Goal: Task Accomplishment & Management: Manage account settings

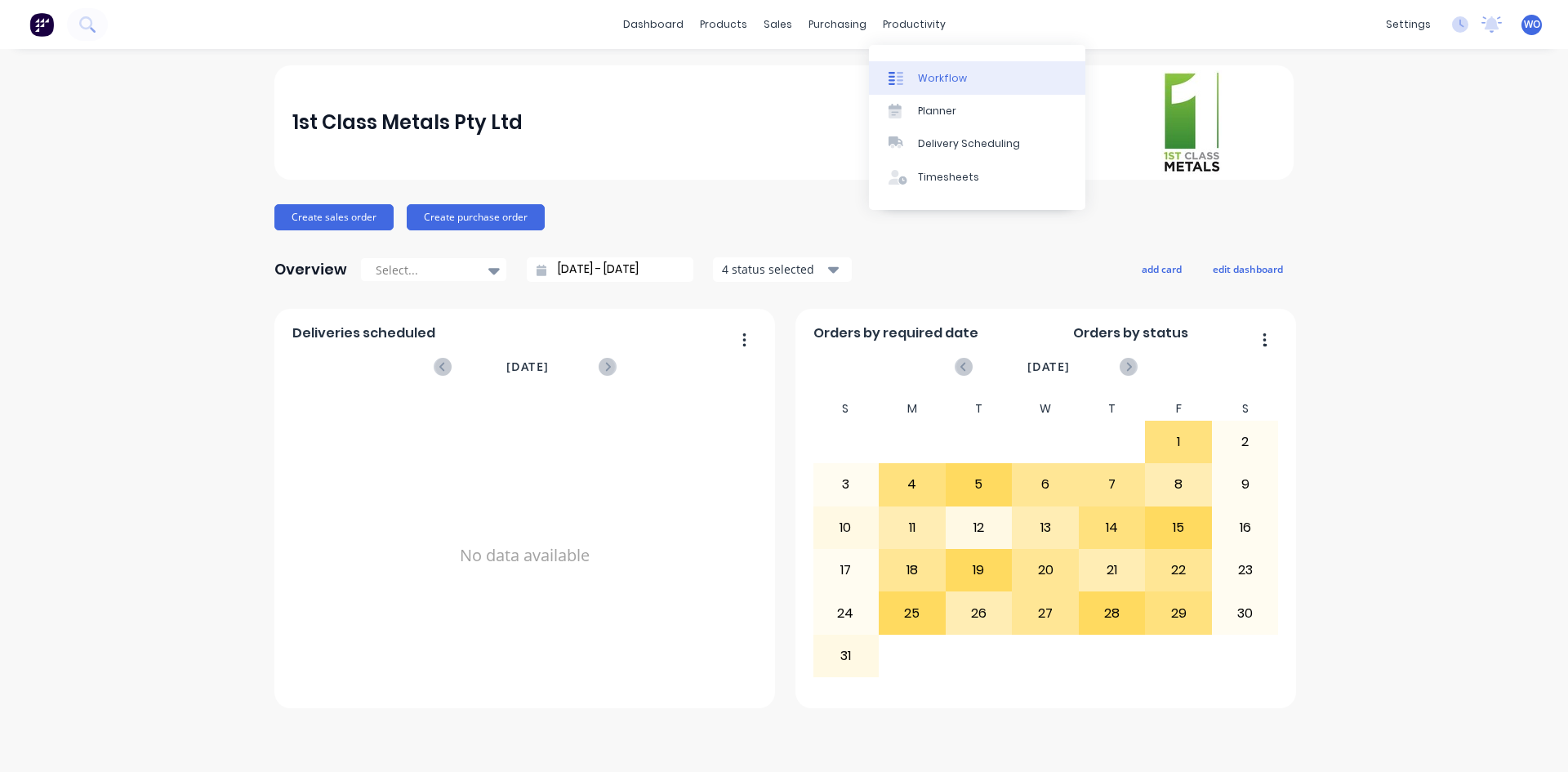
click at [934, 73] on div "Workflow" at bounding box center [942, 78] width 49 height 15
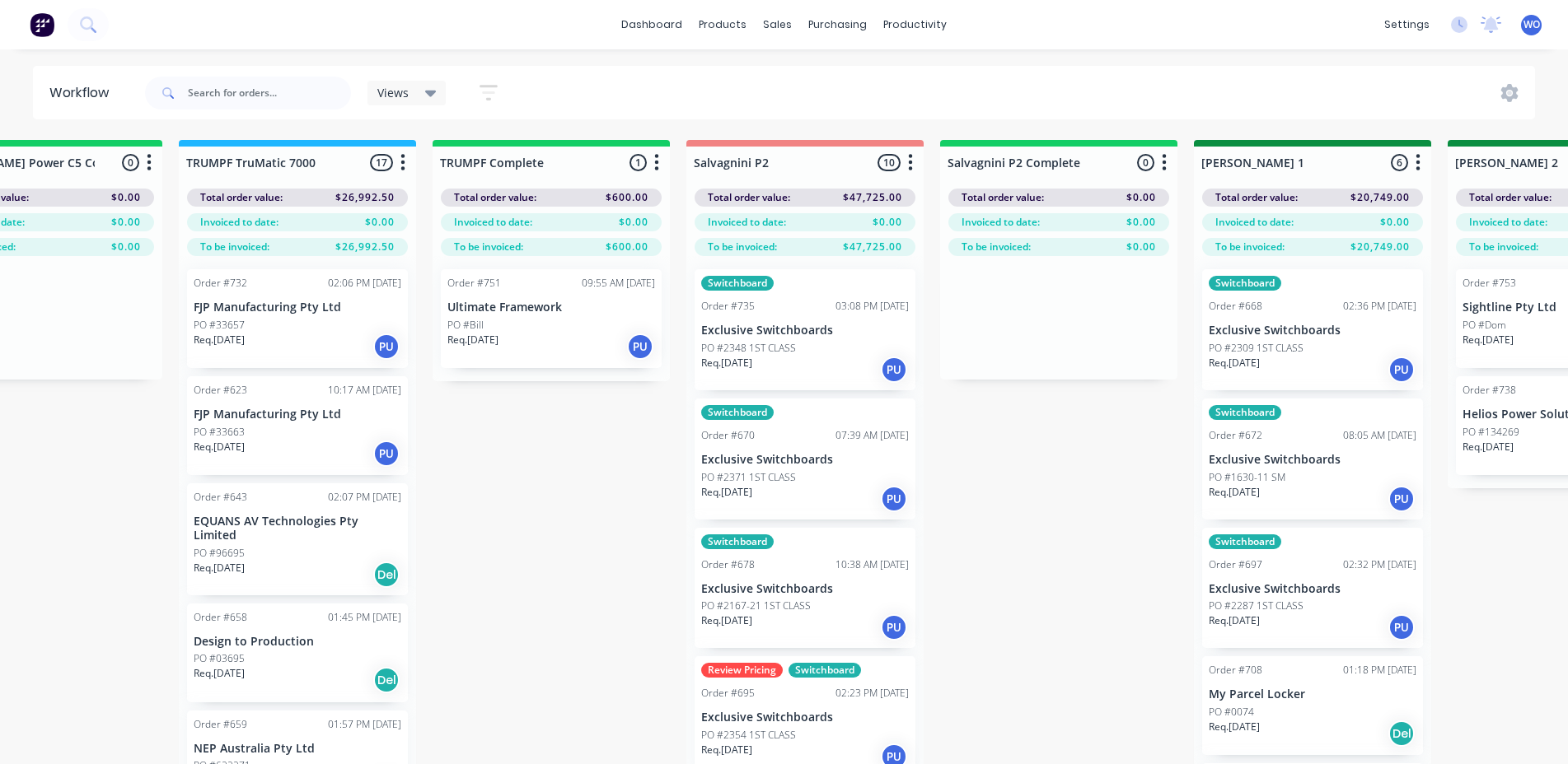
scroll to position [0, 1846]
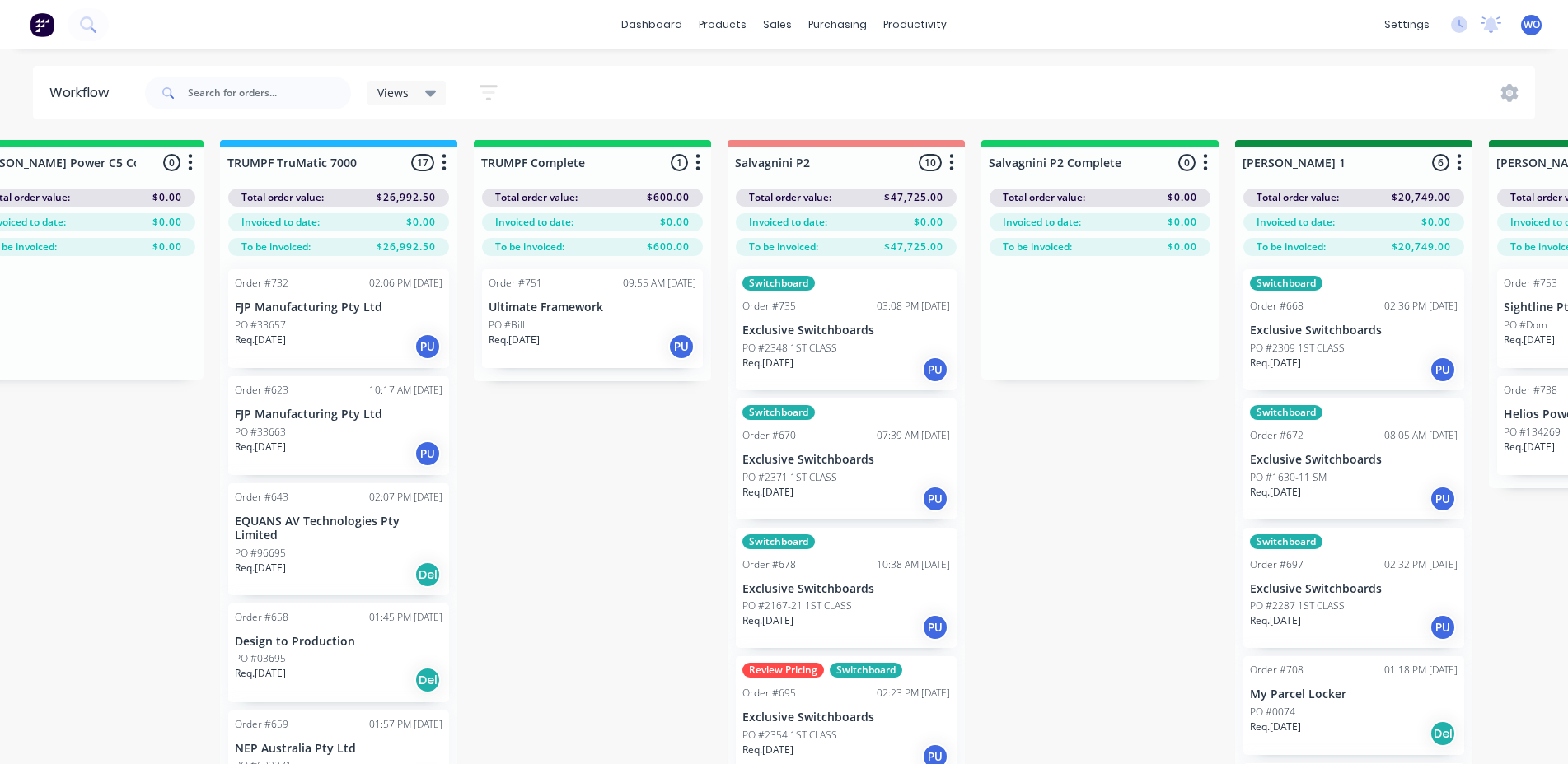
click at [581, 350] on div "Req. [DATE] PU" at bounding box center [592, 347] width 207 height 28
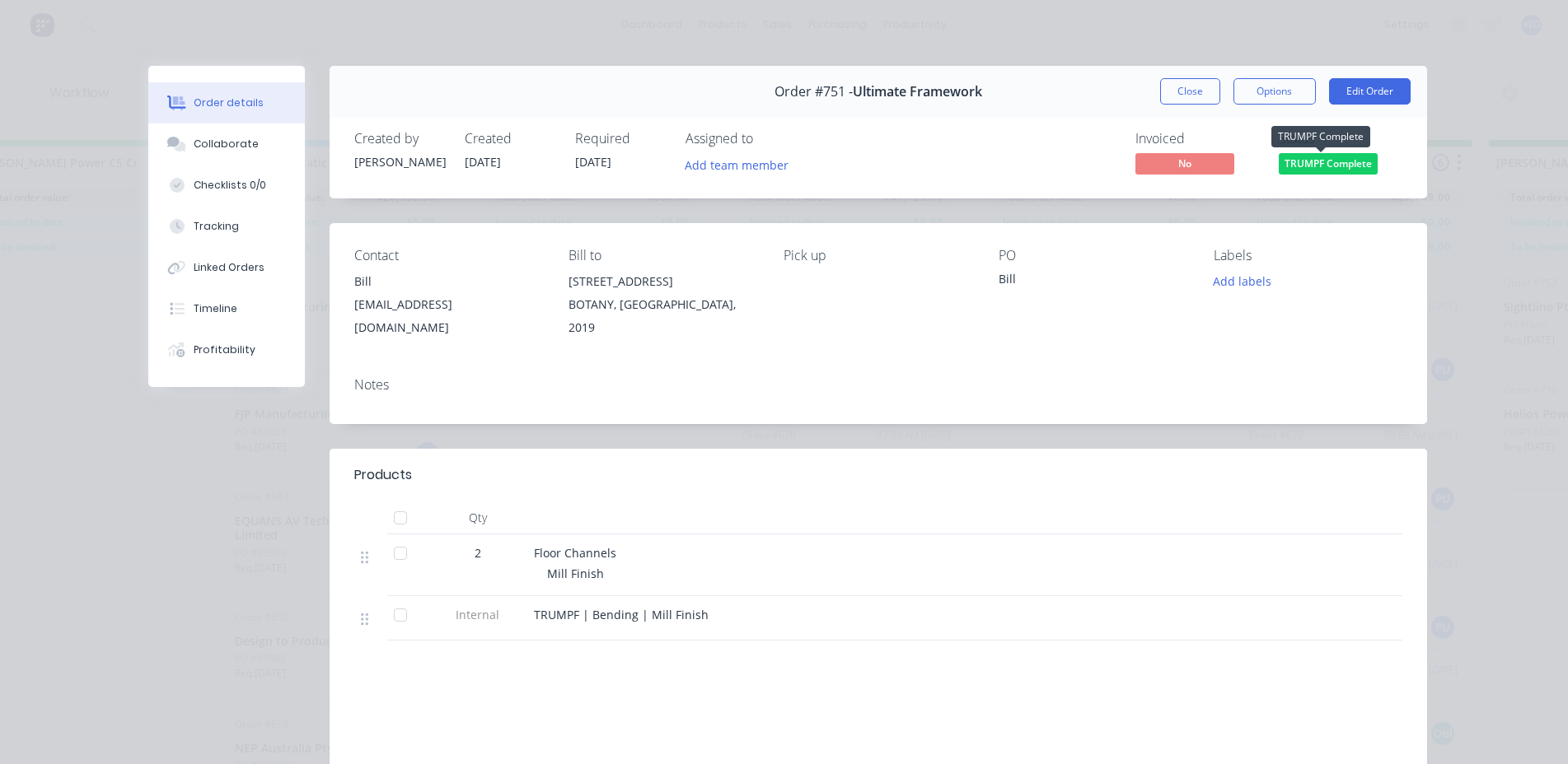
click at [1349, 167] on span "TRUMPF Complete" at bounding box center [1328, 163] width 99 height 21
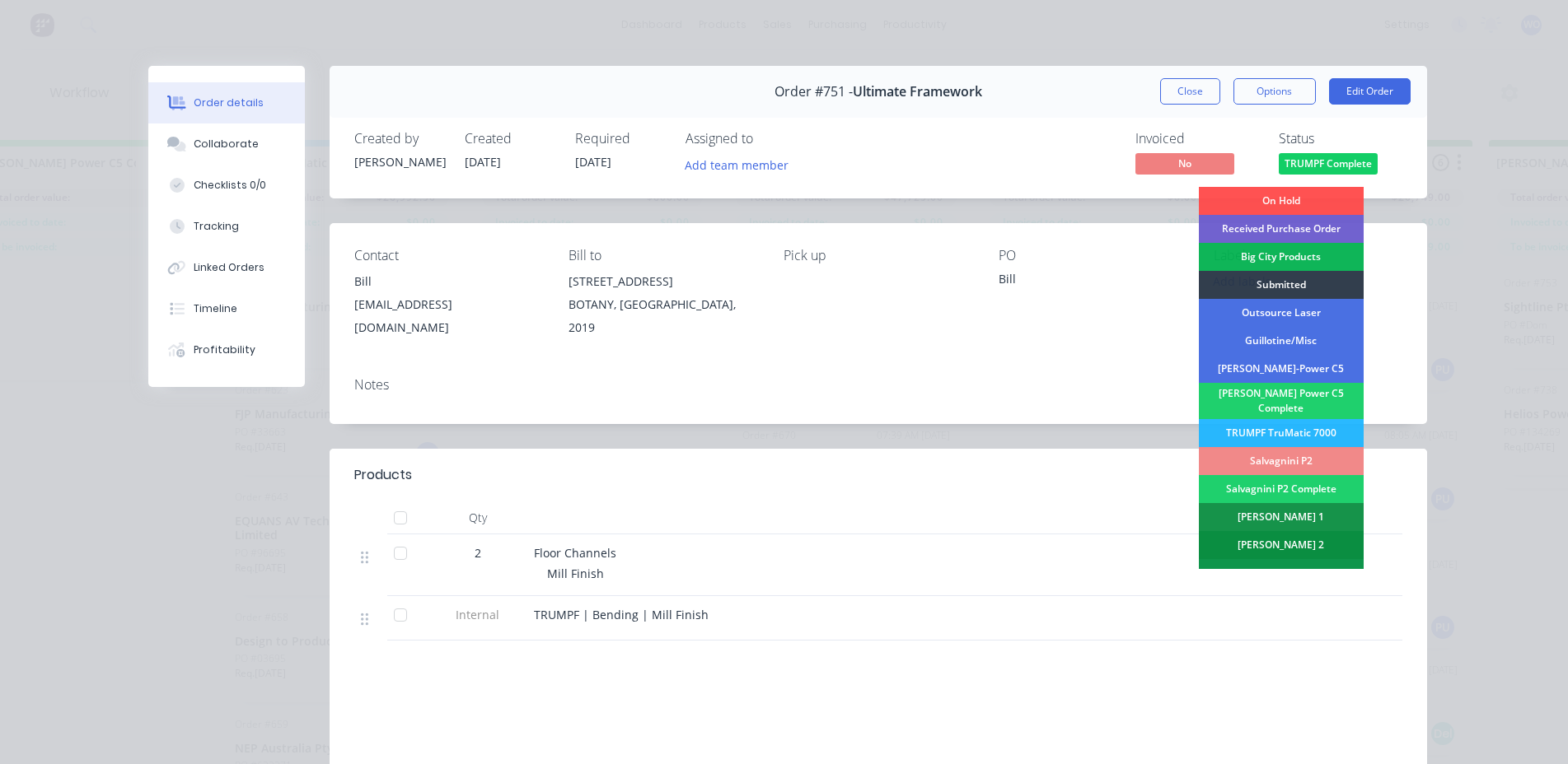
click at [1263, 534] on div "[PERSON_NAME] 2" at bounding box center [1281, 545] width 164 height 28
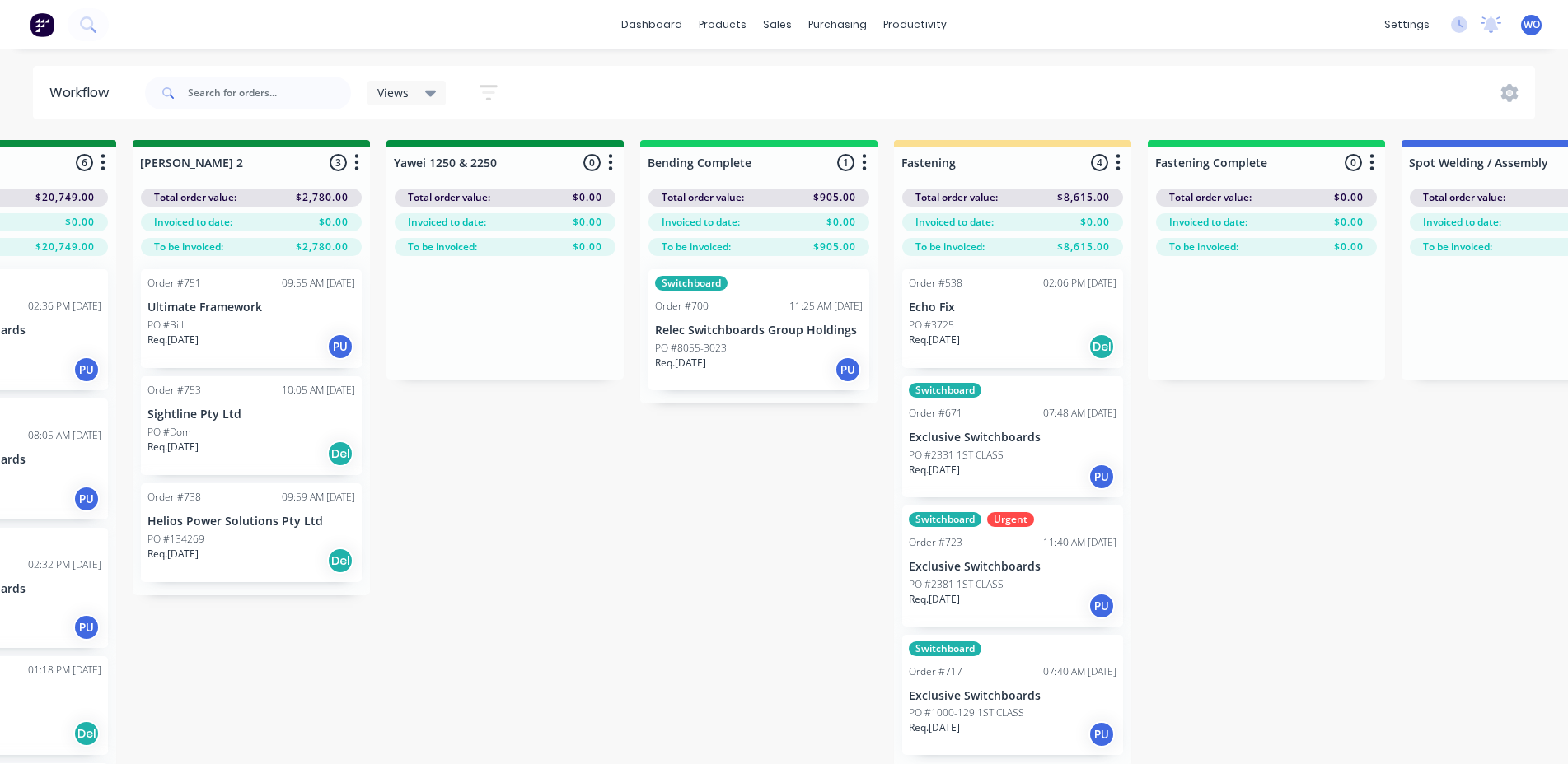
scroll to position [0, 3206]
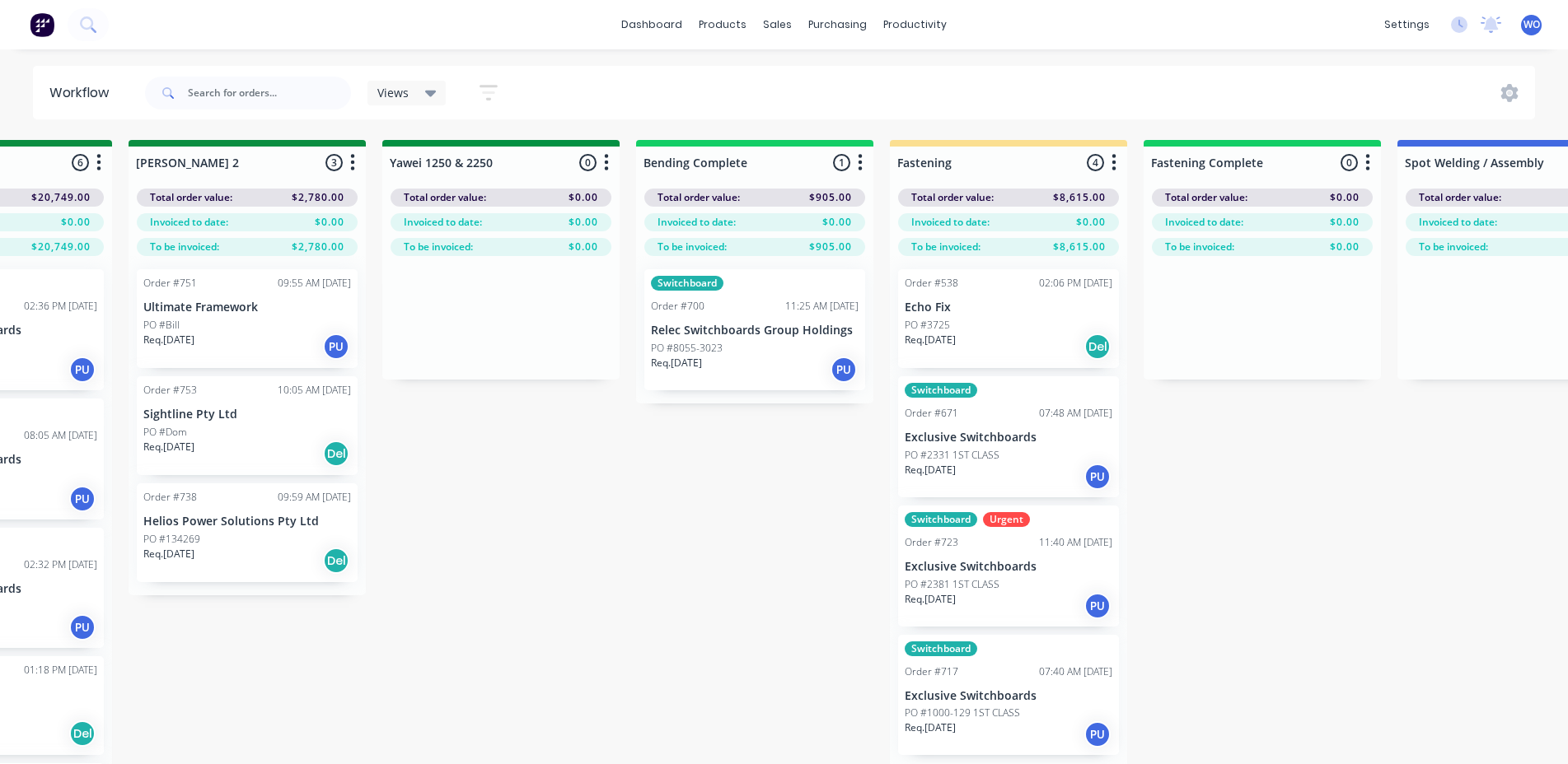
click at [773, 348] on div "PO #8055-3023" at bounding box center [754, 348] width 207 height 15
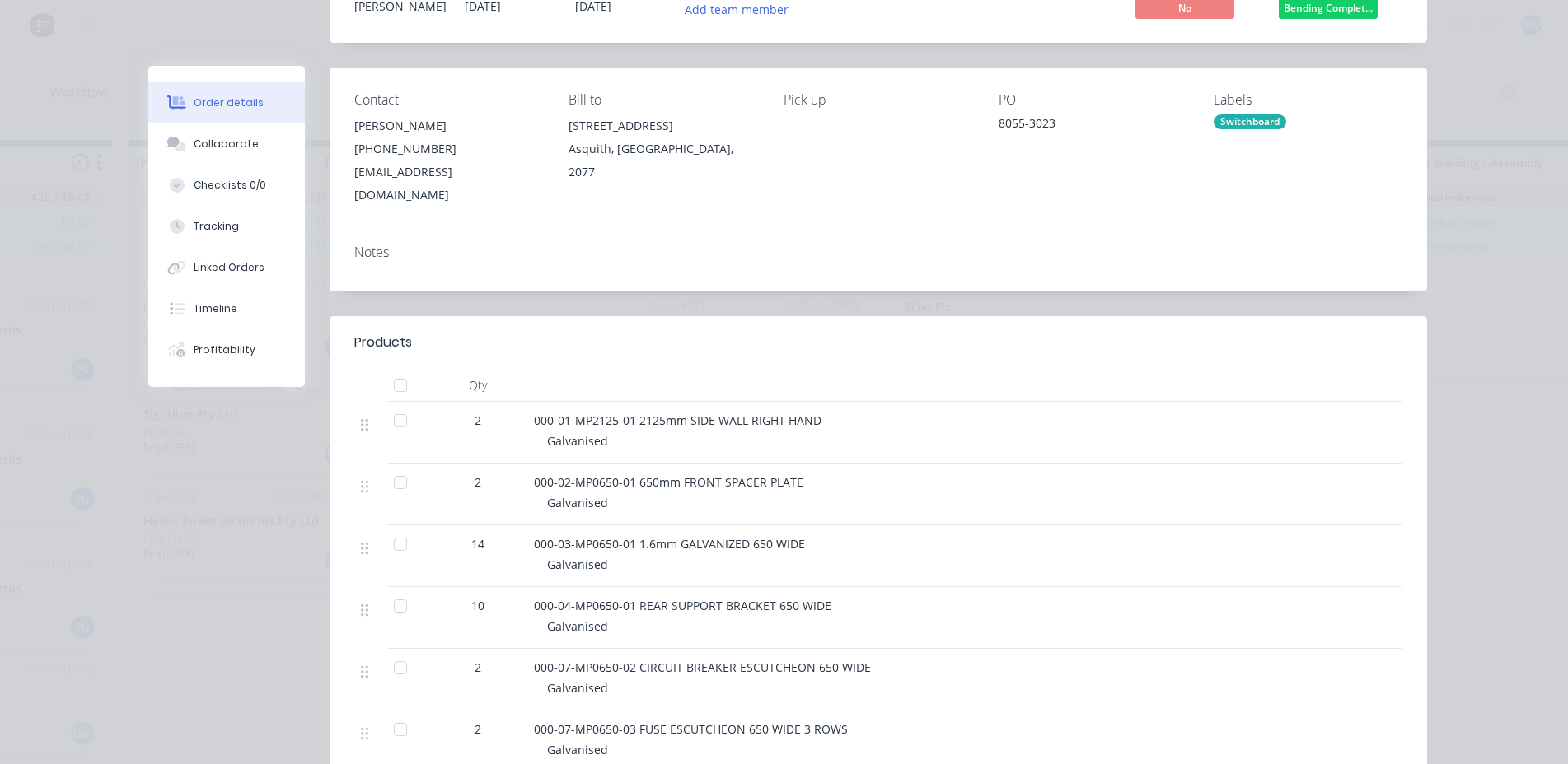
scroll to position [0, 0]
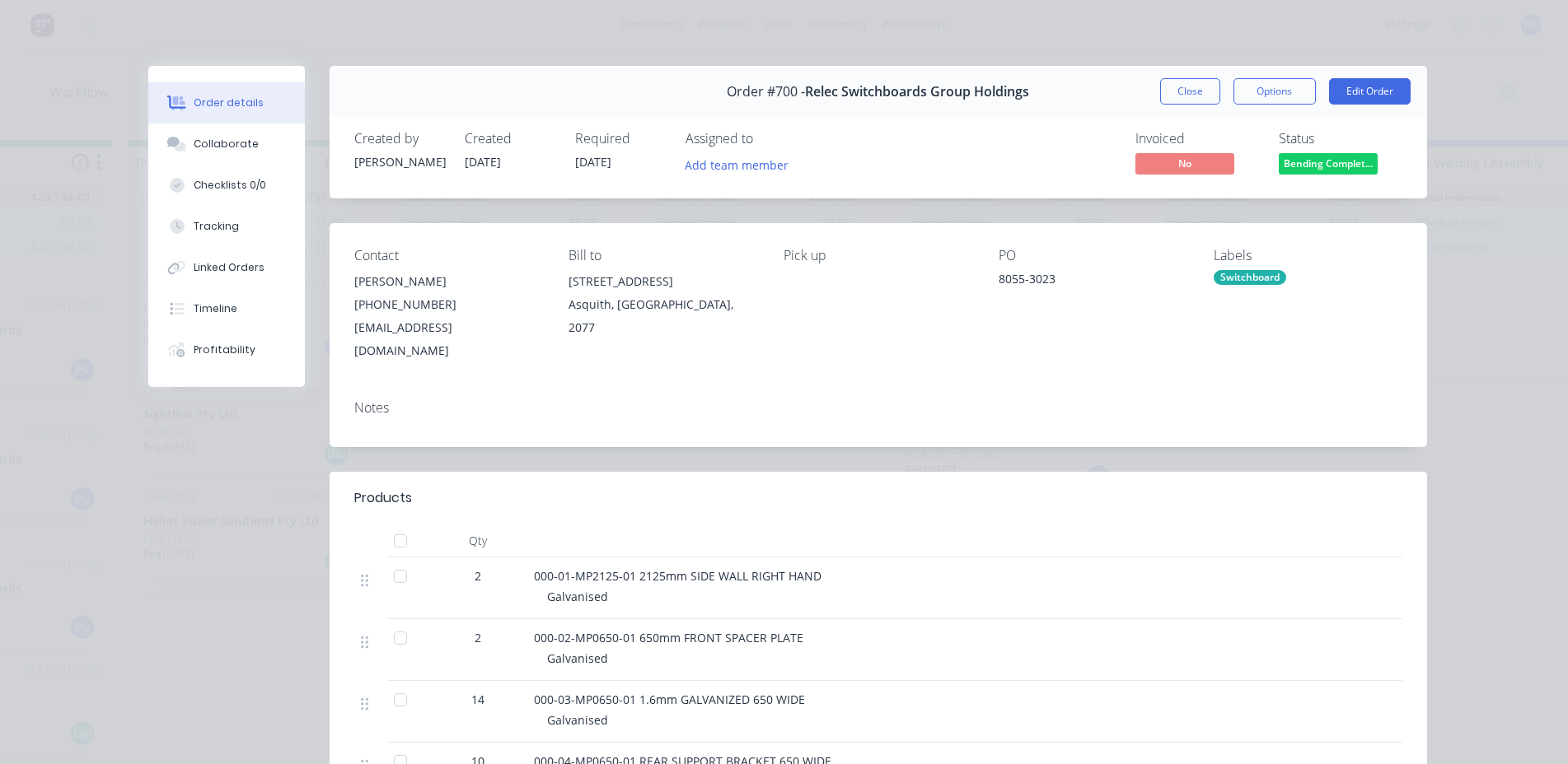
click at [1314, 175] on button "Bending Complet..." at bounding box center [1328, 165] width 99 height 25
click at [80, 504] on div "Order details Collaborate Checklists 0/0 Tracking Linked Orders Timeline Profit…" at bounding box center [784, 382] width 1568 height 764
click at [1198, 98] on button "Close" at bounding box center [1190, 91] width 60 height 27
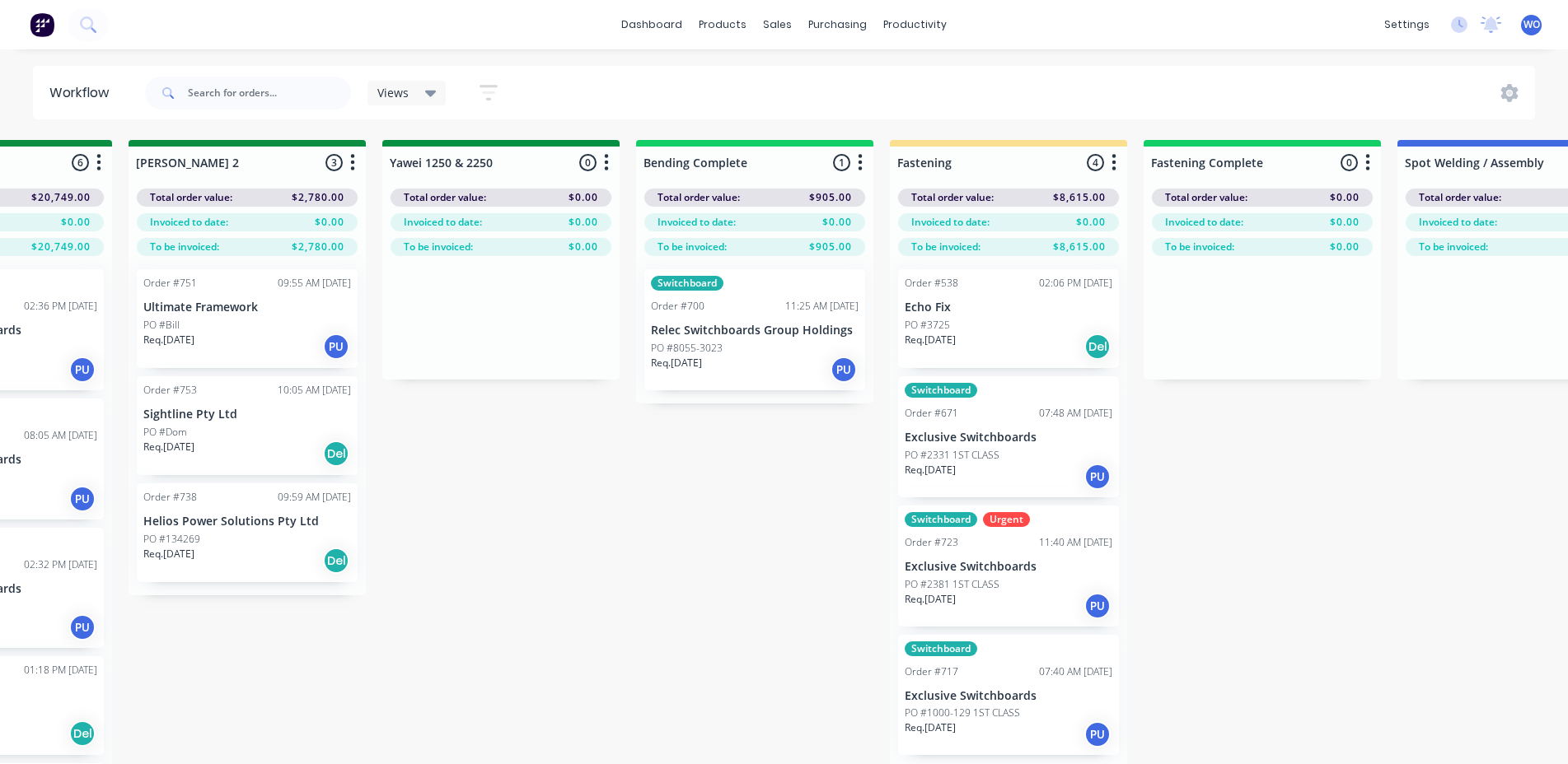
click at [695, 520] on div "On Hold 1 Status colour #FF4949 hex #FF4949 Save Cancel Notifications Email SMS…" at bounding box center [545, 482] width 7527 height 683
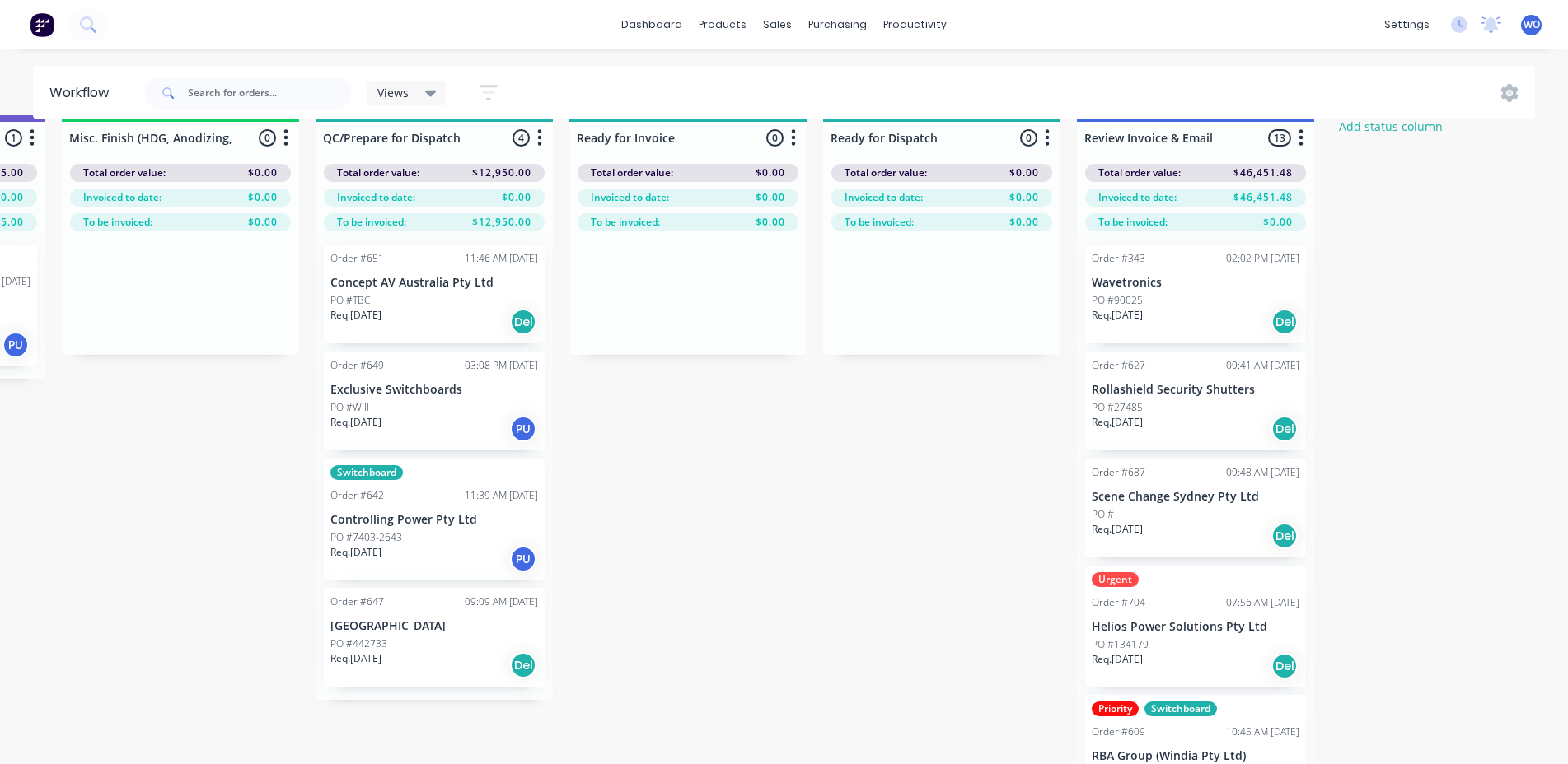
scroll to position [0, 6064]
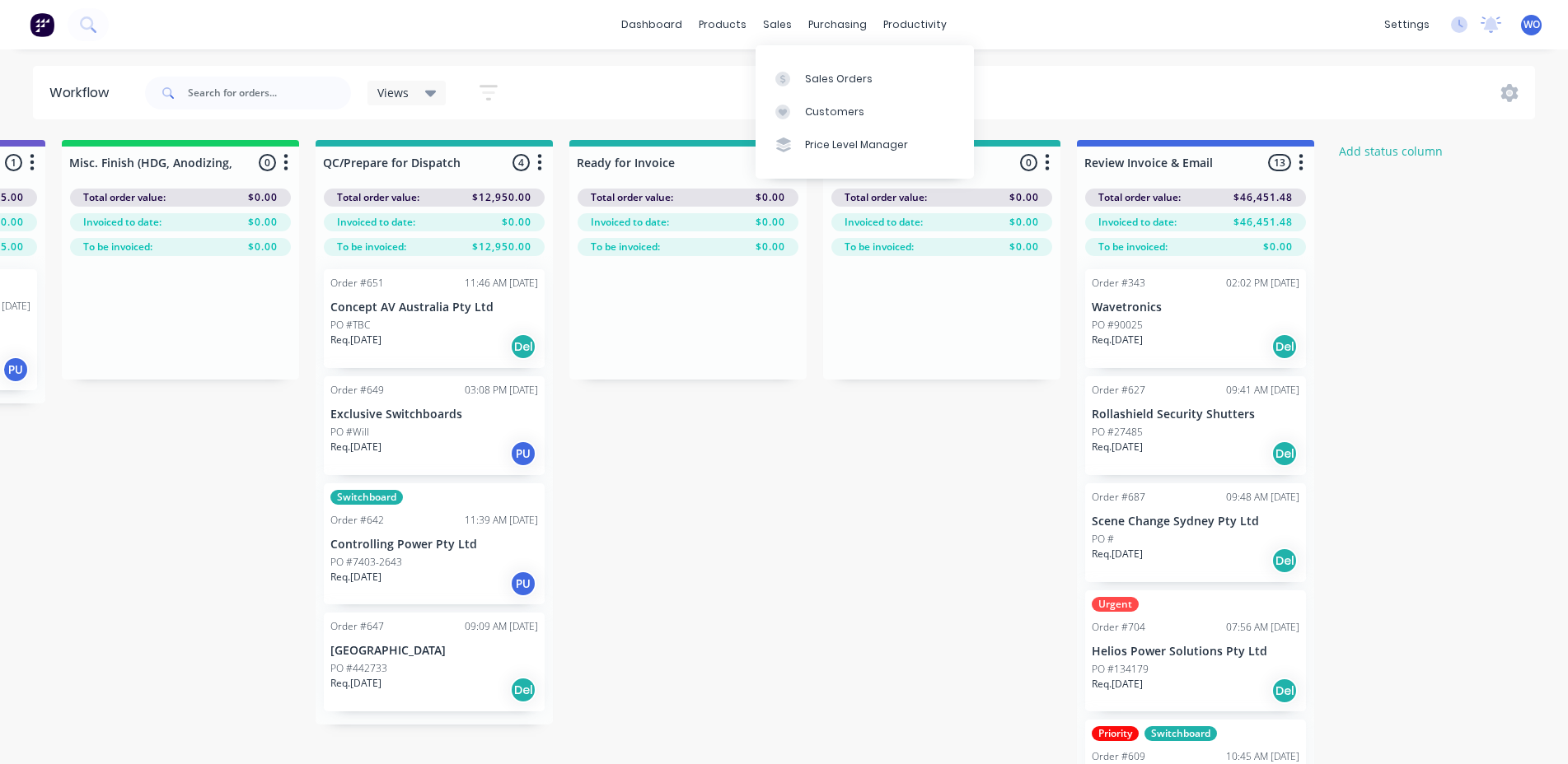
click at [813, 74] on div "Sales Orders" at bounding box center [838, 78] width 68 height 15
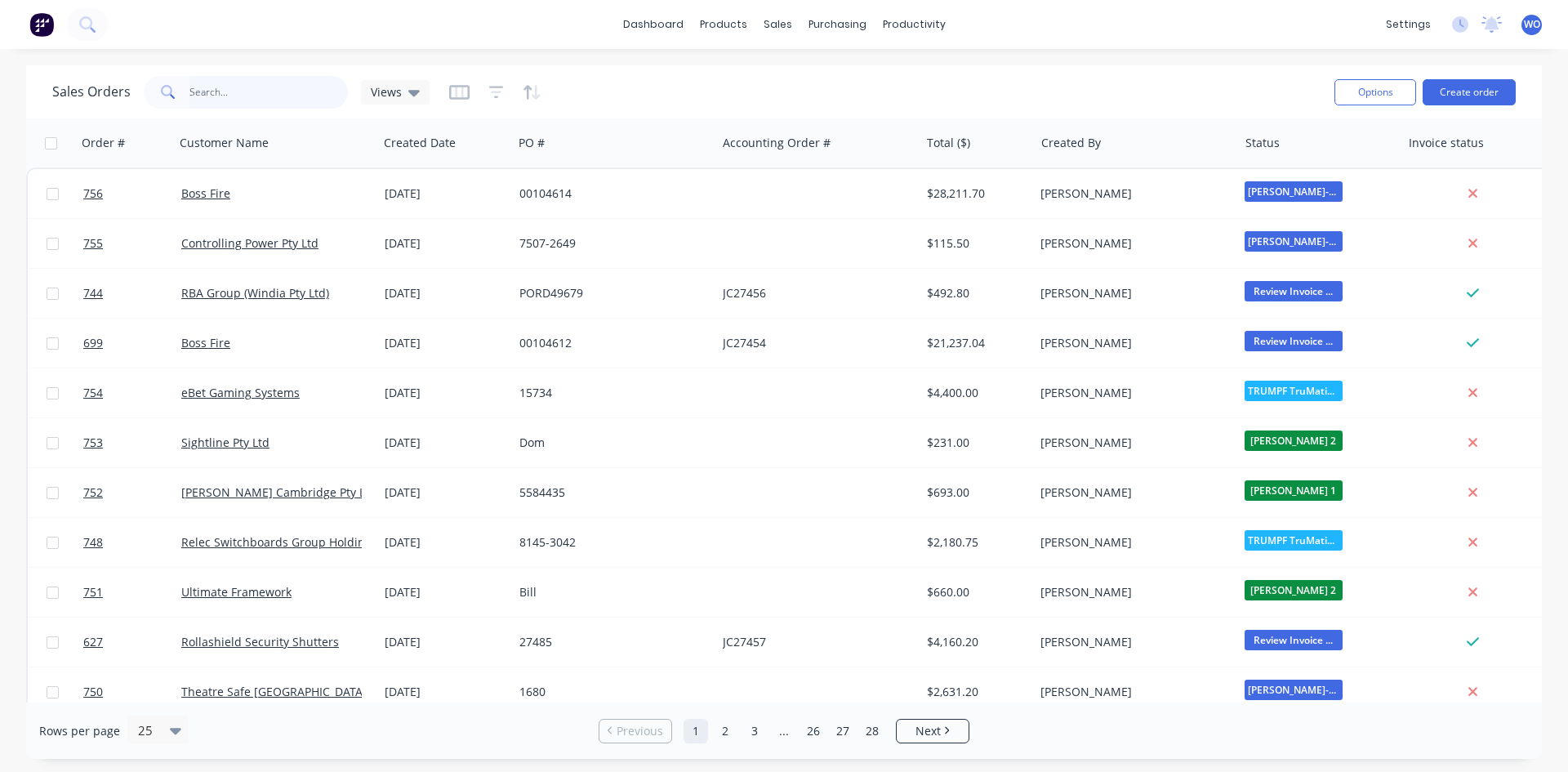
click at [225, 104] on input "text" at bounding box center [269, 92] width 160 height 32
type input "704"
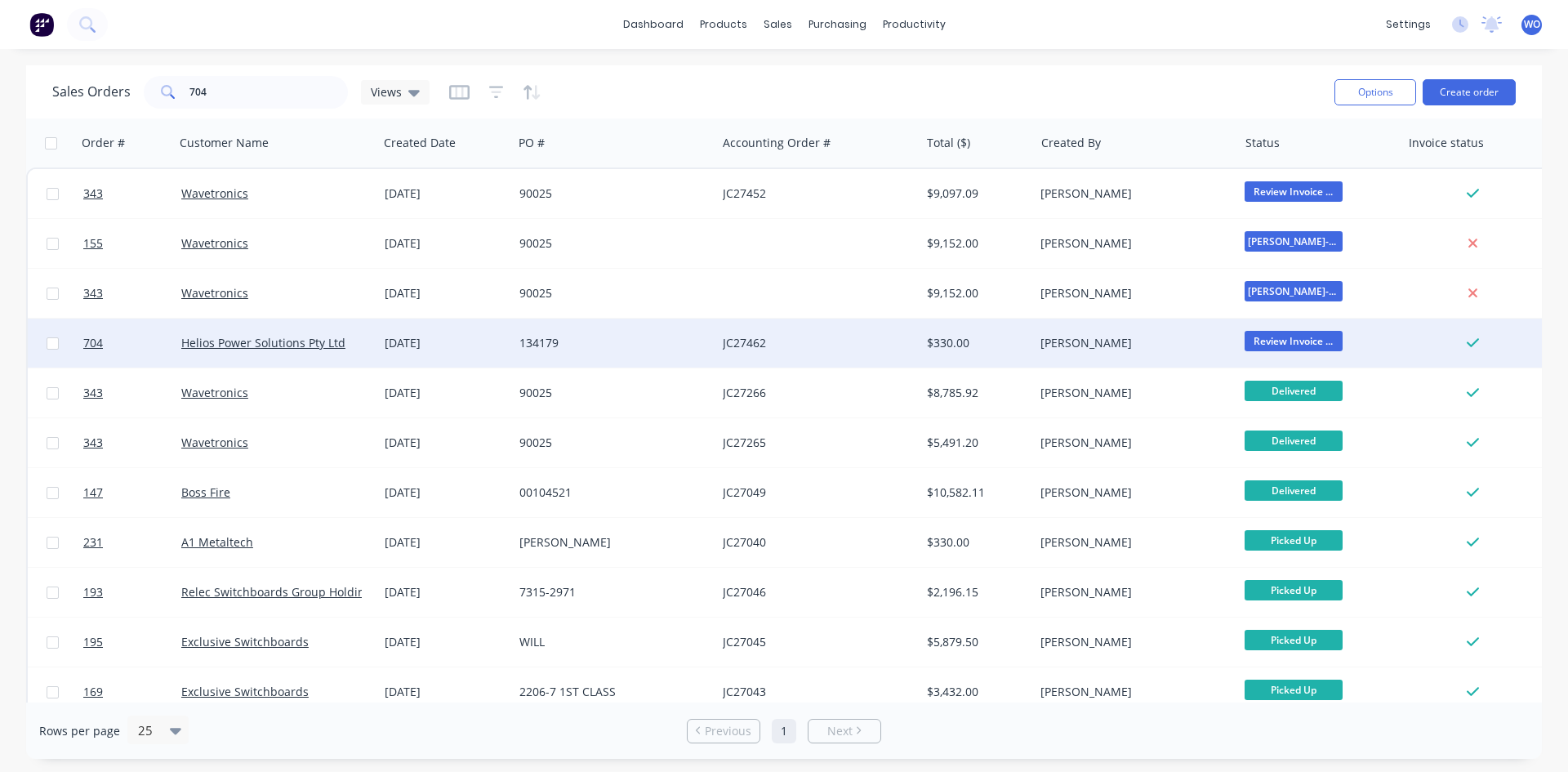
click at [692, 332] on div "134179" at bounding box center [614, 342] width 203 height 49
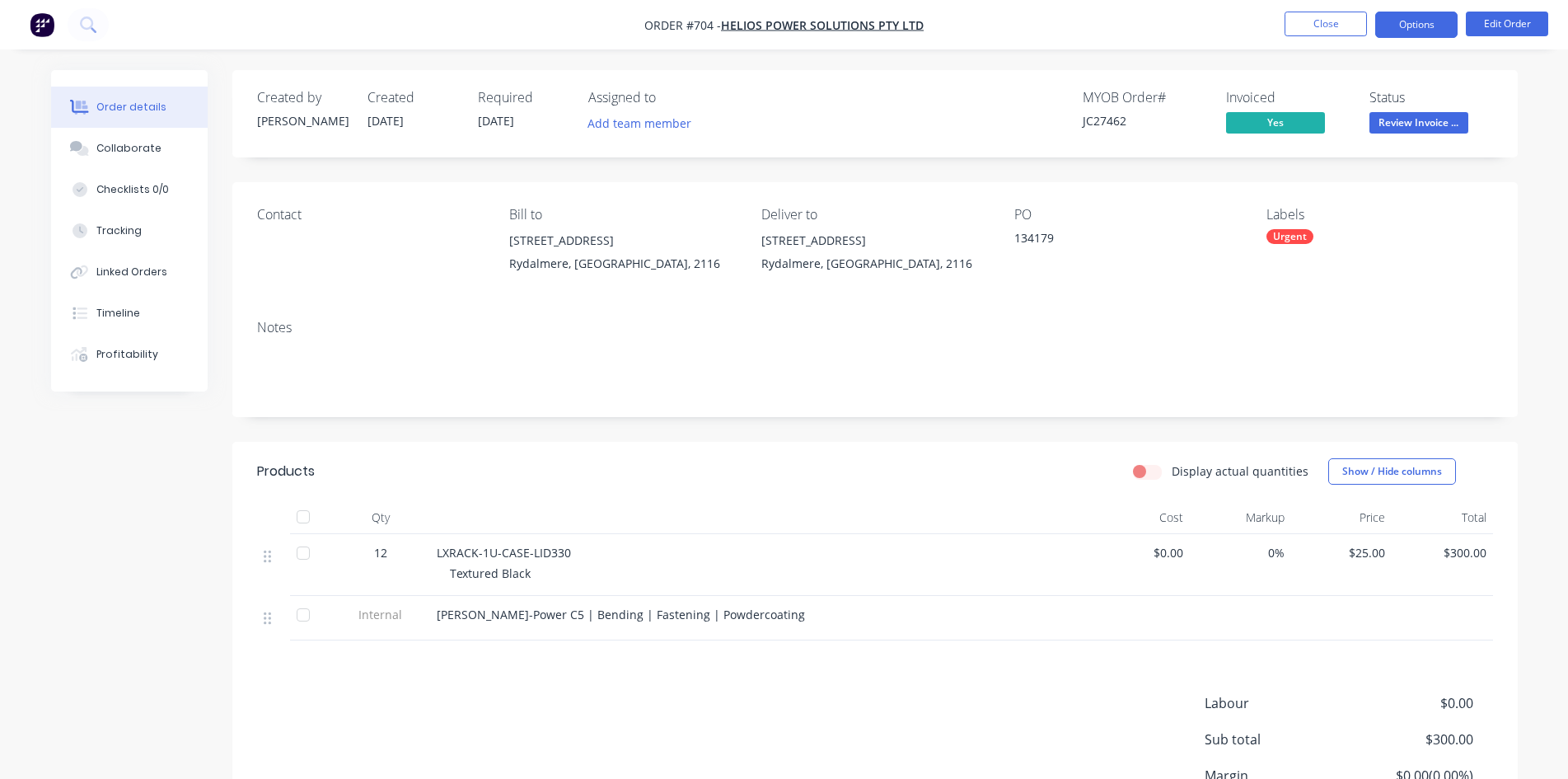
click at [1428, 27] on button "Options" at bounding box center [1417, 24] width 83 height 27
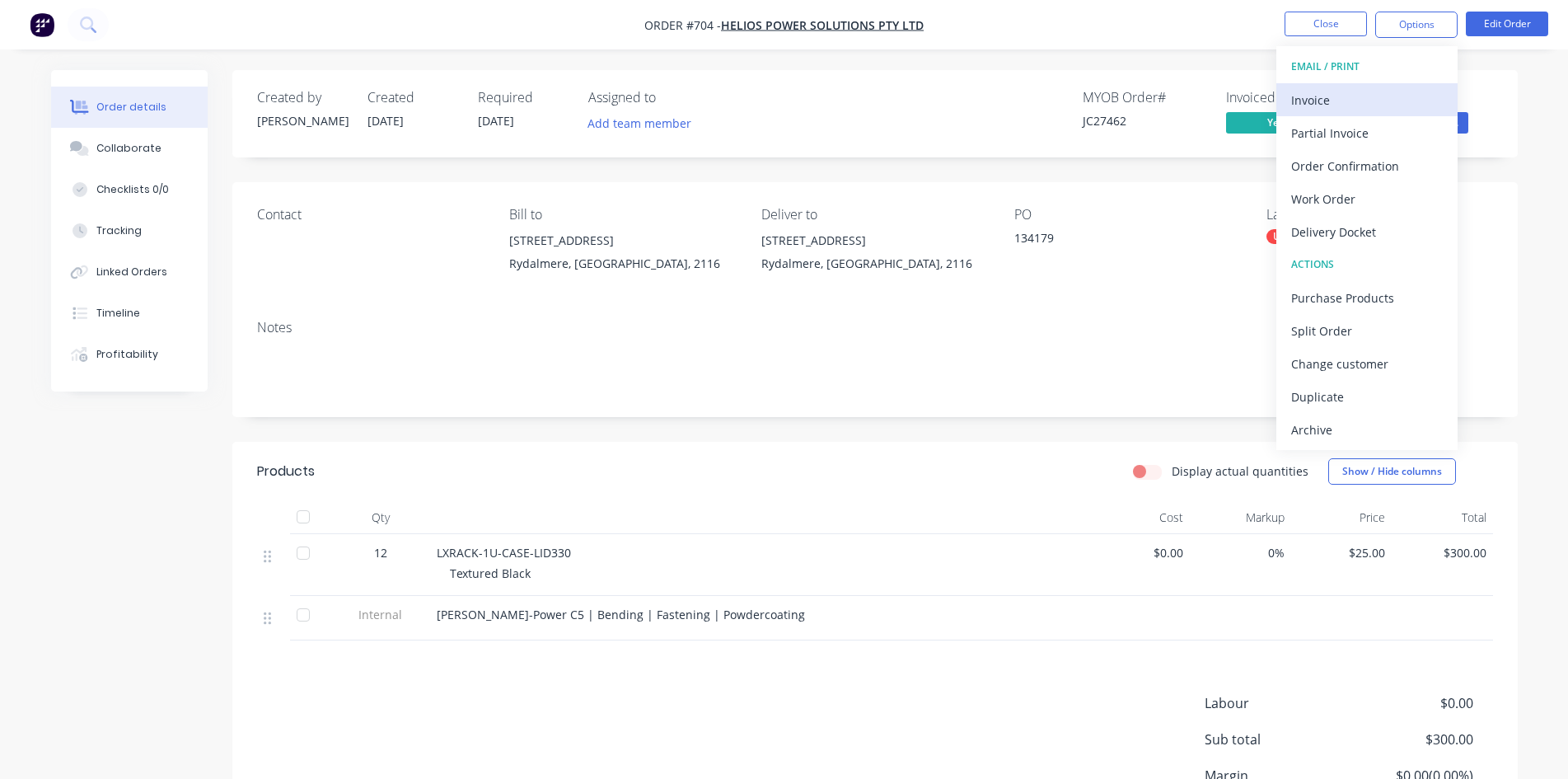
click at [1333, 101] on div "Invoice" at bounding box center [1367, 100] width 151 height 24
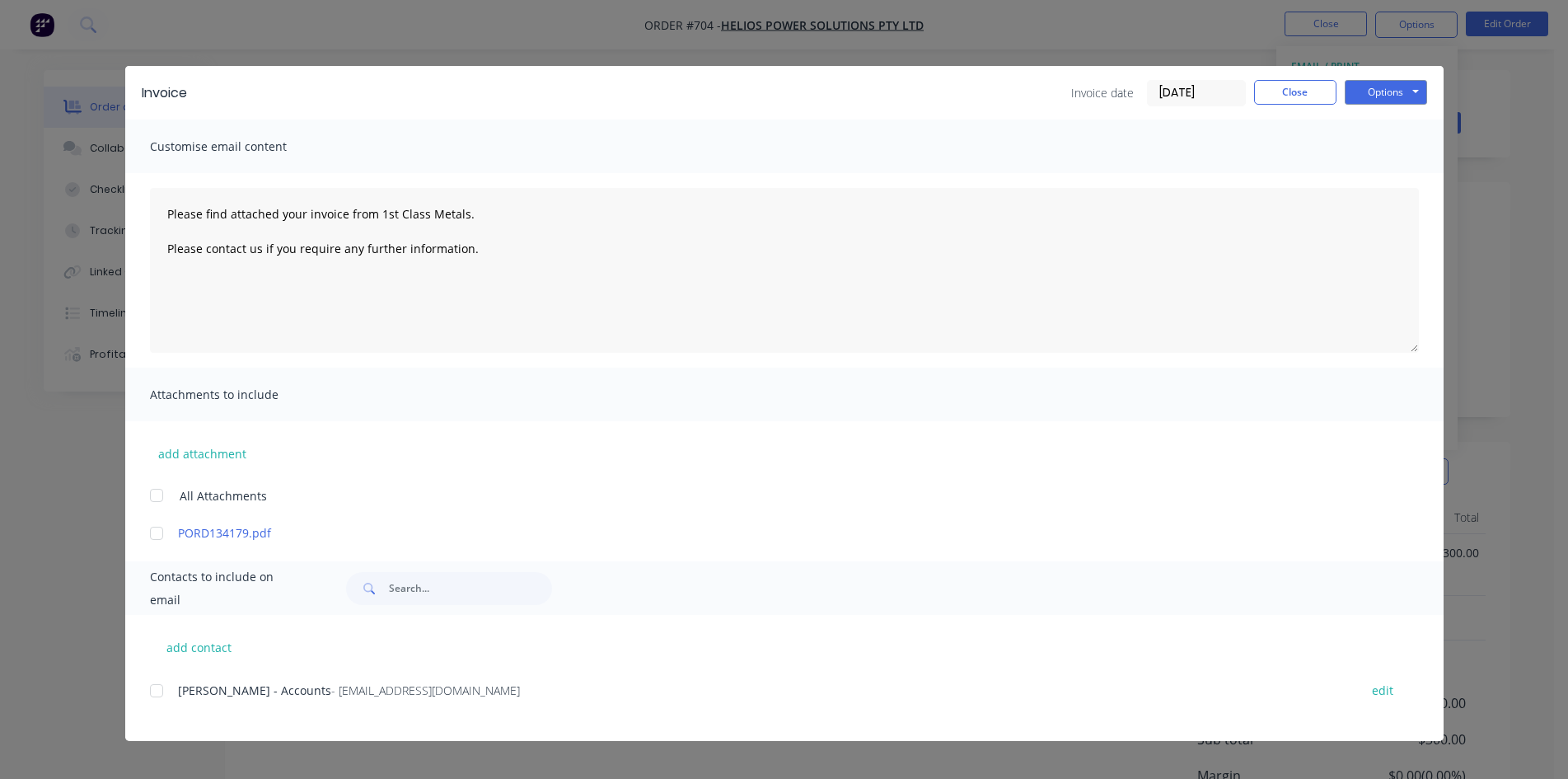
click at [170, 687] on div at bounding box center [157, 690] width 33 height 33
click at [1400, 104] on button "Options" at bounding box center [1386, 92] width 83 height 25
click at [1410, 166] on button "Email" at bounding box center [1397, 176] width 106 height 28
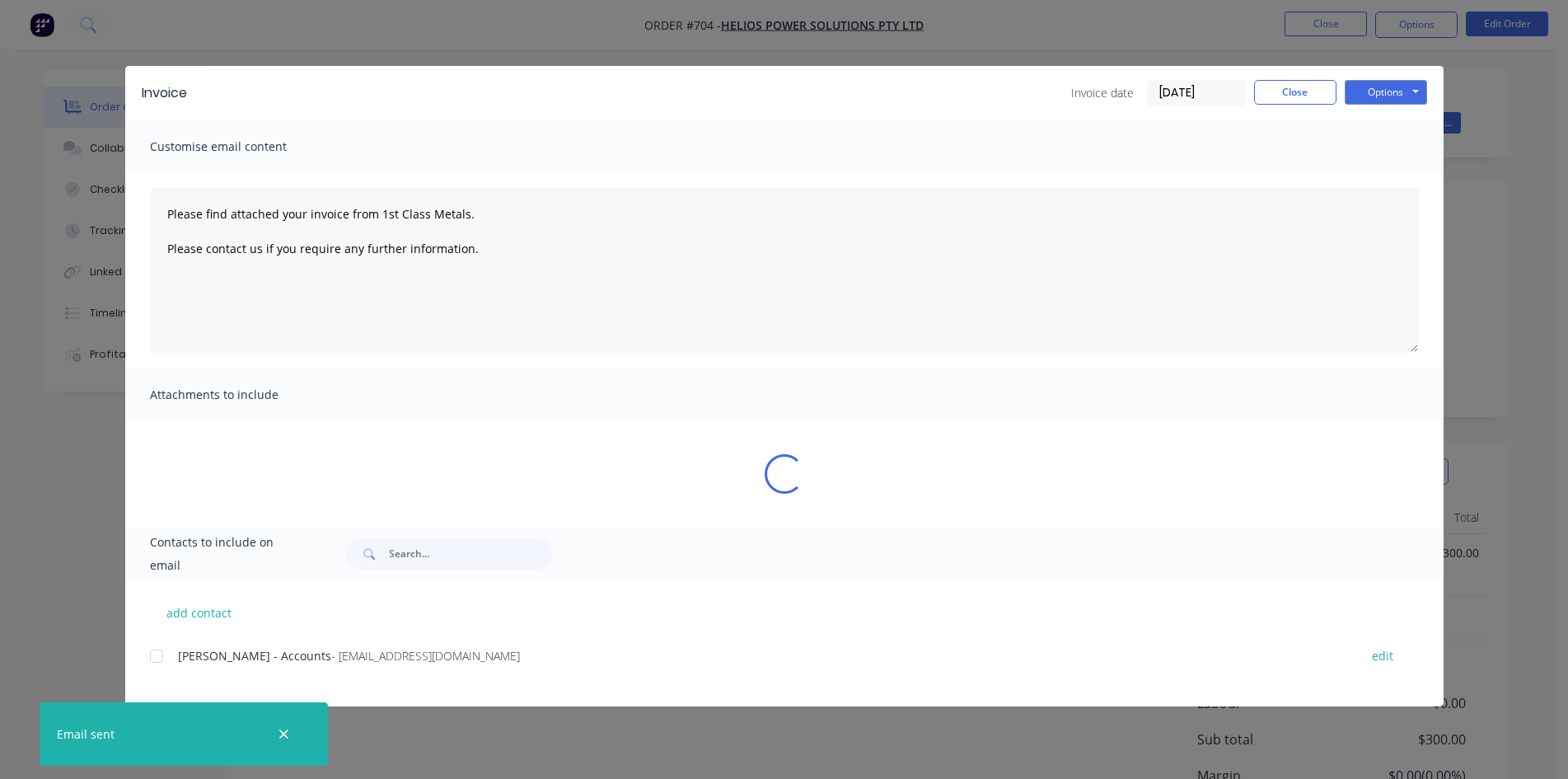
type textarea "Please find attached your invoice from 1st Class Metals. Please contact us if y…"
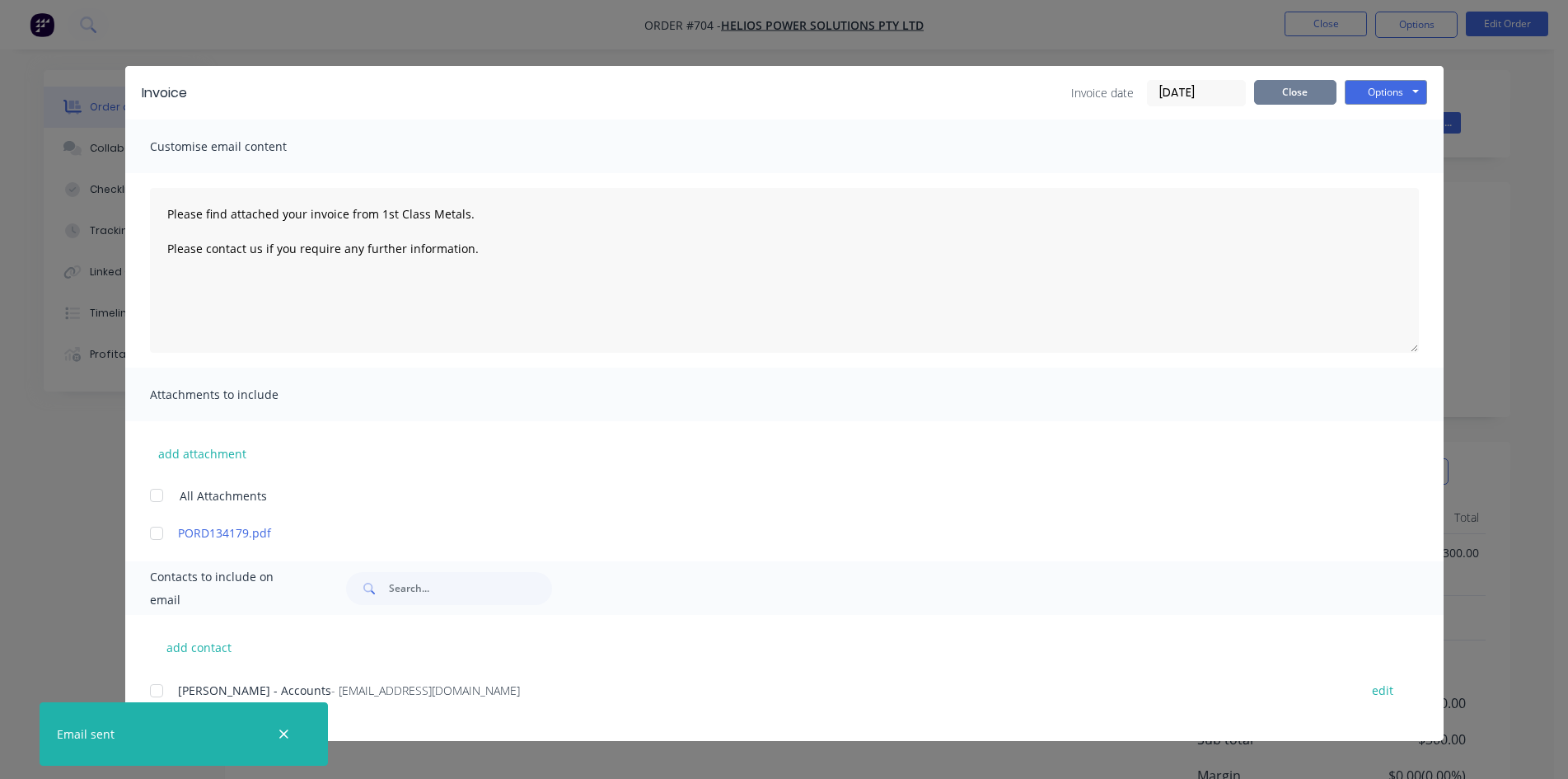
click at [1300, 101] on button "Close" at bounding box center [1295, 92] width 83 height 25
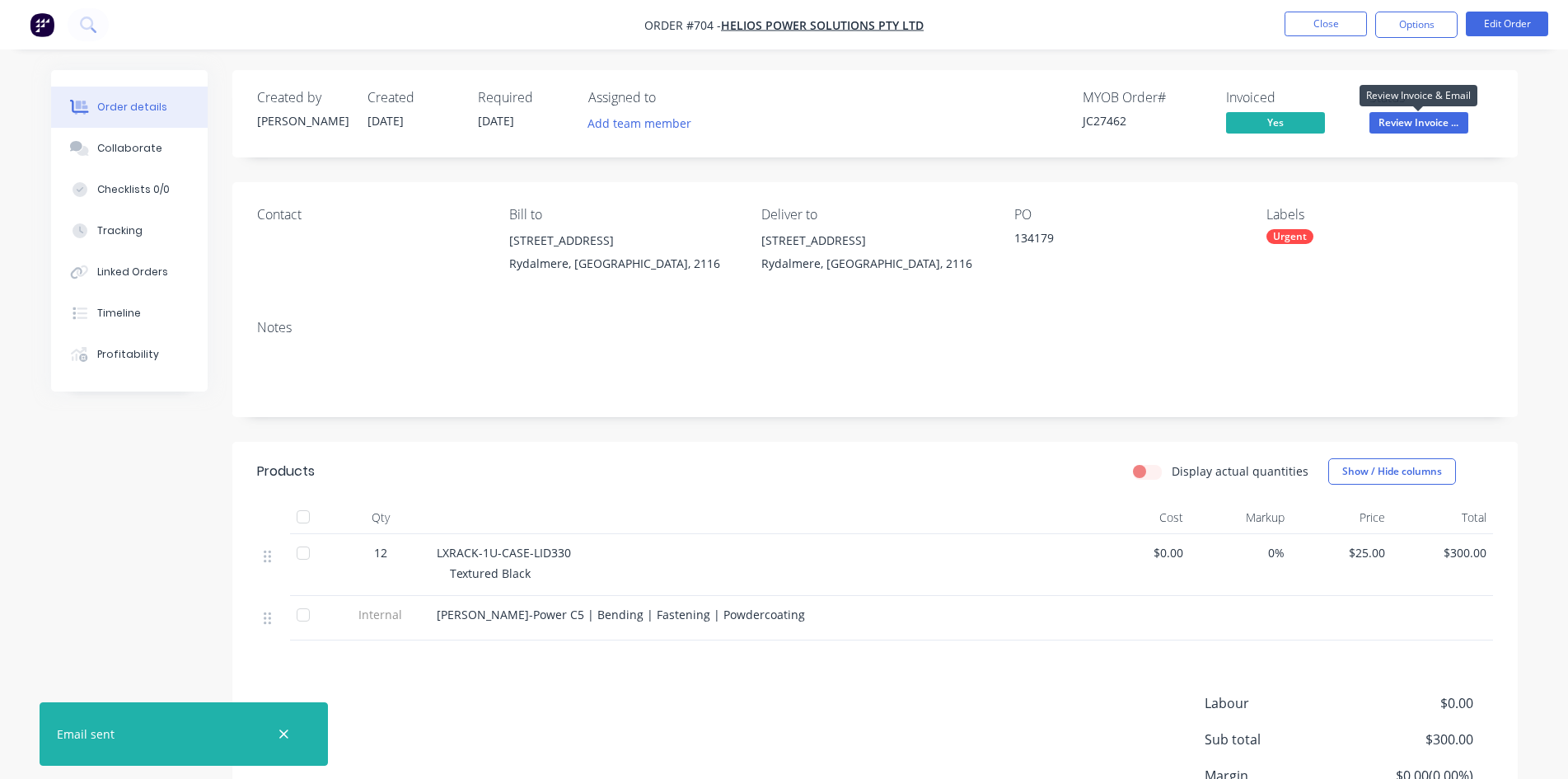
click at [1425, 127] on span "Review Invoice ..." at bounding box center [1418, 122] width 99 height 21
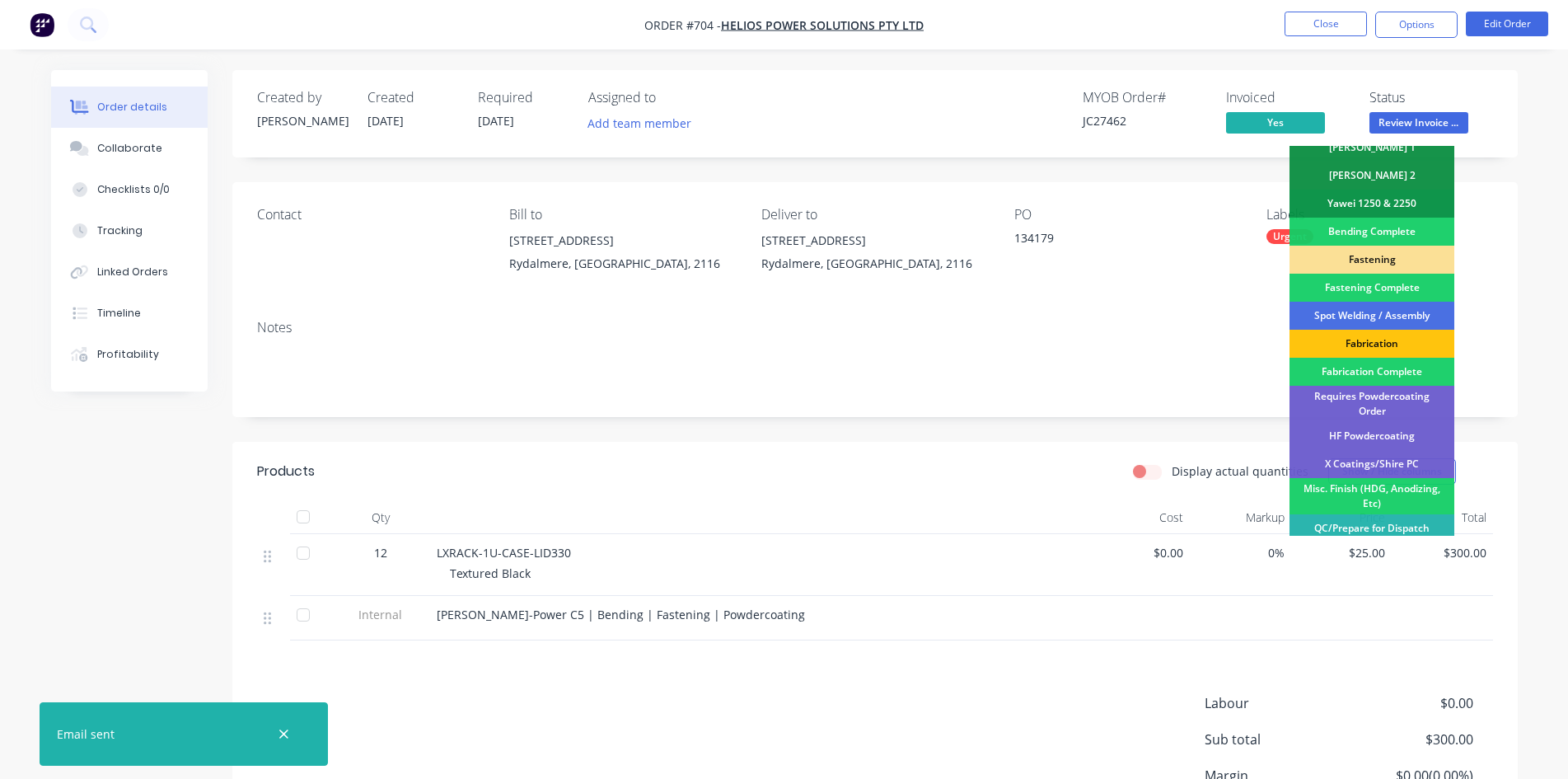
scroll to position [467, 0]
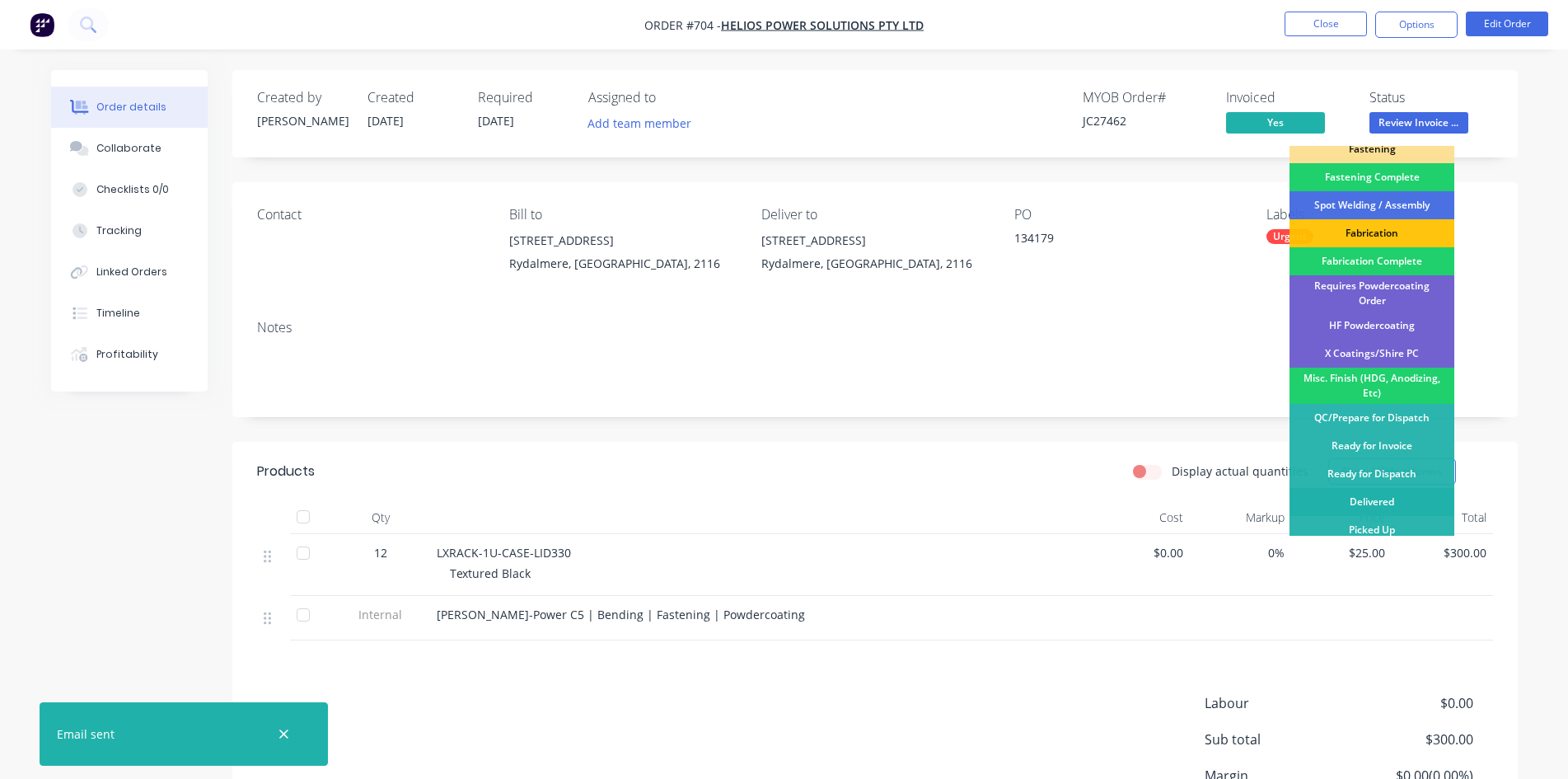
click at [1371, 506] on div "Delivered" at bounding box center [1371, 502] width 164 height 28
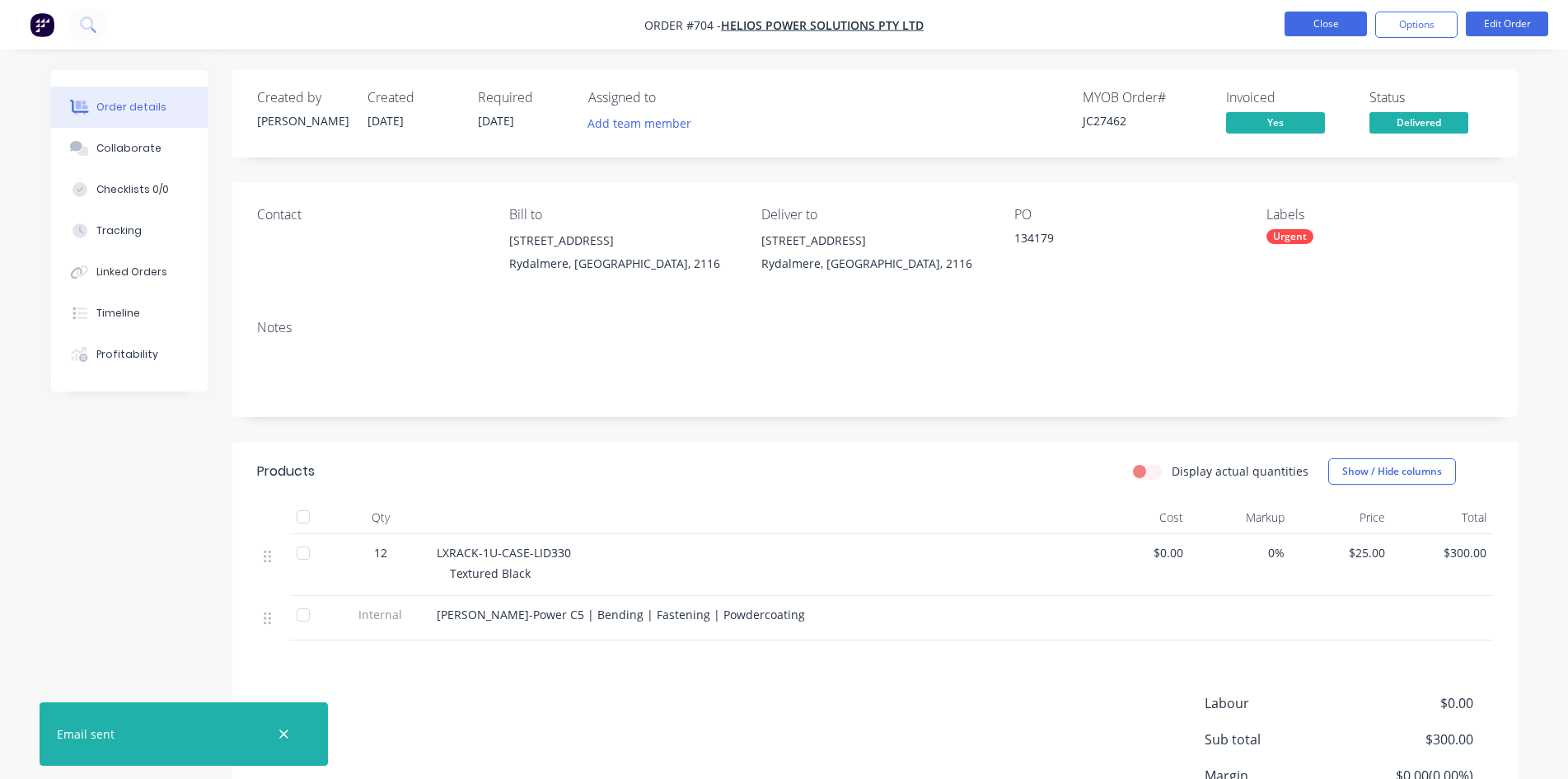
click at [1331, 29] on button "Close" at bounding box center [1326, 23] width 83 height 25
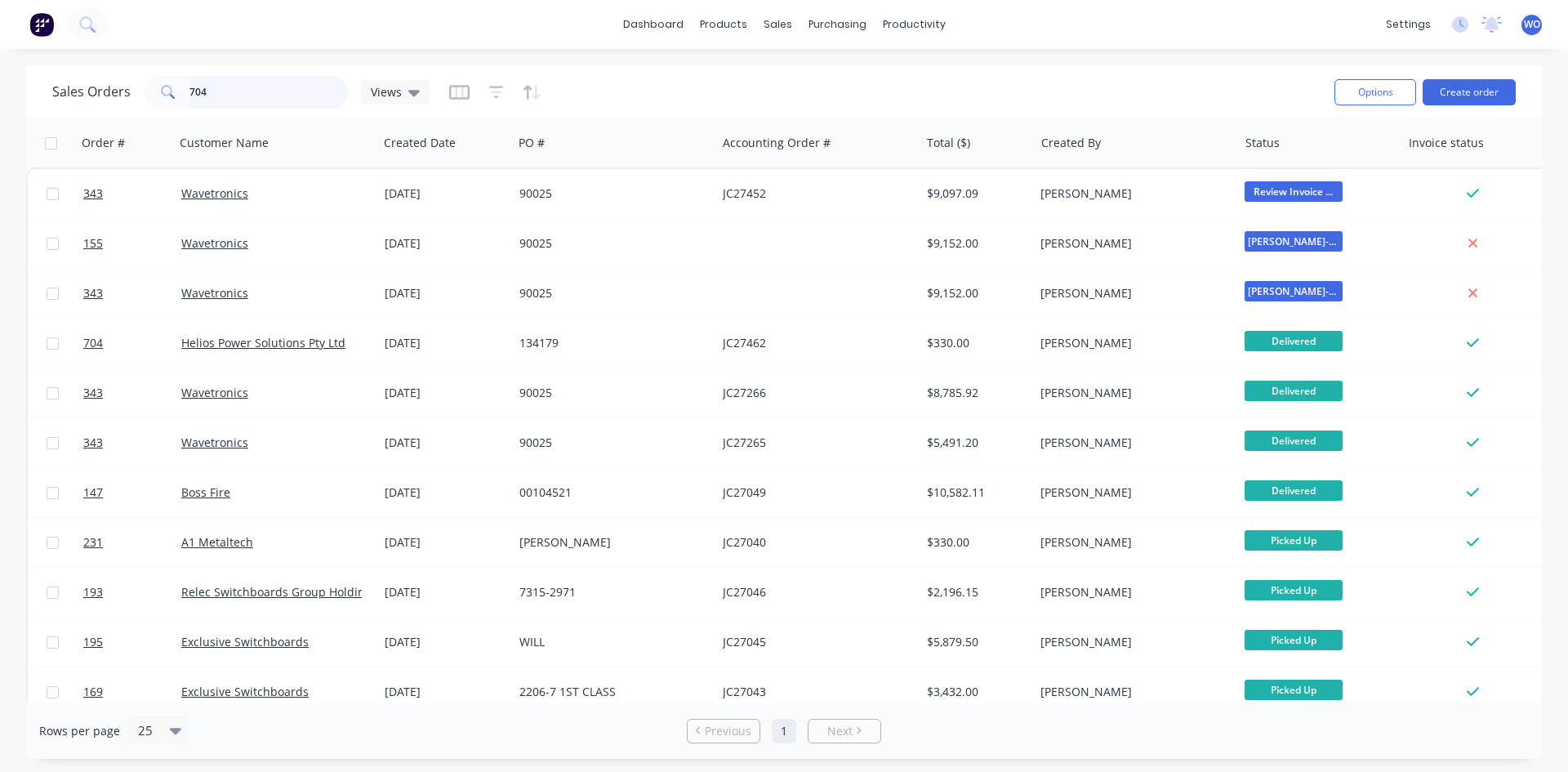
click at [0, 6] on div "dashboard products sales purchasing productivity dashboard products Product Cat…" at bounding box center [784, 386] width 1568 height 772
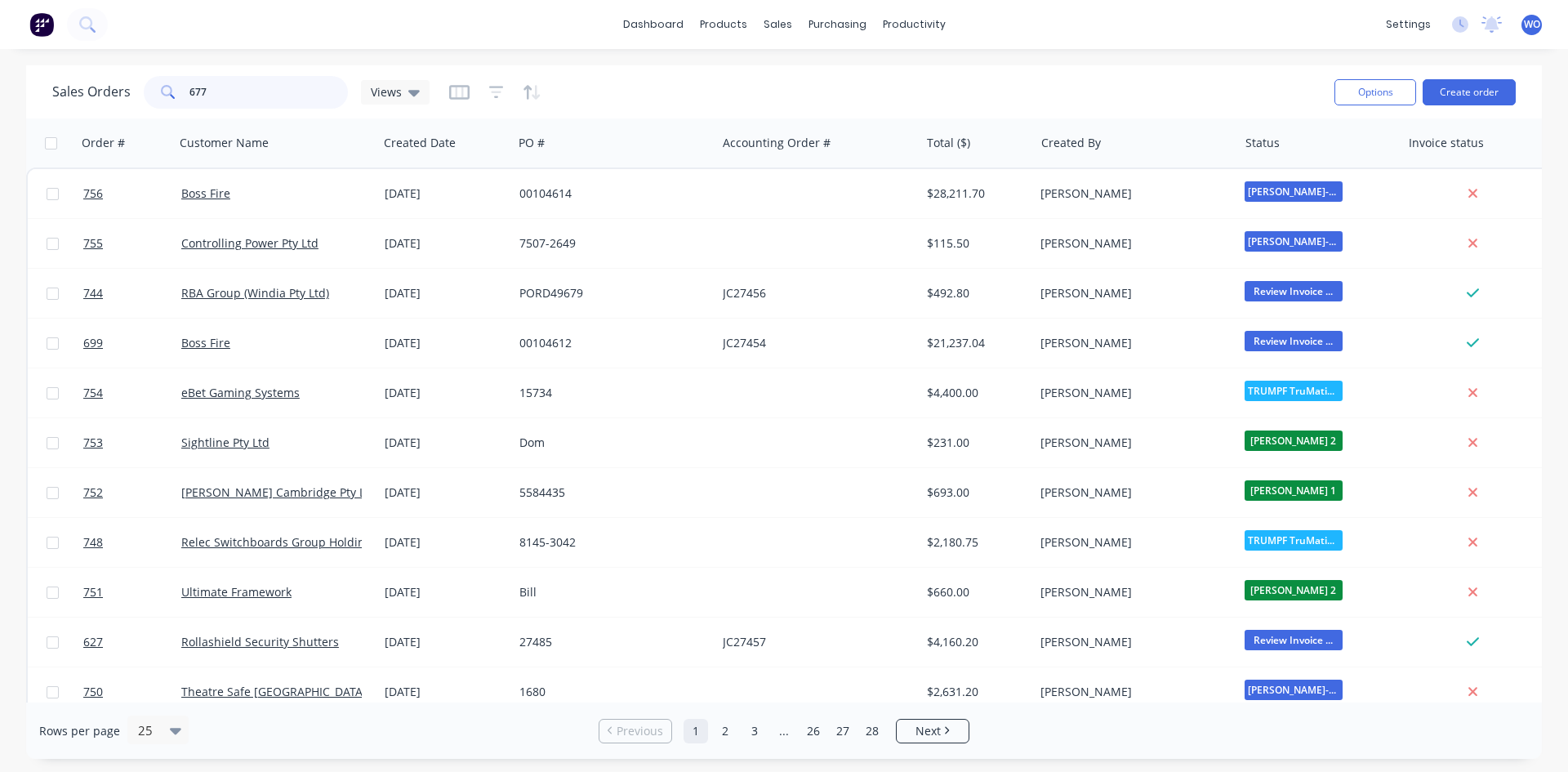
type input "677"
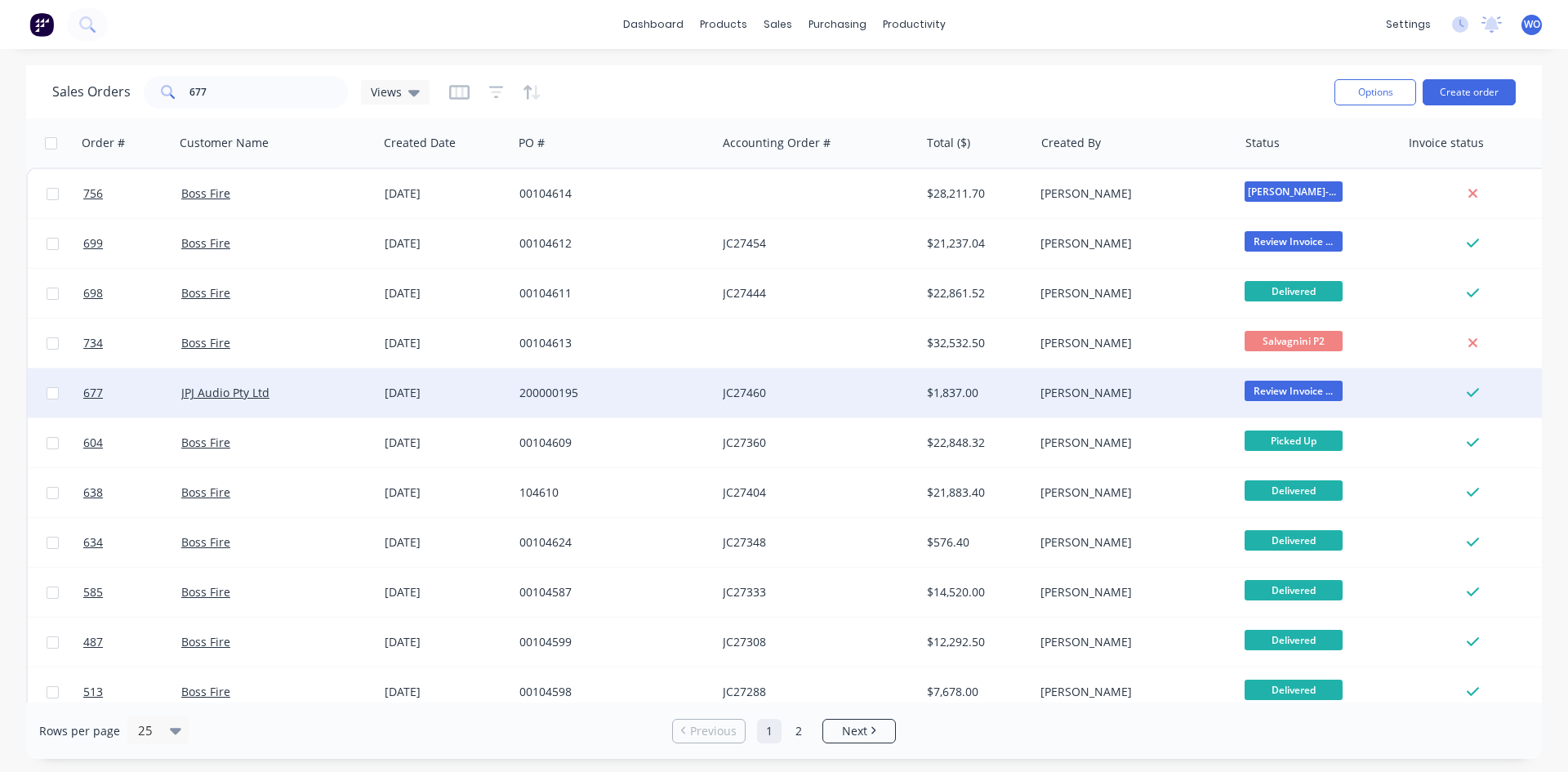
click at [326, 392] on div "JPJ Audio Pty Ltd" at bounding box center [272, 392] width 182 height 16
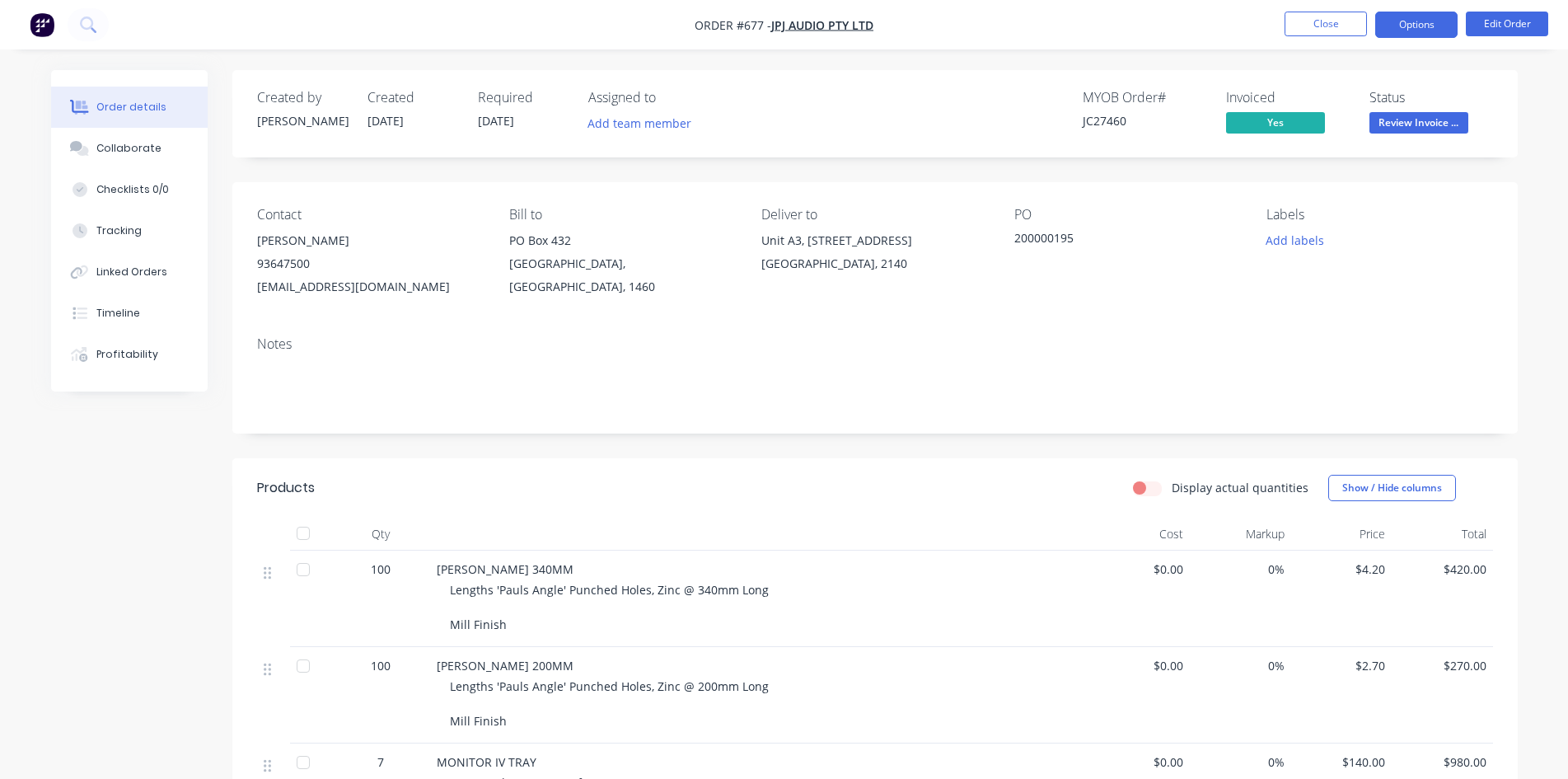
click at [1394, 28] on button "Options" at bounding box center [1417, 24] width 83 height 27
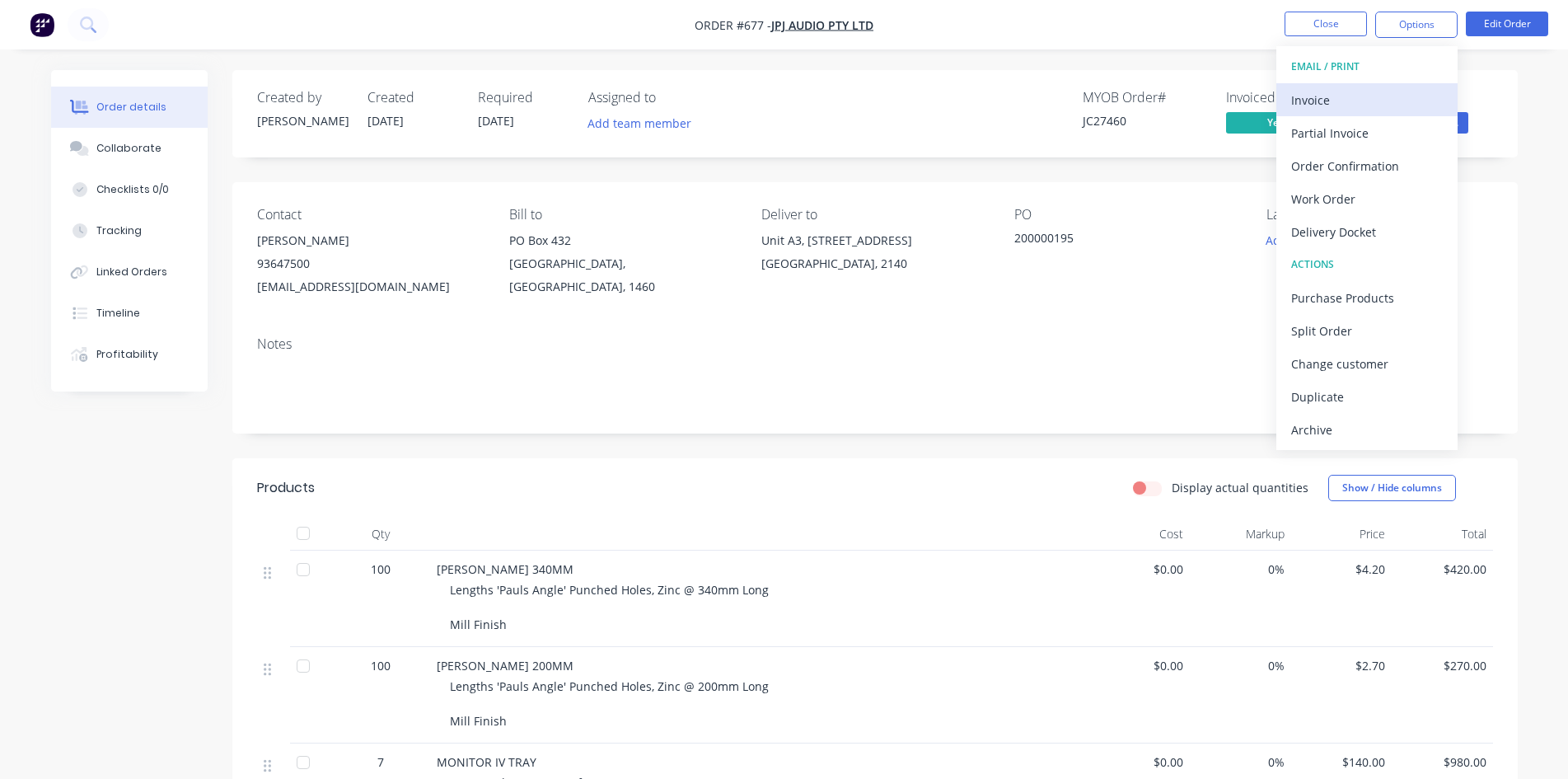
click at [1337, 94] on div "Invoice" at bounding box center [1367, 100] width 151 height 24
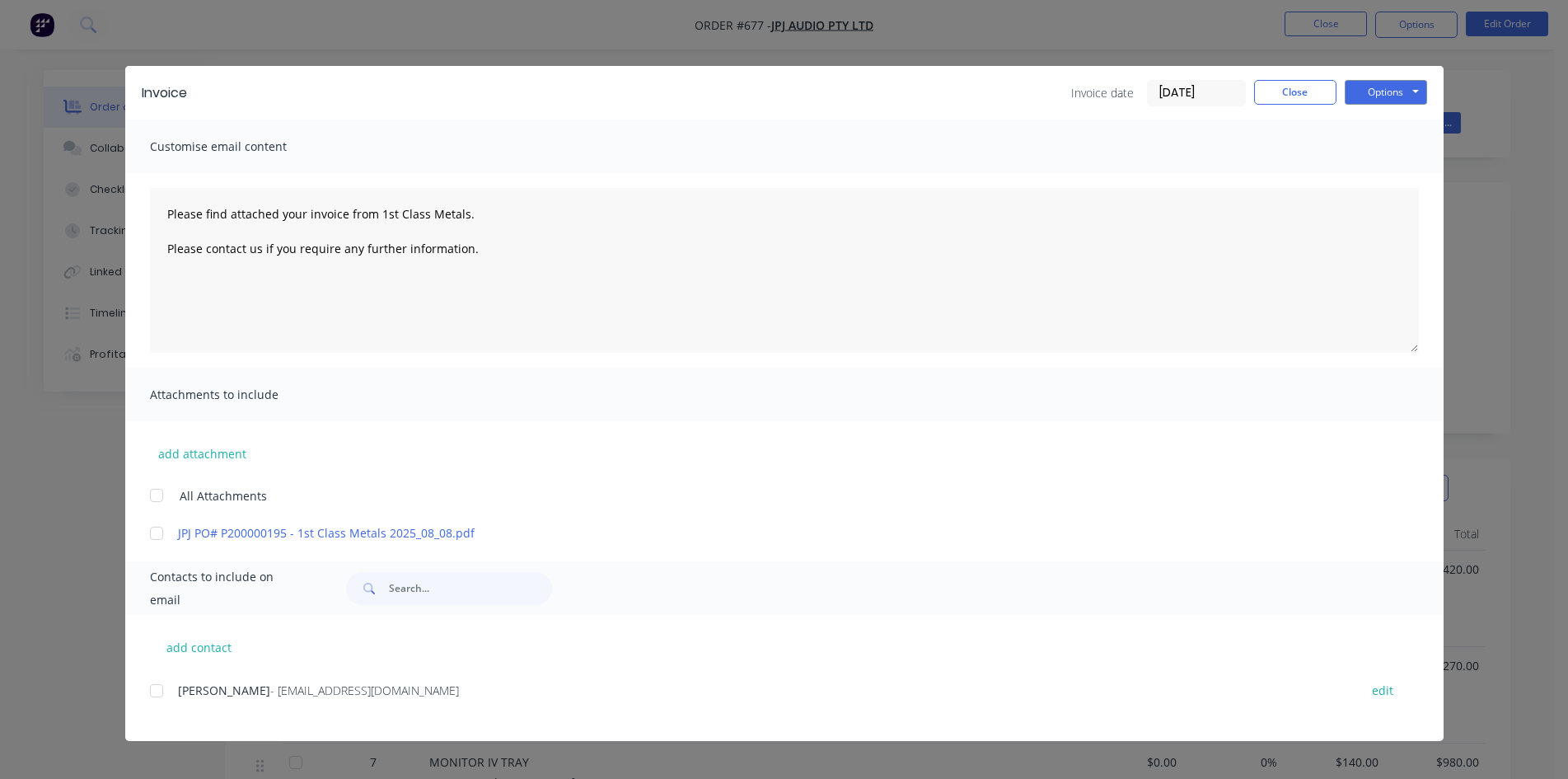
click at [154, 697] on div at bounding box center [157, 690] width 33 height 33
click at [1383, 96] on button "Options" at bounding box center [1386, 92] width 83 height 25
click at [1401, 176] on button "Email" at bounding box center [1397, 176] width 106 height 28
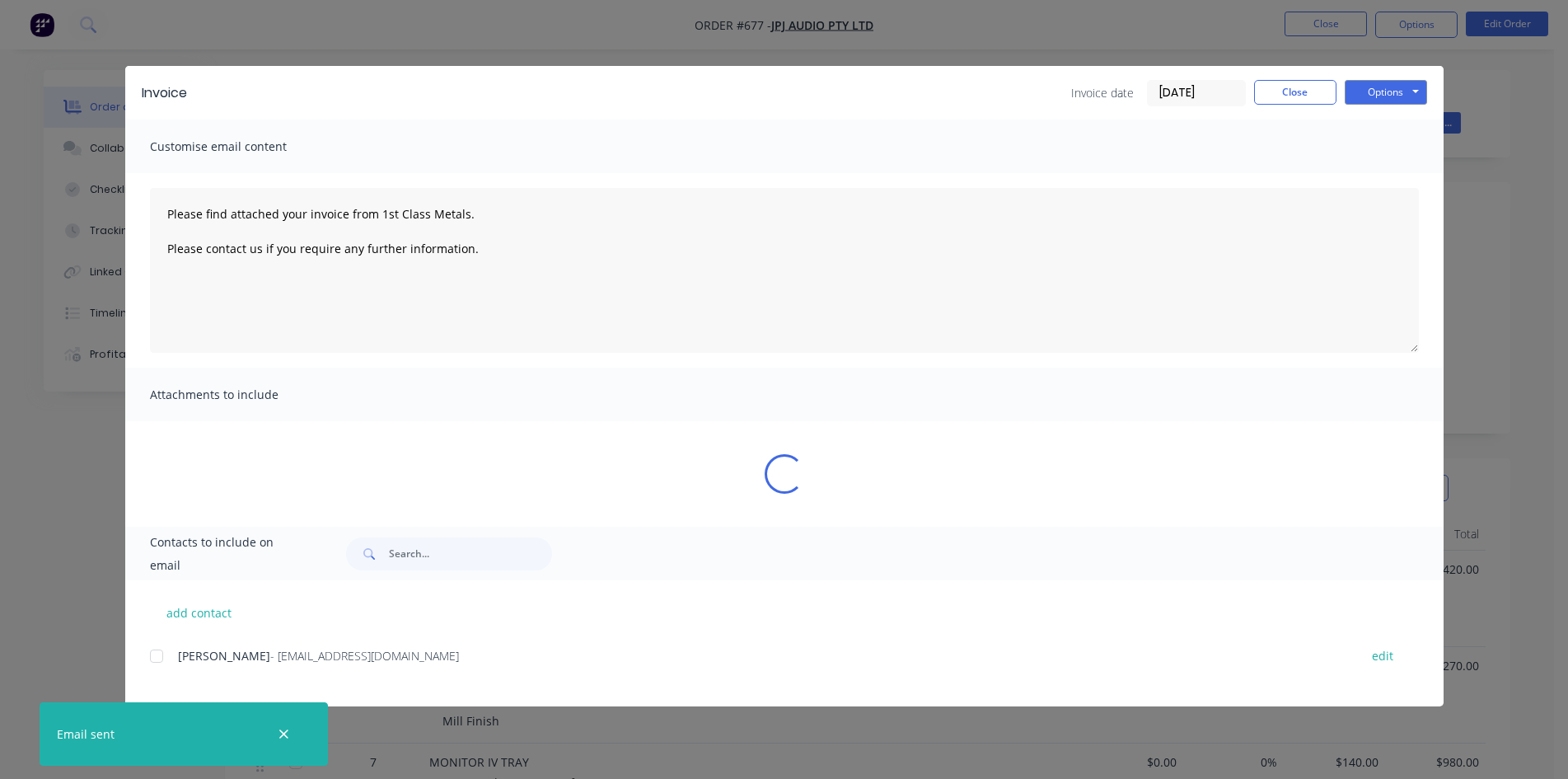
type textarea "Please find attached your invoice from 1st Class Metals. Please contact us if y…"
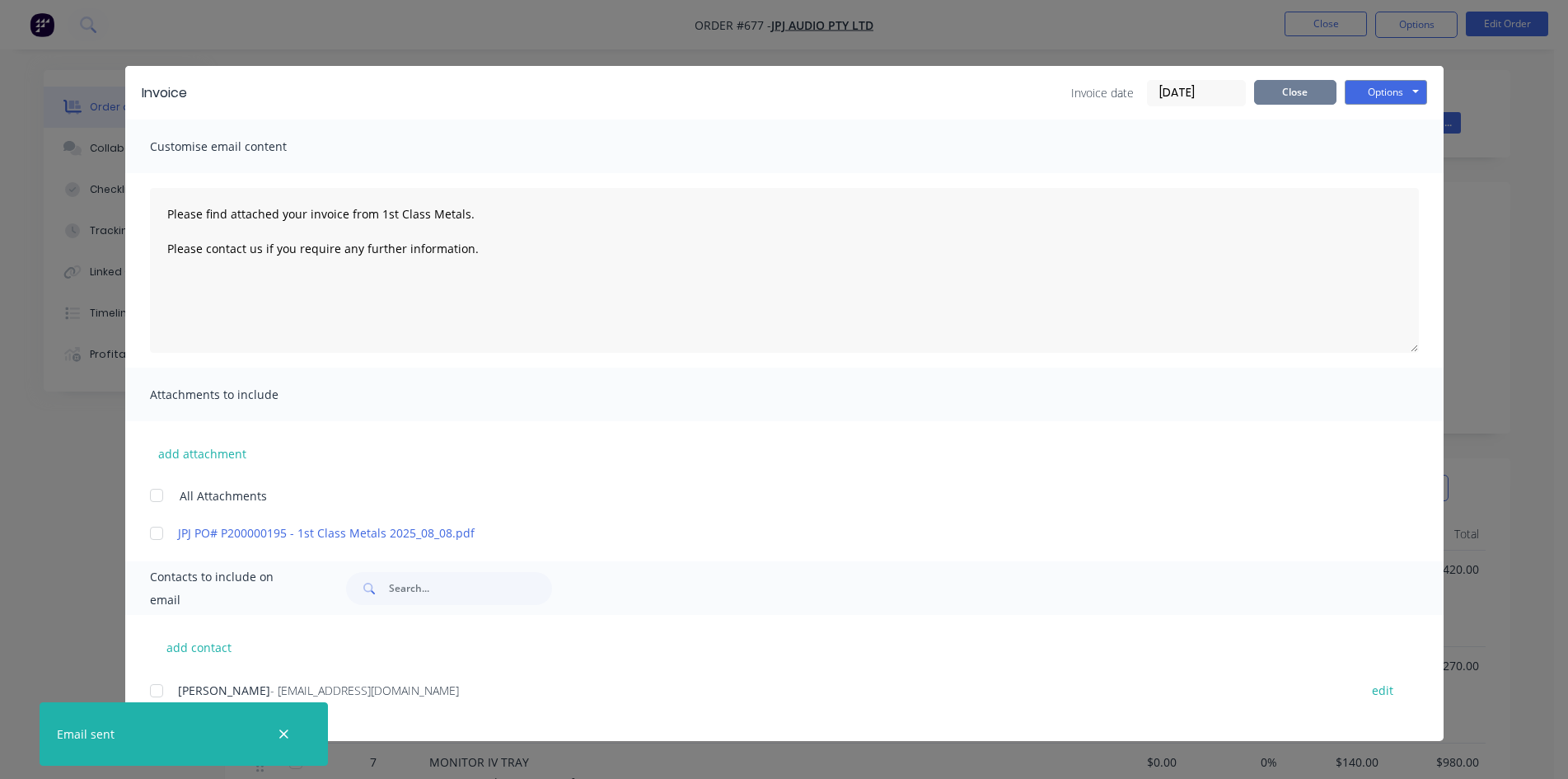
click at [1289, 98] on button "Close" at bounding box center [1295, 92] width 83 height 25
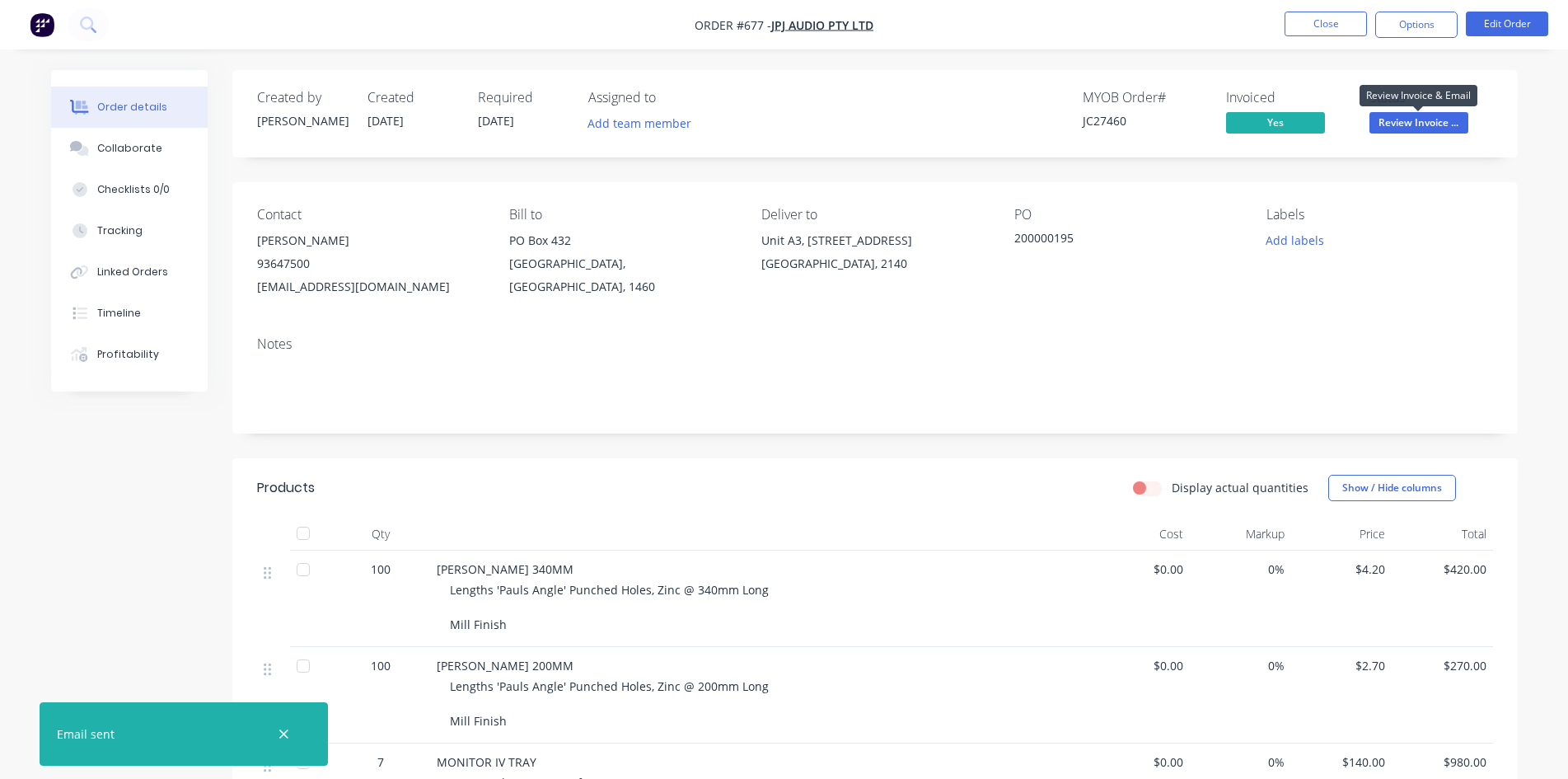
click at [1464, 120] on span "Review Invoice ..." at bounding box center [1418, 122] width 99 height 21
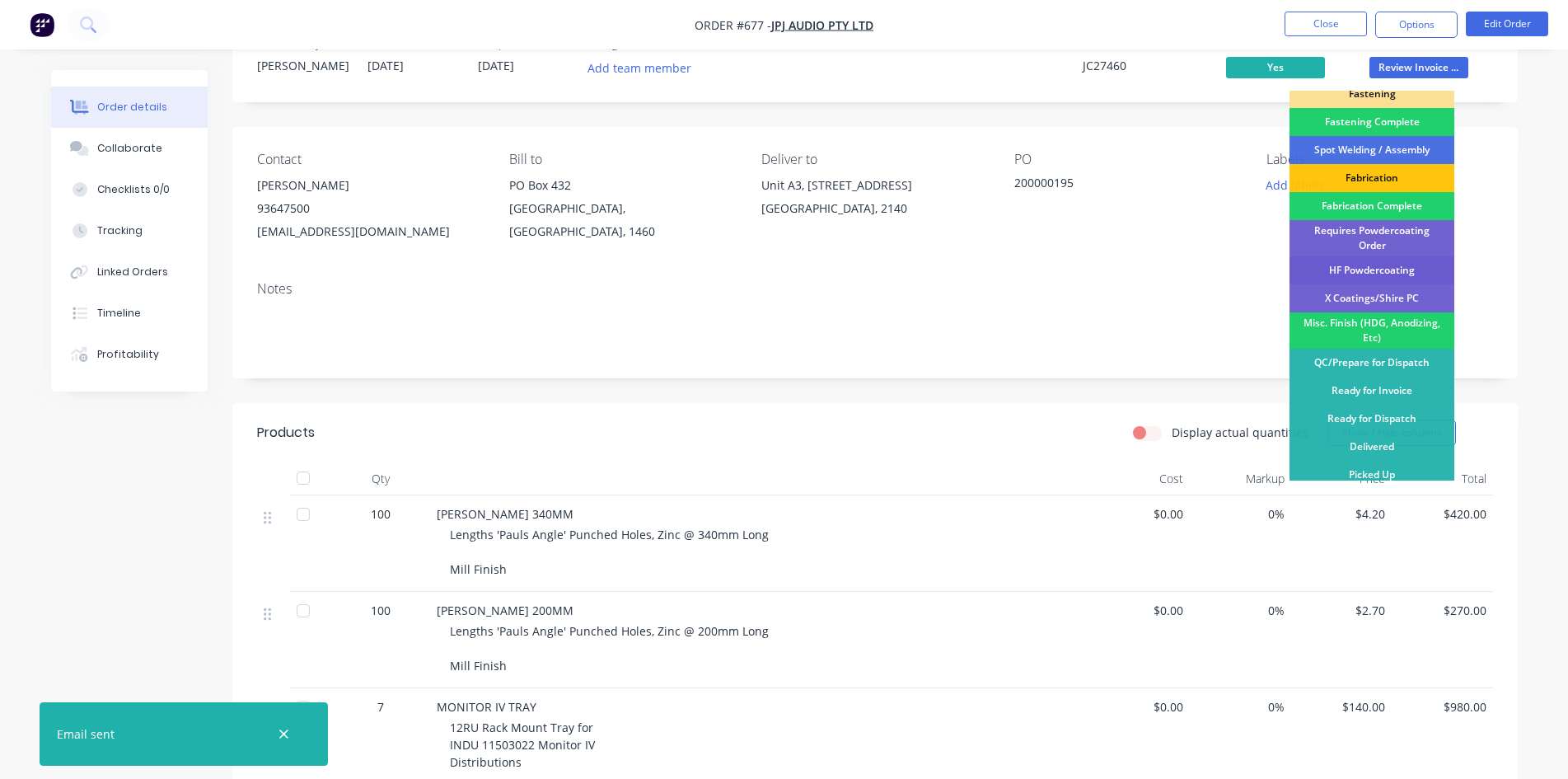
scroll to position [83, 0]
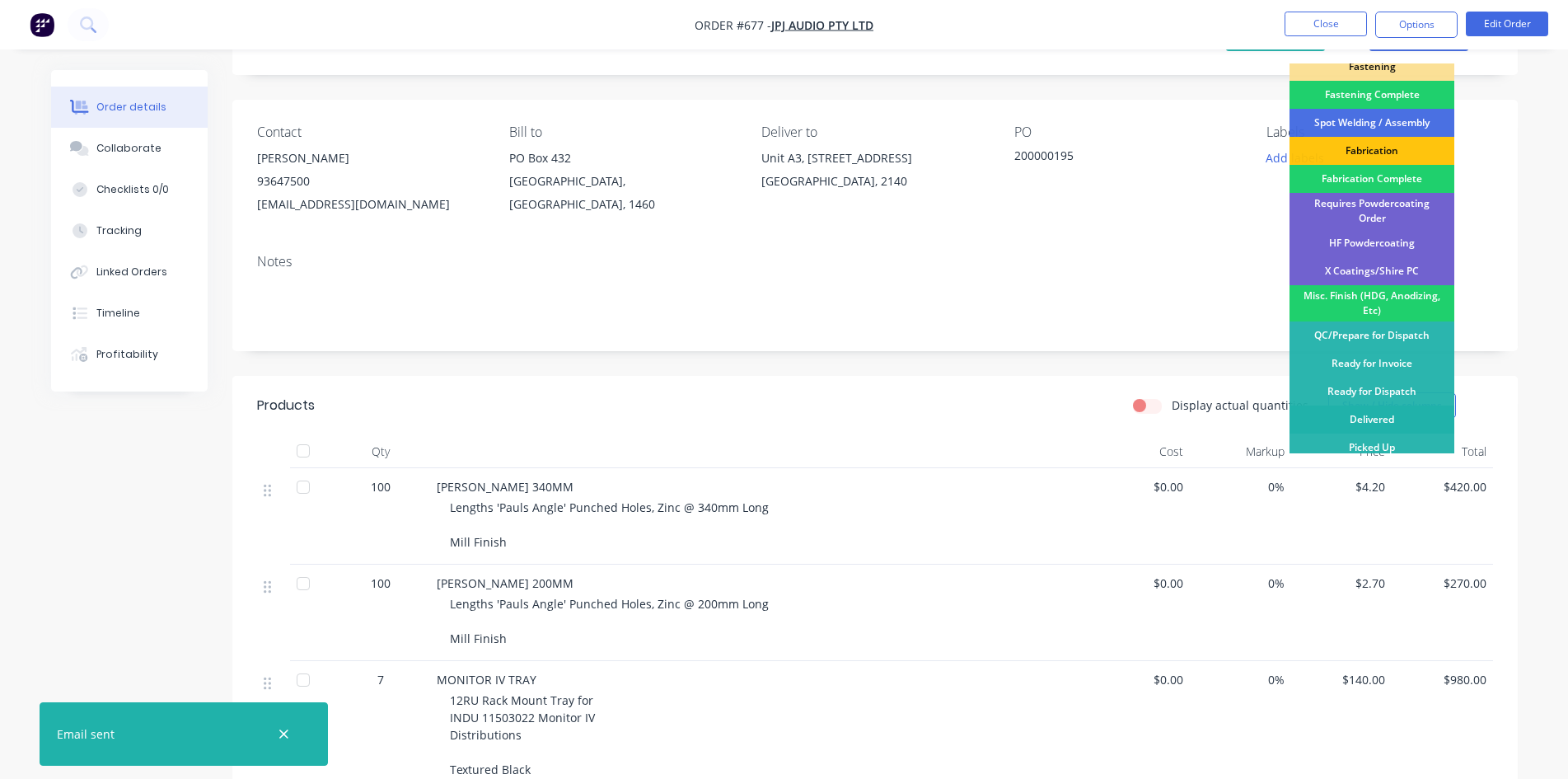
click at [1388, 423] on div "Delivered" at bounding box center [1371, 419] width 164 height 28
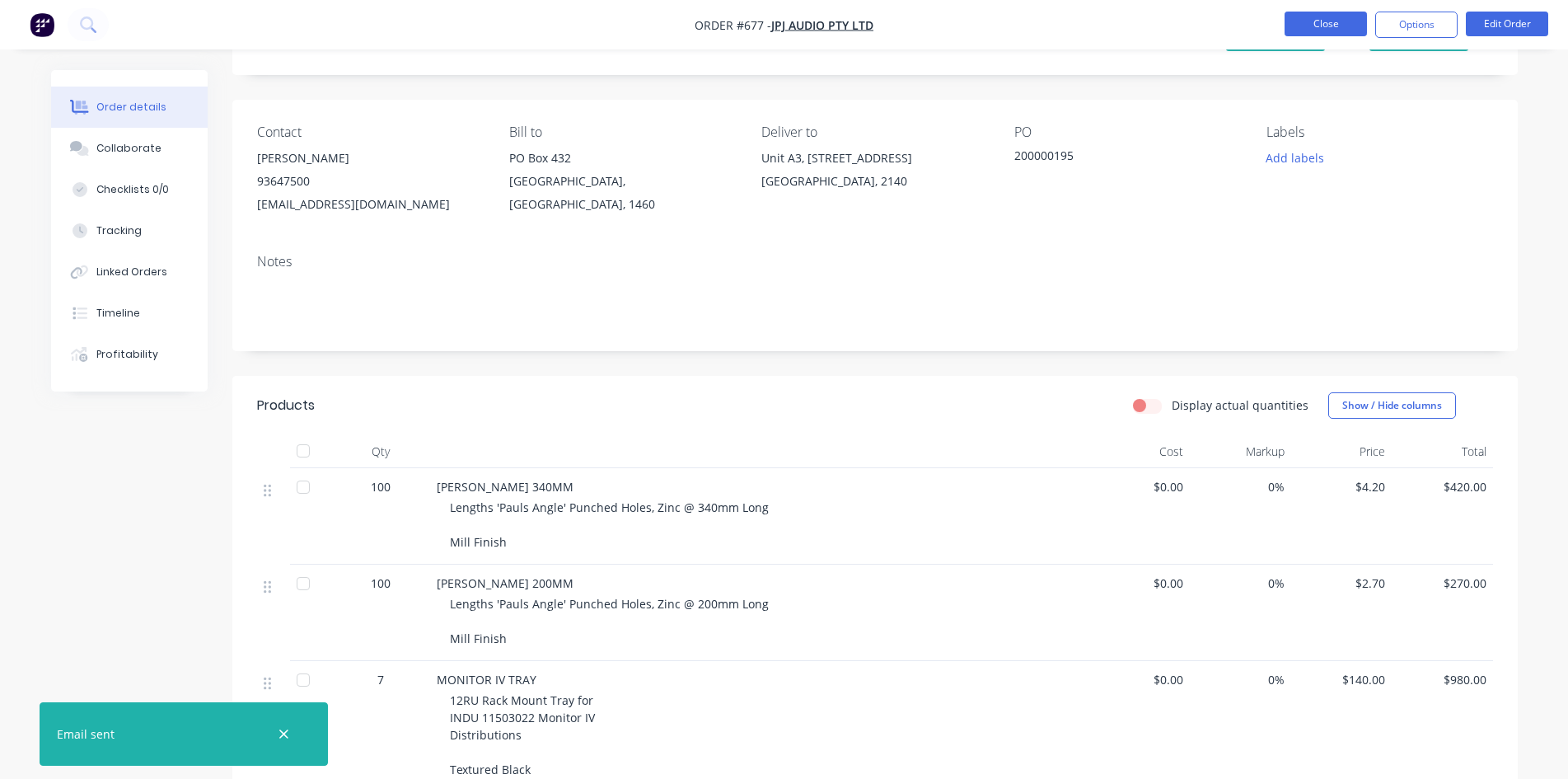
click at [1319, 22] on button "Close" at bounding box center [1326, 23] width 83 height 25
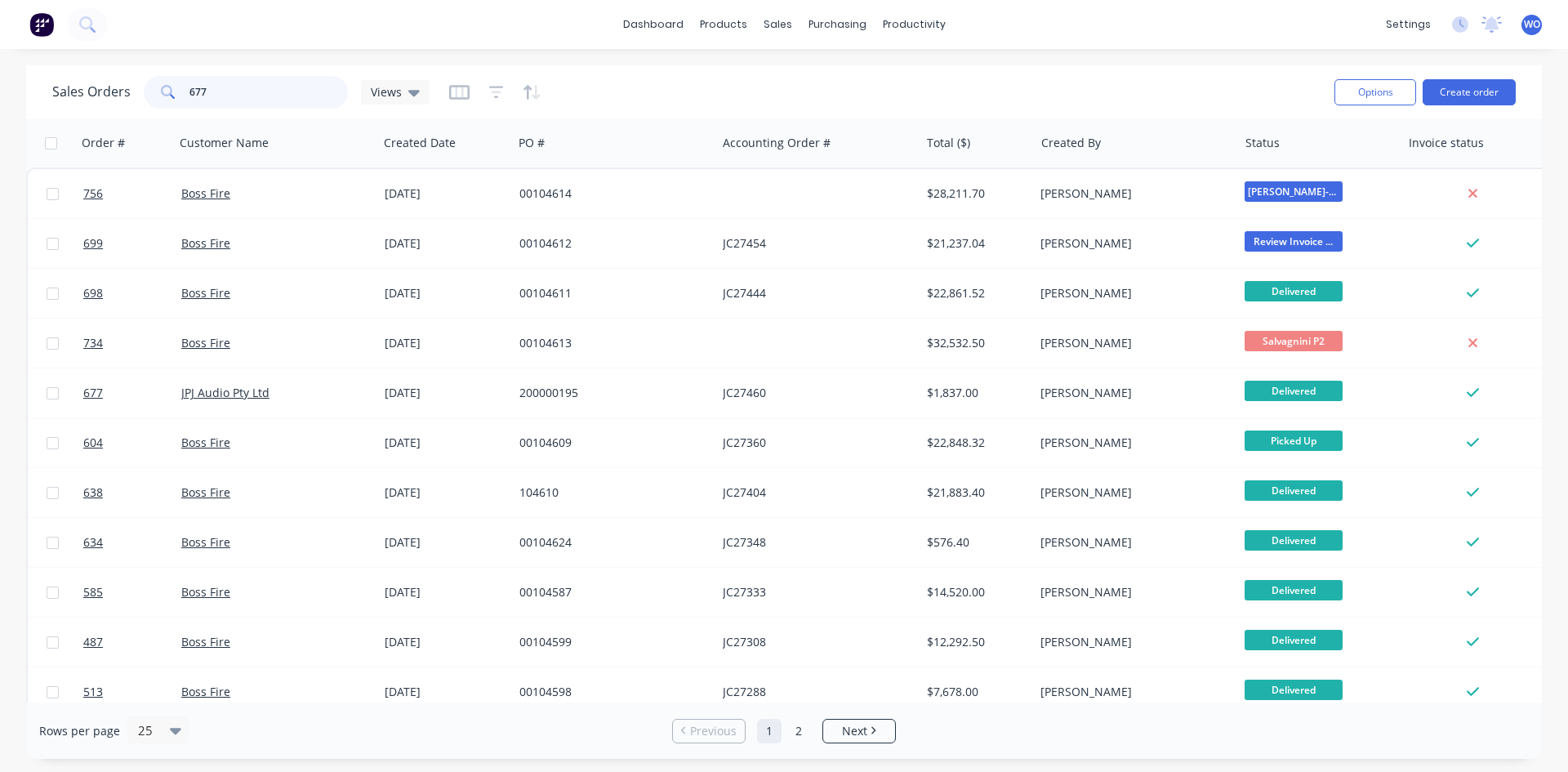
drag, startPoint x: 220, startPoint y: 87, endPoint x: 0, endPoint y: -13, distance: 241.7
click at [0, 0] on html "dashboard products sales purchasing productivity dashboard products Product Cat…" at bounding box center [784, 386] width 1568 height 772
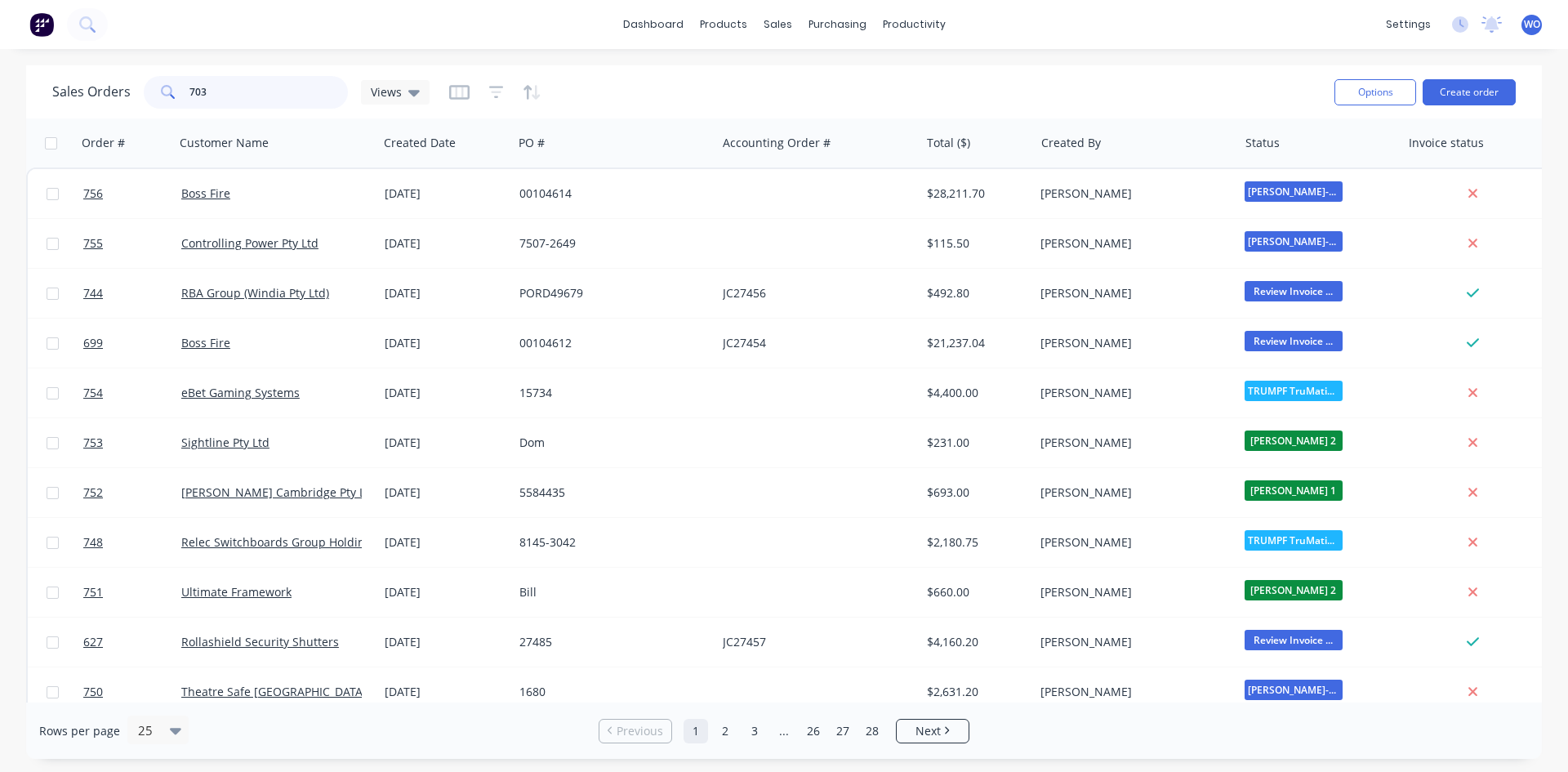
type input "703"
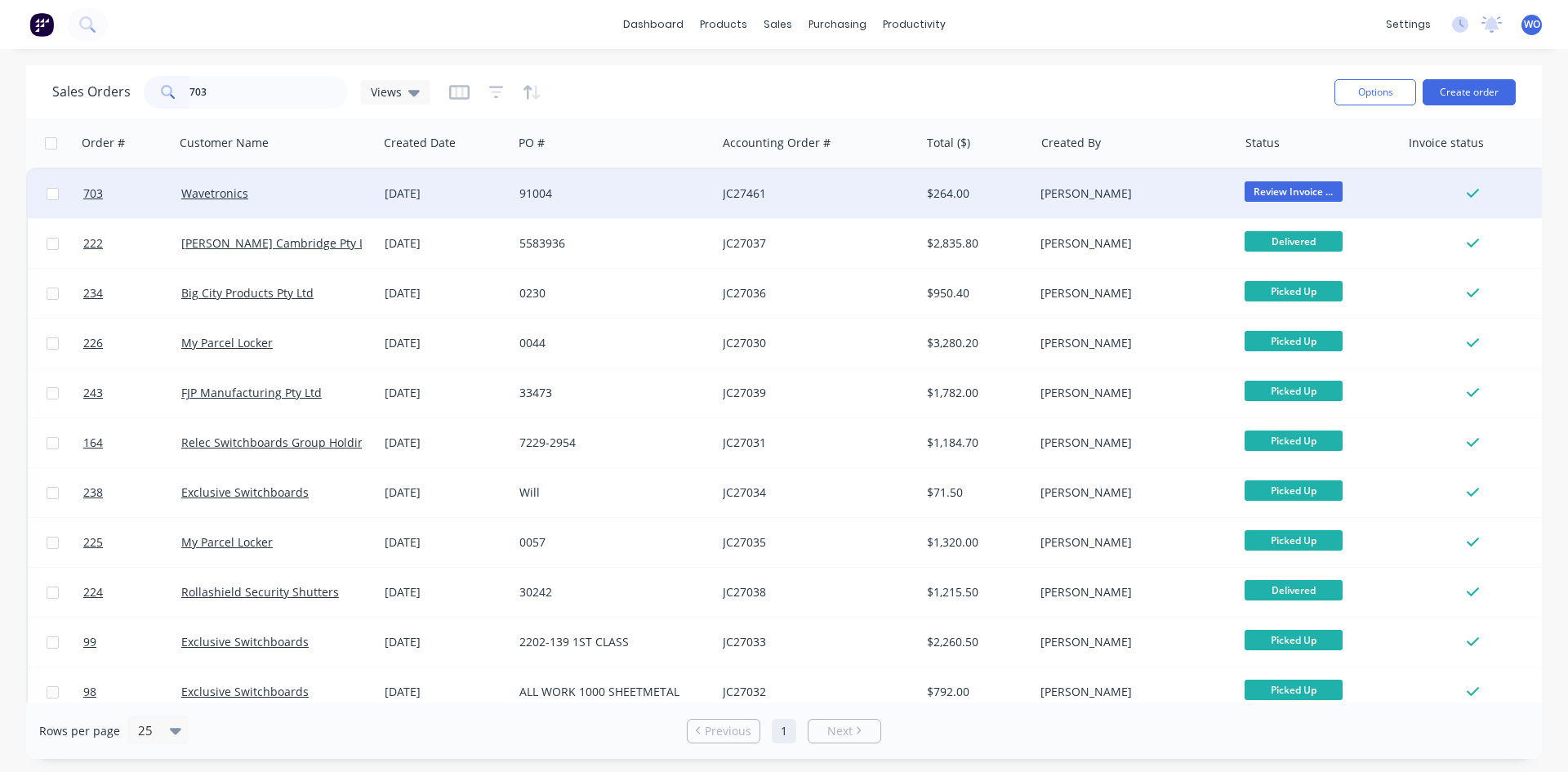
click at [305, 191] on div "Wavetronics" at bounding box center [272, 193] width 182 height 16
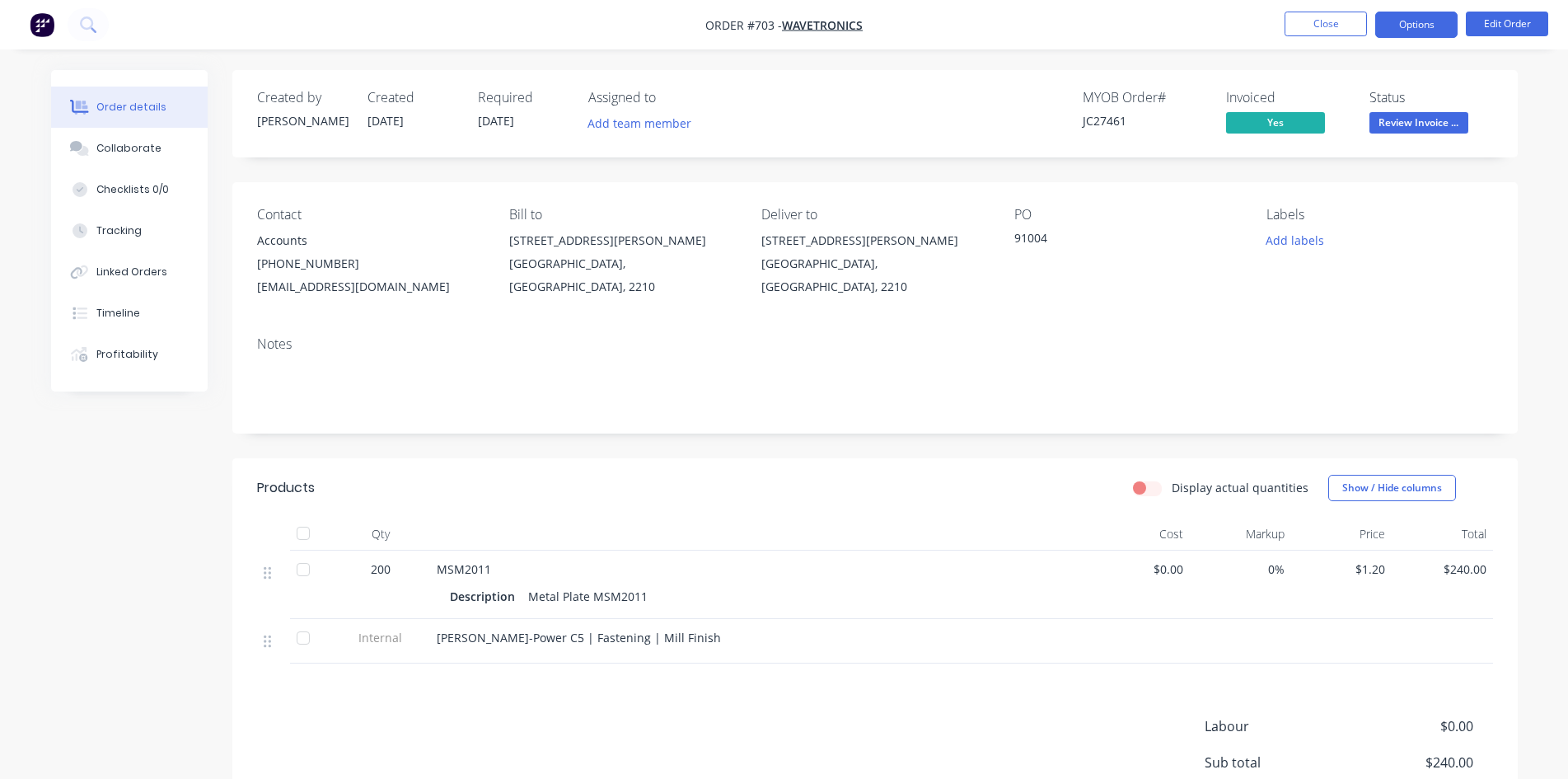
click at [1430, 30] on button "Options" at bounding box center [1417, 24] width 83 height 27
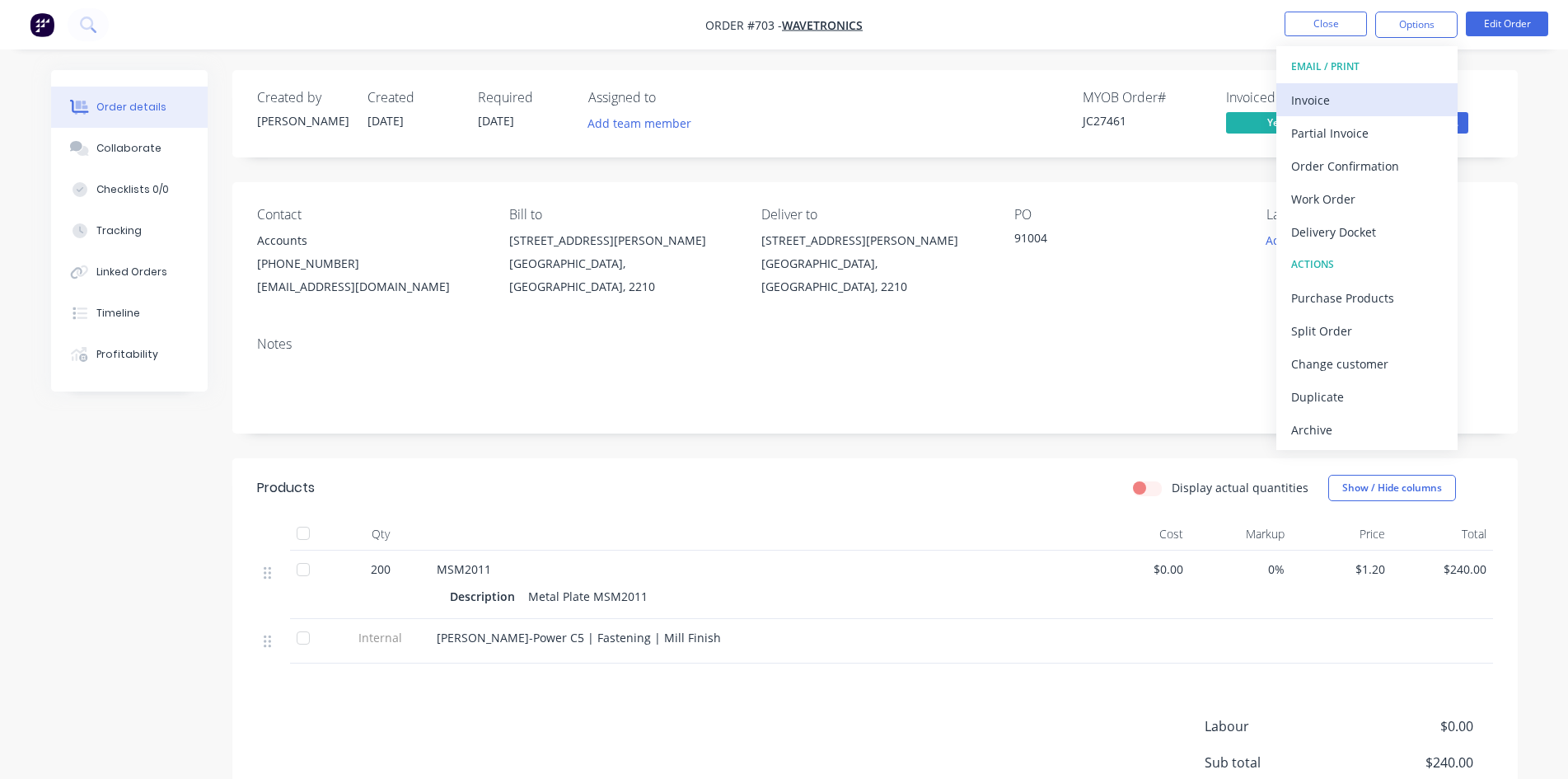
click at [1335, 100] on div "Invoice" at bounding box center [1367, 100] width 151 height 24
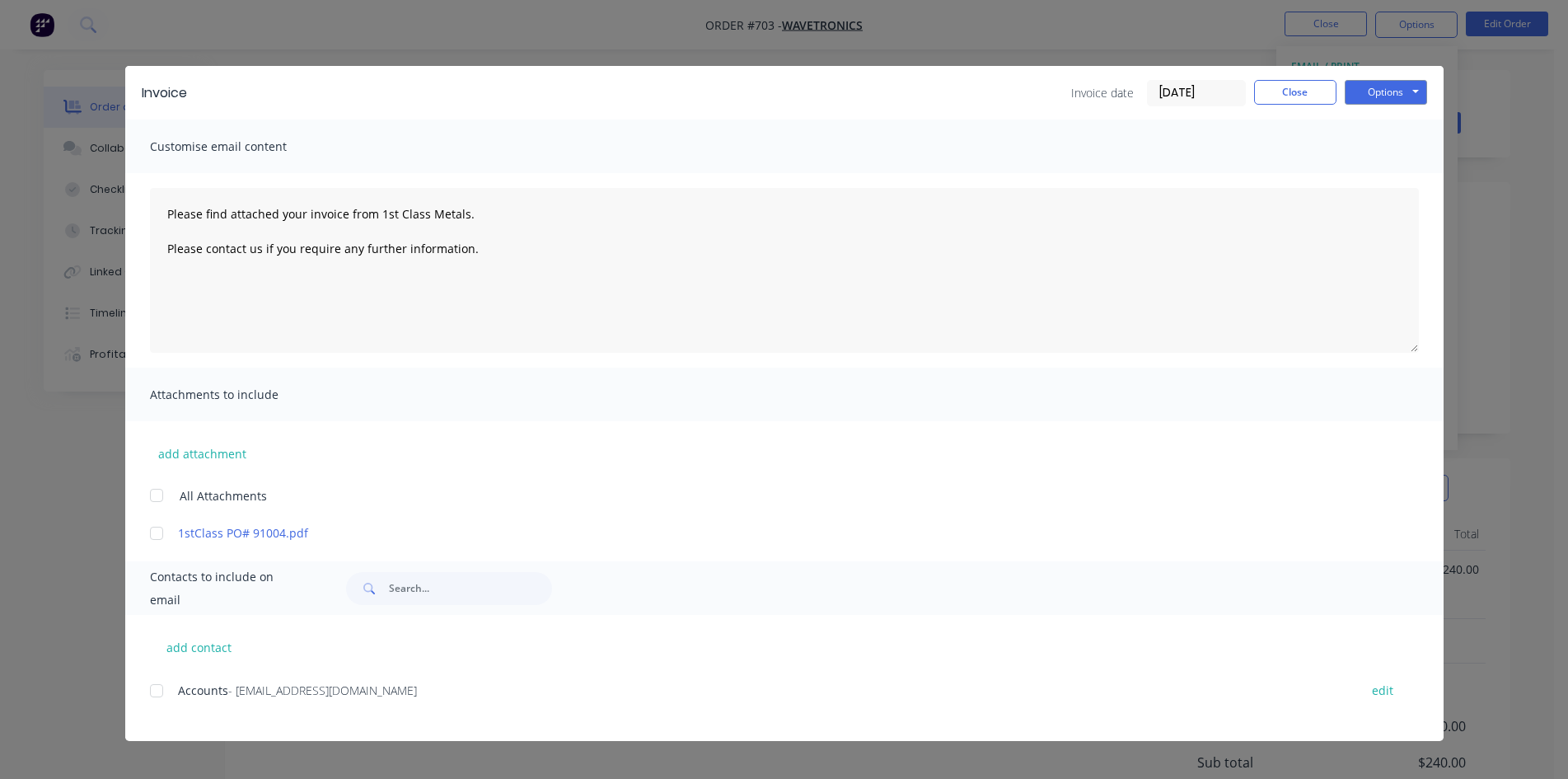
click at [180, 695] on span "Accounts" at bounding box center [203, 690] width 50 height 15
click at [157, 692] on div at bounding box center [157, 690] width 33 height 33
click at [1402, 88] on button "Options" at bounding box center [1386, 92] width 83 height 25
click at [1388, 181] on button "Email" at bounding box center [1397, 176] width 106 height 28
type textarea "Please find attached your invoice from 1st Class Metals. Please contact us if y…"
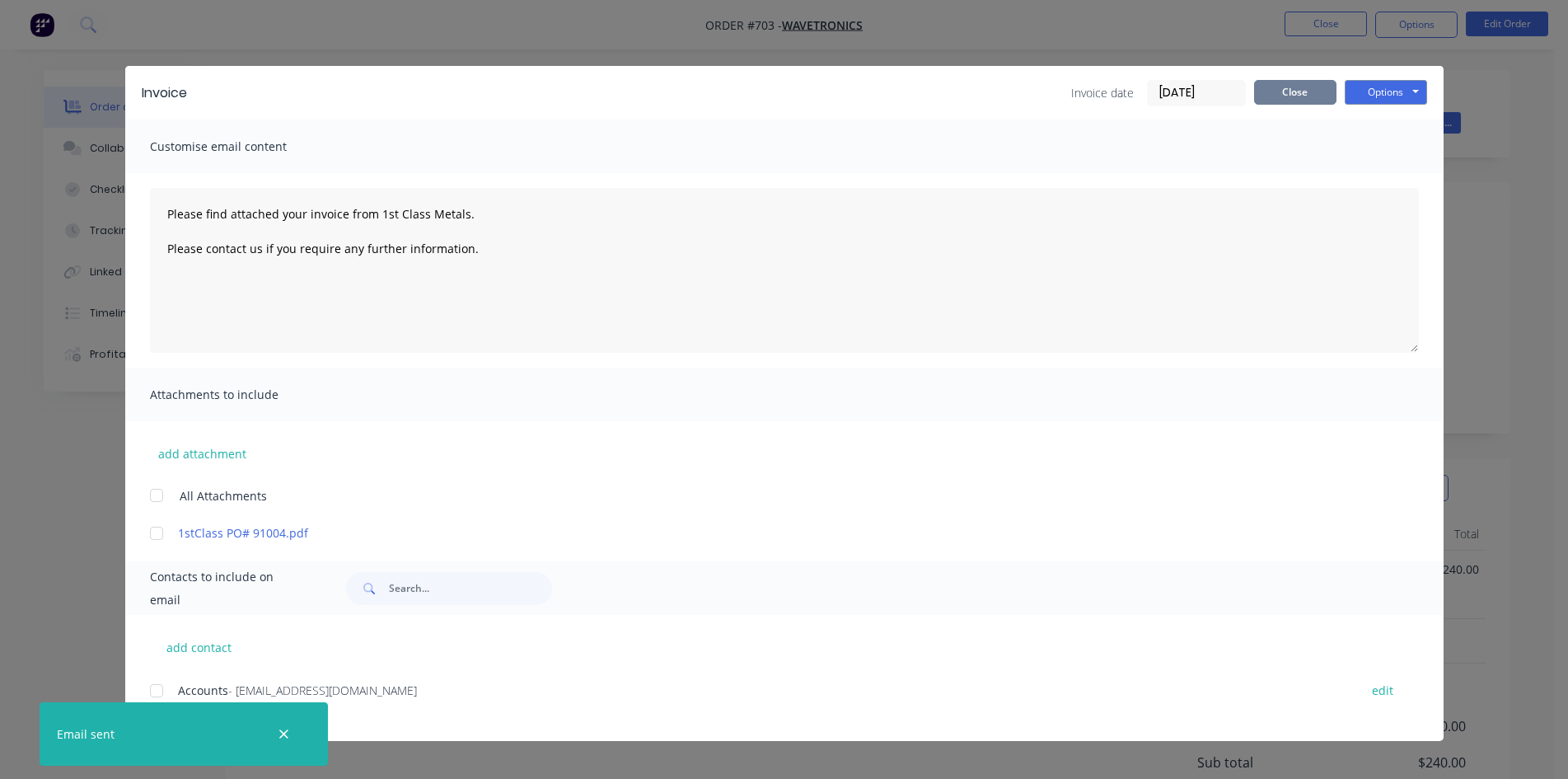
click at [1283, 93] on button "Close" at bounding box center [1295, 92] width 83 height 25
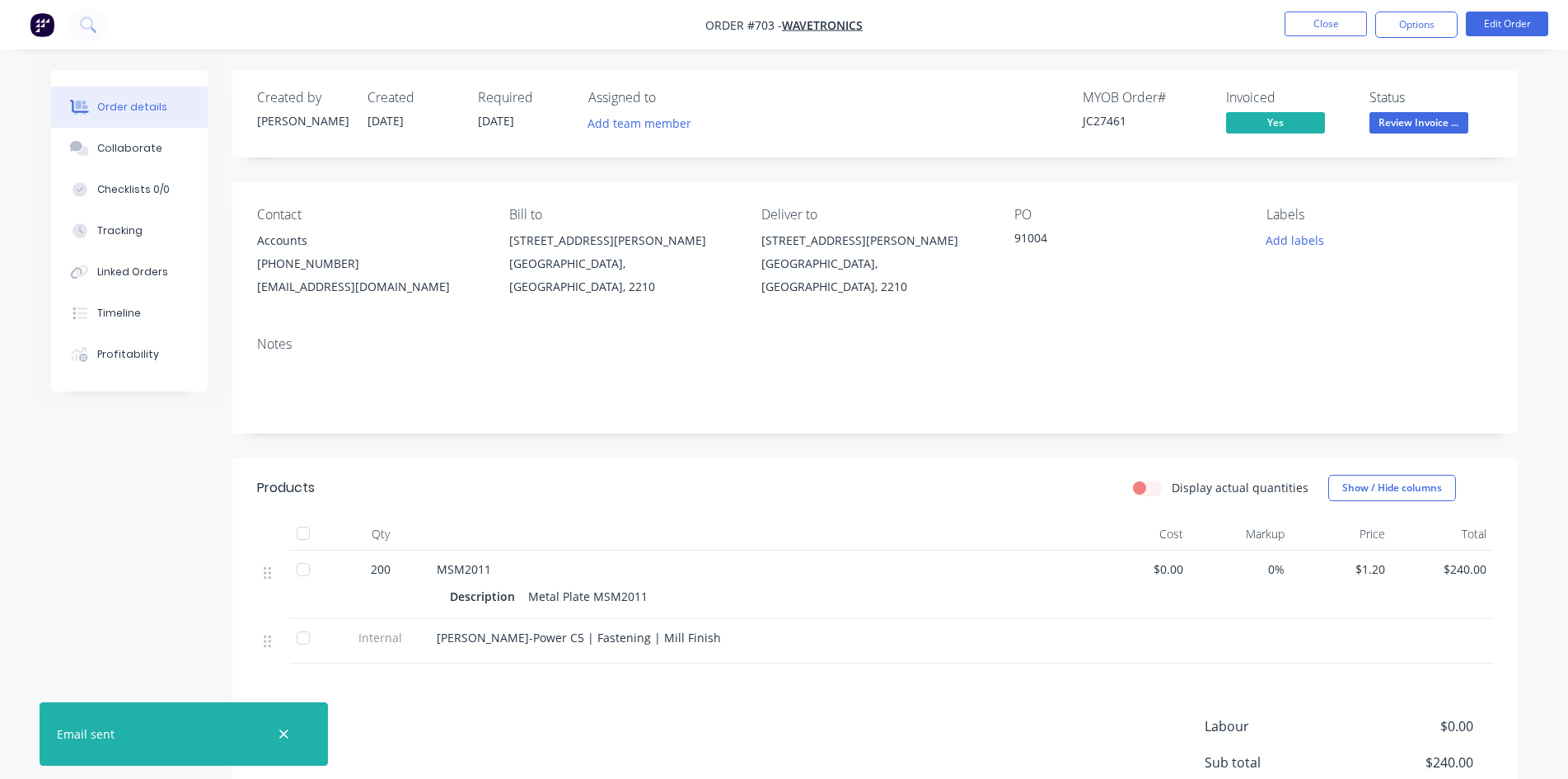
click at [1412, 122] on span "Review Invoice ..." at bounding box center [1418, 122] width 99 height 21
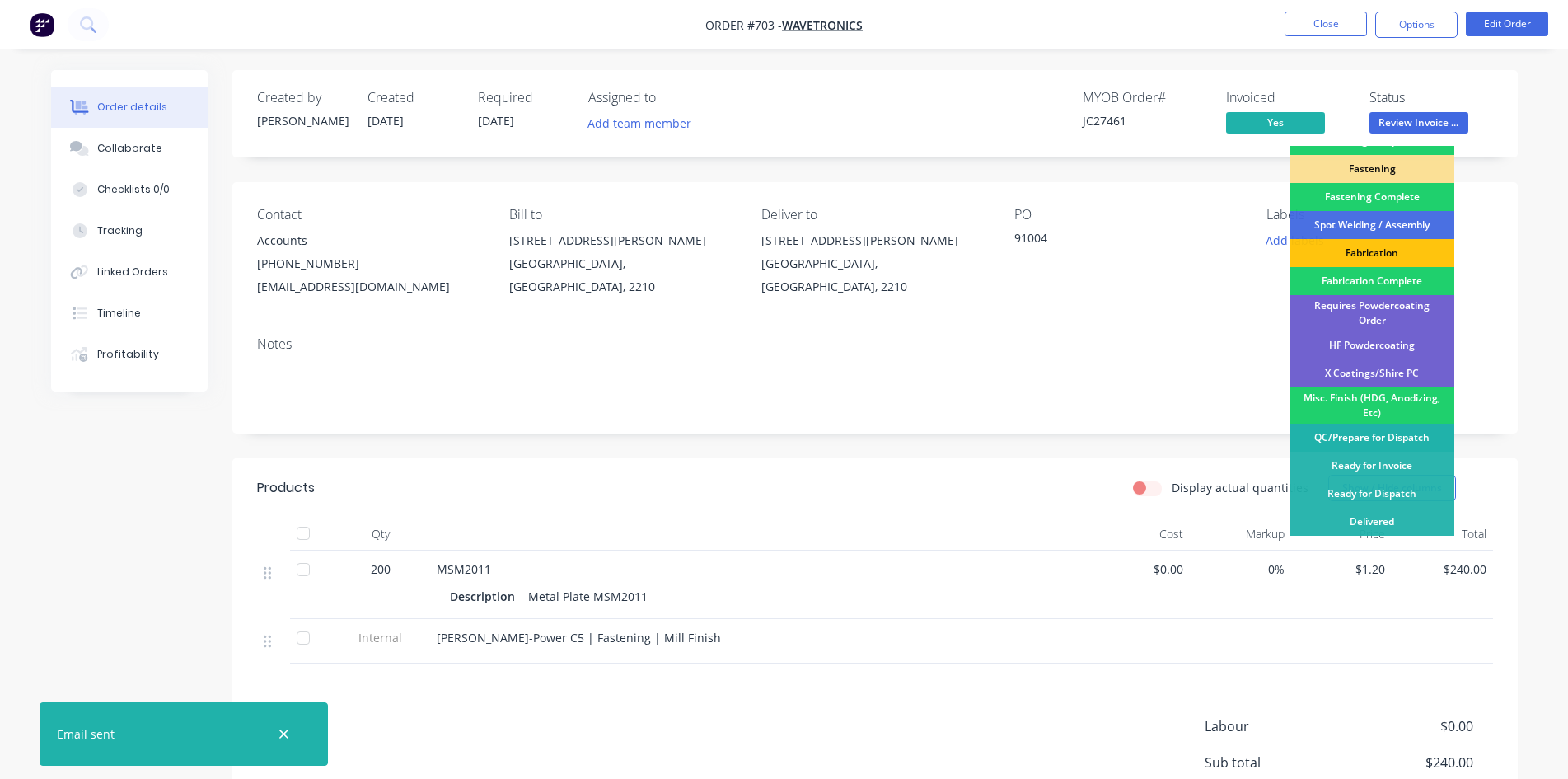
scroll to position [467, 0]
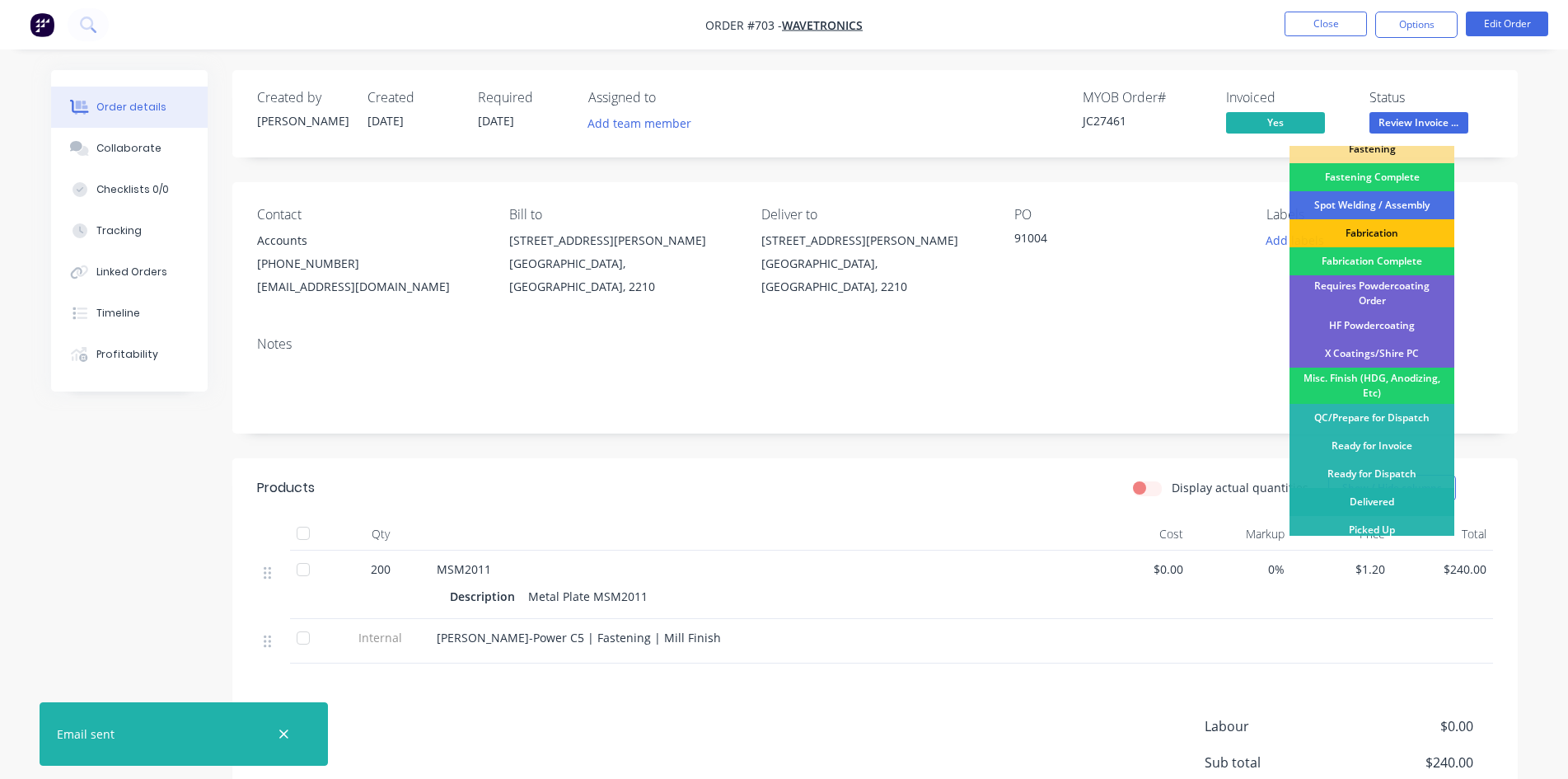
click at [1381, 497] on div "Delivered" at bounding box center [1371, 502] width 164 height 28
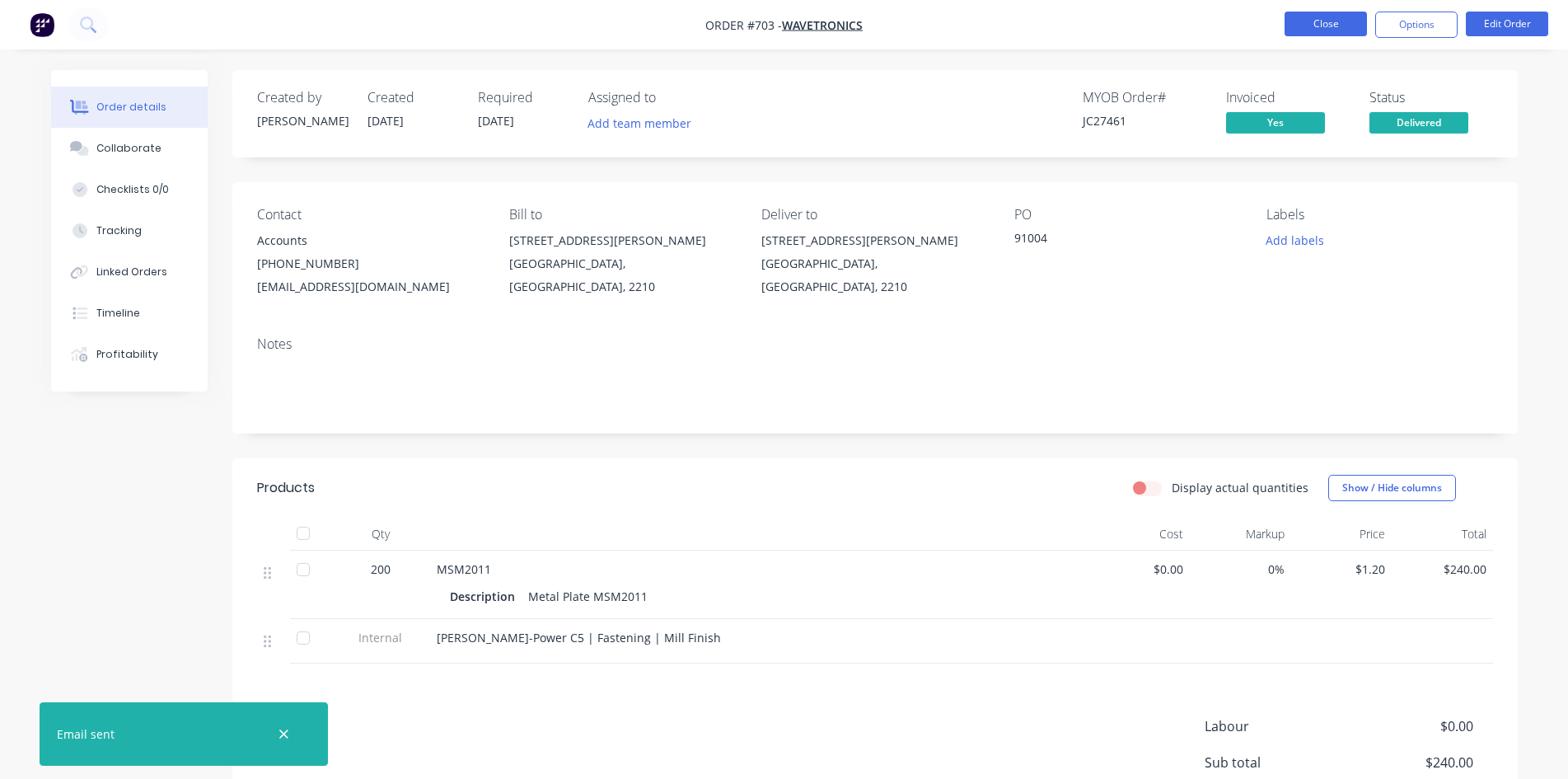
click at [1323, 23] on button "Close" at bounding box center [1326, 23] width 83 height 25
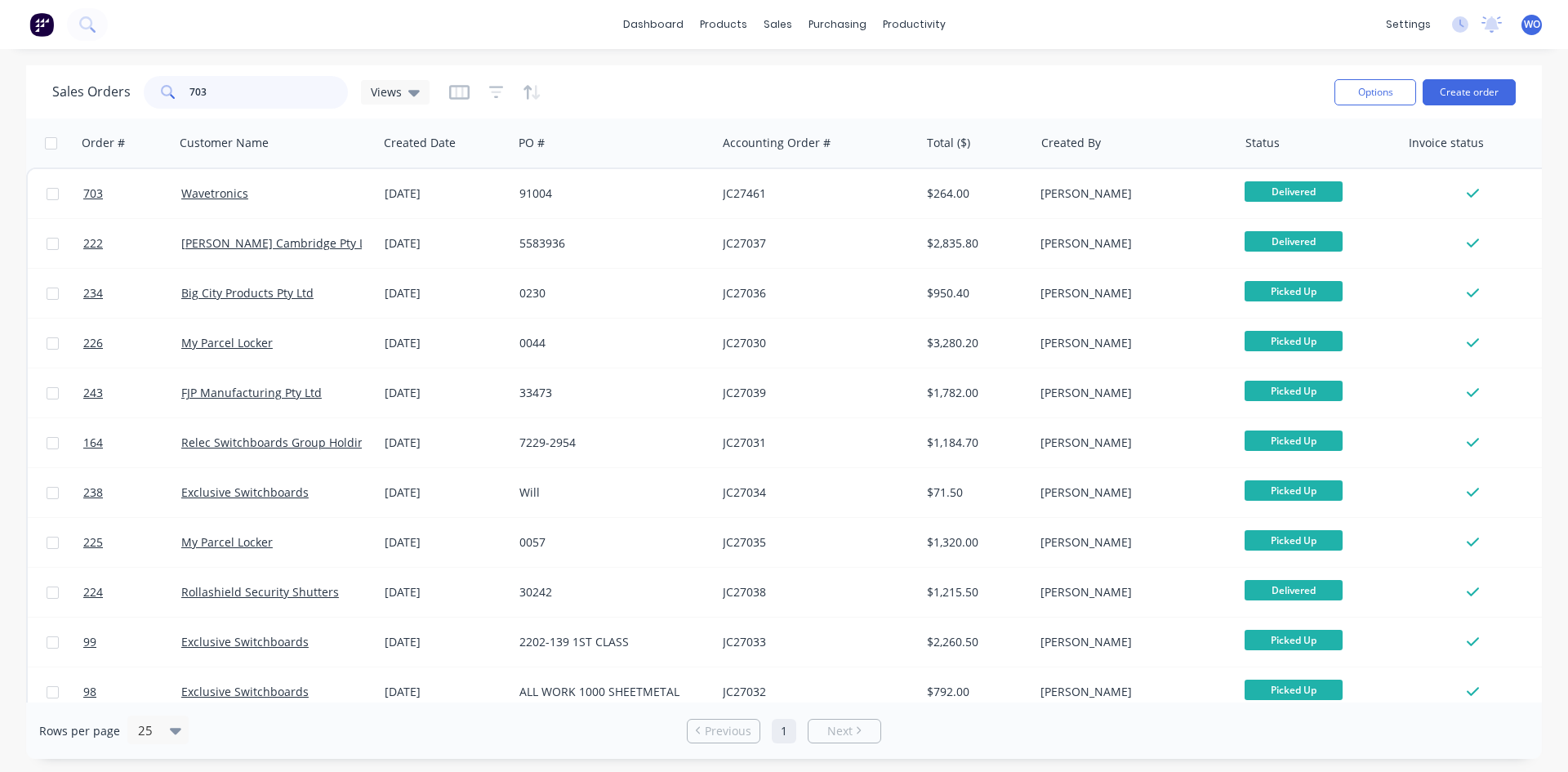
drag, startPoint x: 240, startPoint y: 86, endPoint x: 0, endPoint y: 10, distance: 251.7
click at [0, 10] on div "dashboard products sales purchasing productivity dashboard products Product Cat…" at bounding box center [784, 386] width 1568 height 772
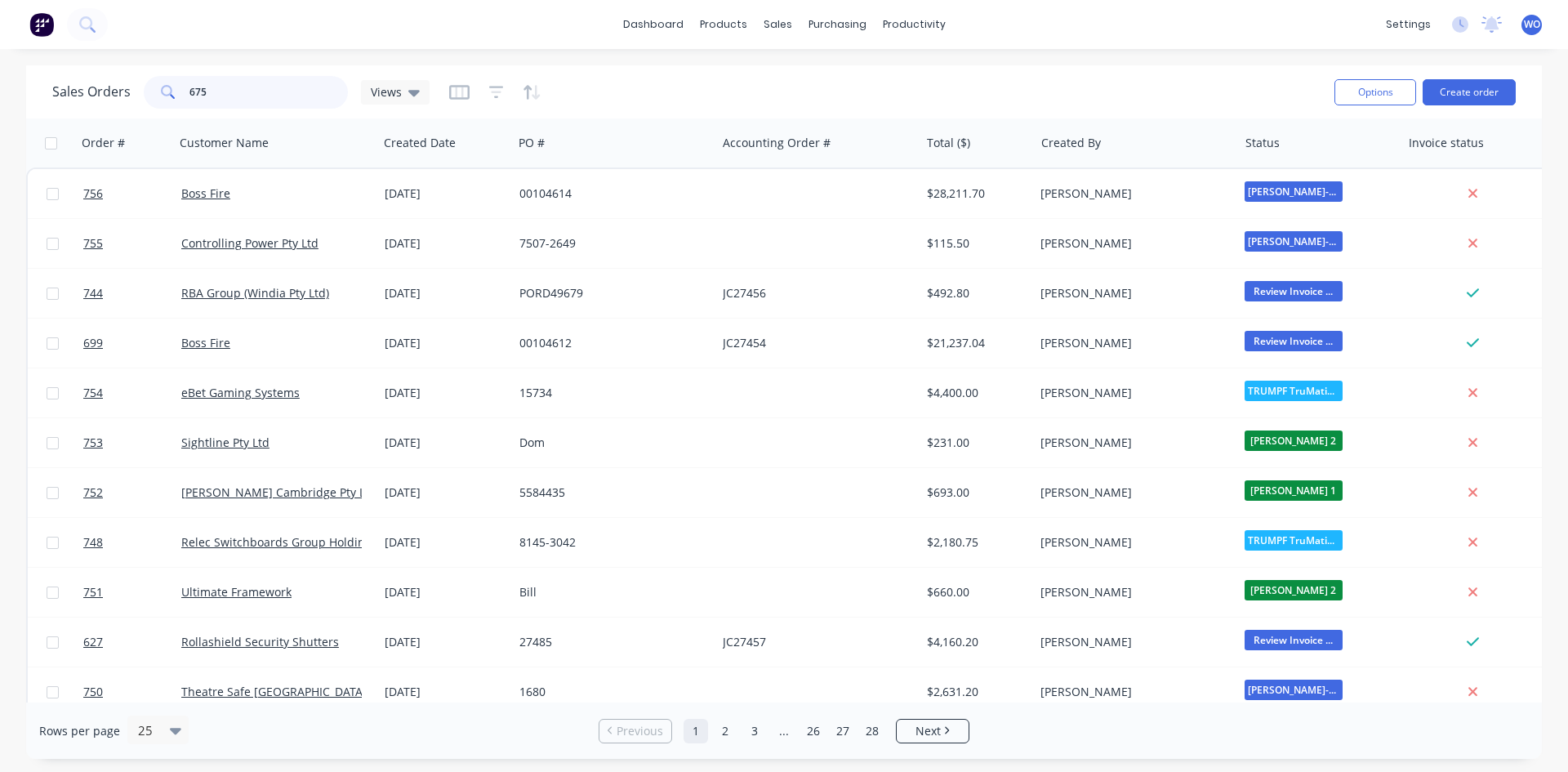
type input "675"
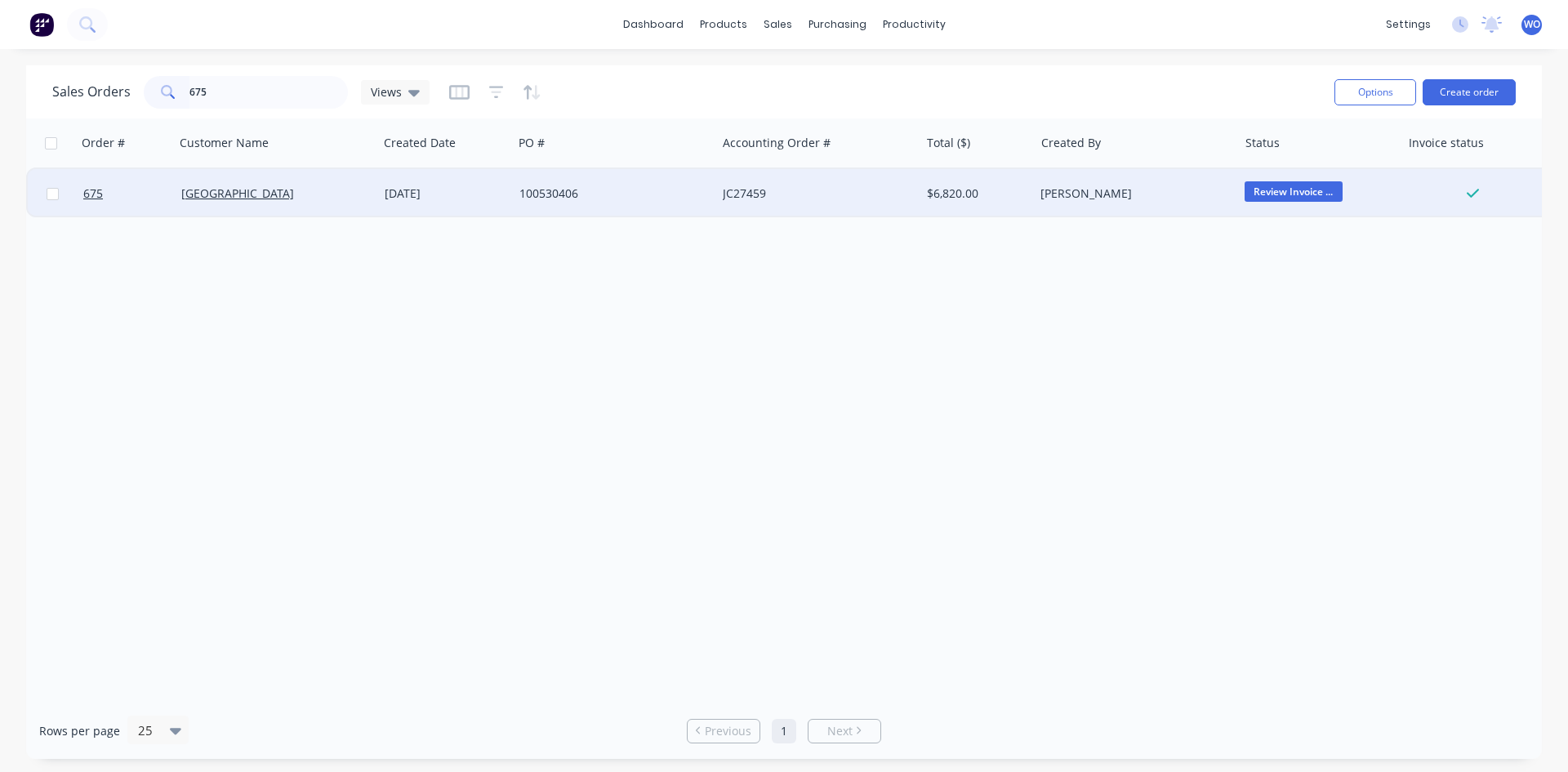
click at [363, 199] on div "[GEOGRAPHIC_DATA]" at bounding box center [276, 193] width 190 height 16
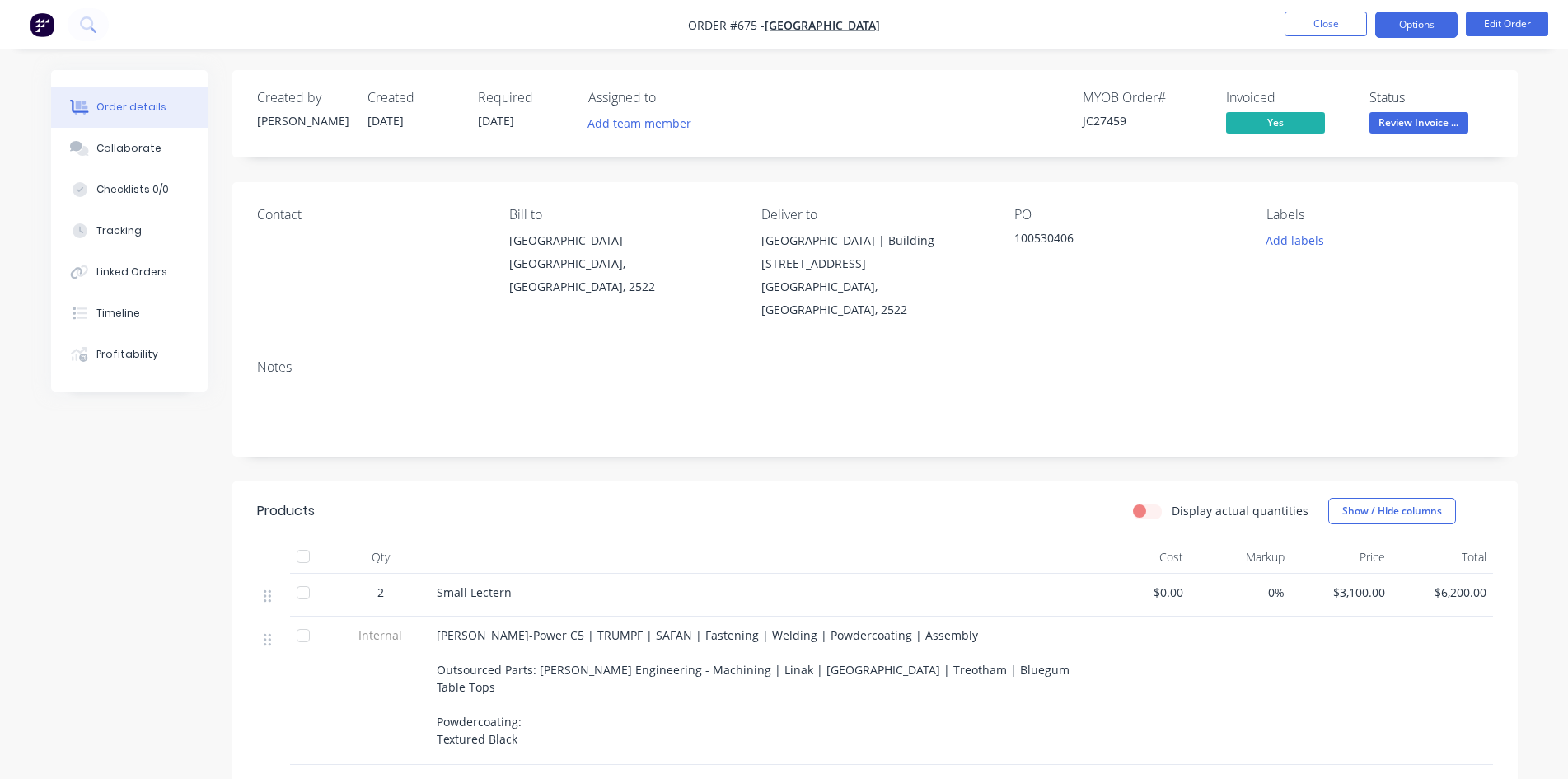
click at [1423, 22] on button "Options" at bounding box center [1417, 24] width 83 height 27
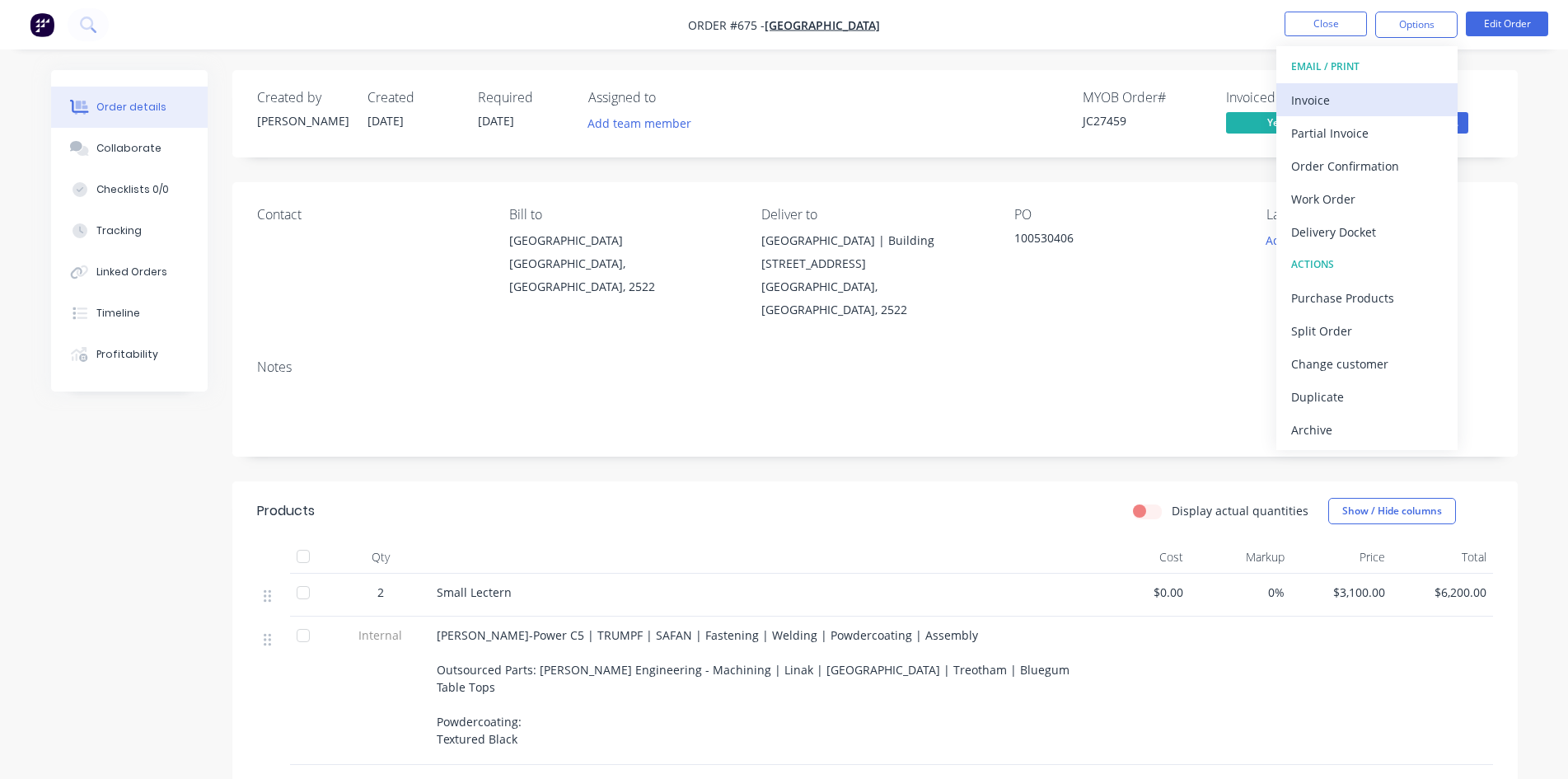
click at [1362, 111] on div "Invoice" at bounding box center [1367, 100] width 151 height 24
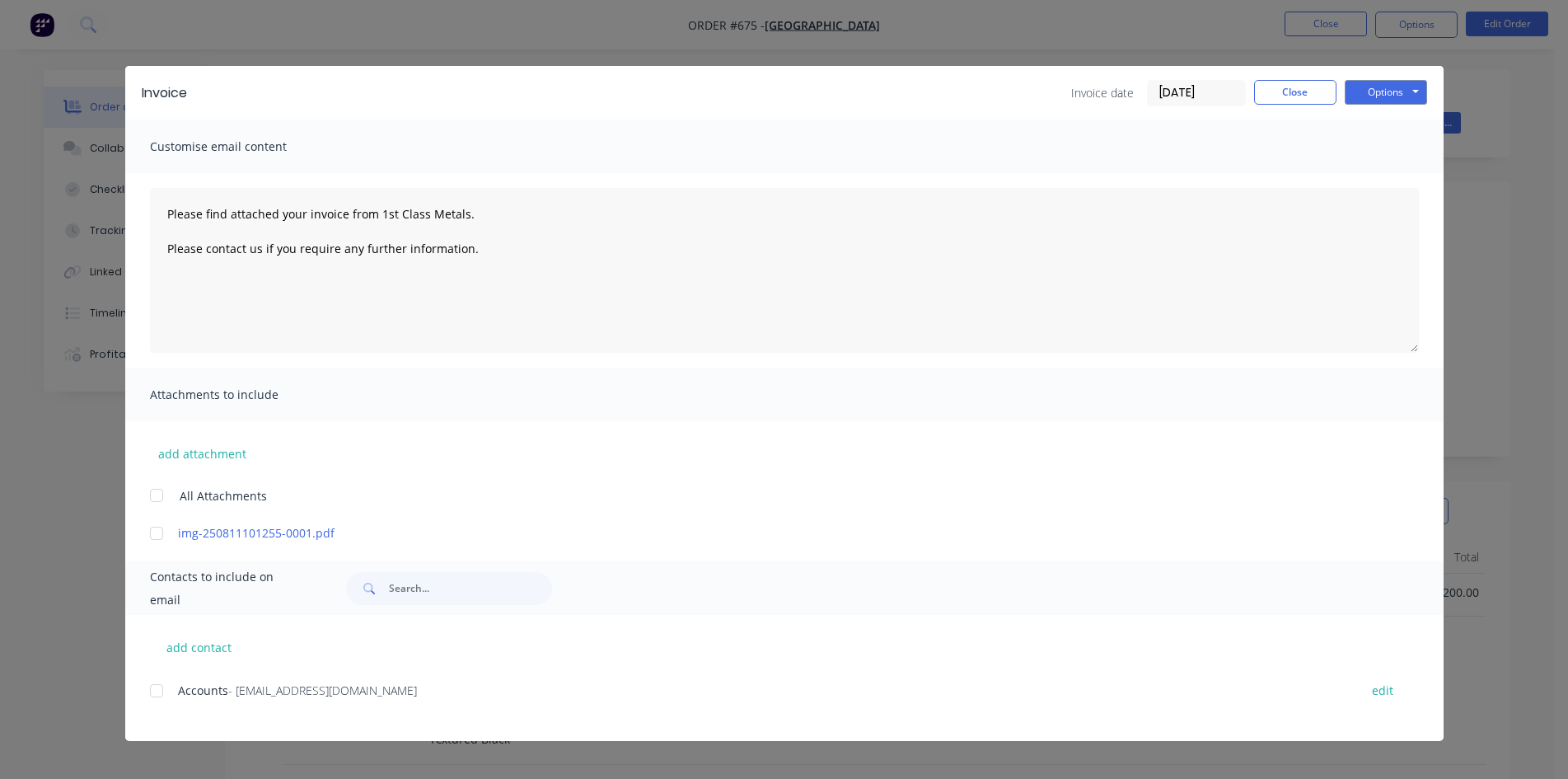
click at [167, 696] on div at bounding box center [157, 690] width 33 height 33
click at [1412, 94] on button "Options" at bounding box center [1386, 92] width 83 height 25
click at [1390, 178] on button "Email" at bounding box center [1397, 176] width 106 height 28
type textarea "Please find attached your invoice from 1st Class Metals. Please contact us if y…"
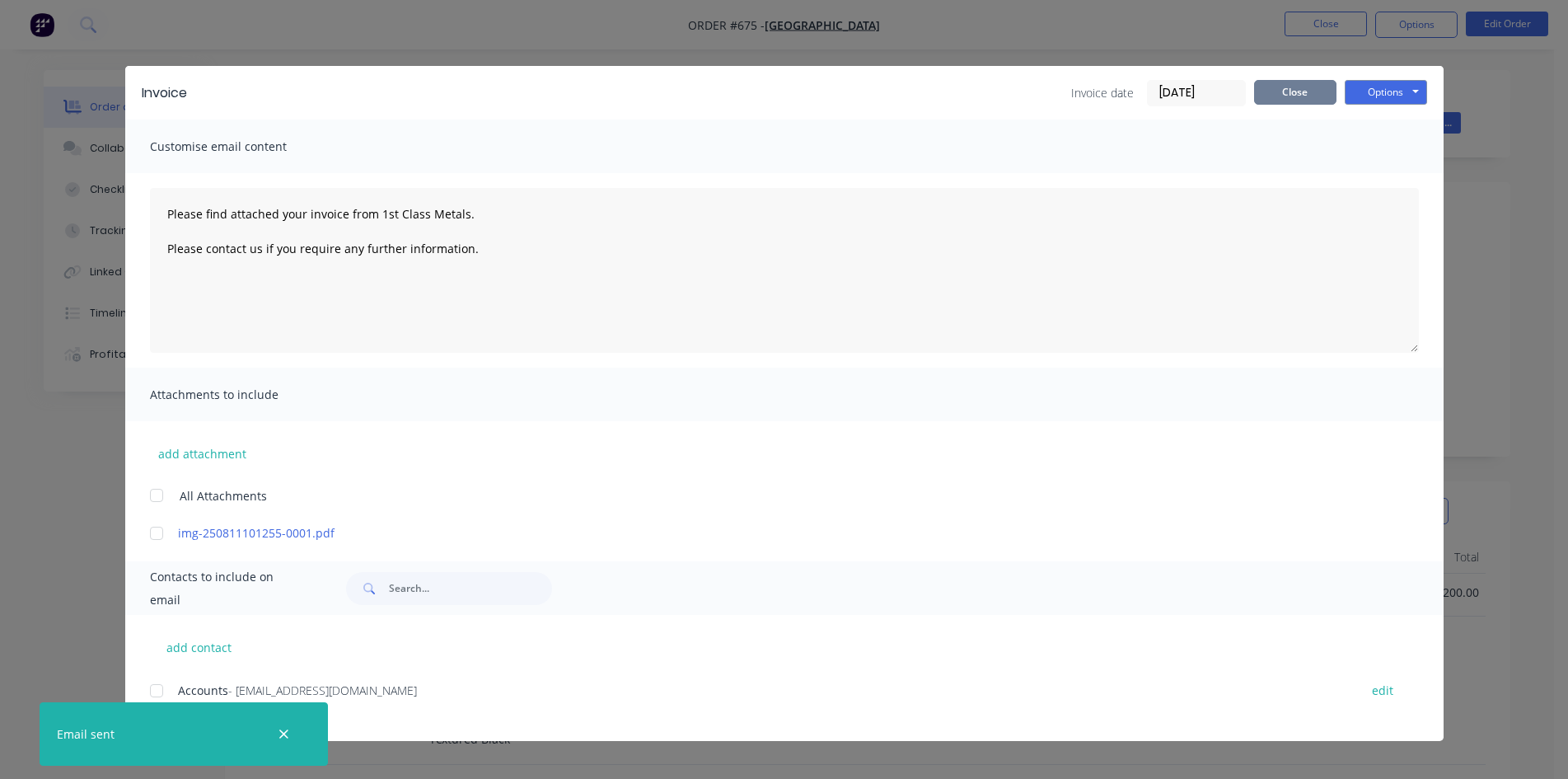
click at [1287, 87] on button "Close" at bounding box center [1295, 92] width 83 height 25
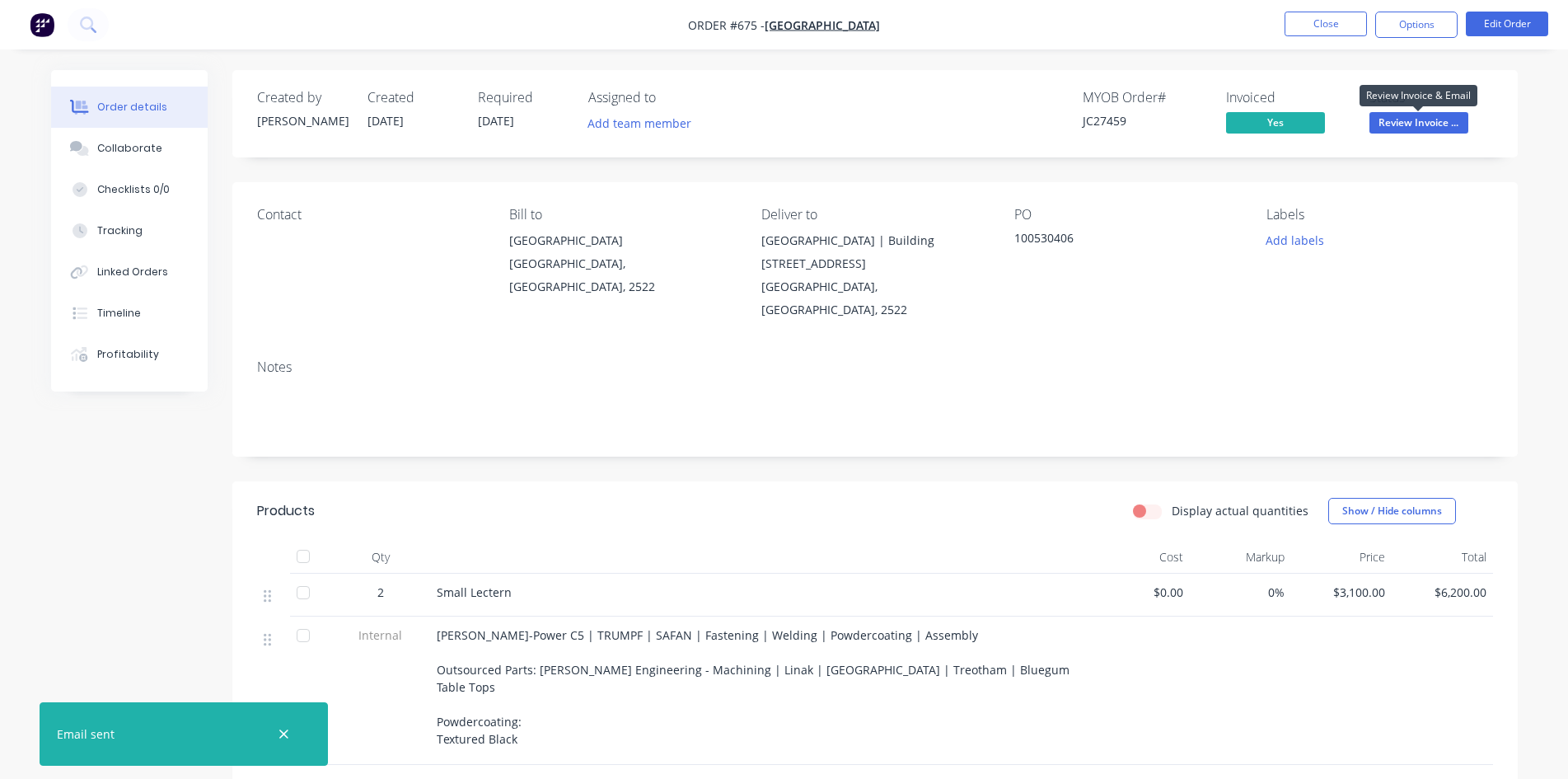
click at [1403, 122] on span "Review Invoice ..." at bounding box center [1418, 122] width 99 height 21
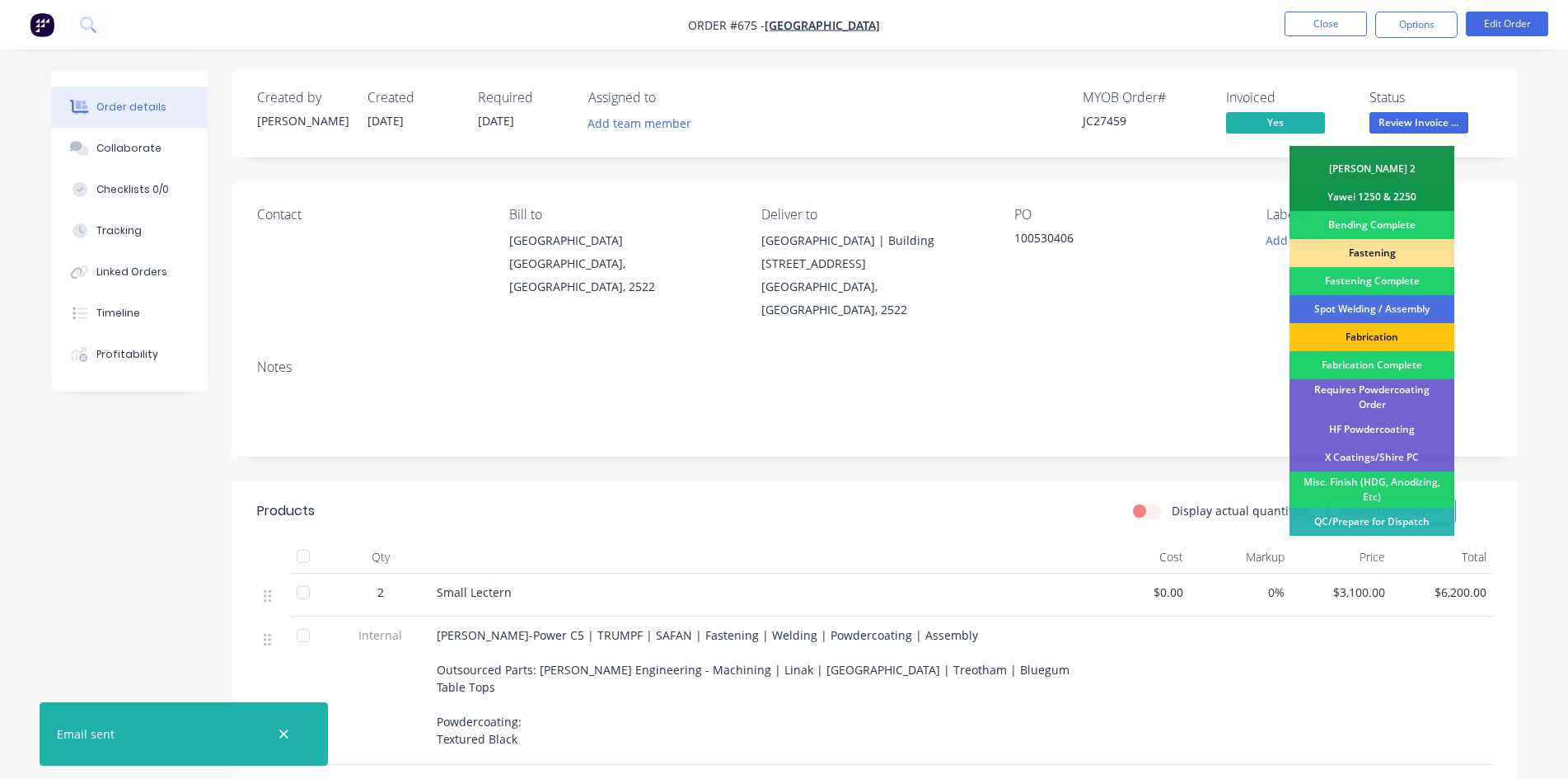
scroll to position [467, 0]
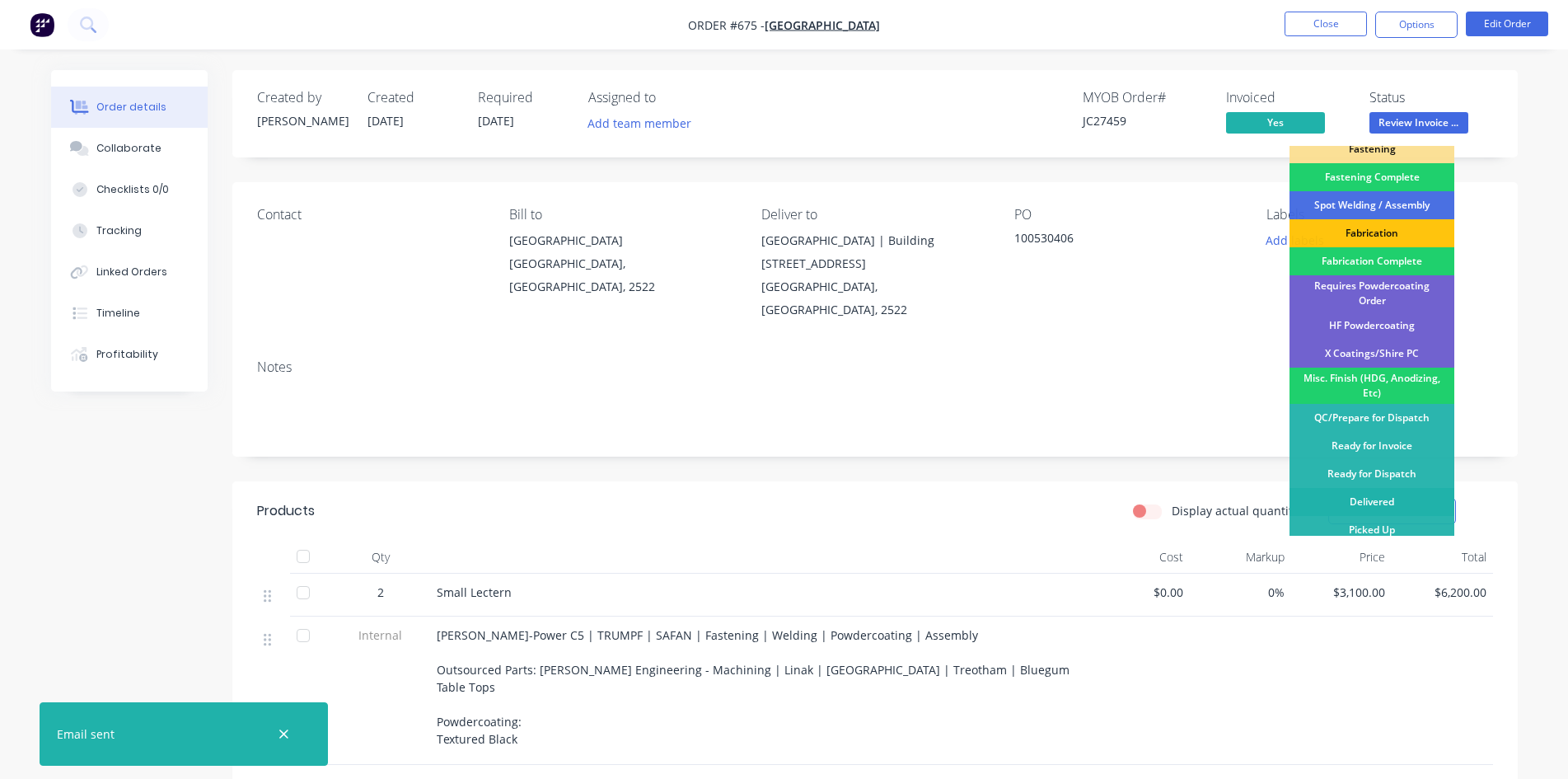
click at [1361, 492] on div "Delivered" at bounding box center [1371, 502] width 164 height 28
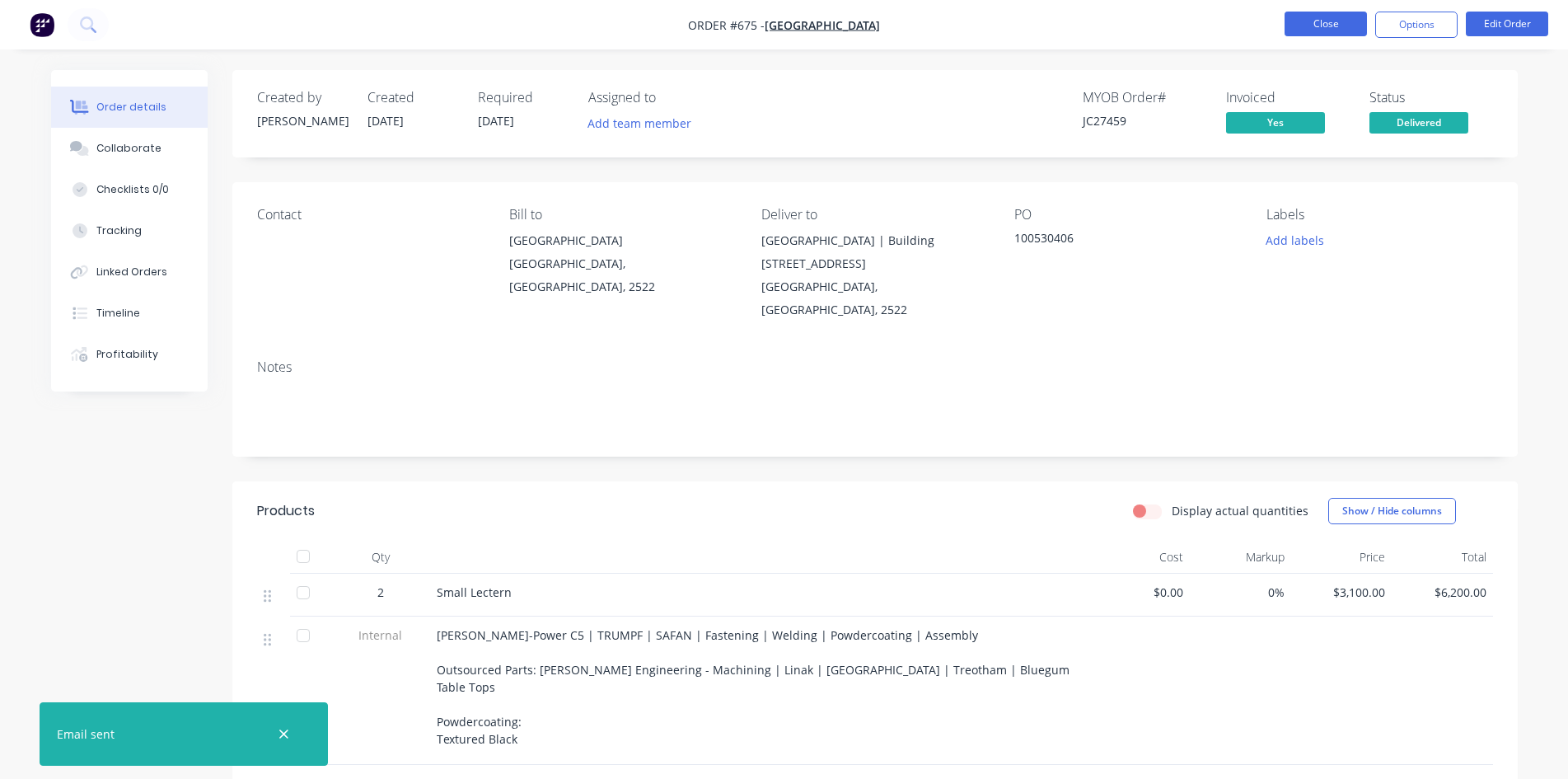
click at [1306, 29] on button "Close" at bounding box center [1326, 23] width 83 height 25
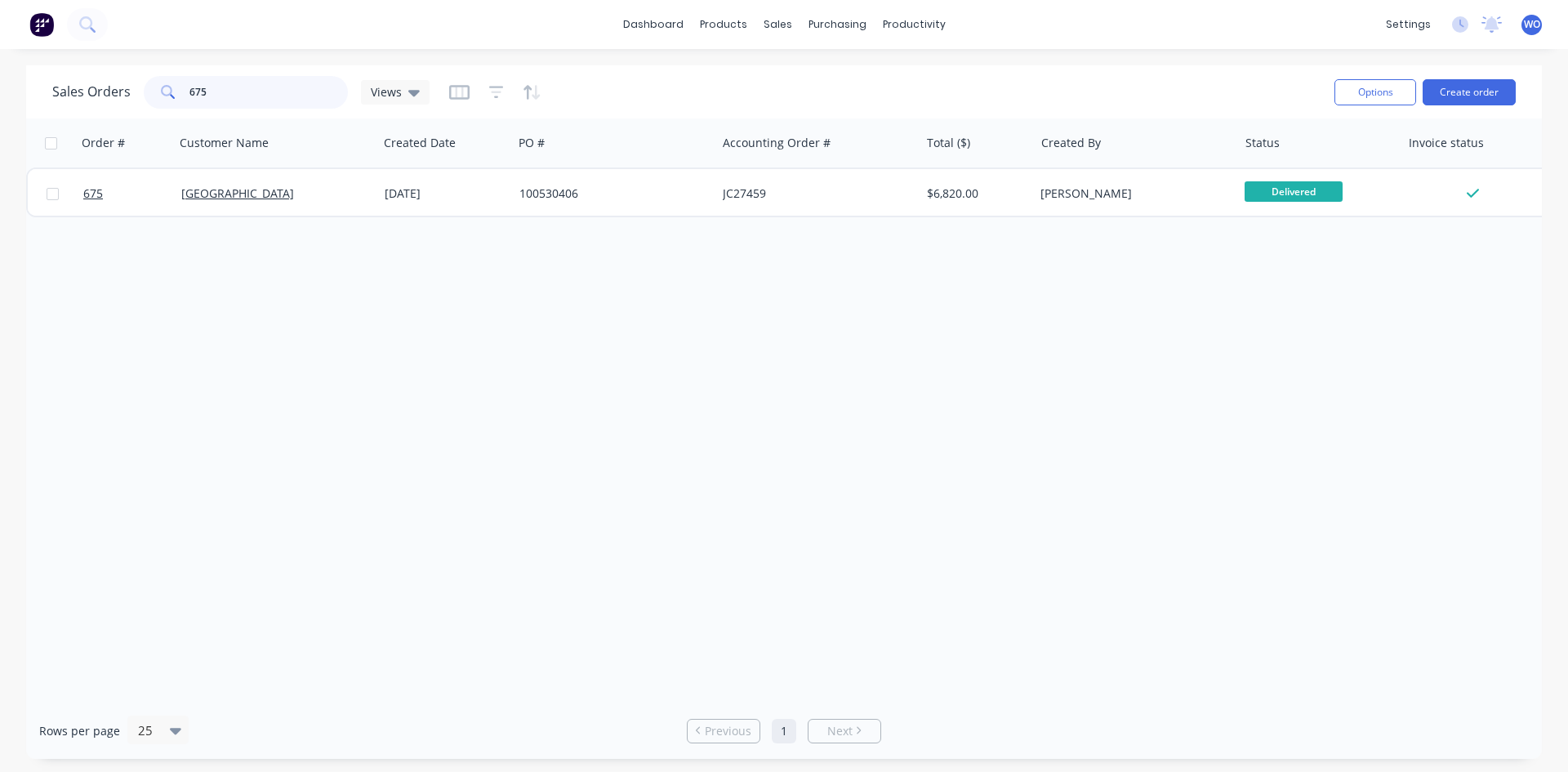
drag, startPoint x: 228, startPoint y: 84, endPoint x: 0, endPoint y: 28, distance: 234.8
click at [0, 28] on div "dashboard products sales purchasing productivity dashboard products Product Cat…" at bounding box center [784, 386] width 1568 height 772
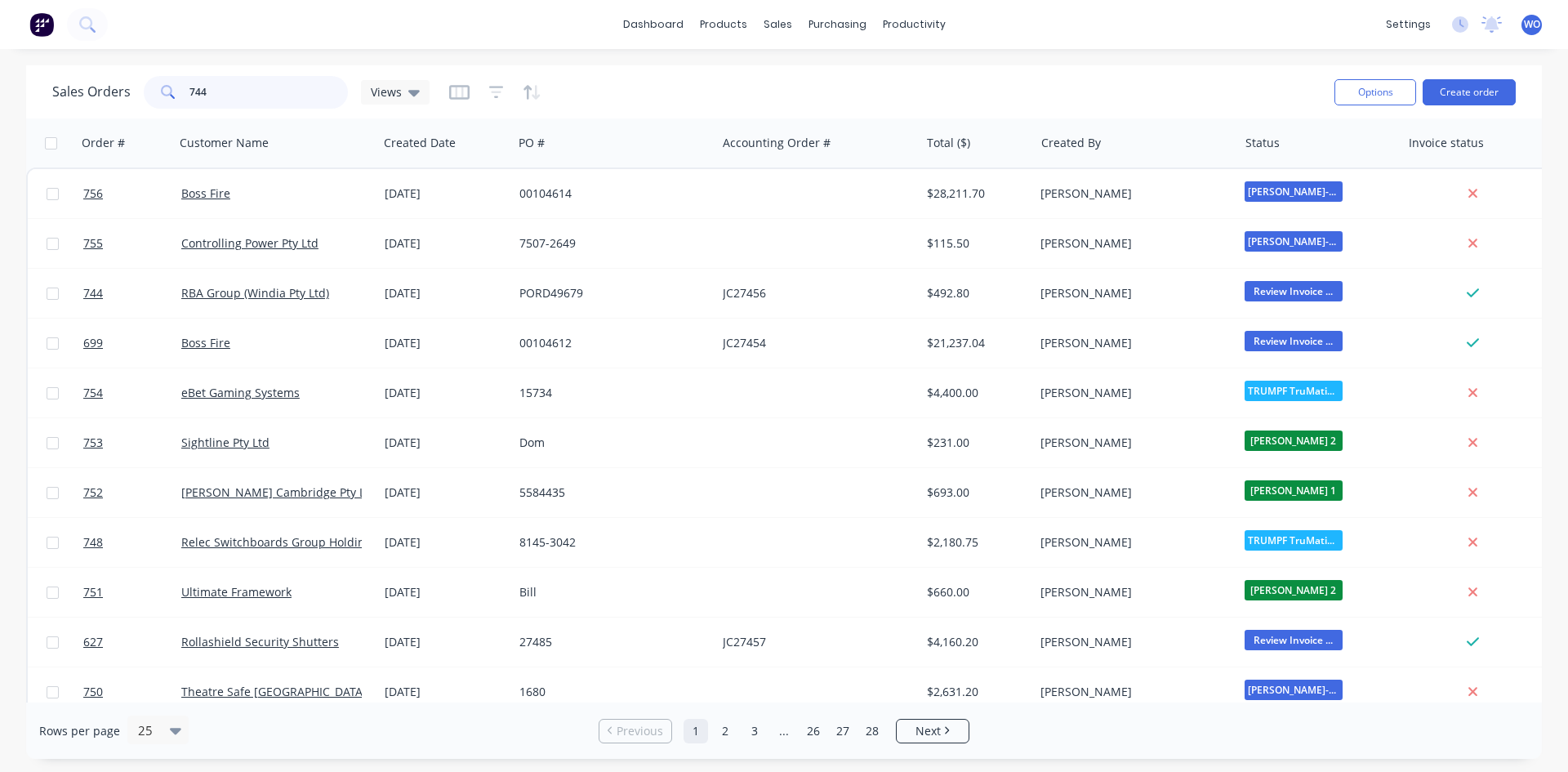
type input "744"
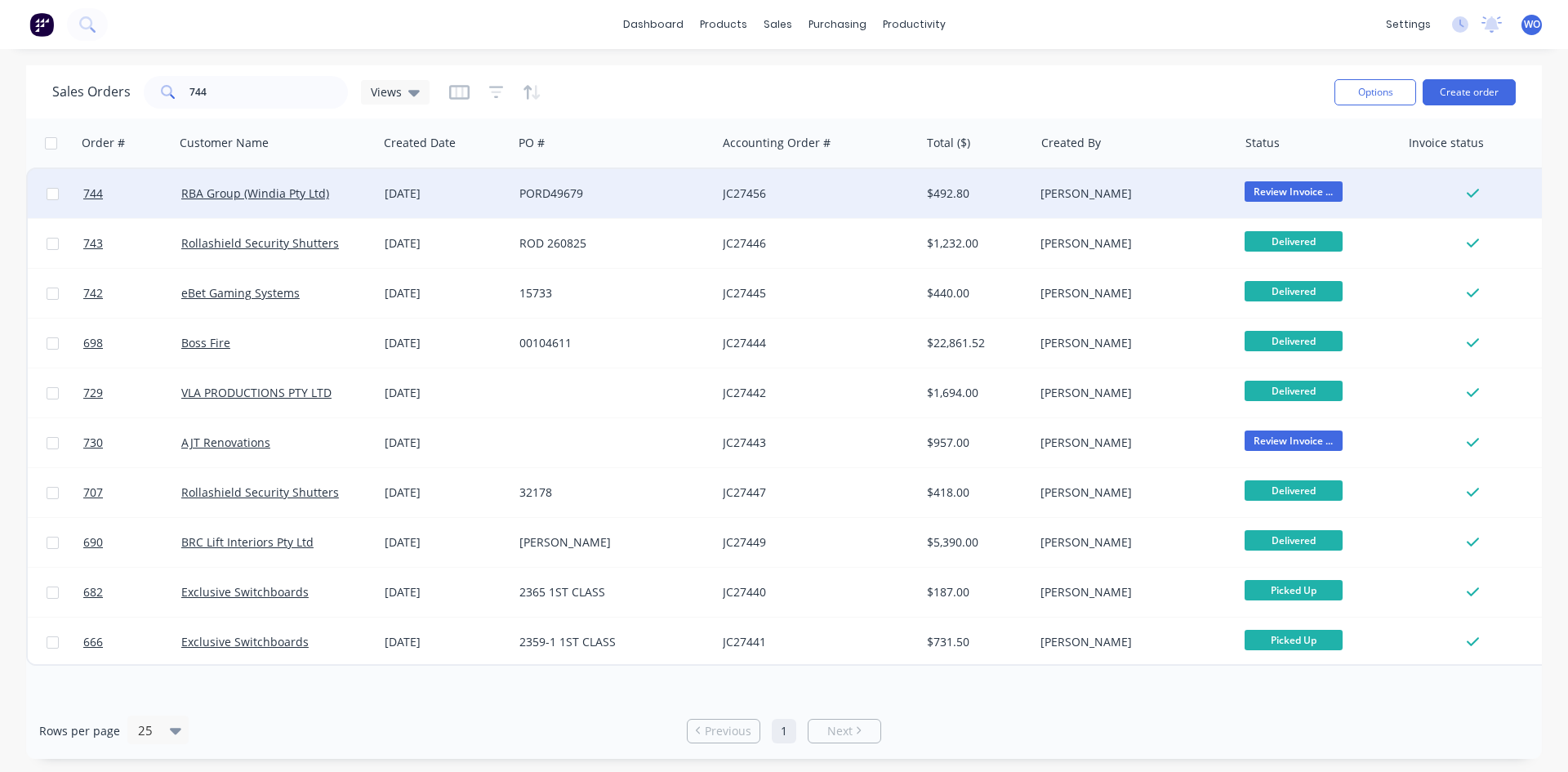
click at [617, 189] on div "PORD49679" at bounding box center [610, 193] width 182 height 16
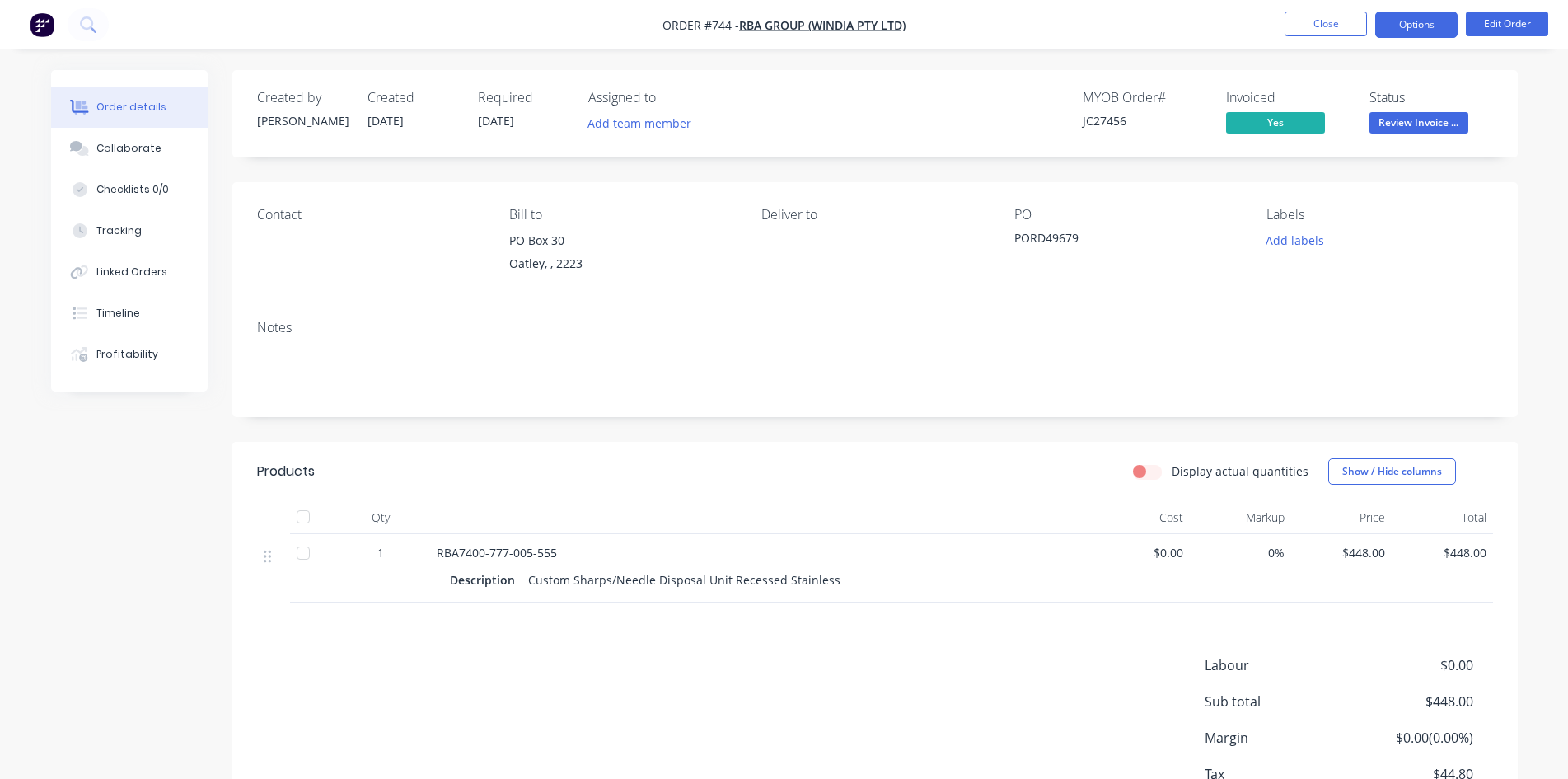
click at [1435, 29] on button "Options" at bounding box center [1417, 24] width 83 height 27
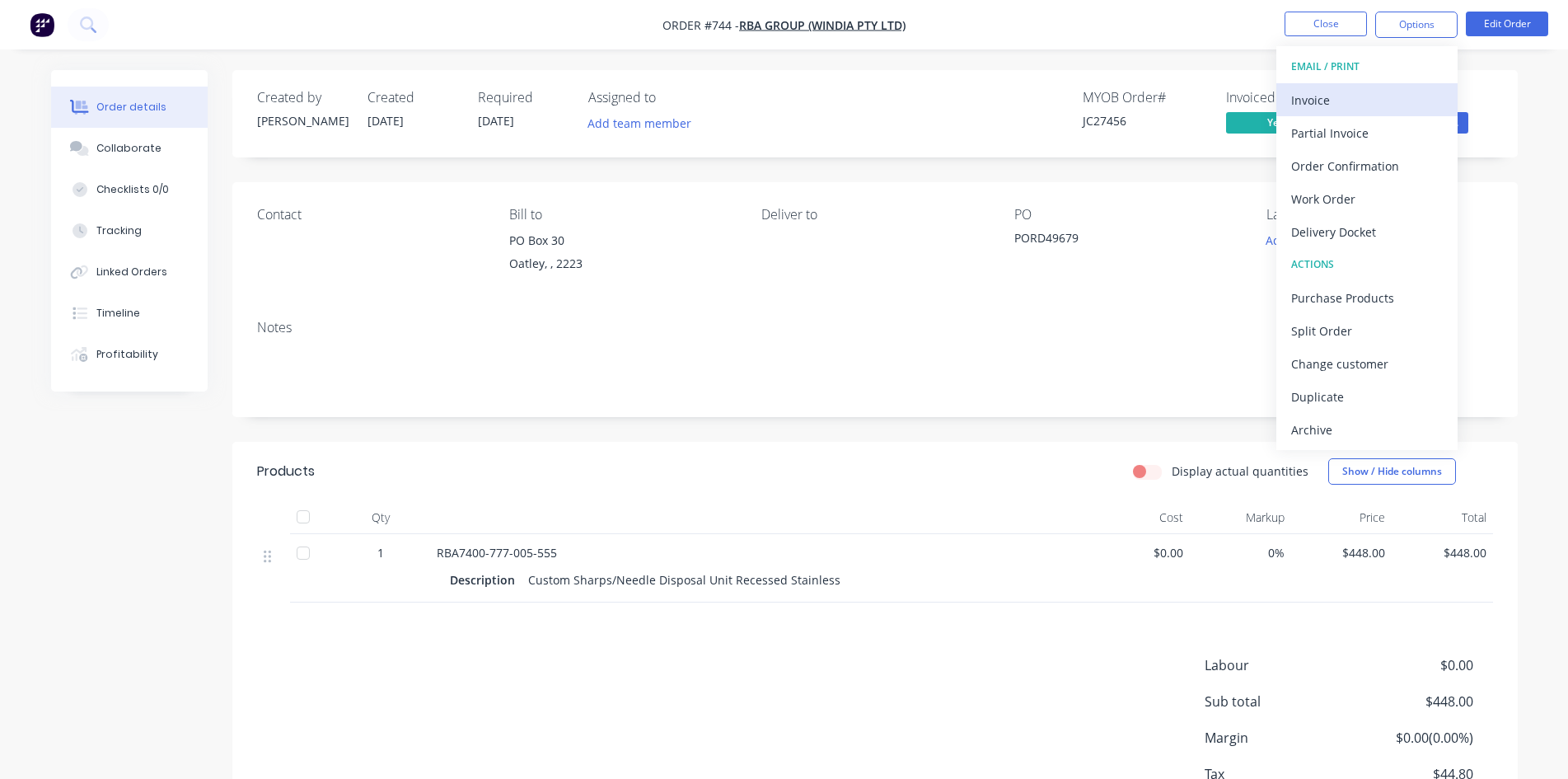
click at [1364, 92] on div "Invoice" at bounding box center [1367, 100] width 151 height 24
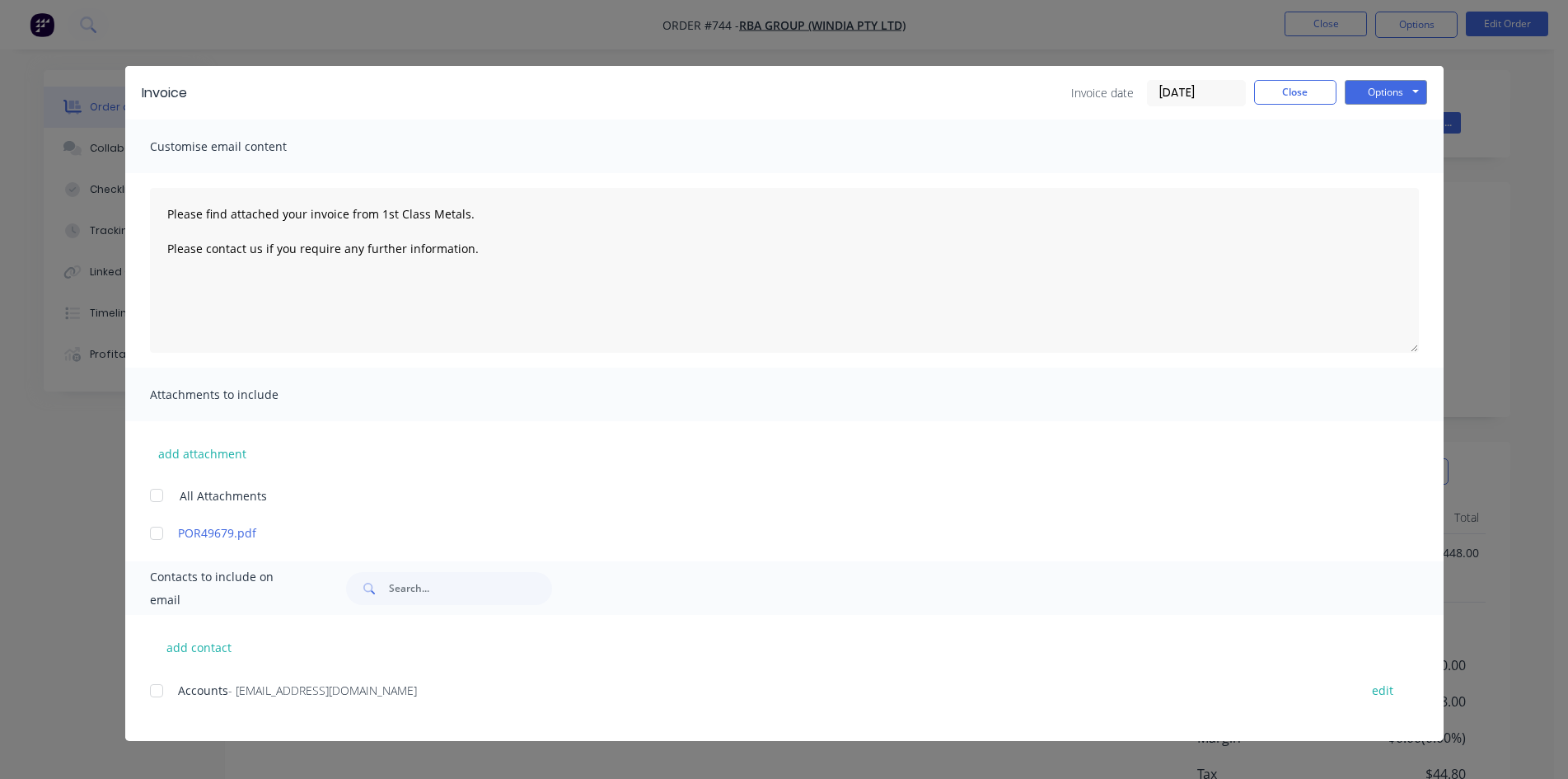
click at [166, 694] on div at bounding box center [157, 690] width 33 height 33
click at [1375, 96] on button "Options" at bounding box center [1386, 92] width 83 height 25
click at [1389, 178] on button "Email" at bounding box center [1397, 176] width 106 height 28
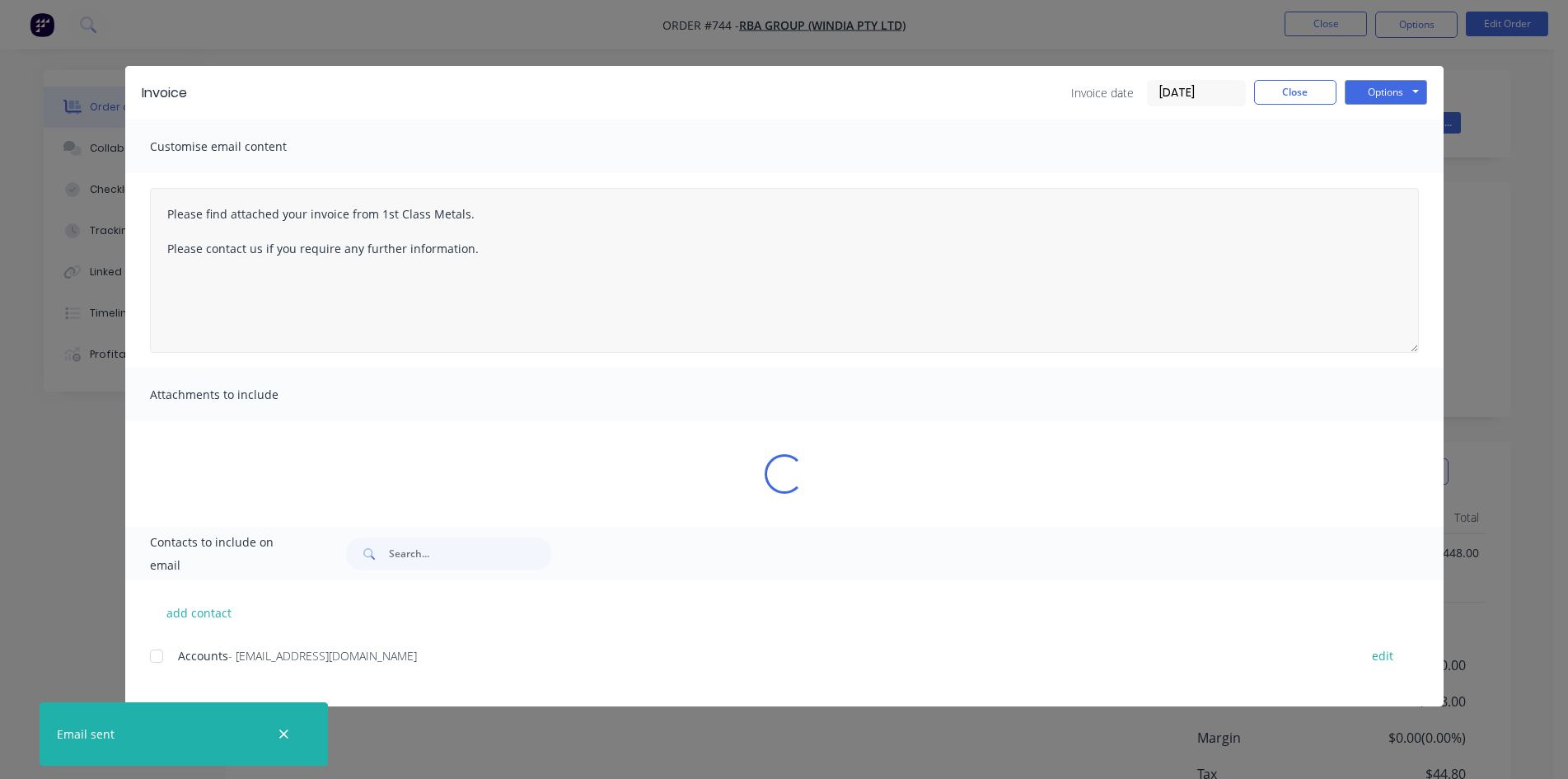
type textarea "Please find attached your invoice from 1st Class Metals. Please contact us if y…"
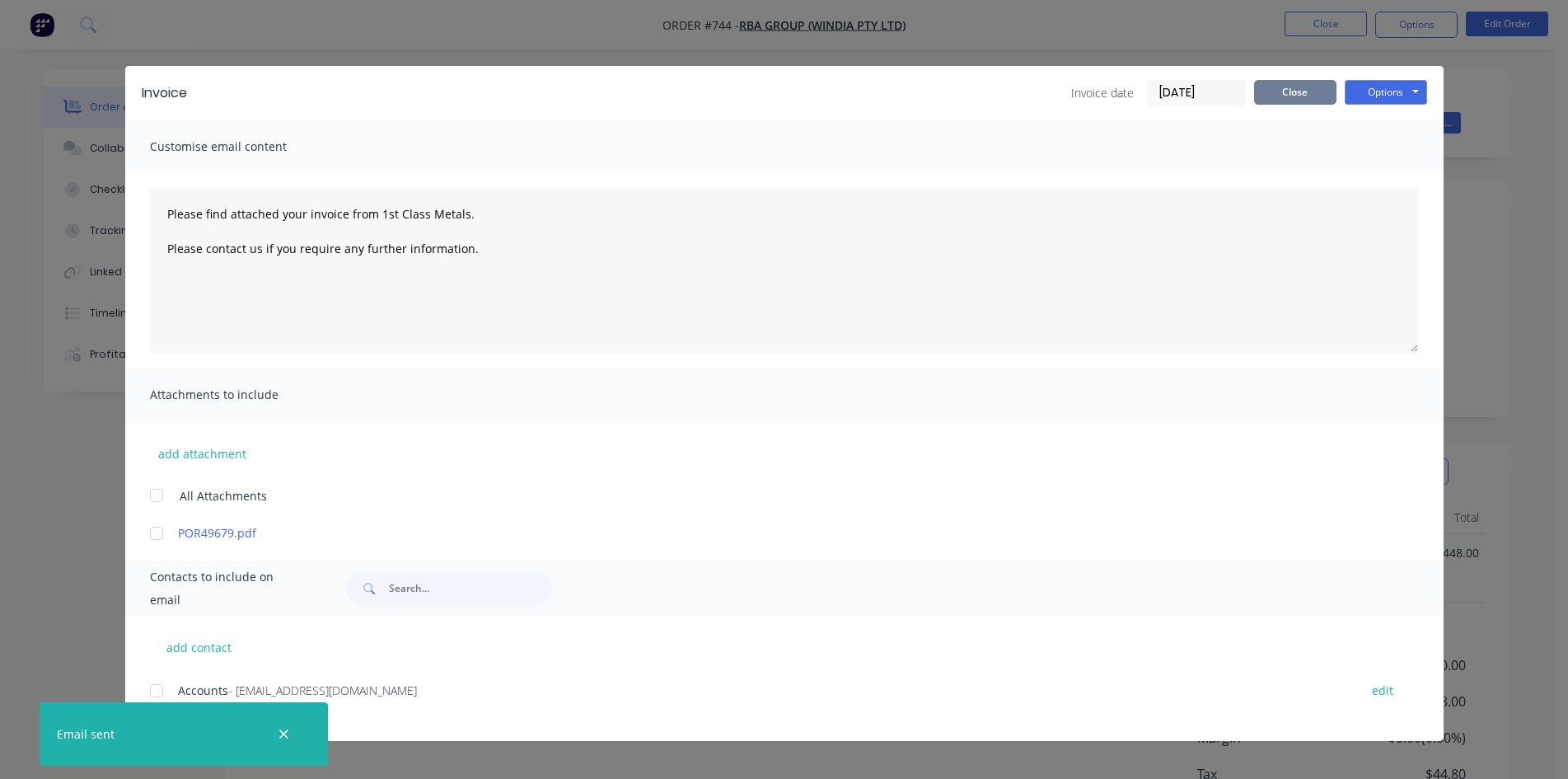
click at [1311, 95] on button "Close" at bounding box center [1295, 92] width 83 height 25
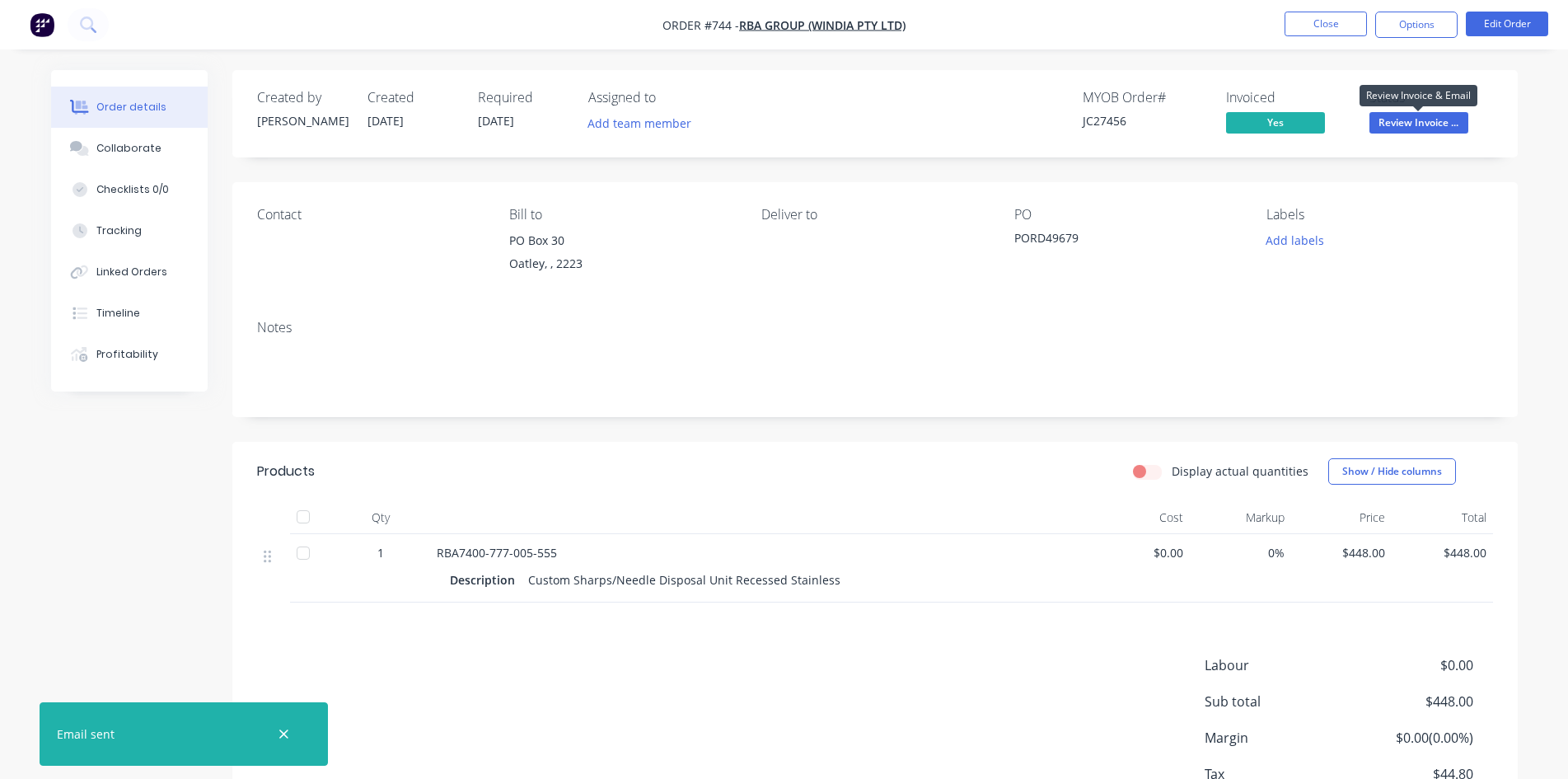
click at [1402, 124] on span "Review Invoice ..." at bounding box center [1418, 122] width 99 height 21
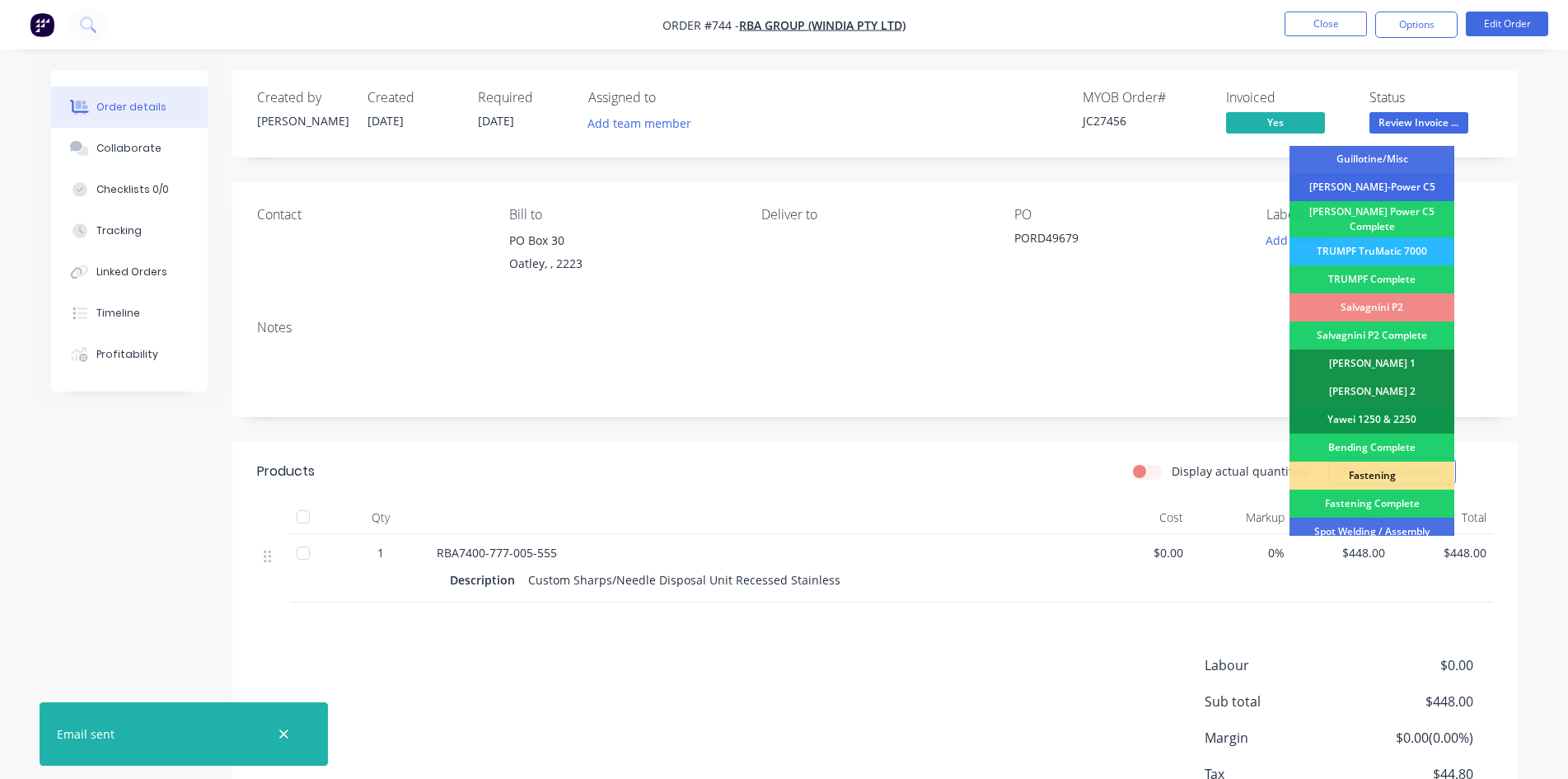
scroll to position [467, 0]
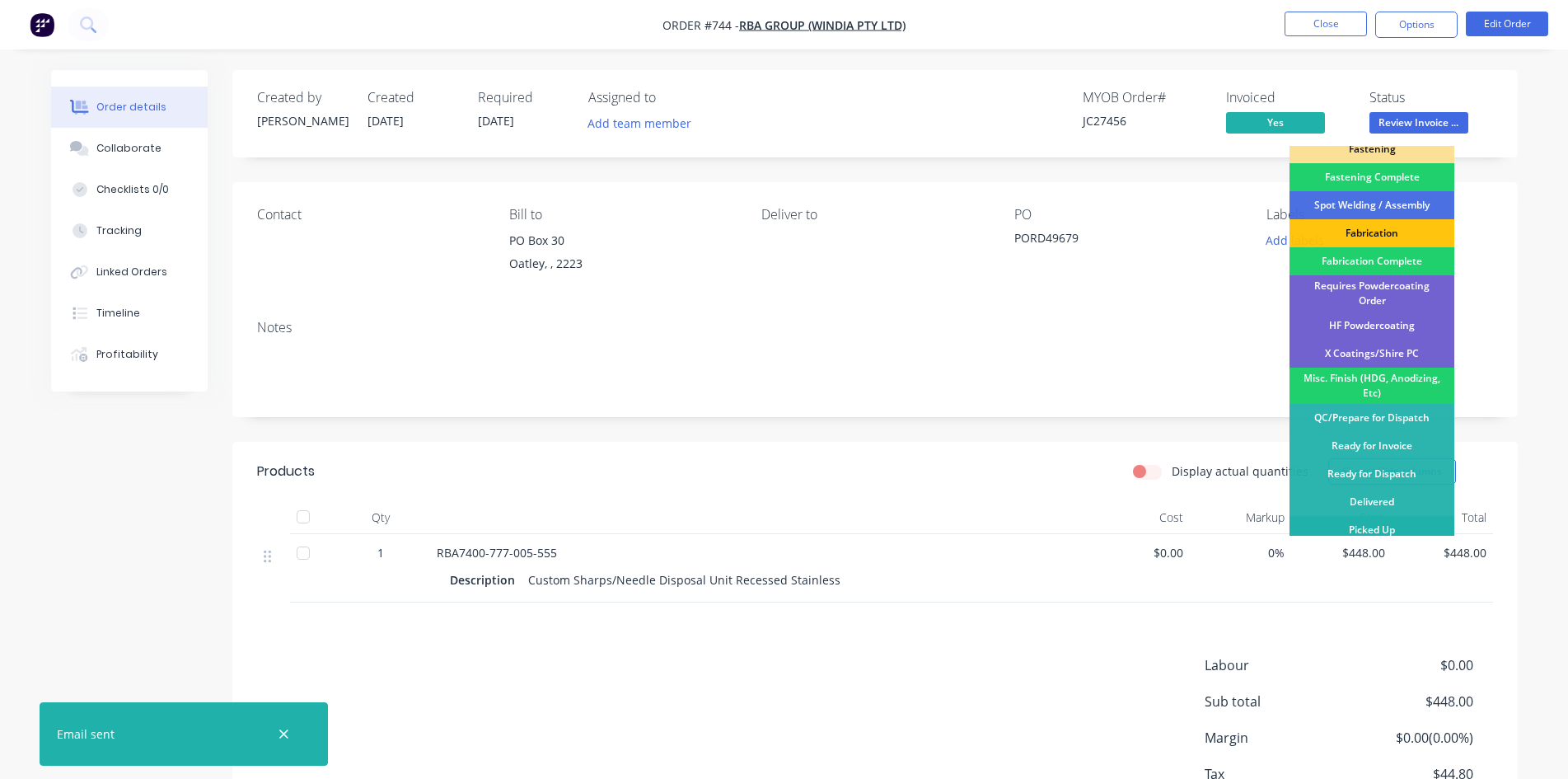
click at [1373, 524] on div "Picked Up" at bounding box center [1371, 529] width 164 height 28
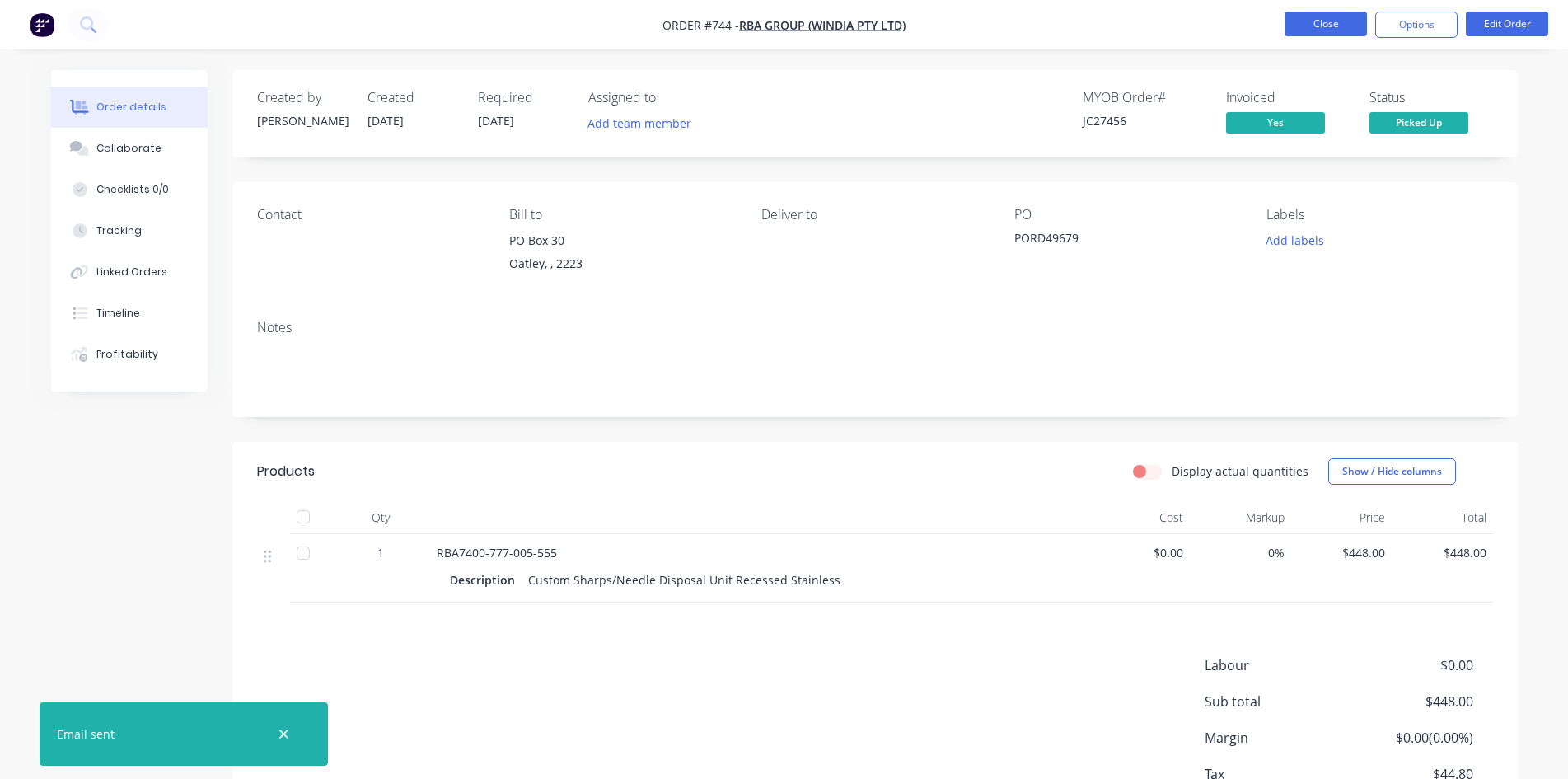
click at [1332, 23] on button "Close" at bounding box center [1326, 23] width 83 height 25
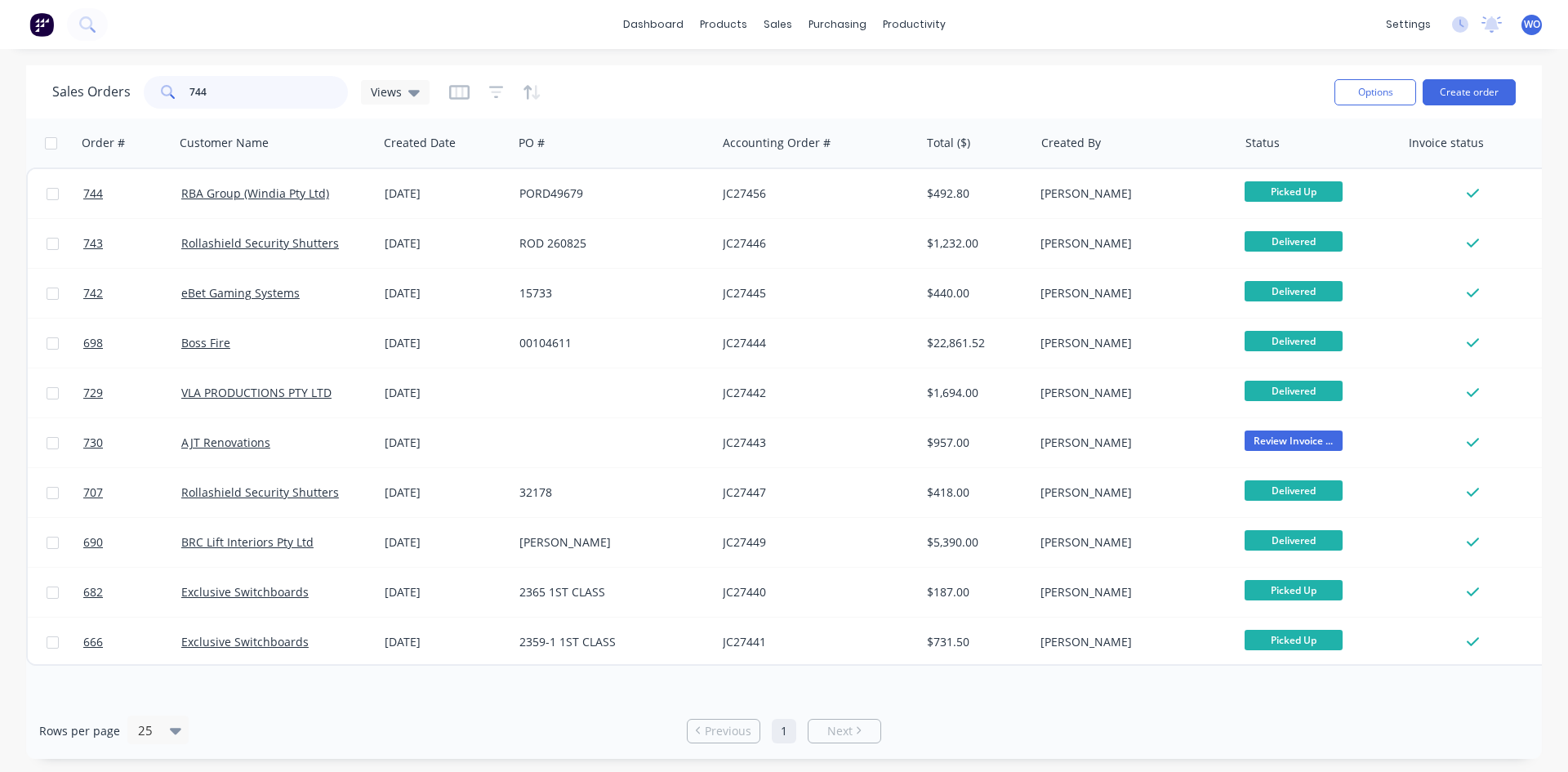
drag, startPoint x: 253, startPoint y: 84, endPoint x: 0, endPoint y: 224, distance: 289.2
click at [0, 174] on div "Sales Orders 744 Views Options Create order Order # Customer Name Created Date …" at bounding box center [784, 412] width 1568 height 694
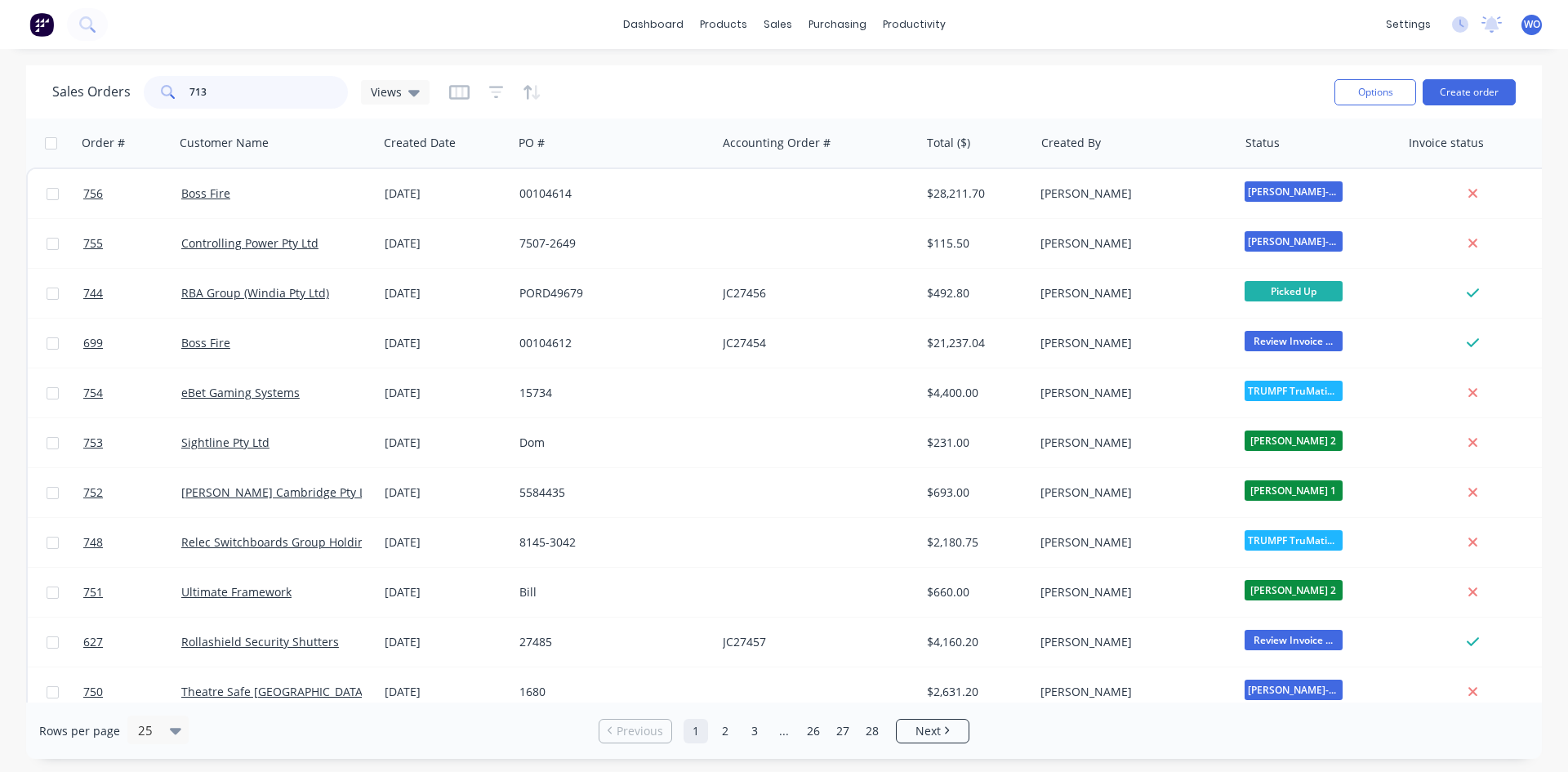
type input "713"
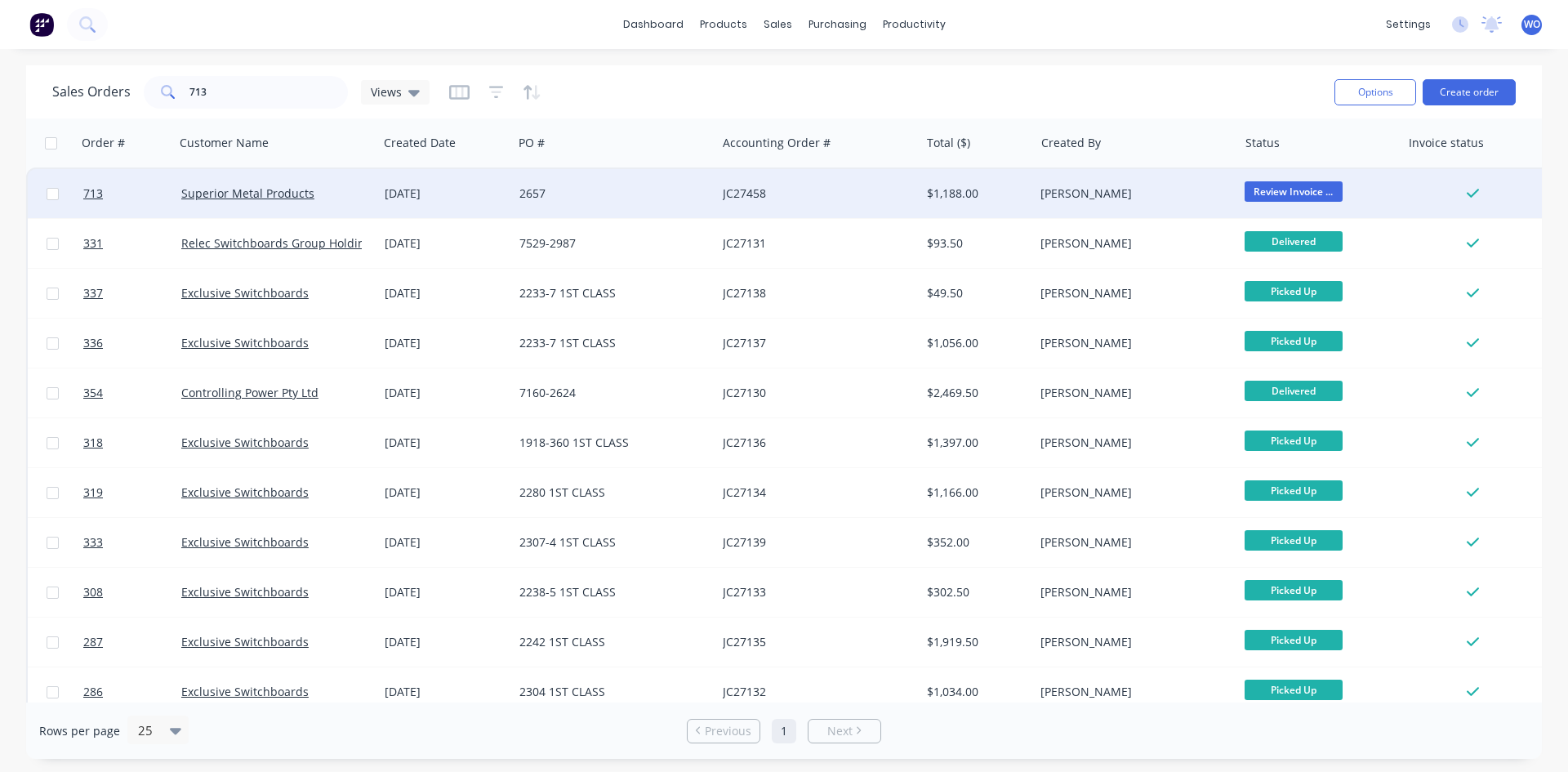
click at [490, 192] on div "[DATE]" at bounding box center [445, 193] width 122 height 16
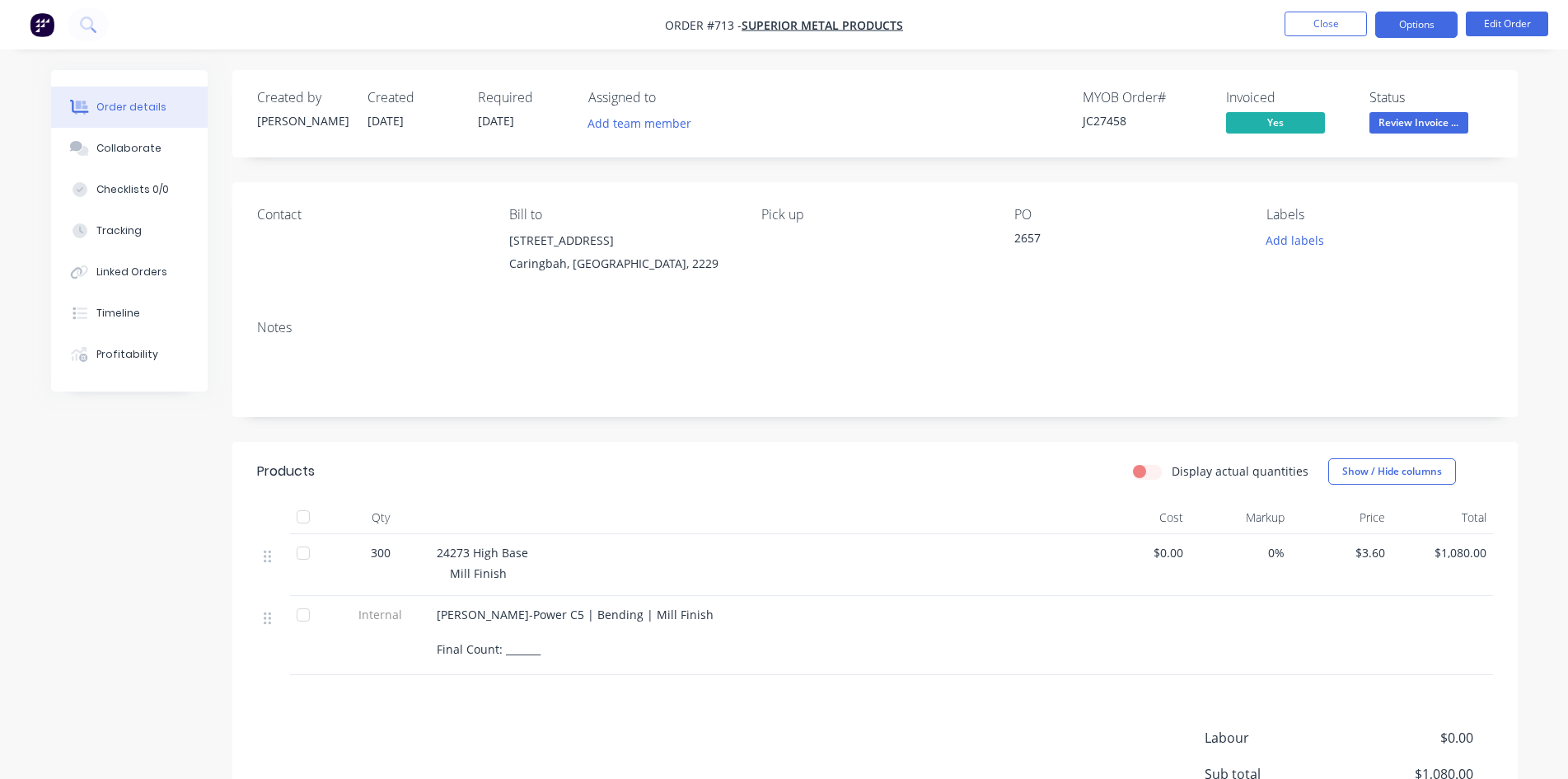
click at [1414, 18] on button "Options" at bounding box center [1417, 24] width 83 height 27
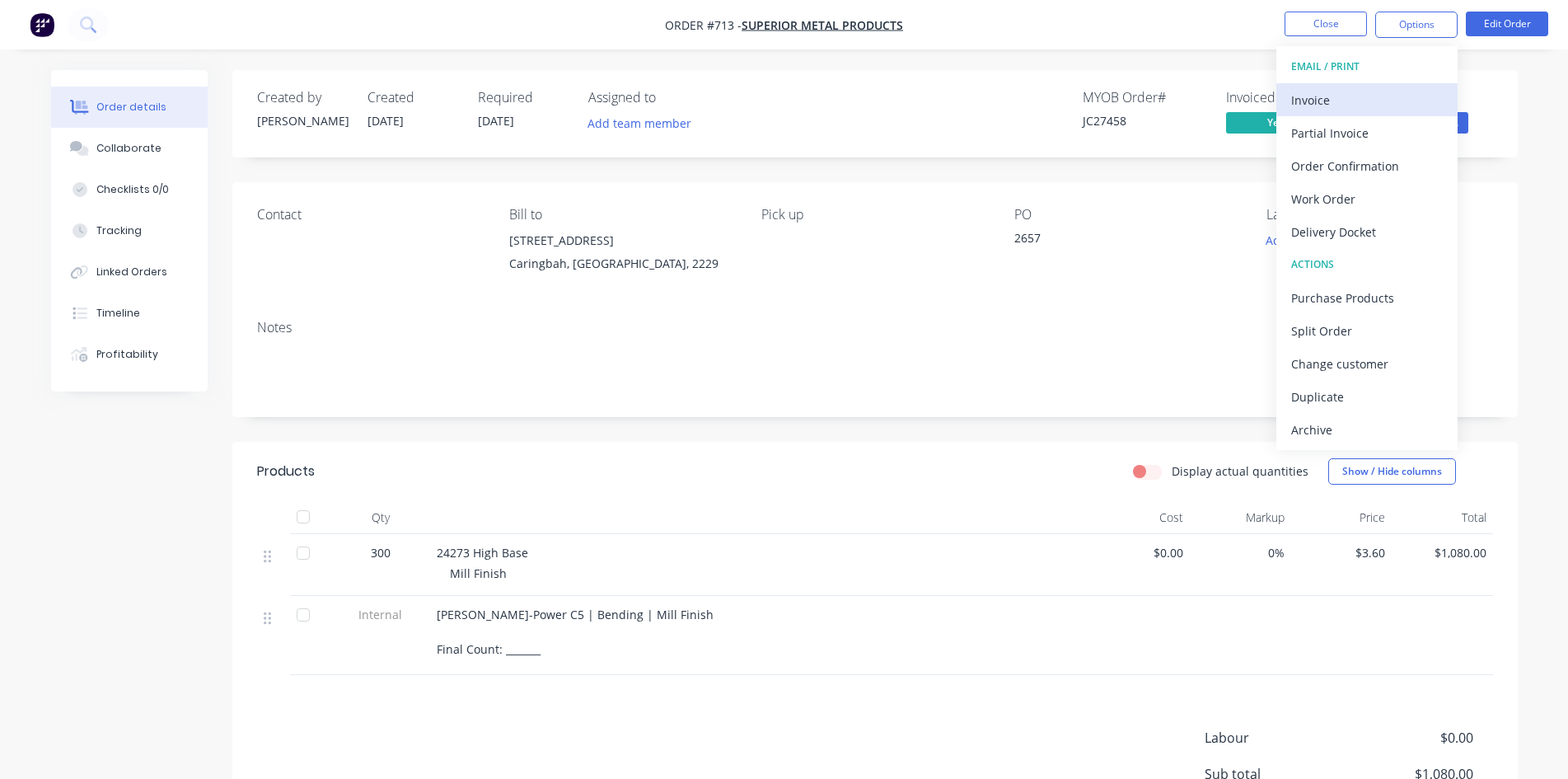
click at [1333, 106] on div "Invoice" at bounding box center [1367, 100] width 151 height 24
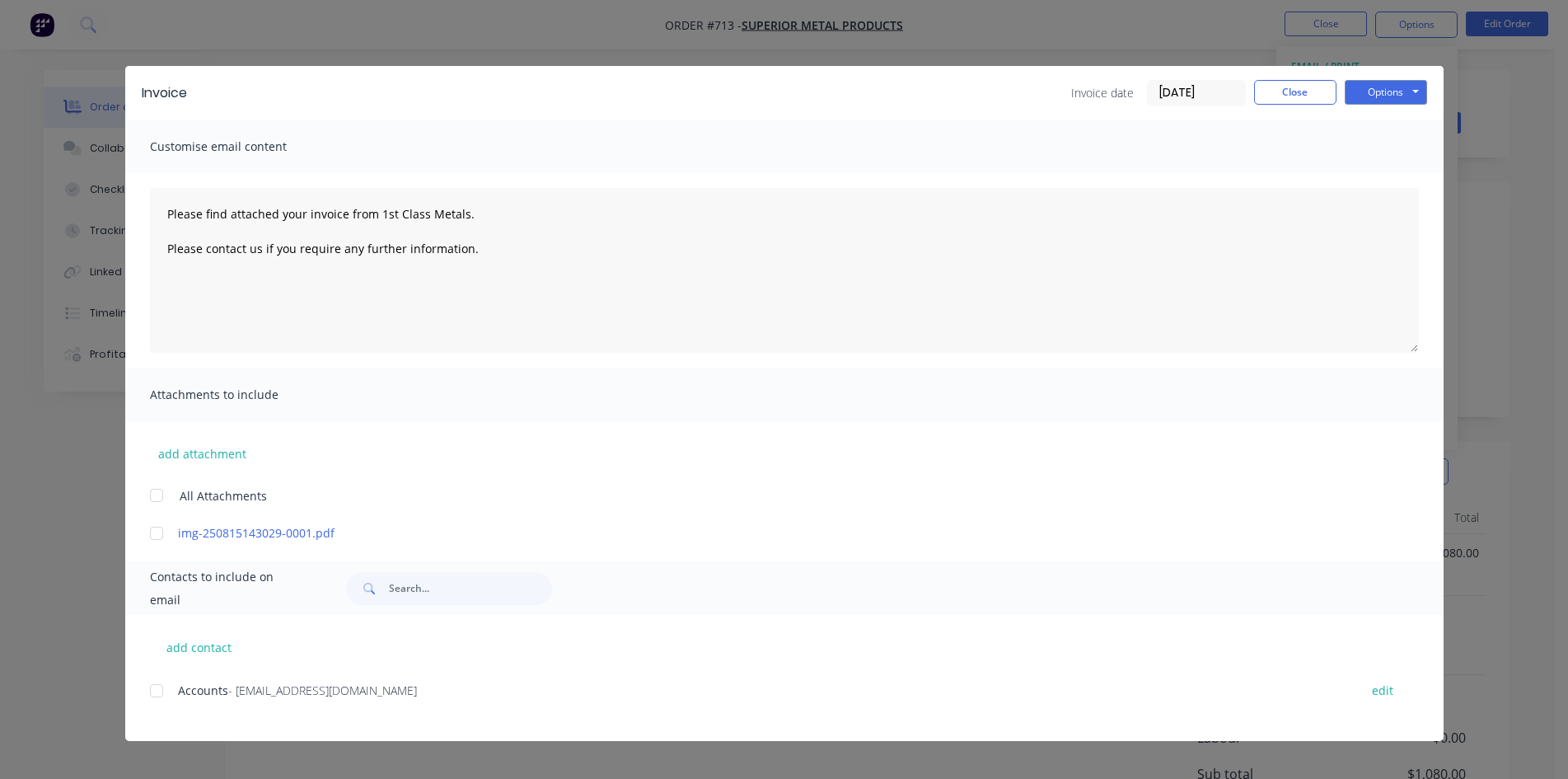
click at [161, 698] on div at bounding box center [157, 690] width 33 height 33
click at [1392, 87] on button "Options" at bounding box center [1386, 92] width 83 height 25
click at [1392, 178] on button "Email" at bounding box center [1397, 176] width 106 height 28
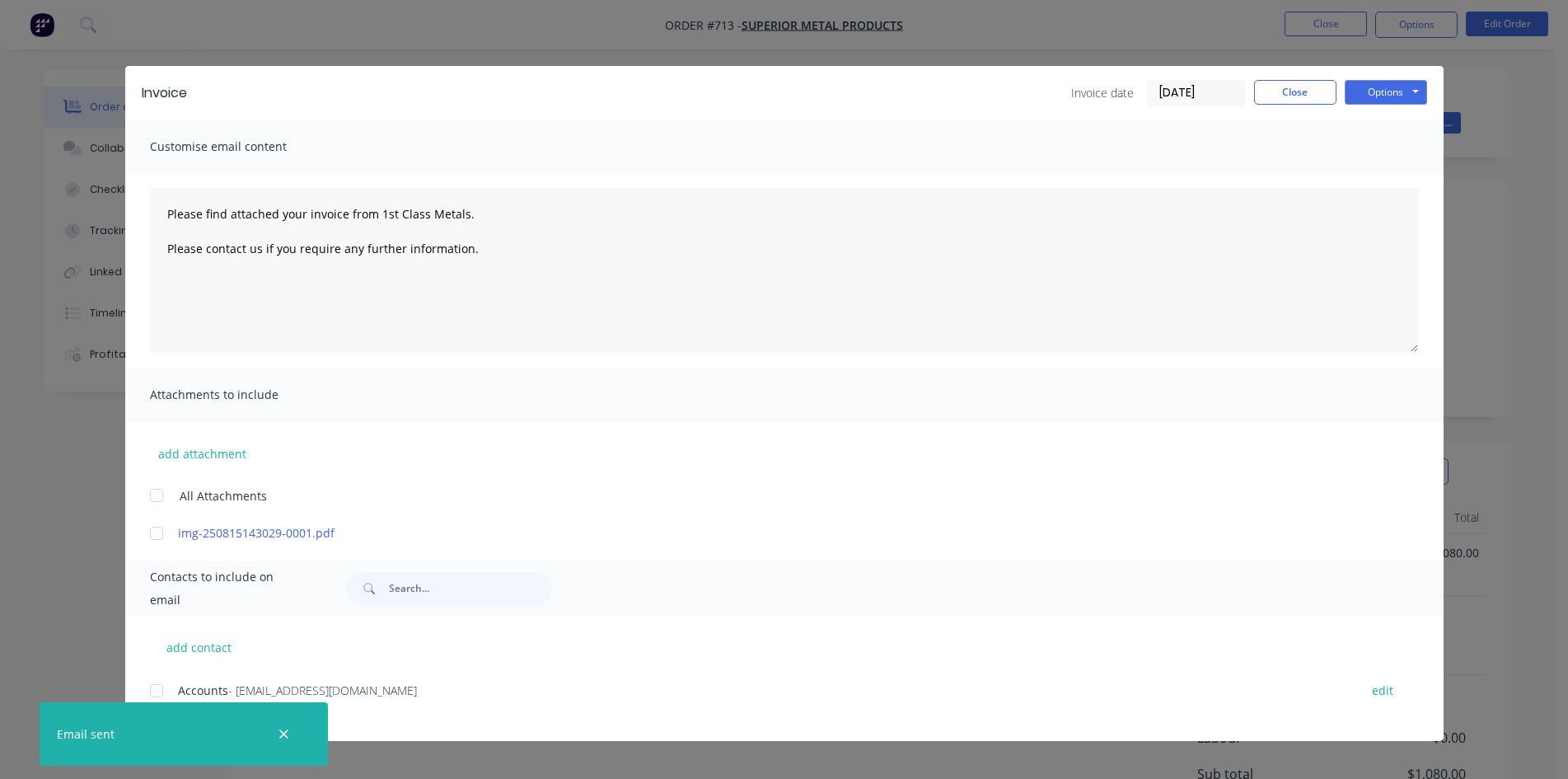
type textarea "Please find attached your invoice from 1st Class Metals. Please contact us if y…"
click at [1287, 95] on button "Close" at bounding box center [1295, 92] width 83 height 25
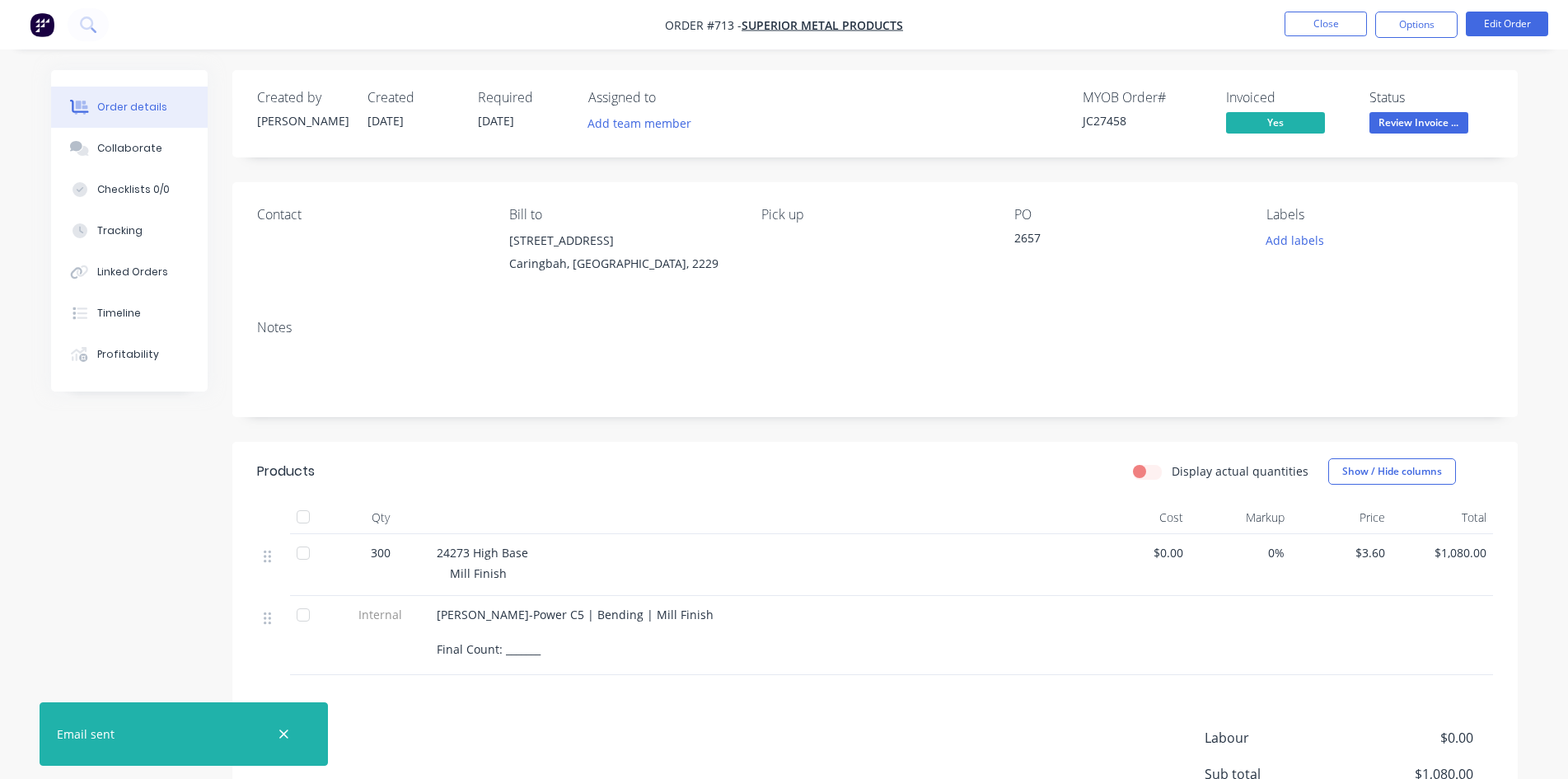
click at [1396, 121] on span "Review Invoice ..." at bounding box center [1418, 122] width 99 height 21
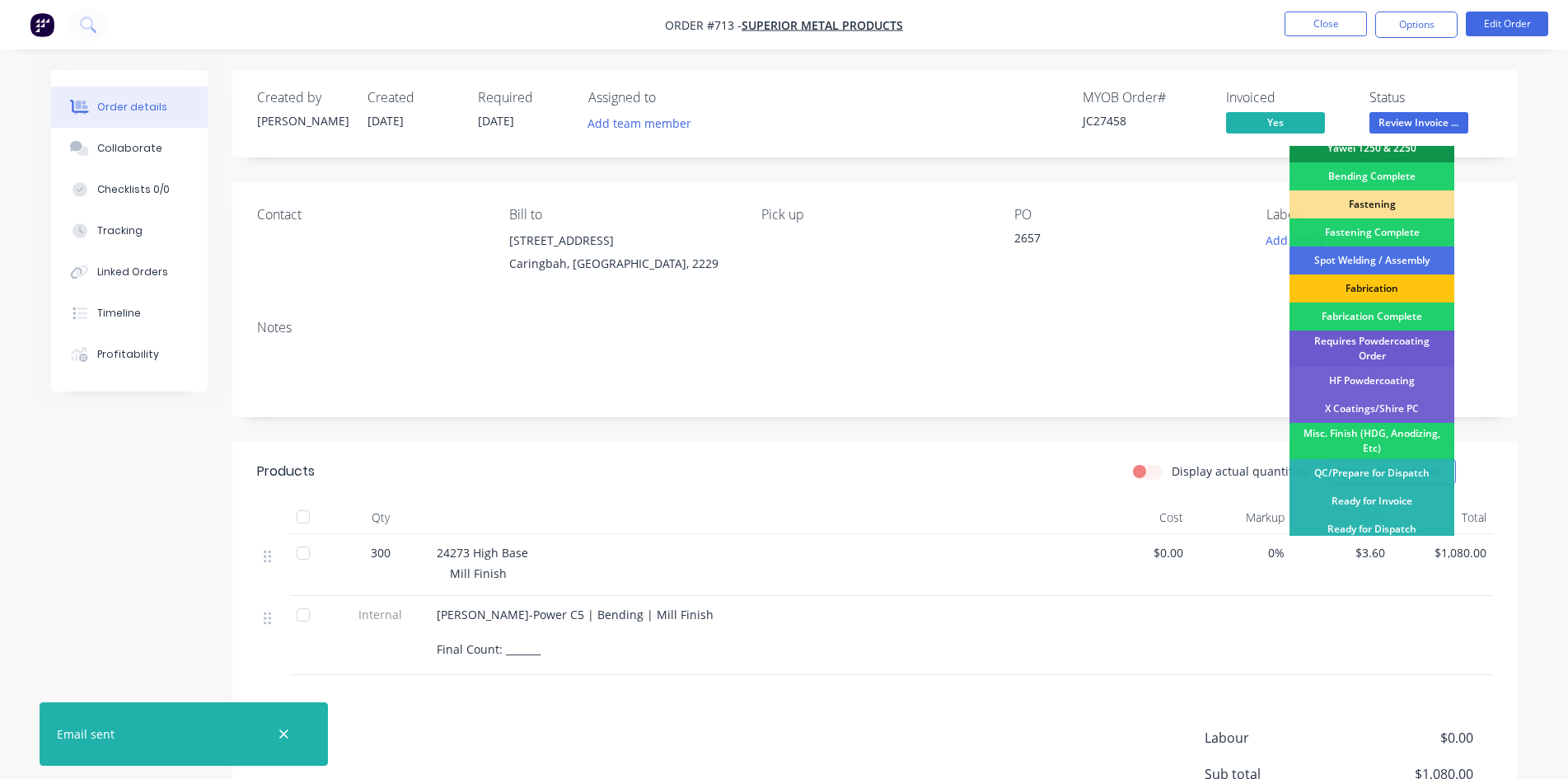
scroll to position [467, 0]
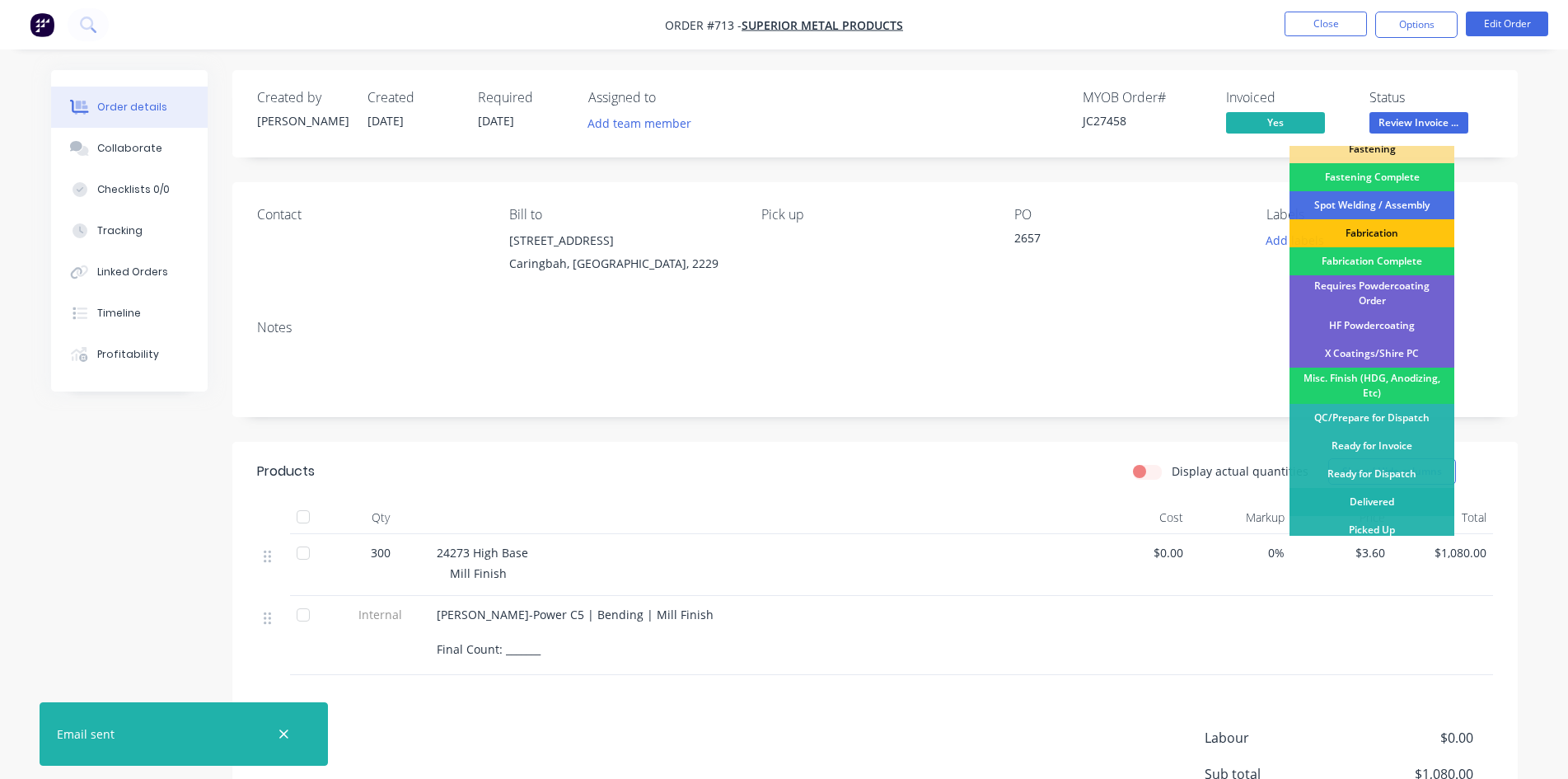
click at [1371, 489] on div "Delivered" at bounding box center [1371, 502] width 164 height 28
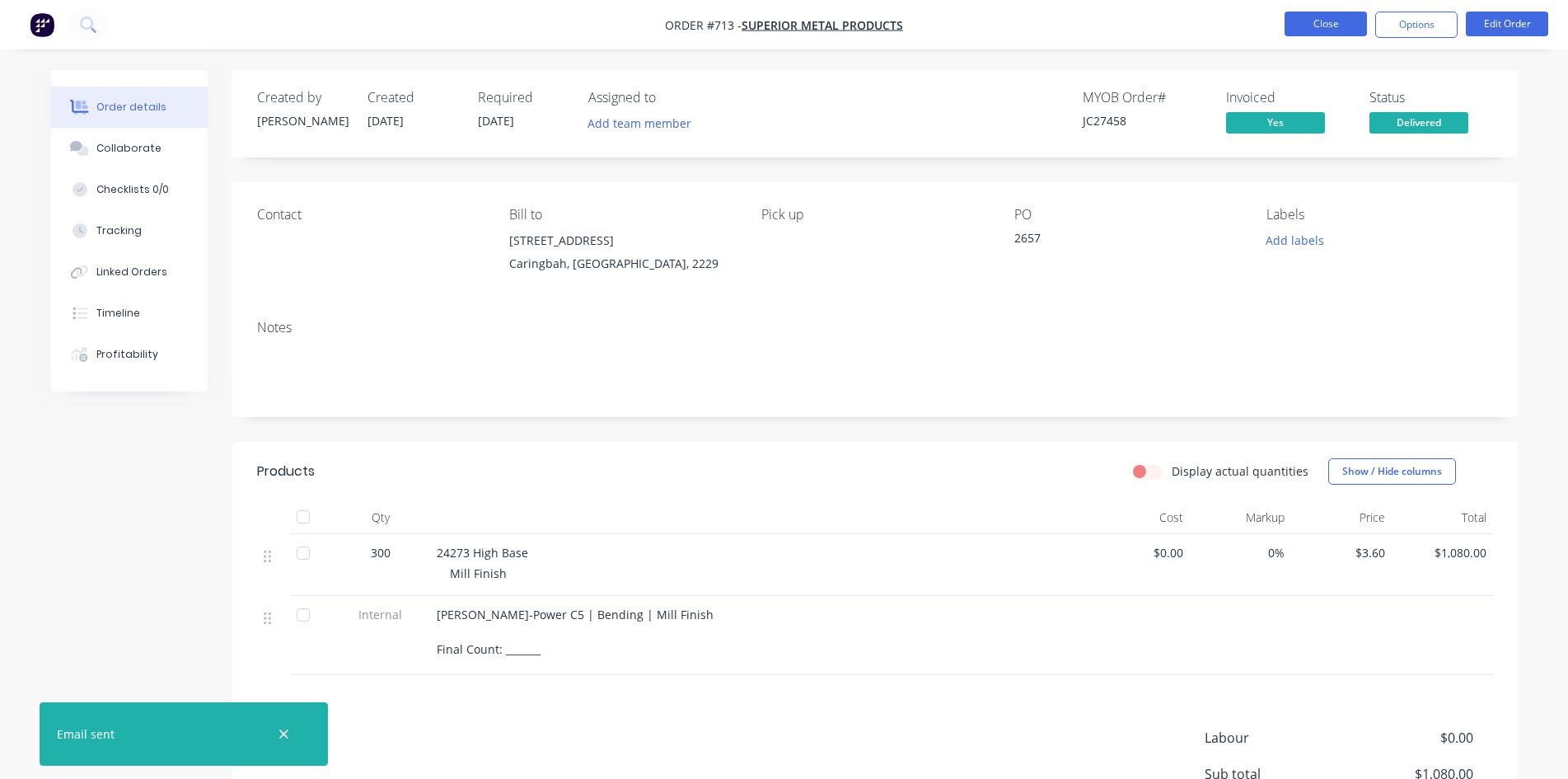
click at [1318, 35] on button "Close" at bounding box center [1326, 23] width 83 height 25
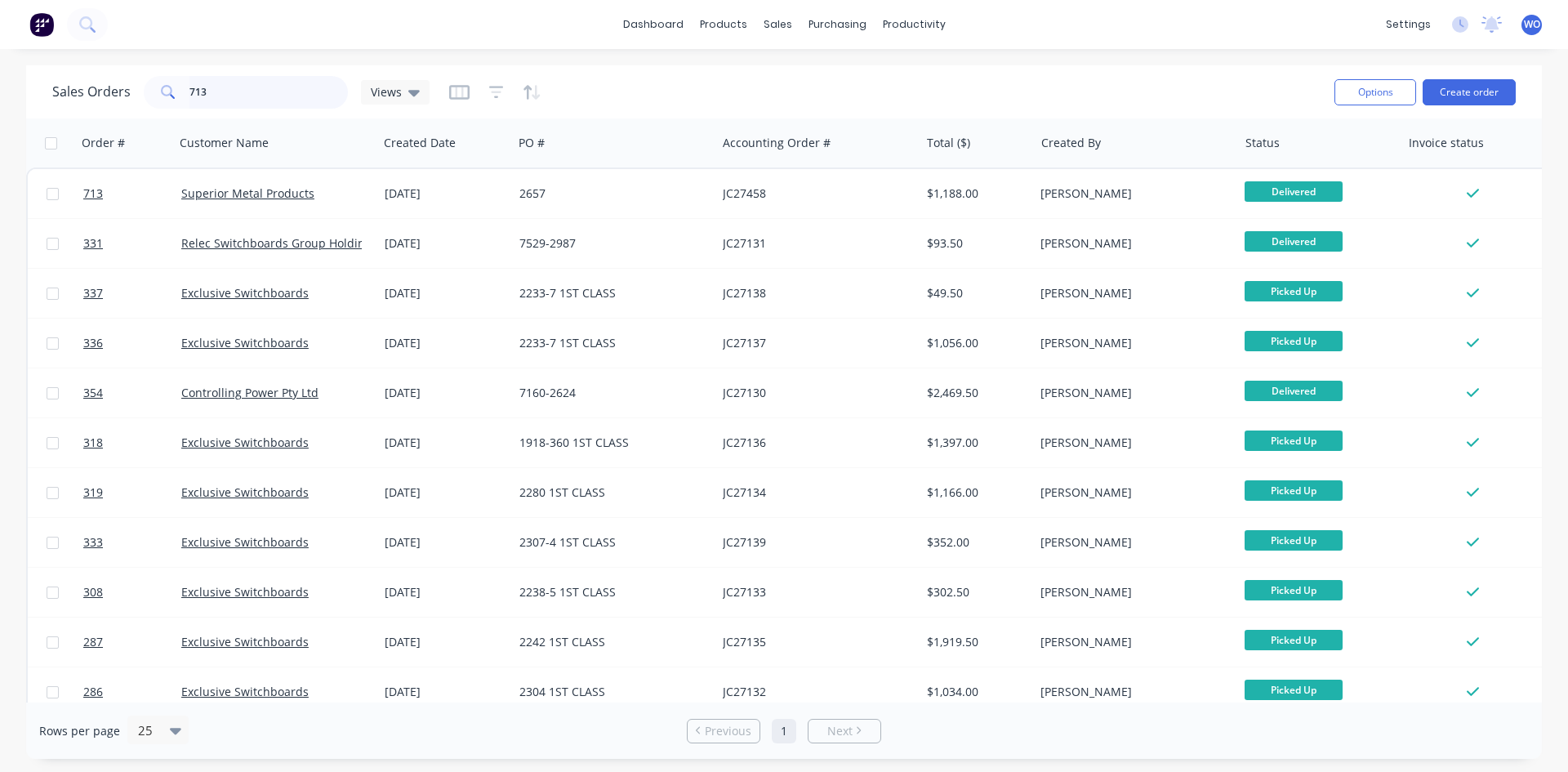
drag, startPoint x: 140, startPoint y: 81, endPoint x: 0, endPoint y: 34, distance: 147.7
click at [0, 34] on div "dashboard products sales purchasing productivity dashboard products Product Cat…" at bounding box center [784, 386] width 1568 height 772
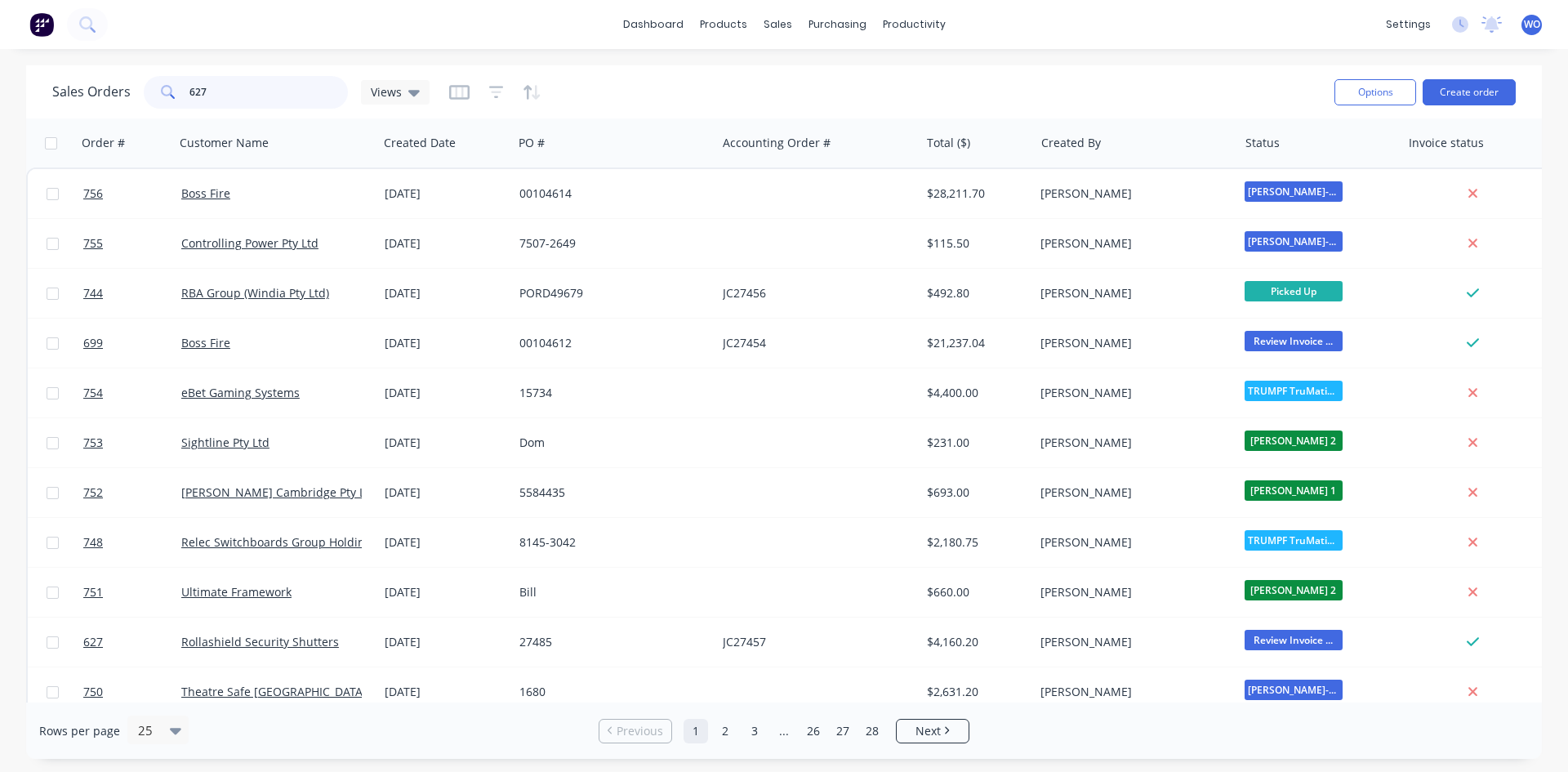
type input "627"
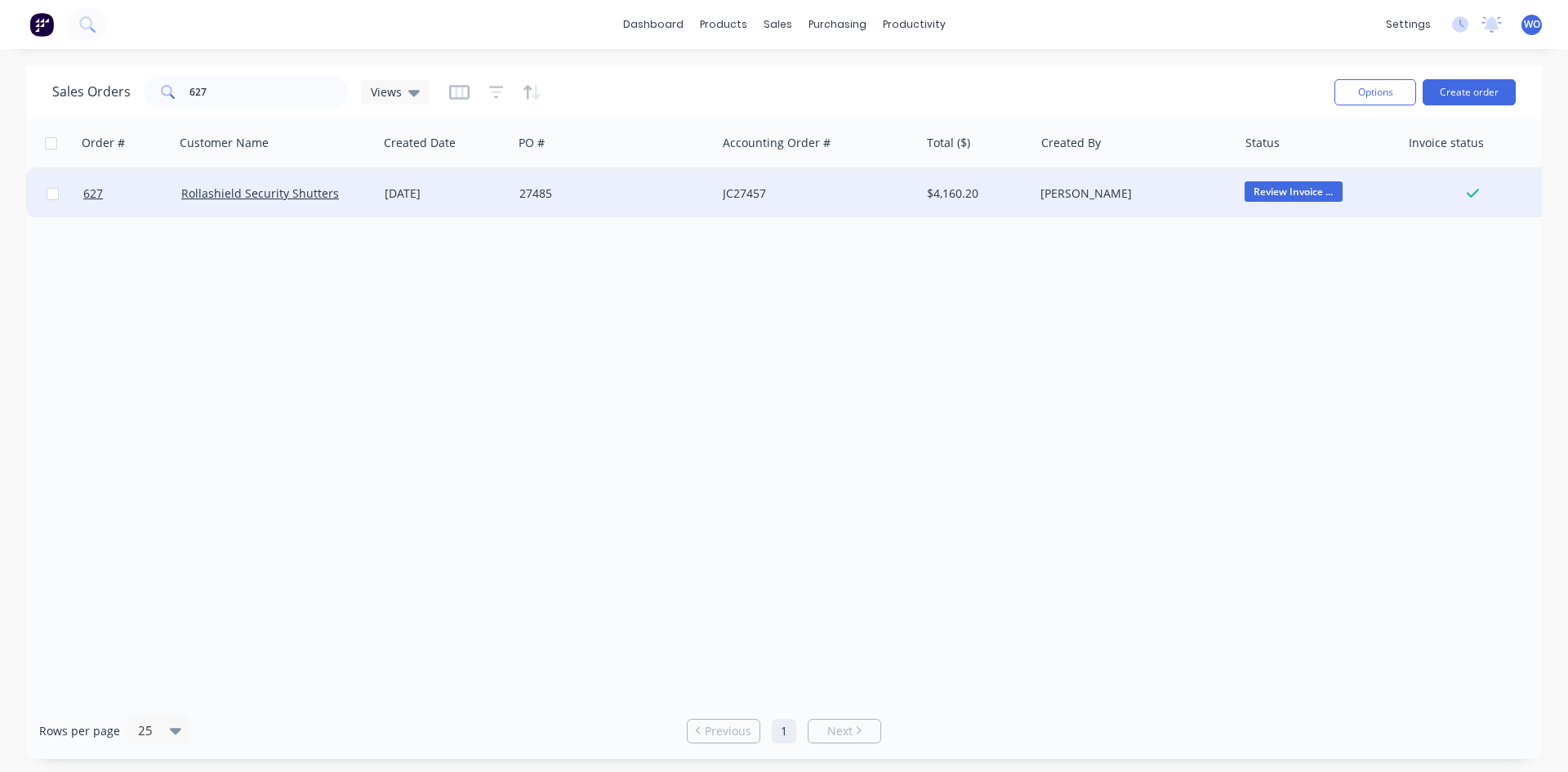
click at [924, 185] on div "$4,160.20" at bounding box center [978, 193] width 114 height 49
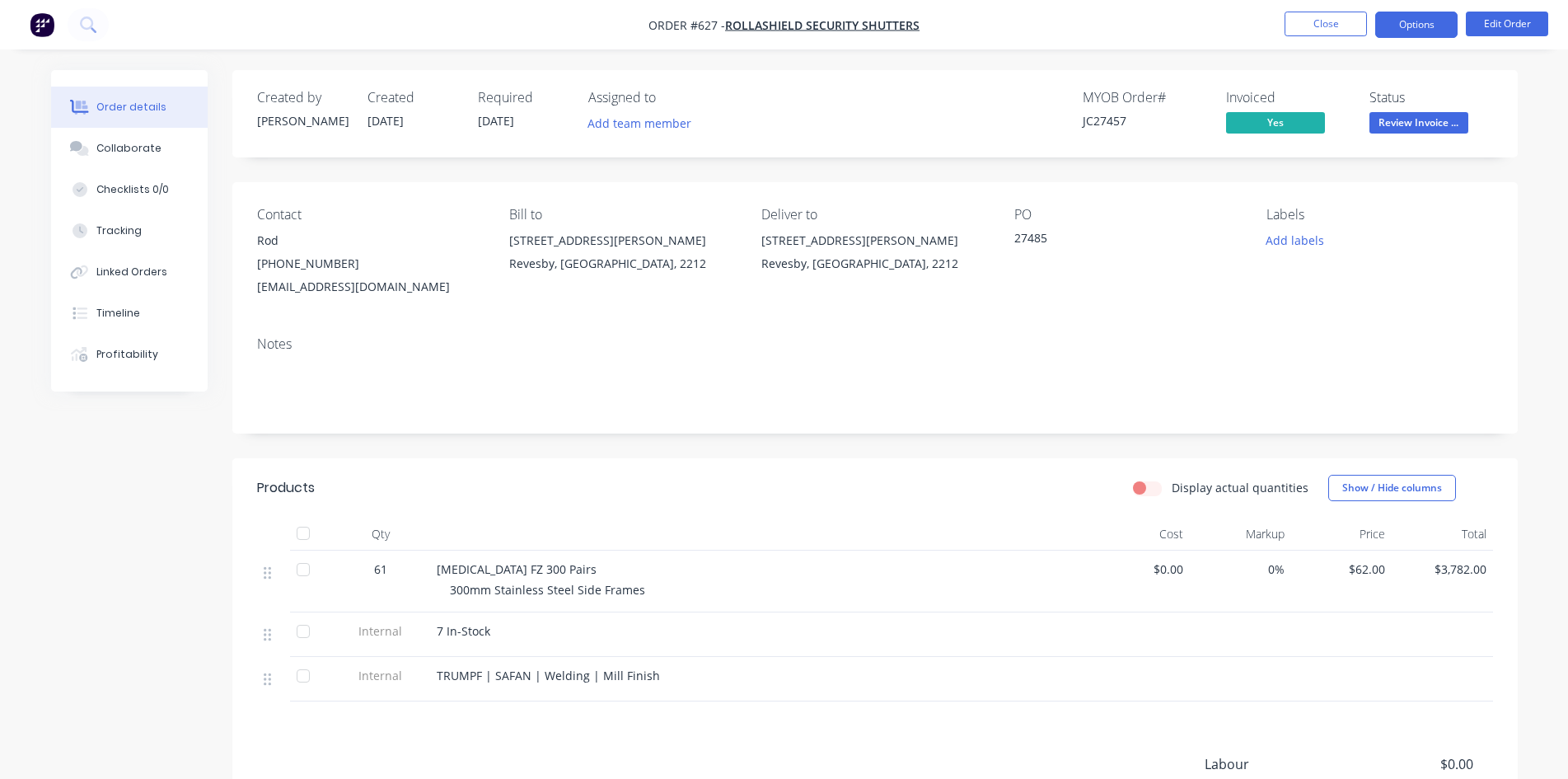
click at [1398, 27] on button "Options" at bounding box center [1417, 24] width 83 height 27
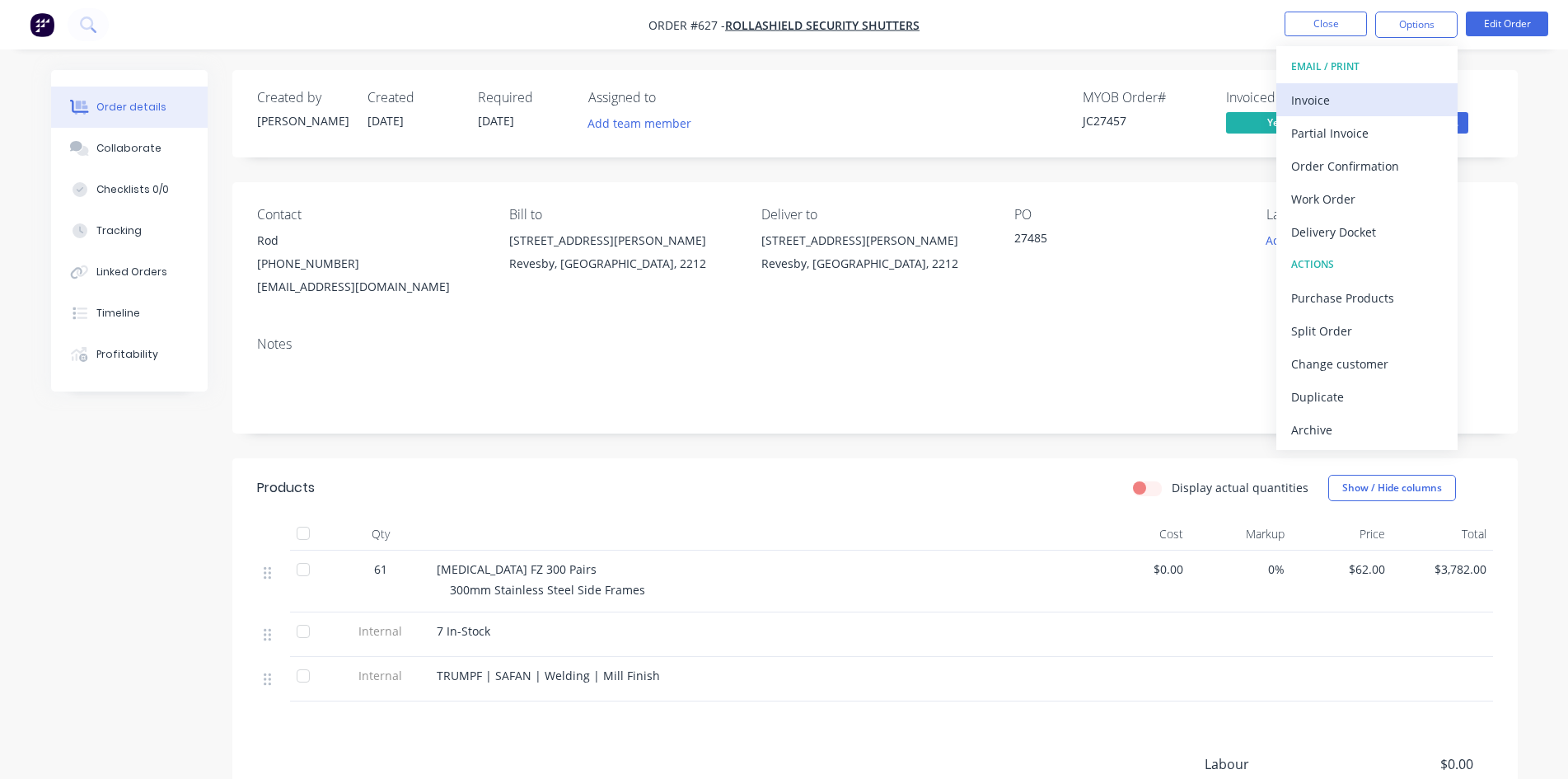
click at [1367, 106] on div "Invoice" at bounding box center [1367, 100] width 151 height 24
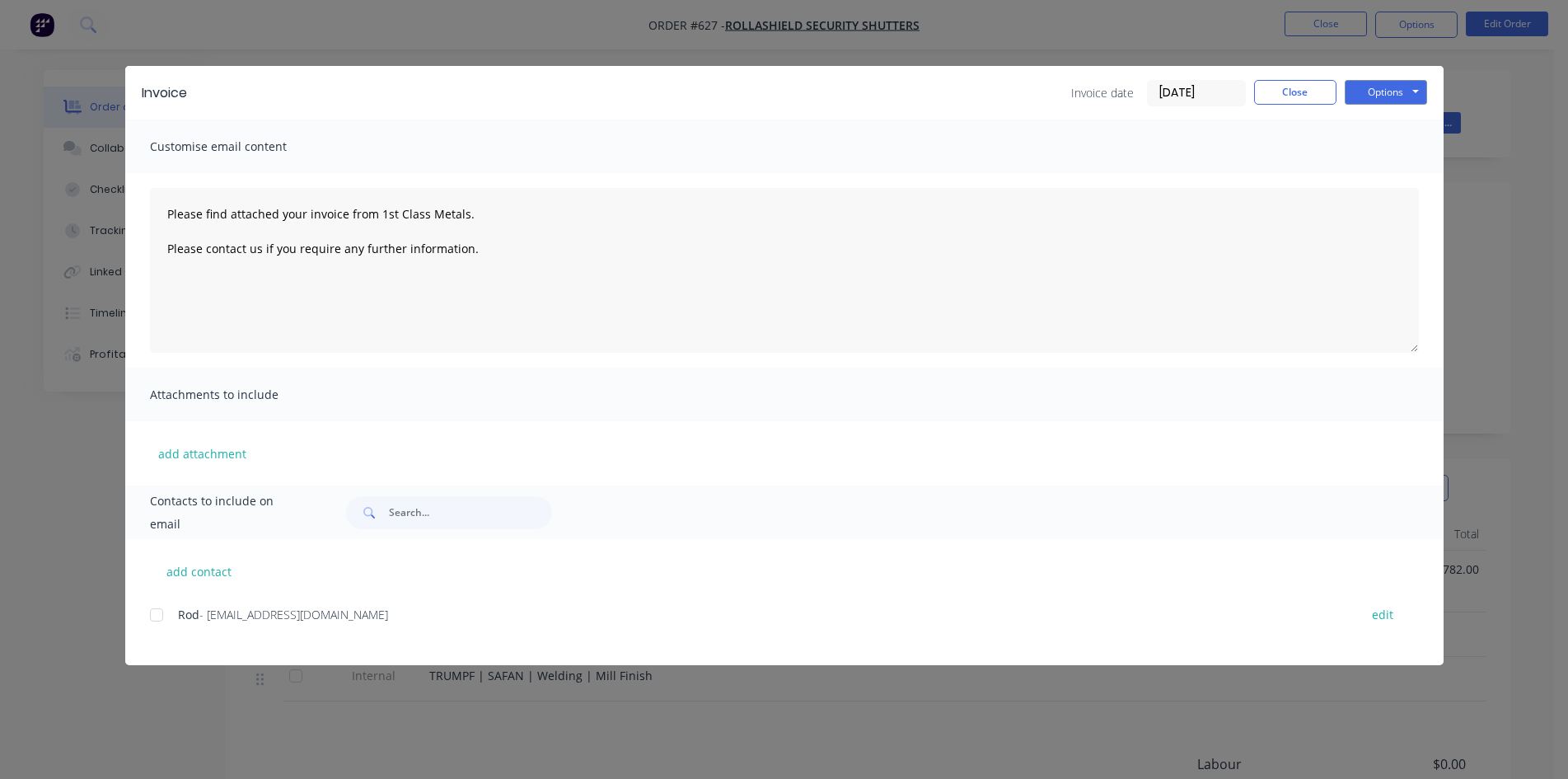
click at [157, 623] on div at bounding box center [157, 615] width 33 height 33
click at [1414, 90] on button "Options" at bounding box center [1386, 92] width 83 height 25
click at [1424, 170] on button "Email" at bounding box center [1397, 176] width 106 height 28
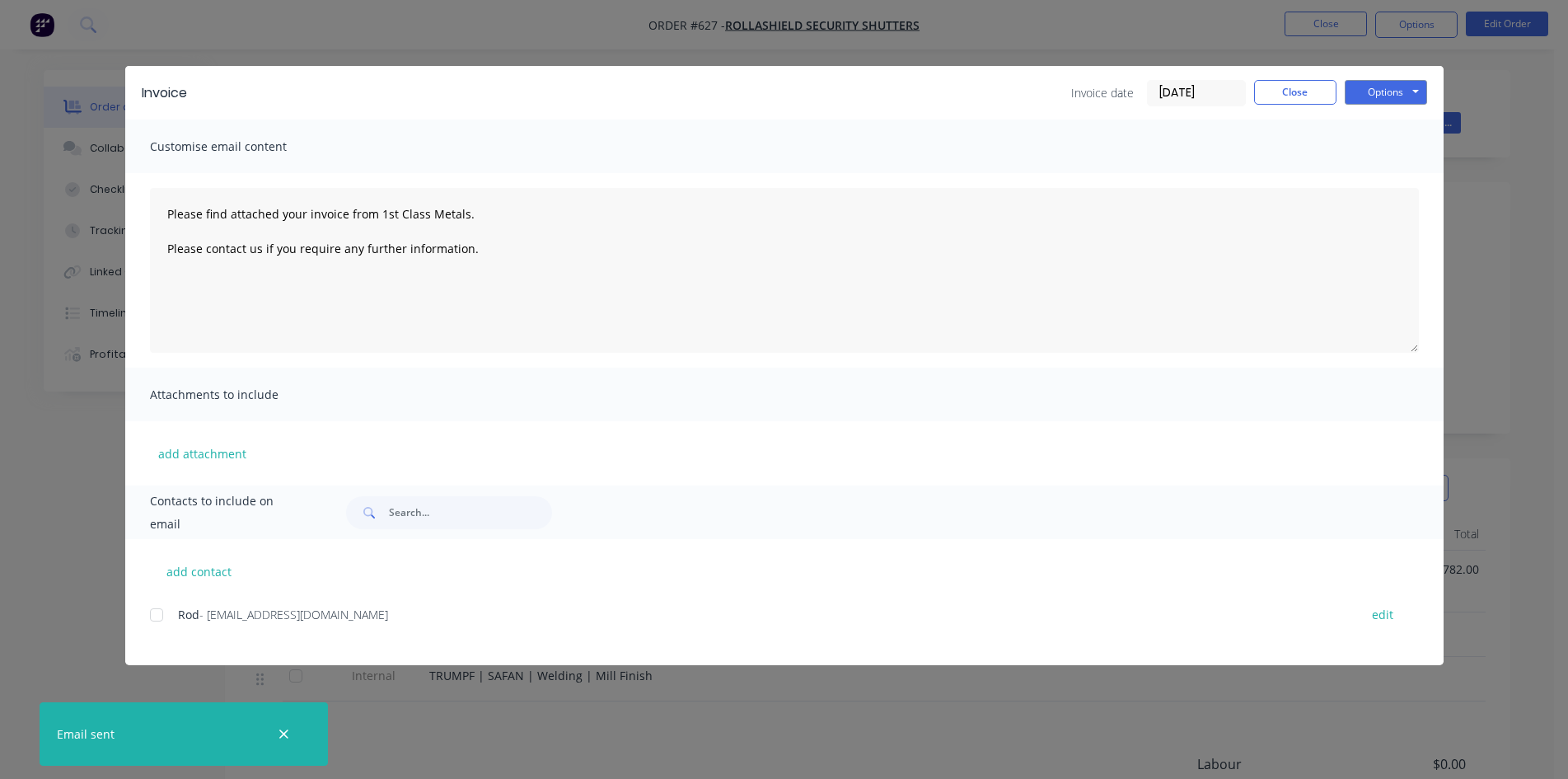
type textarea "Please find attached your invoice from 1st Class Metals. Please contact us if y…"
click at [1273, 82] on button "Close" at bounding box center [1295, 92] width 83 height 25
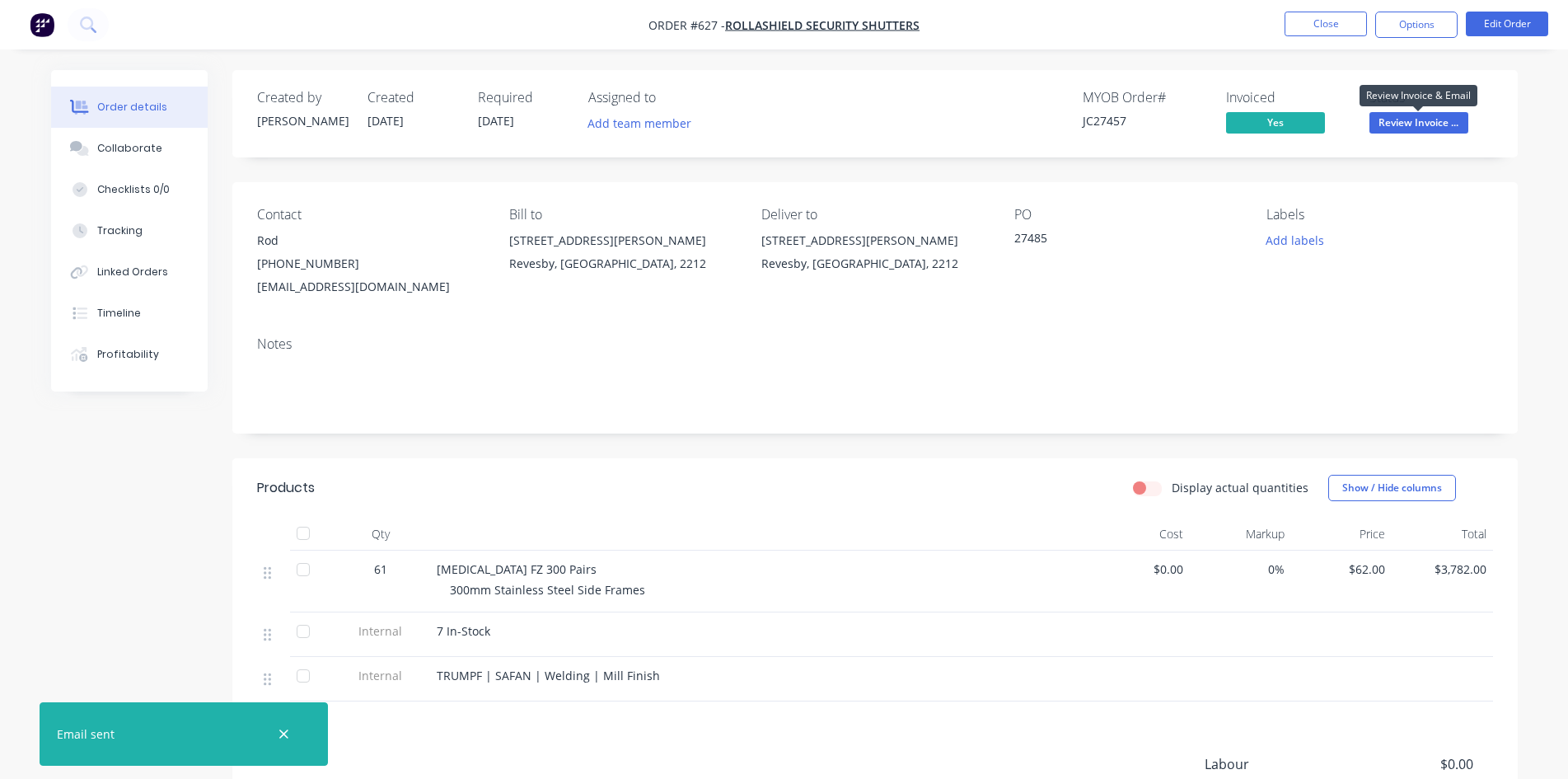
click at [1414, 132] on span "Review Invoice ..." at bounding box center [1418, 122] width 99 height 21
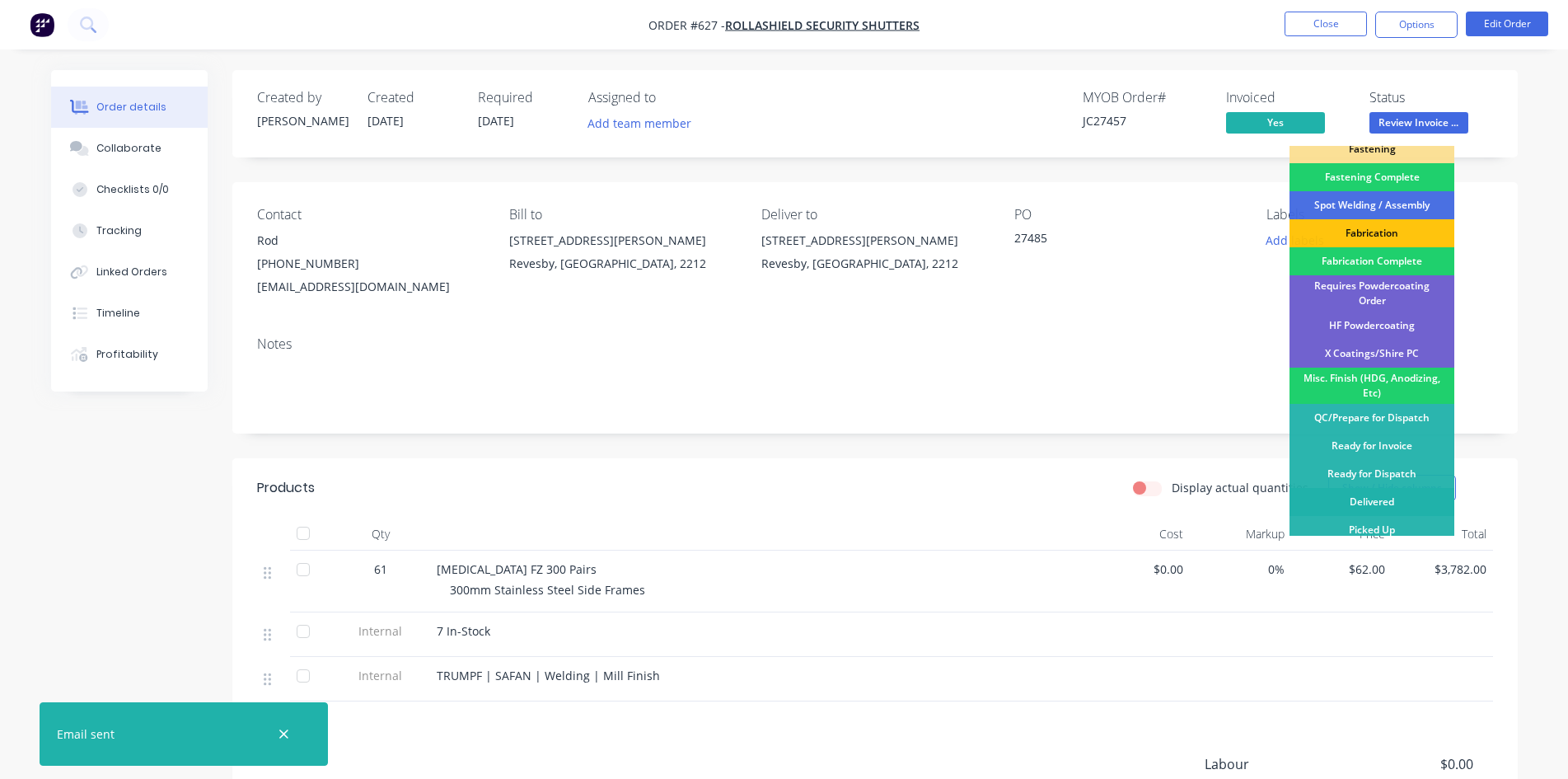
click at [1376, 492] on div "Delivered" at bounding box center [1371, 502] width 164 height 28
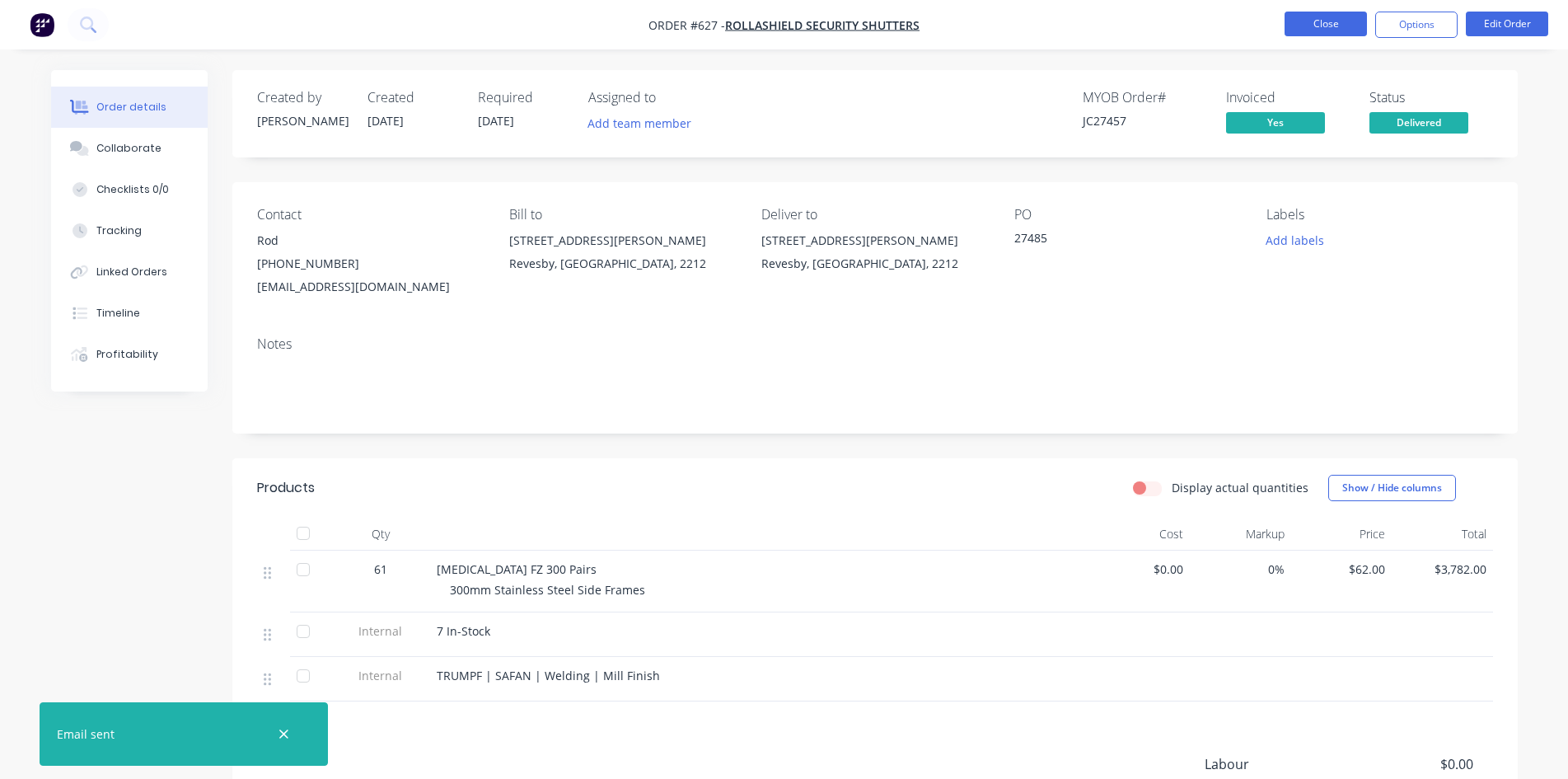
click at [1324, 15] on button "Close" at bounding box center [1326, 23] width 83 height 25
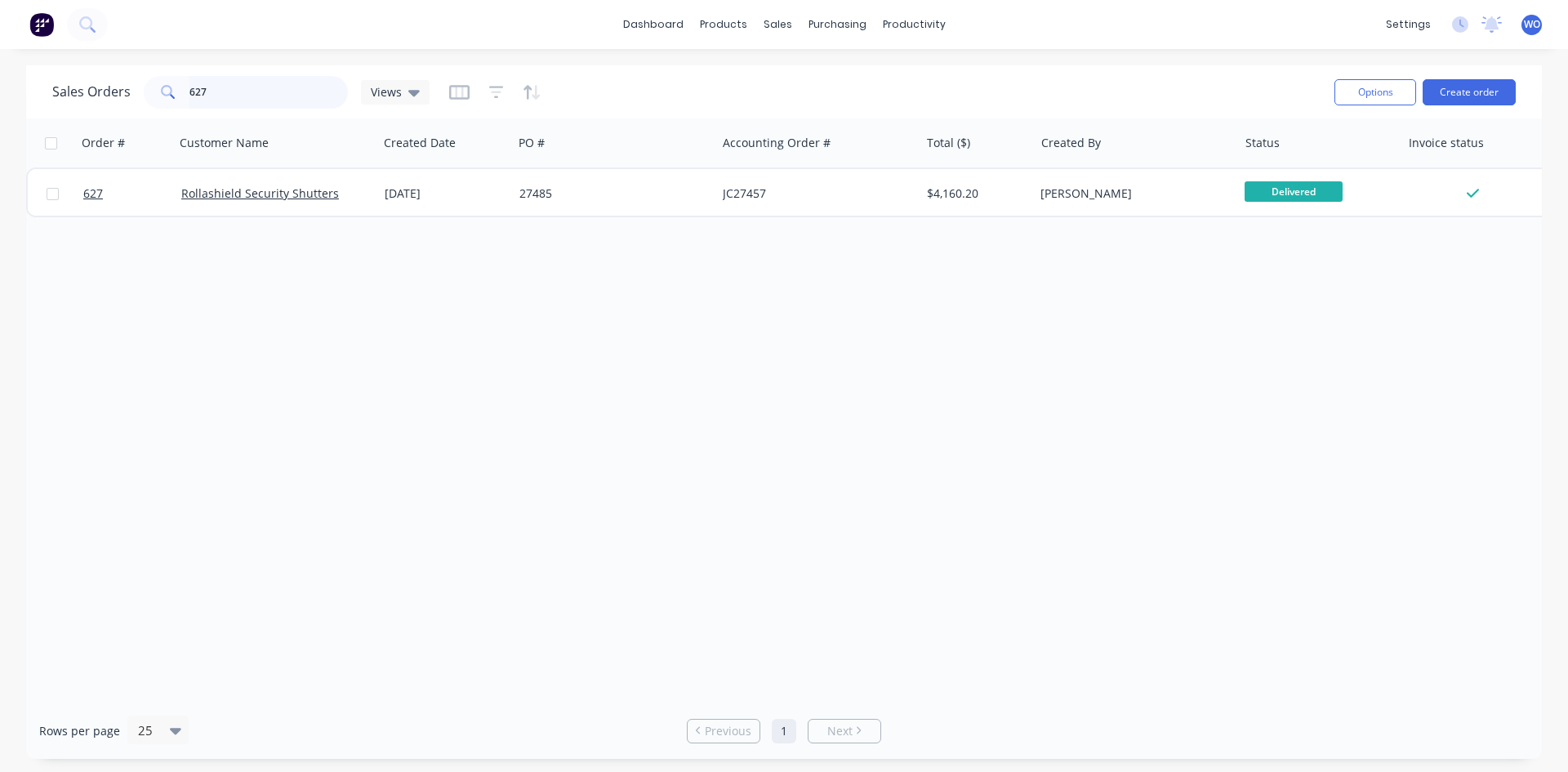
drag, startPoint x: 218, startPoint y: 94, endPoint x: 0, endPoint y: -56, distance: 264.6
click at [0, 0] on html "dashboard products sales purchasing productivity dashboard products Product Cat…" at bounding box center [784, 386] width 1568 height 772
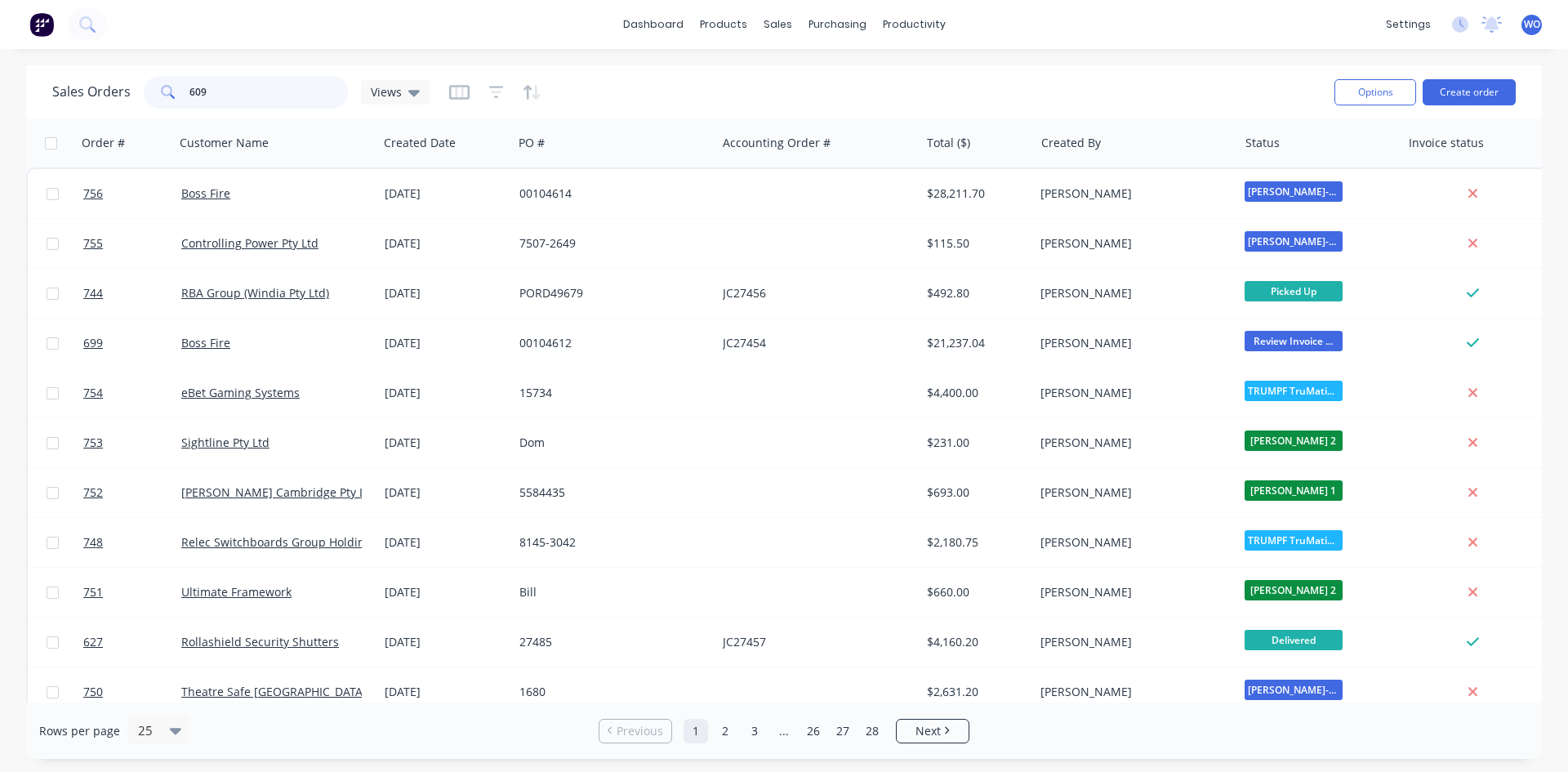
type input "609"
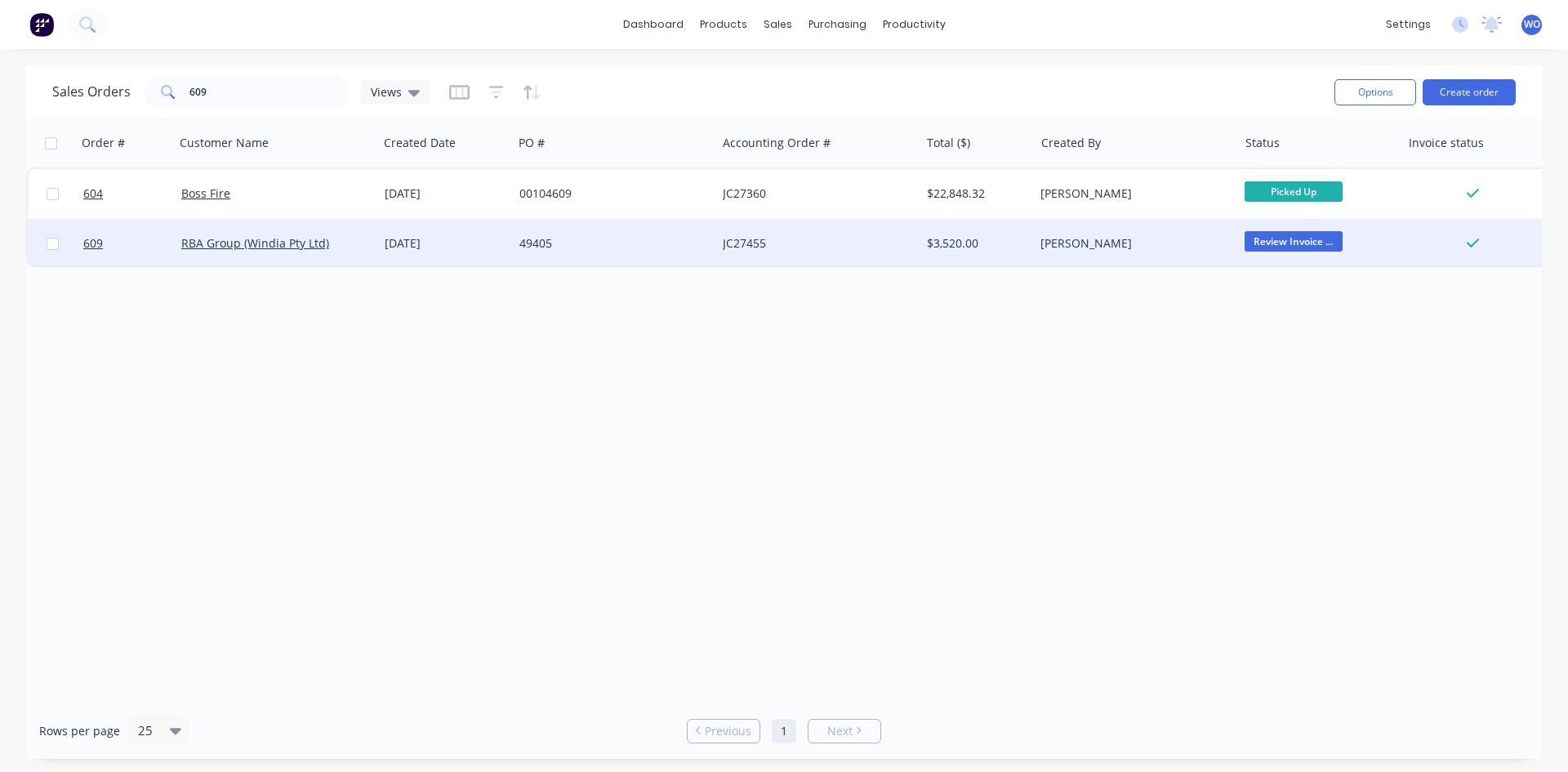
click at [636, 247] on div "49405" at bounding box center [610, 243] width 182 height 16
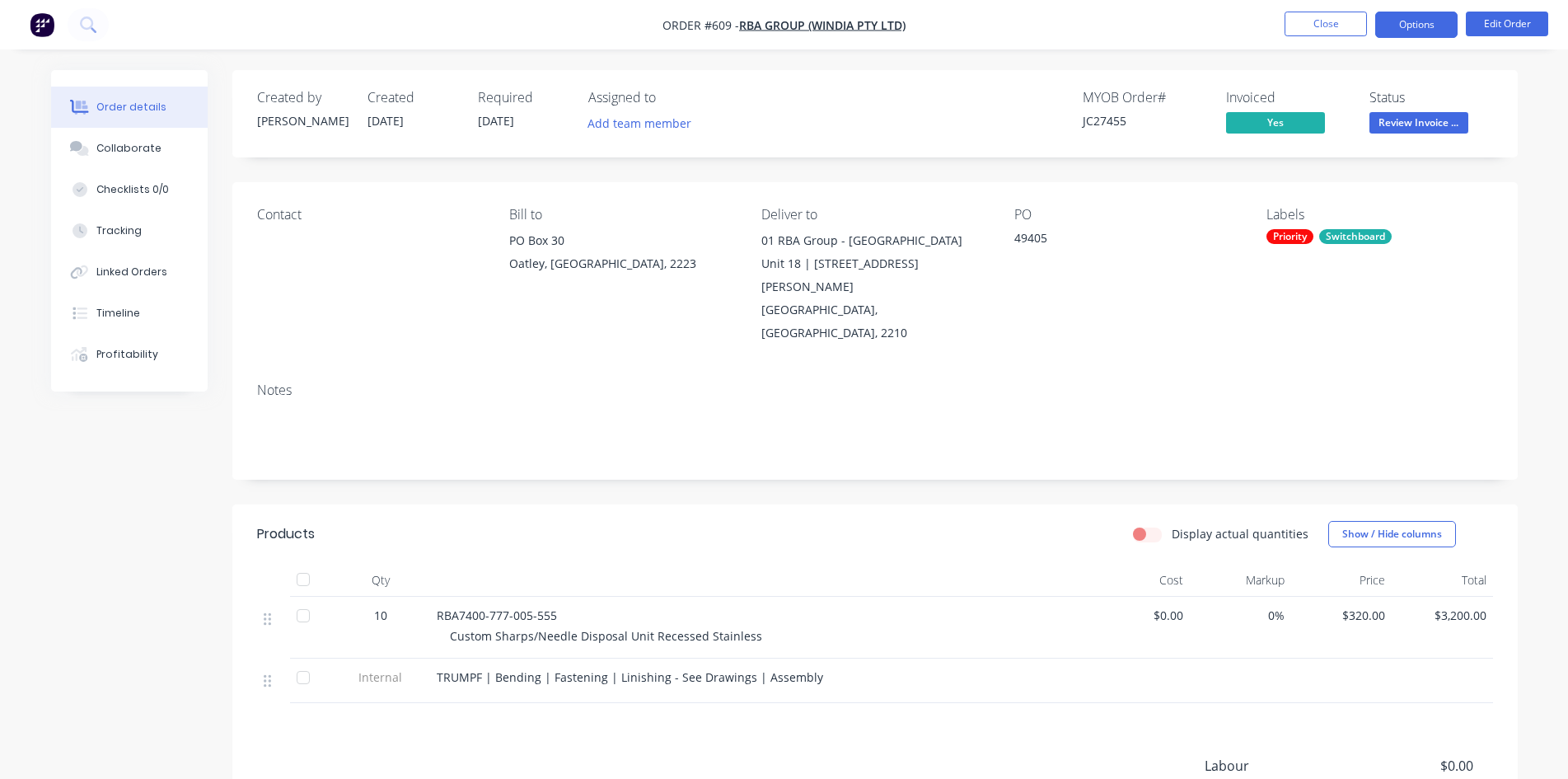
click at [1409, 28] on button "Options" at bounding box center [1417, 24] width 83 height 27
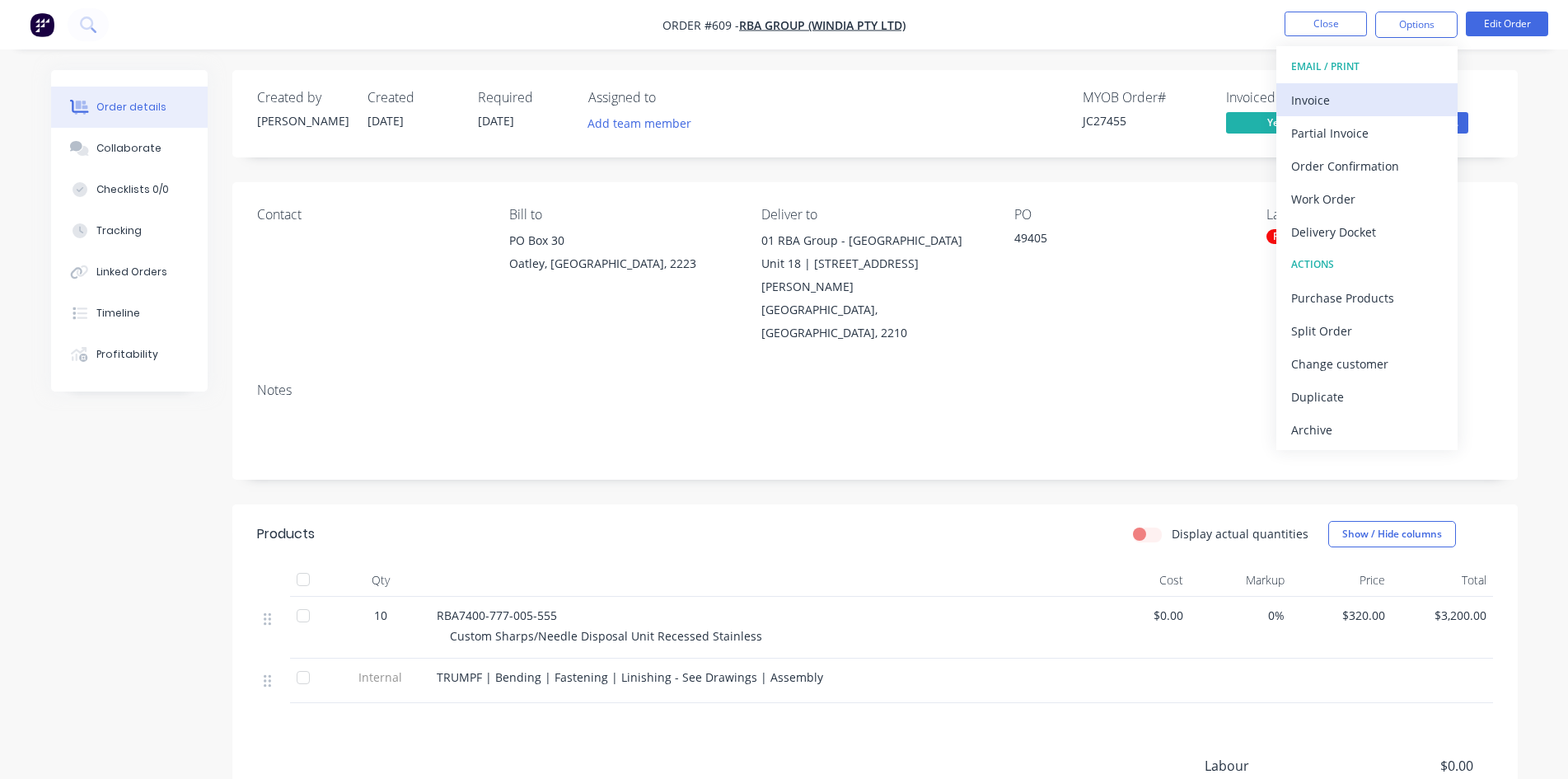
click at [1383, 96] on div "Invoice" at bounding box center [1367, 100] width 151 height 24
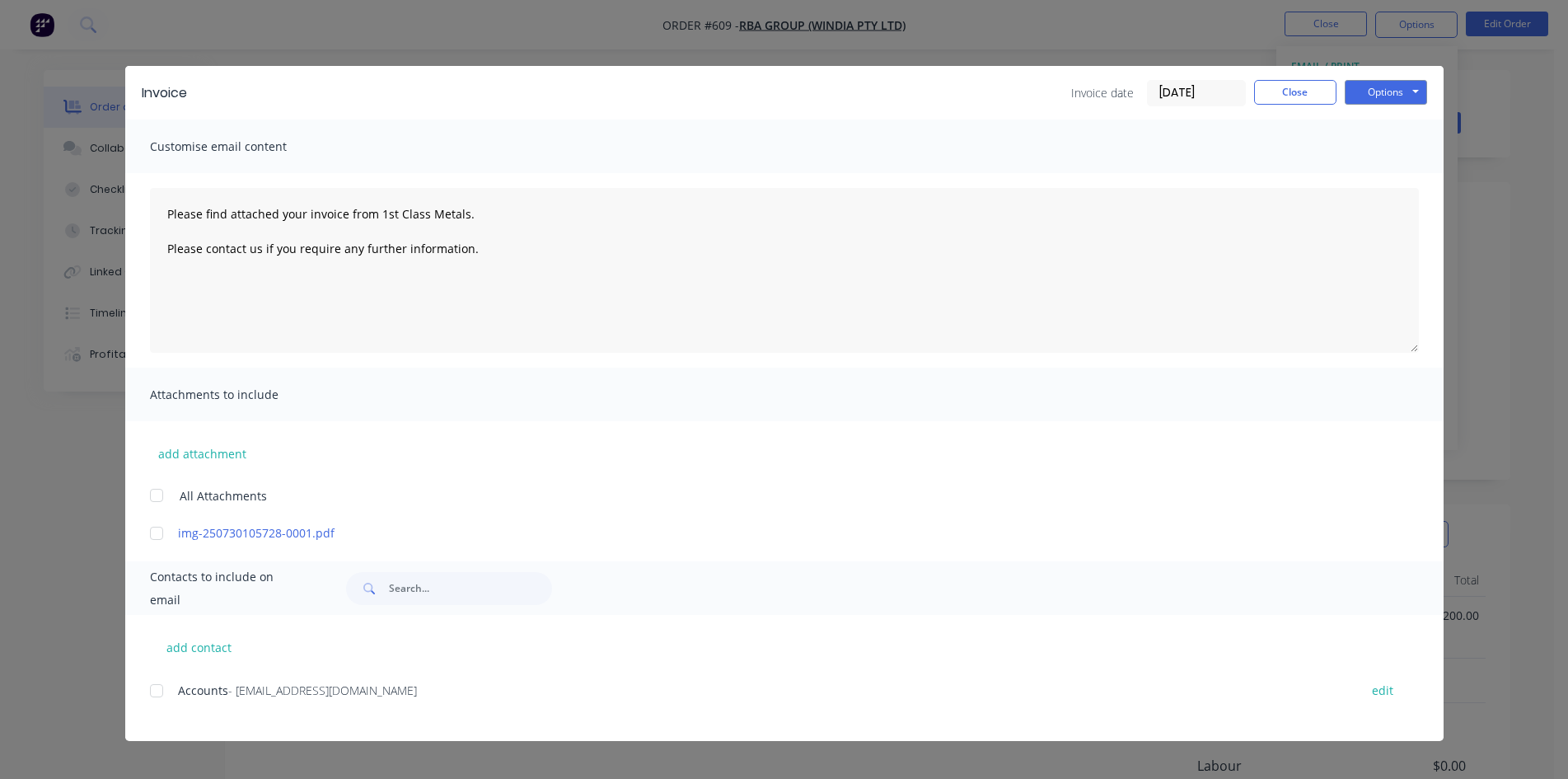
click at [187, 687] on span "Accounts" at bounding box center [203, 690] width 50 height 15
click at [164, 695] on div at bounding box center [157, 690] width 33 height 33
click at [1400, 88] on button "Options" at bounding box center [1386, 92] width 83 height 25
click at [1404, 182] on button "Email" at bounding box center [1397, 176] width 106 height 28
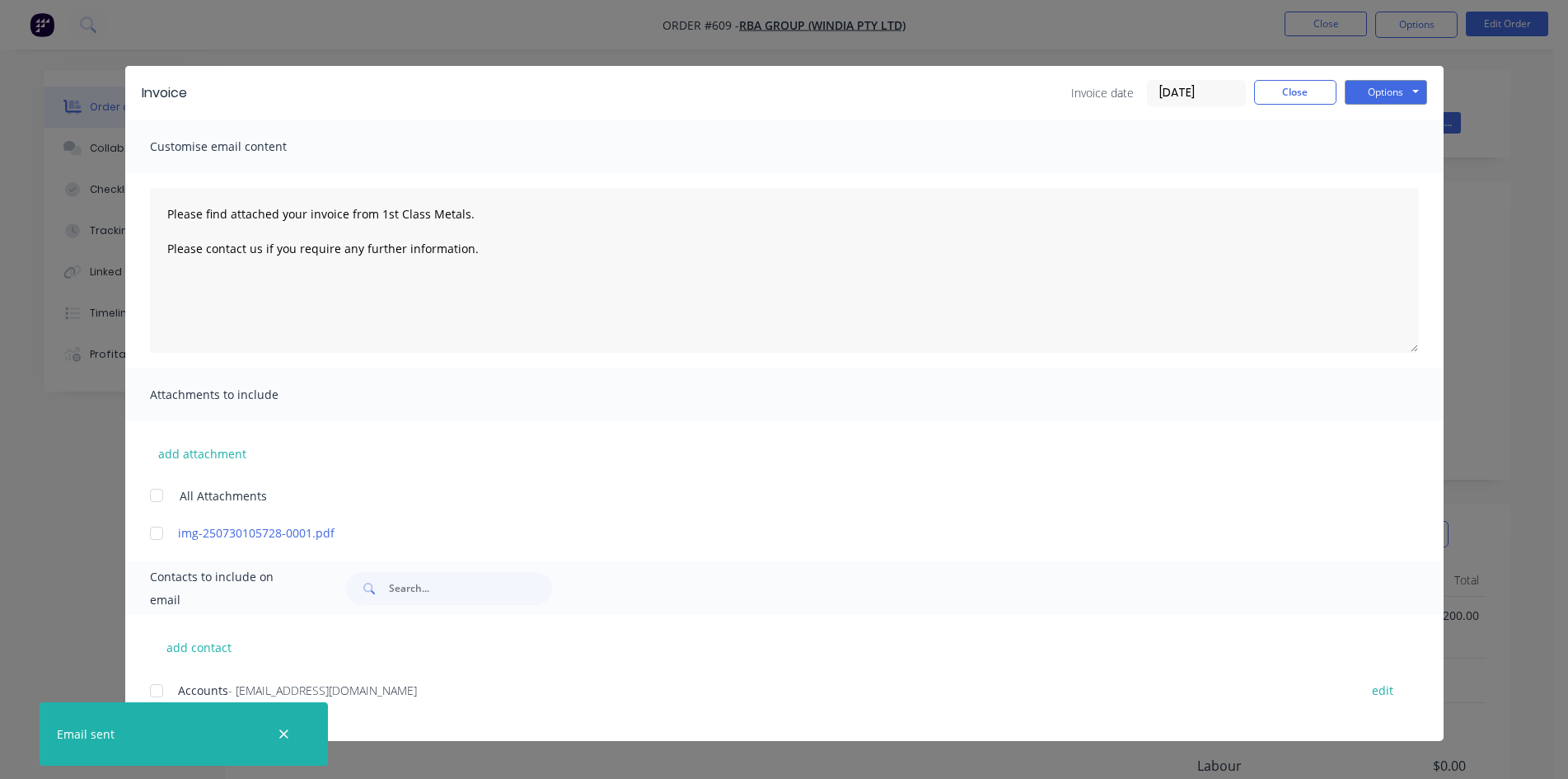
type textarea "Please find attached your invoice from 1st Class Metals. Please contact us if y…"
click at [1287, 94] on button "Close" at bounding box center [1295, 92] width 83 height 25
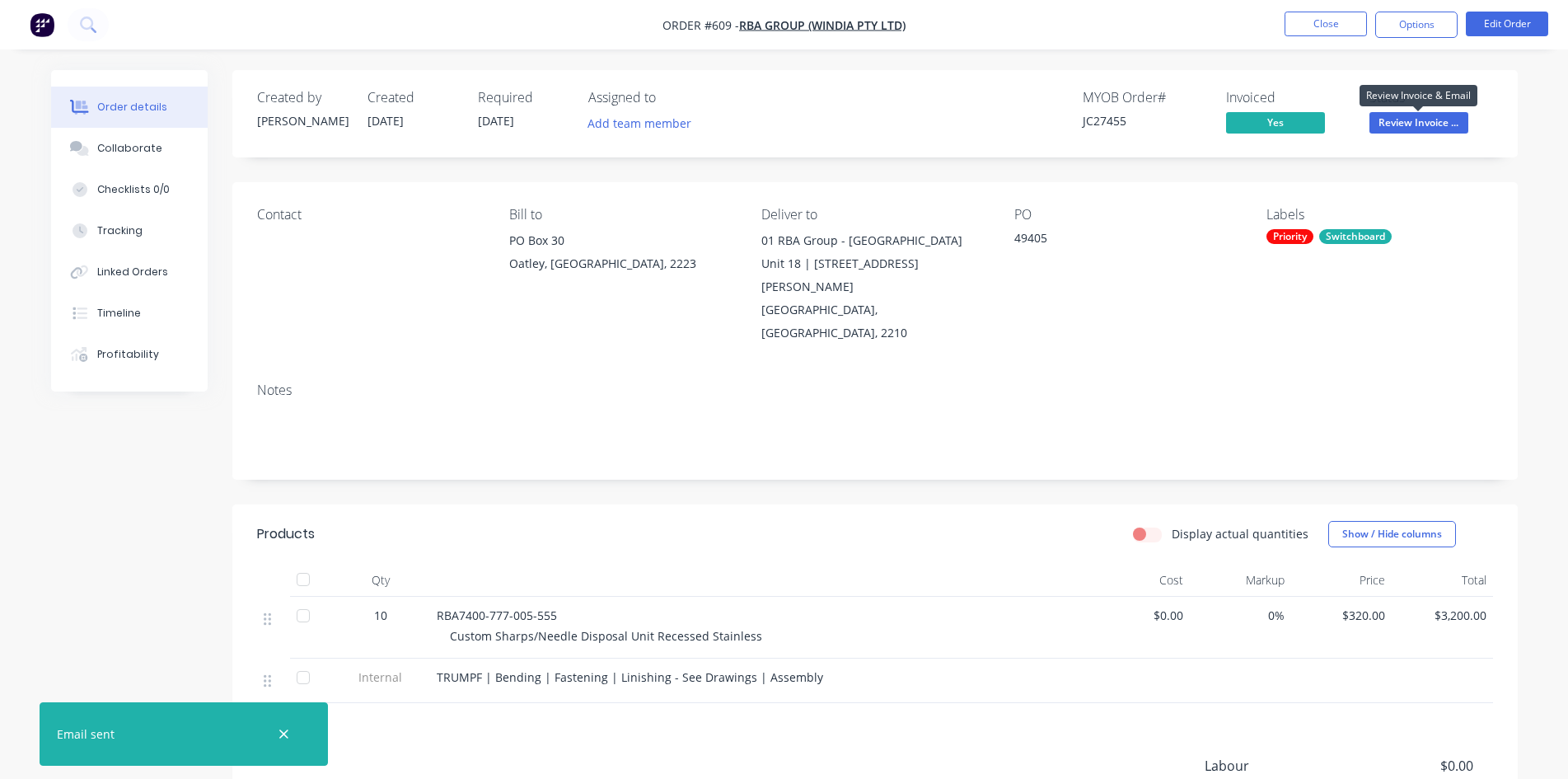
click at [1390, 127] on span "Review Invoice ..." at bounding box center [1418, 122] width 99 height 21
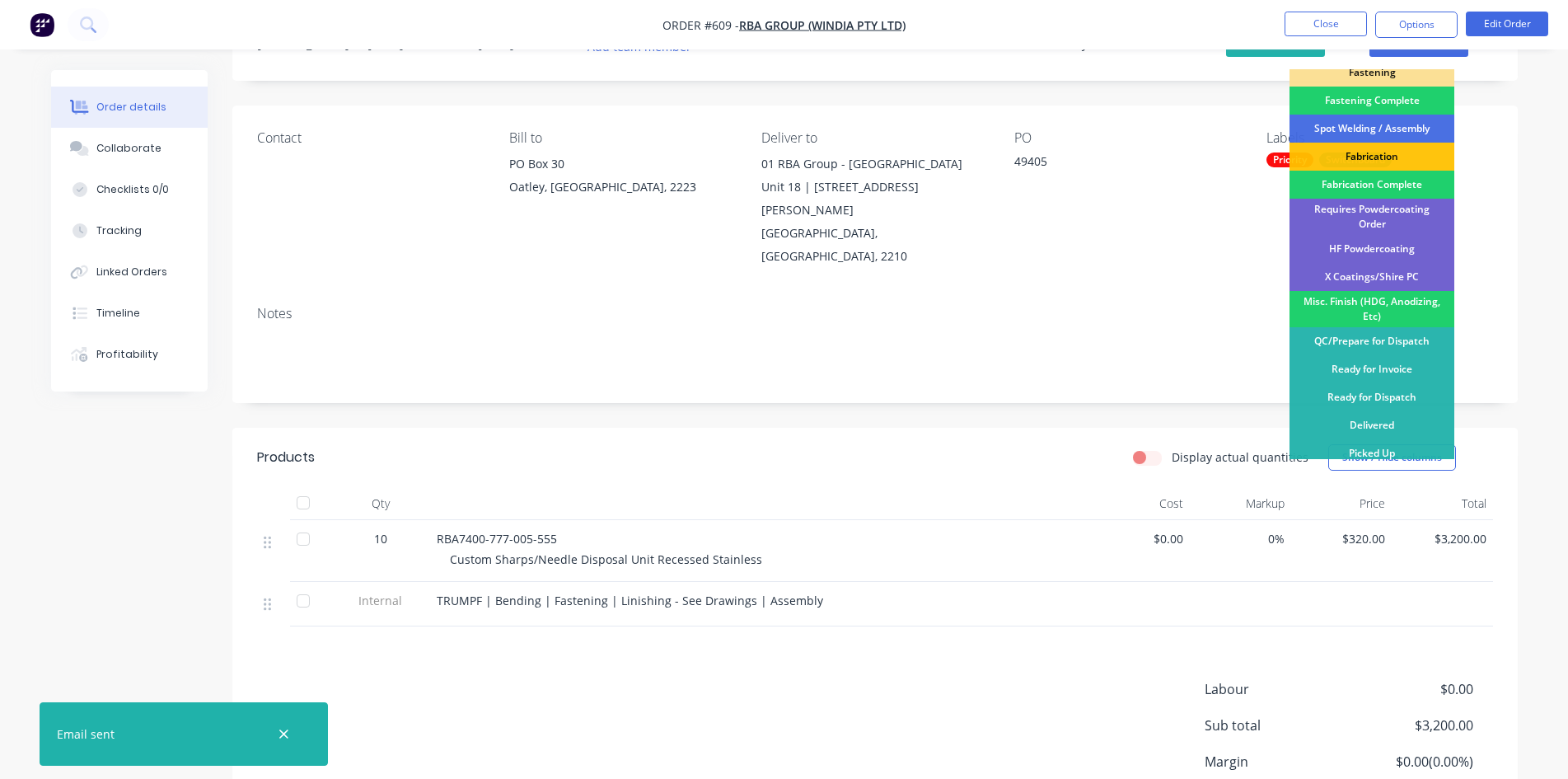
scroll to position [171, 0]
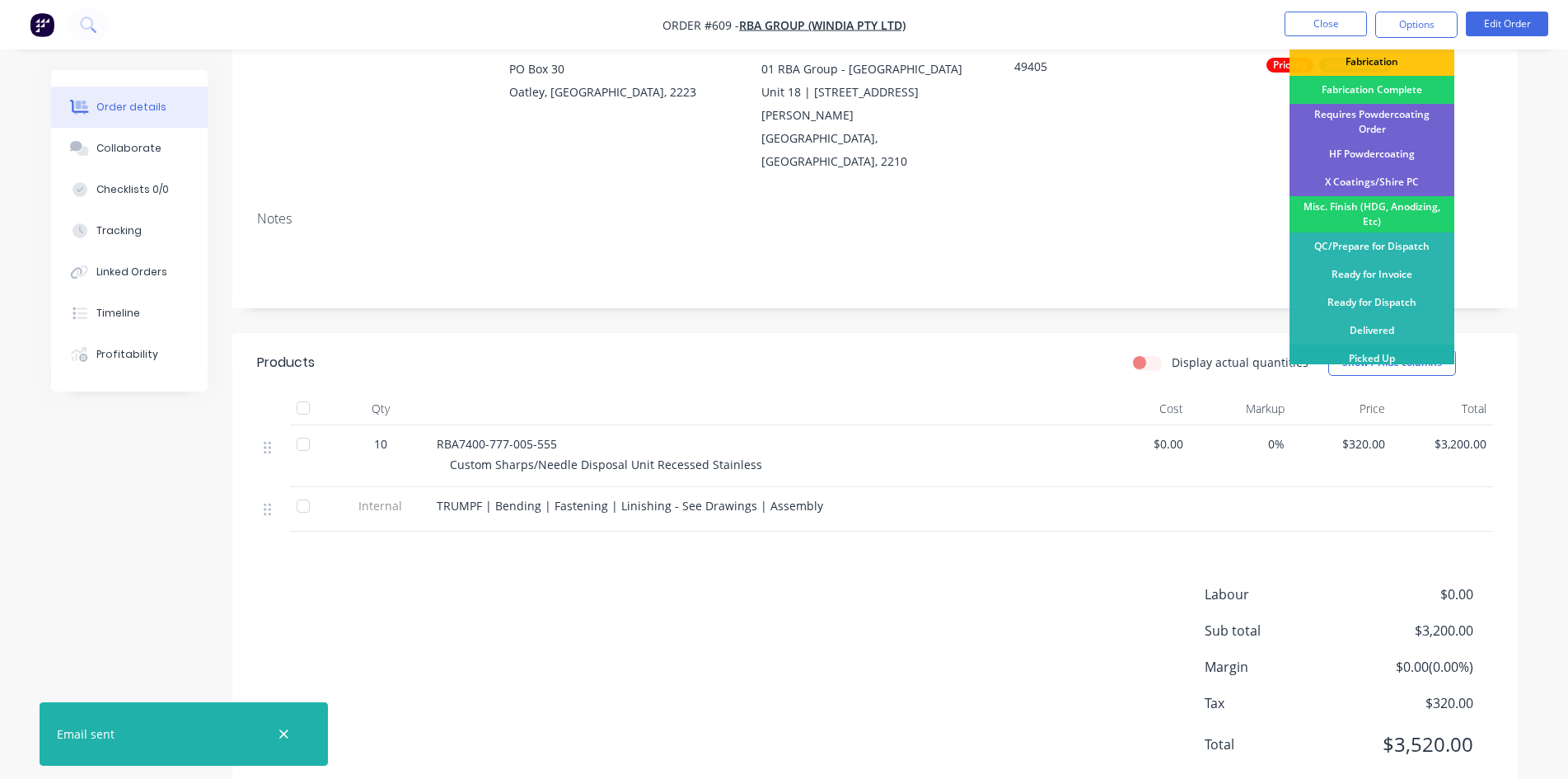
click at [1417, 351] on div "Picked Up" at bounding box center [1371, 358] width 164 height 28
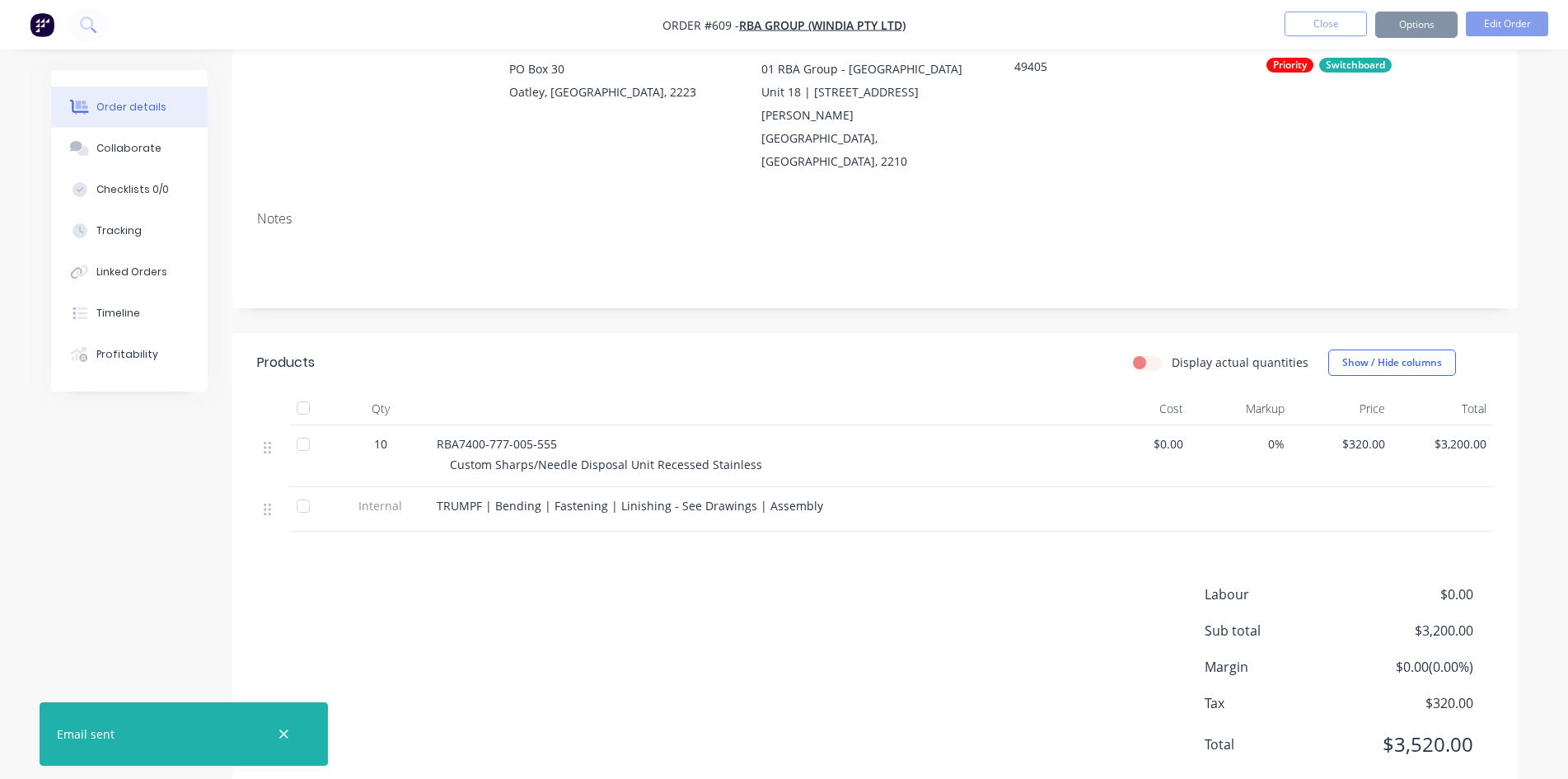
scroll to position [0, 0]
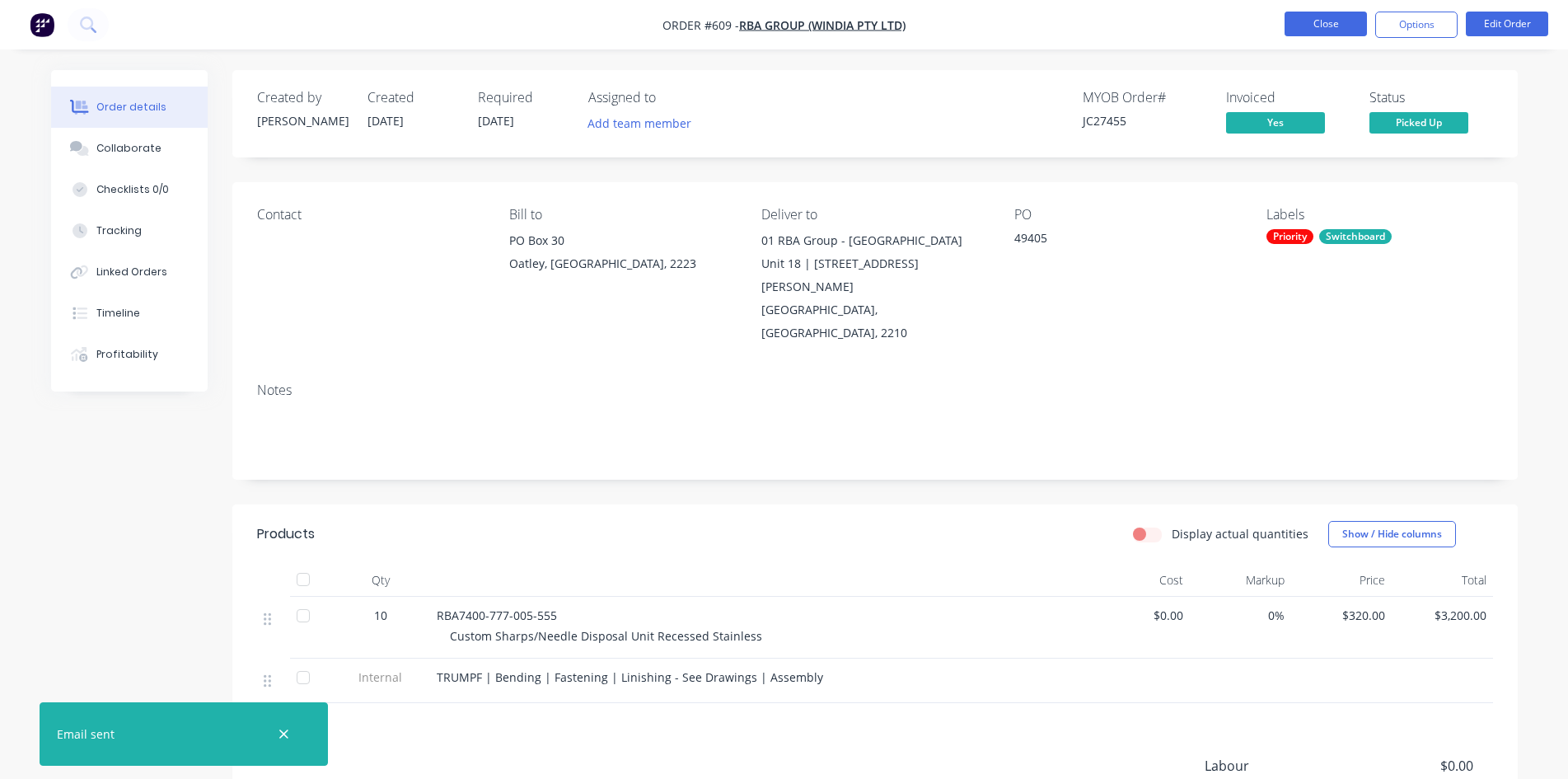
click at [1338, 22] on button "Close" at bounding box center [1326, 23] width 83 height 25
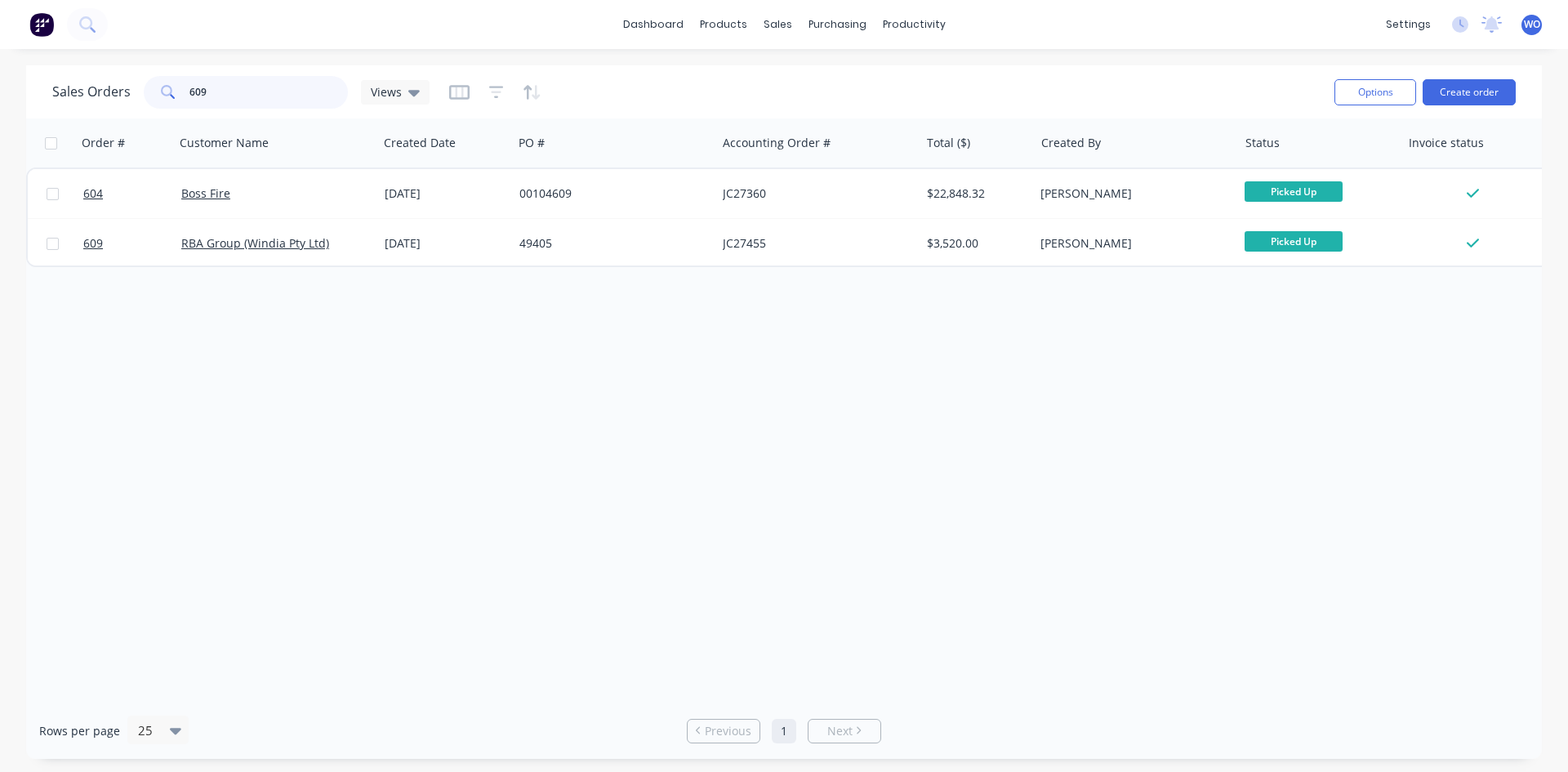
drag, startPoint x: 208, startPoint y: 88, endPoint x: 65, endPoint y: 102, distance: 143.7
click at [65, 102] on div "Sales Orders 609 Views" at bounding box center [241, 92] width 377 height 32
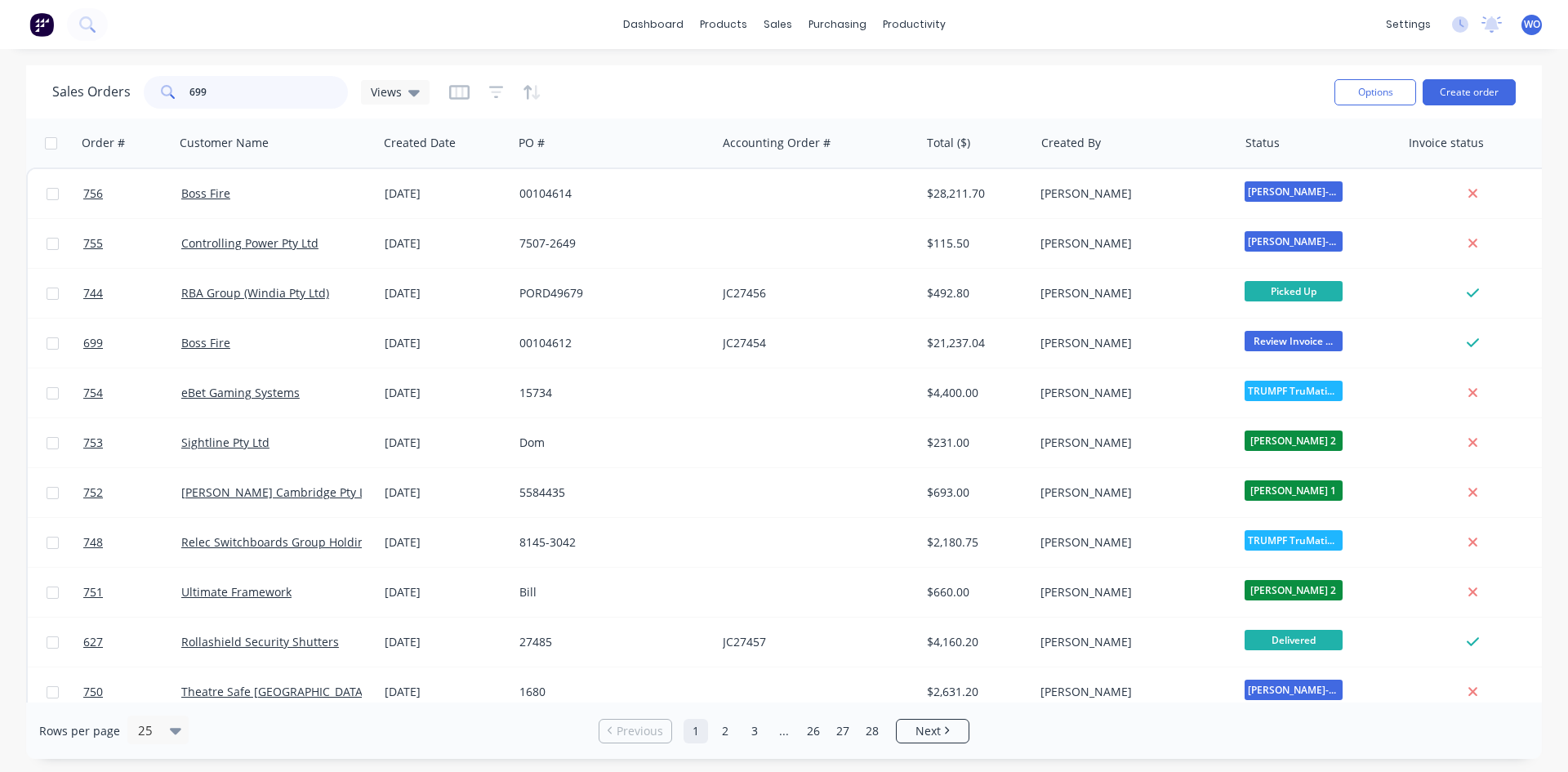
type input "699"
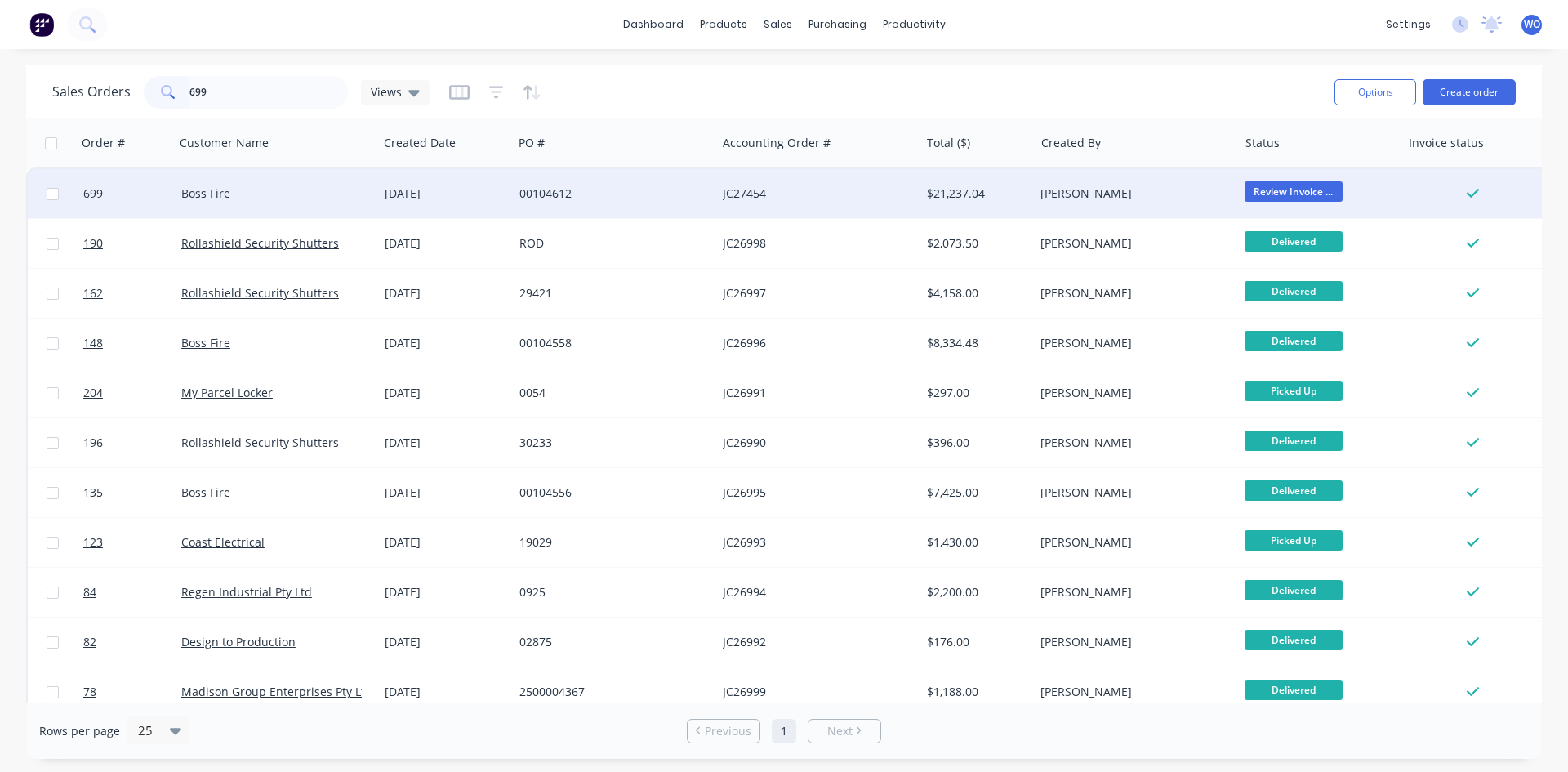
click at [633, 182] on div "00104612" at bounding box center [614, 193] width 203 height 49
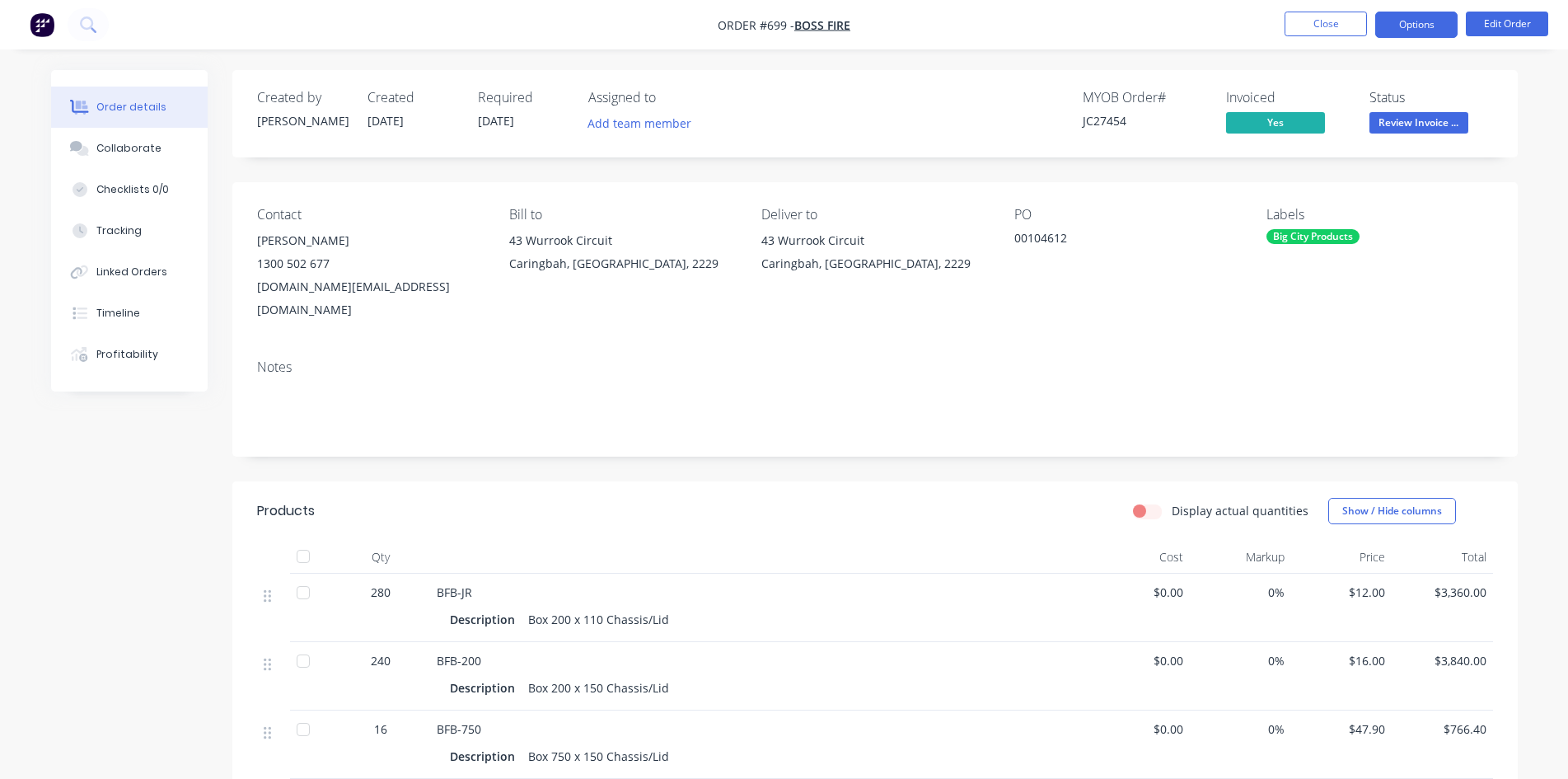
click at [1446, 23] on button "Options" at bounding box center [1417, 24] width 83 height 27
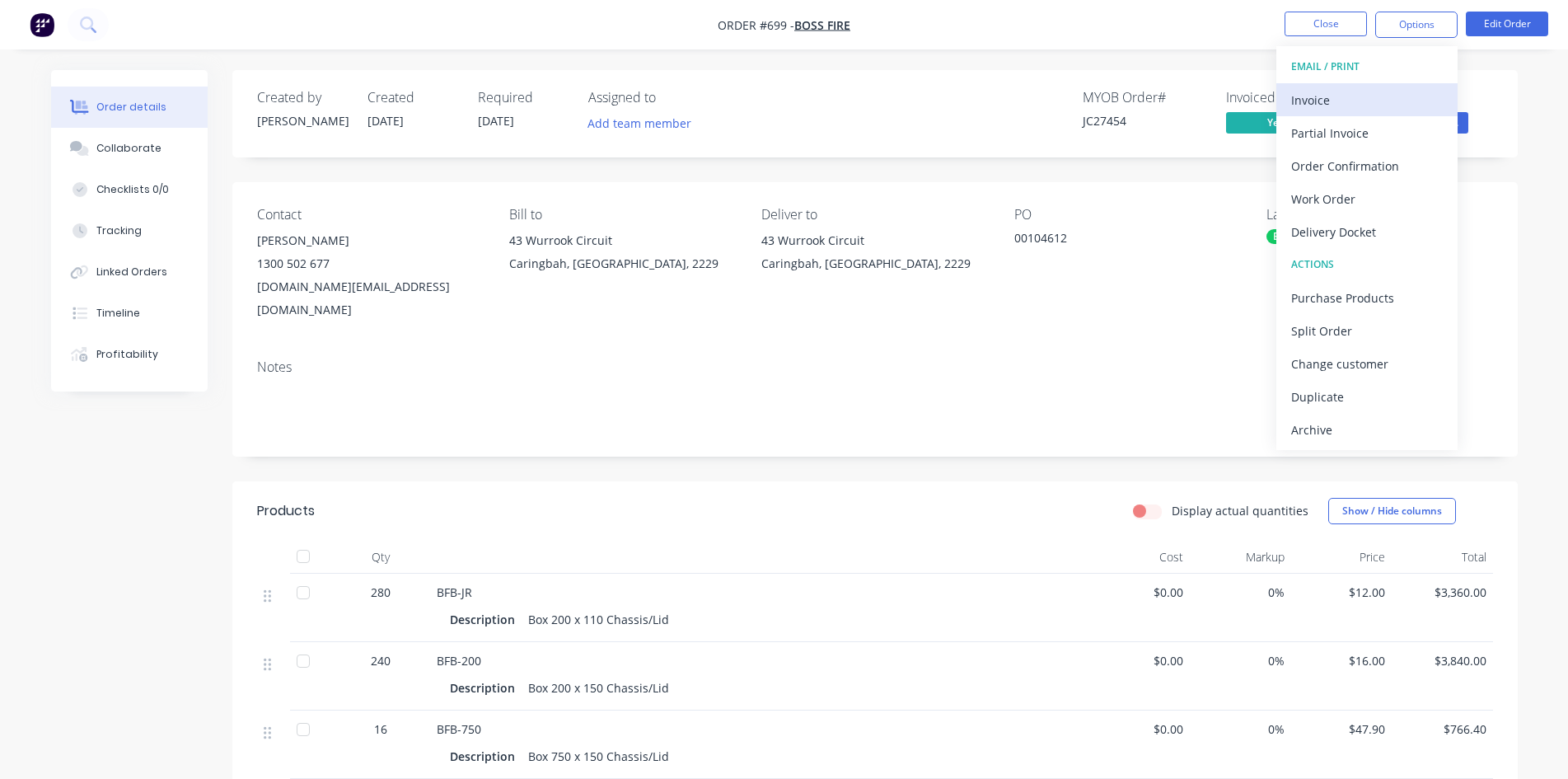
click at [1364, 104] on div "Invoice" at bounding box center [1367, 100] width 151 height 24
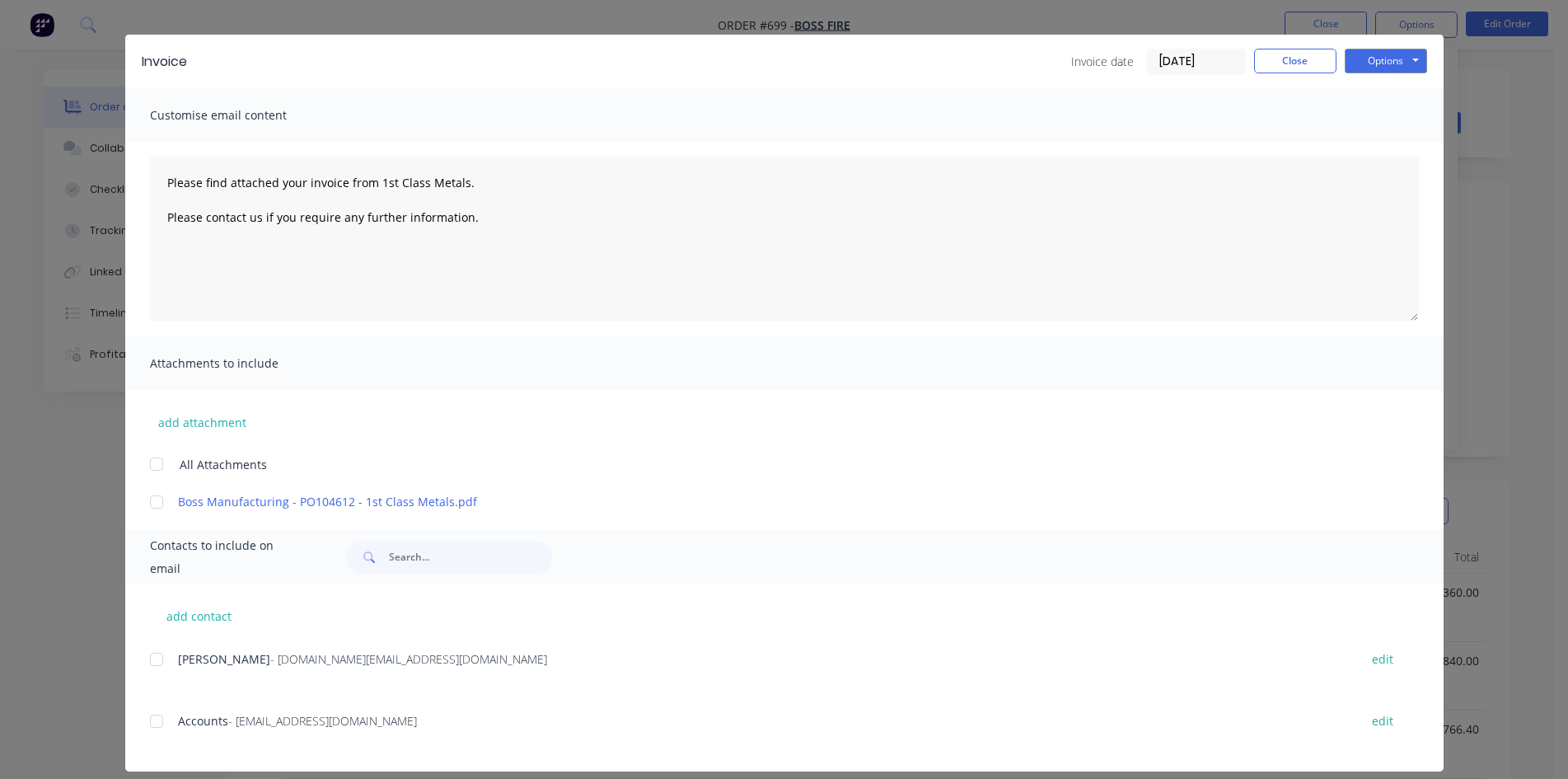
scroll to position [47, 0]
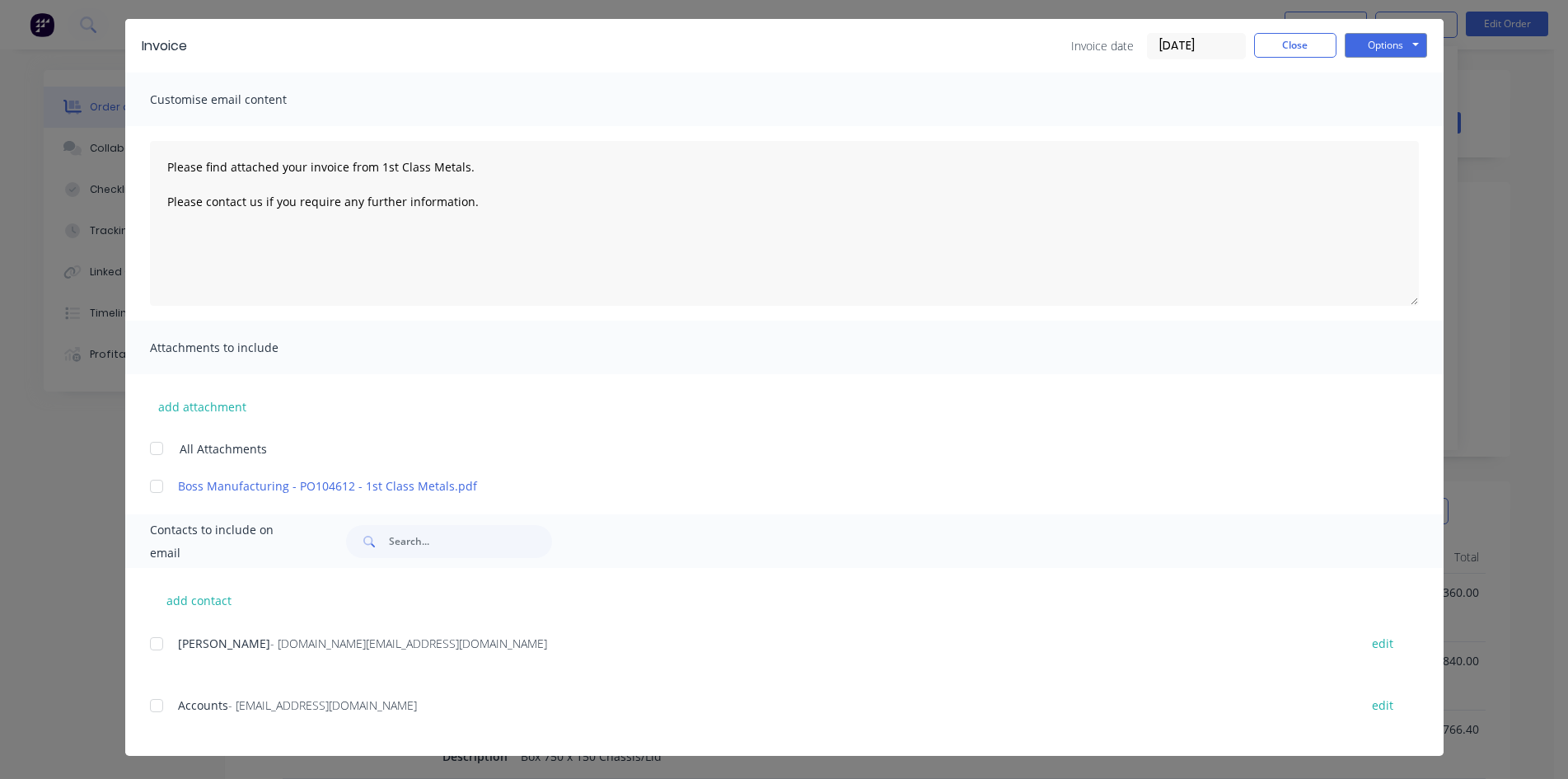
click at [153, 706] on div at bounding box center [157, 705] width 33 height 33
click at [1401, 38] on button "Options" at bounding box center [1386, 45] width 83 height 25
click at [1392, 126] on button "Email" at bounding box center [1397, 129] width 106 height 28
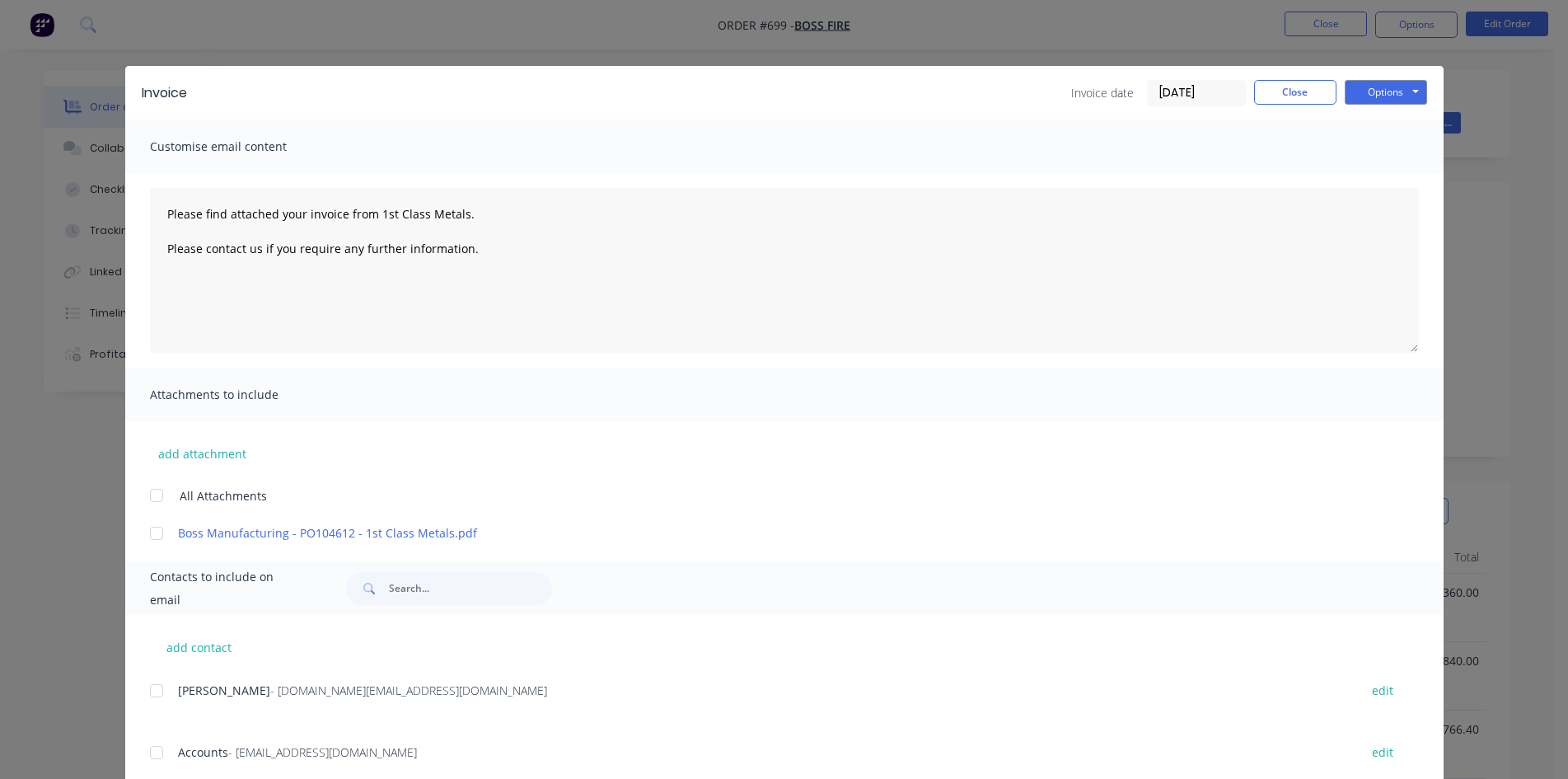
type textarea "Please find attached your invoice from 1st Class Metals. Please contact us if y…"
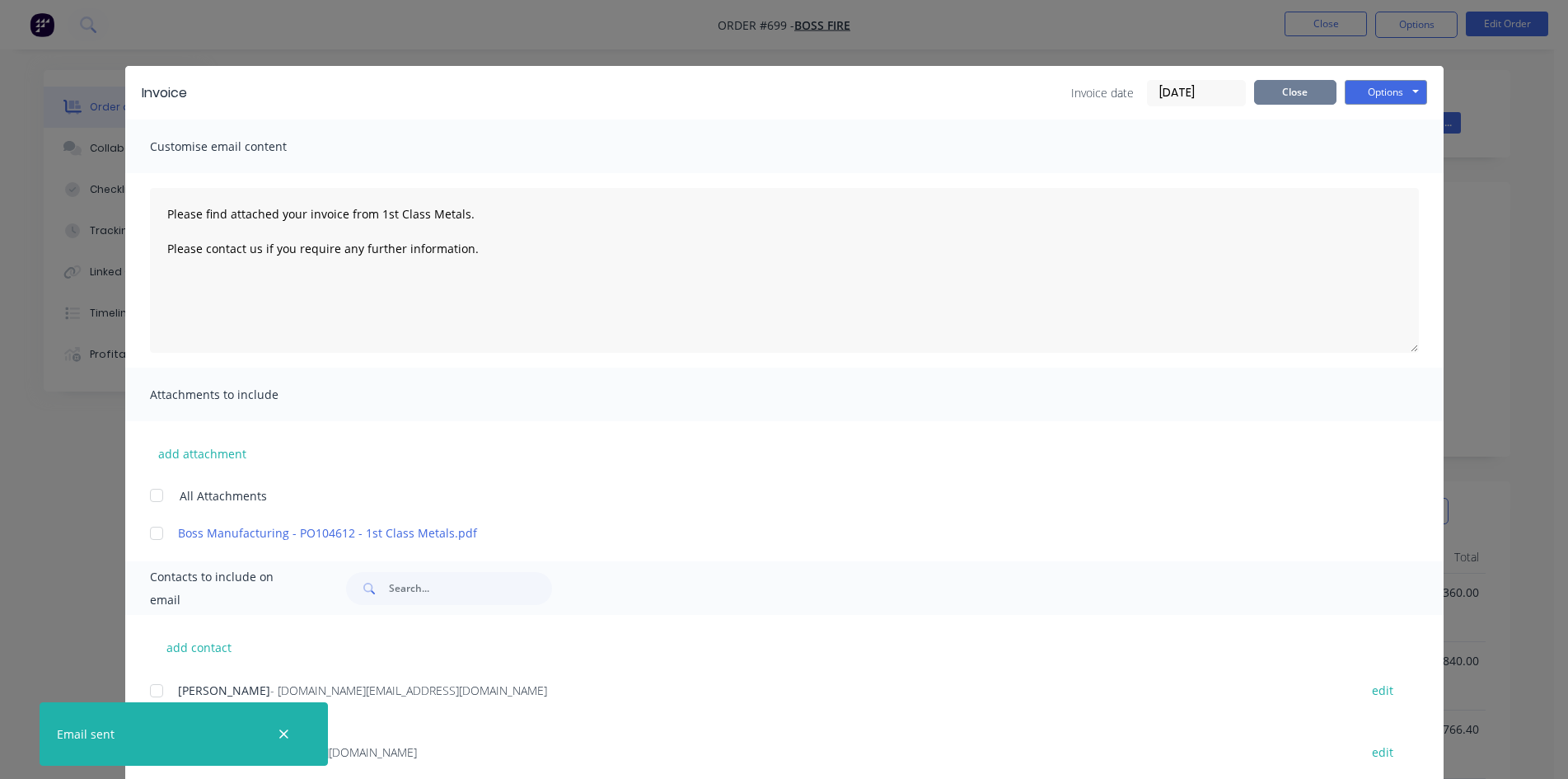
click at [1271, 96] on button "Close" at bounding box center [1295, 92] width 83 height 25
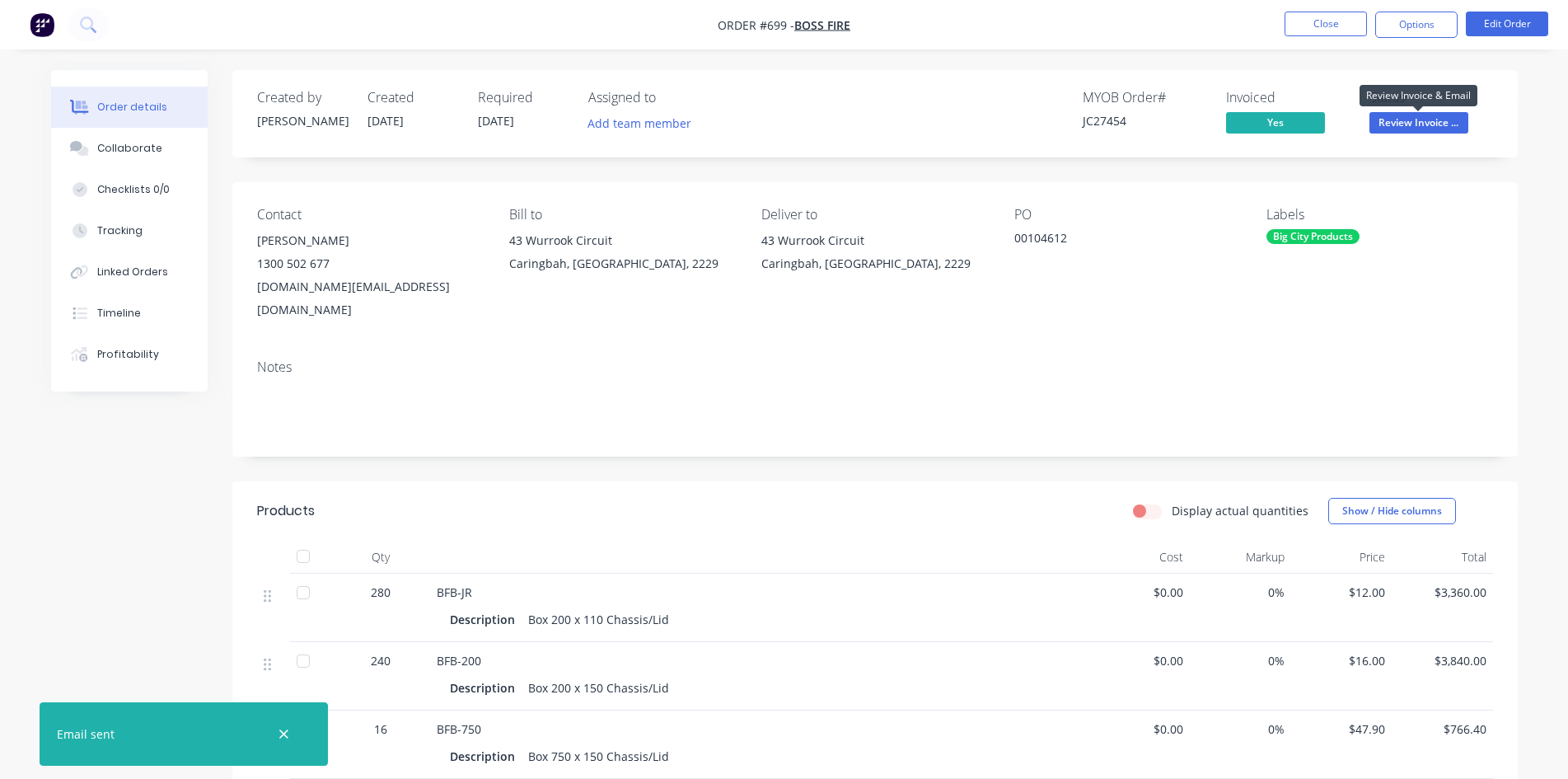
click at [1444, 122] on span "Review Invoice ..." at bounding box center [1418, 122] width 99 height 21
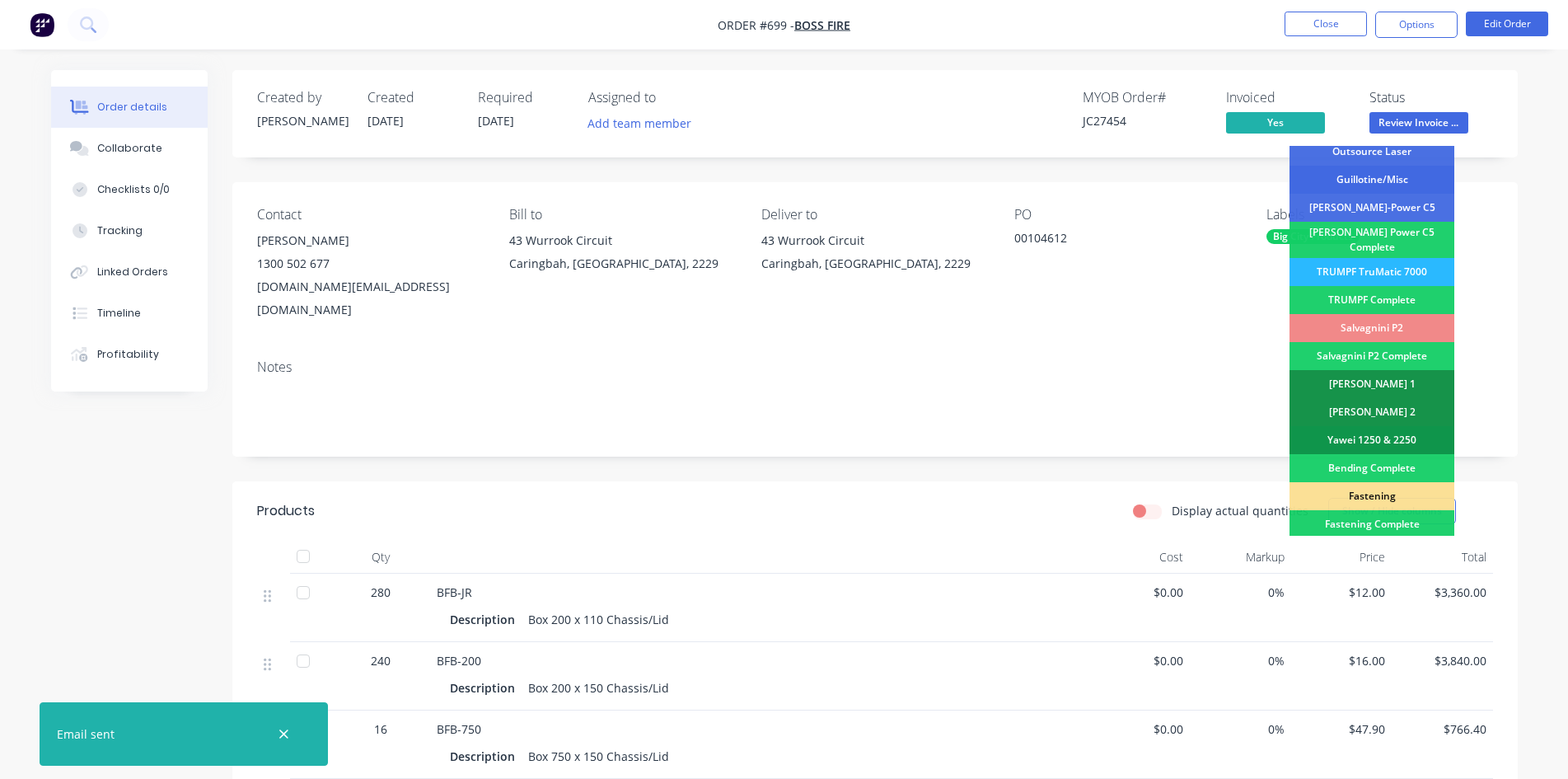
scroll to position [467, 0]
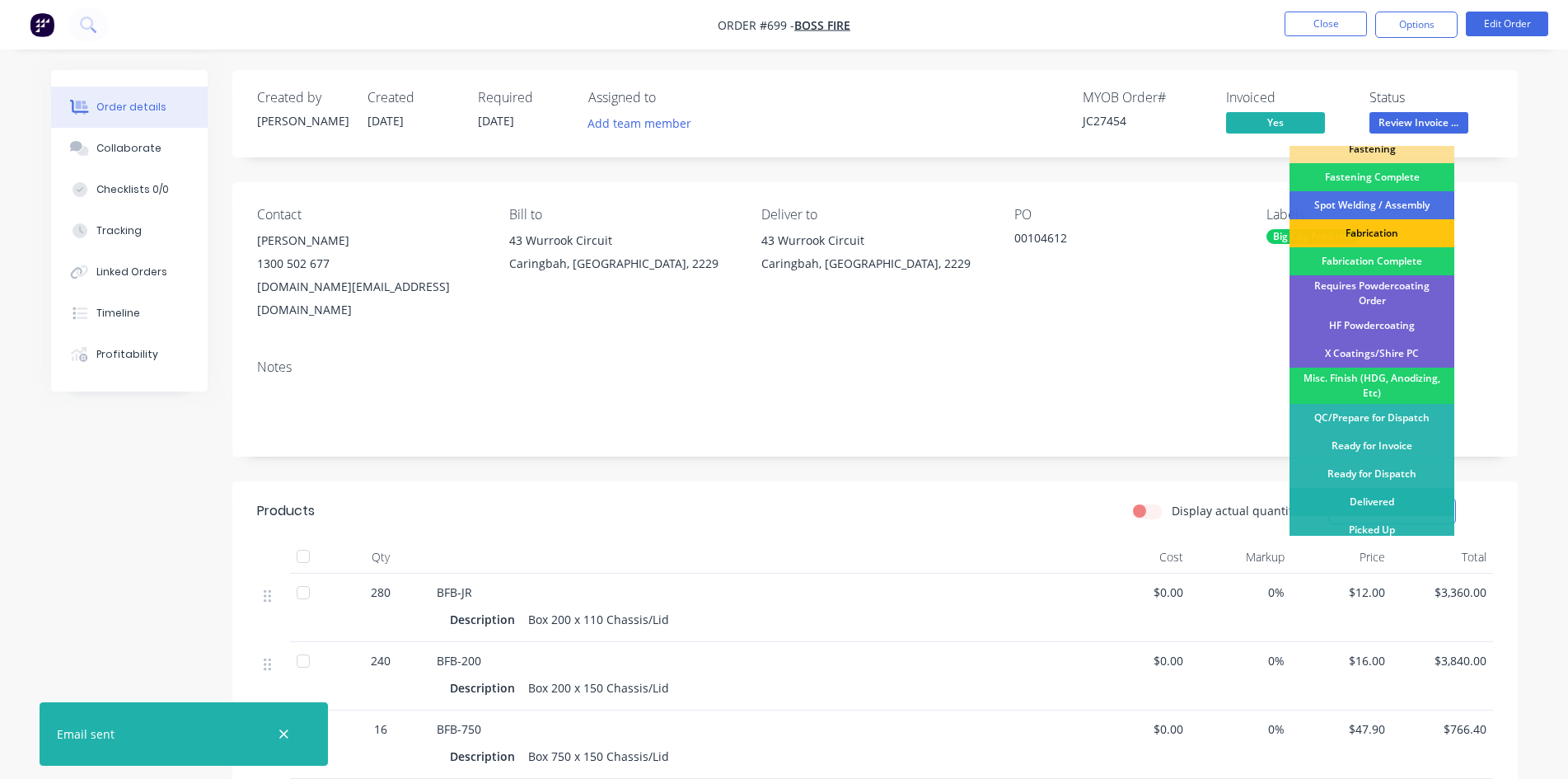
click at [1398, 492] on div "Delivered" at bounding box center [1371, 502] width 164 height 28
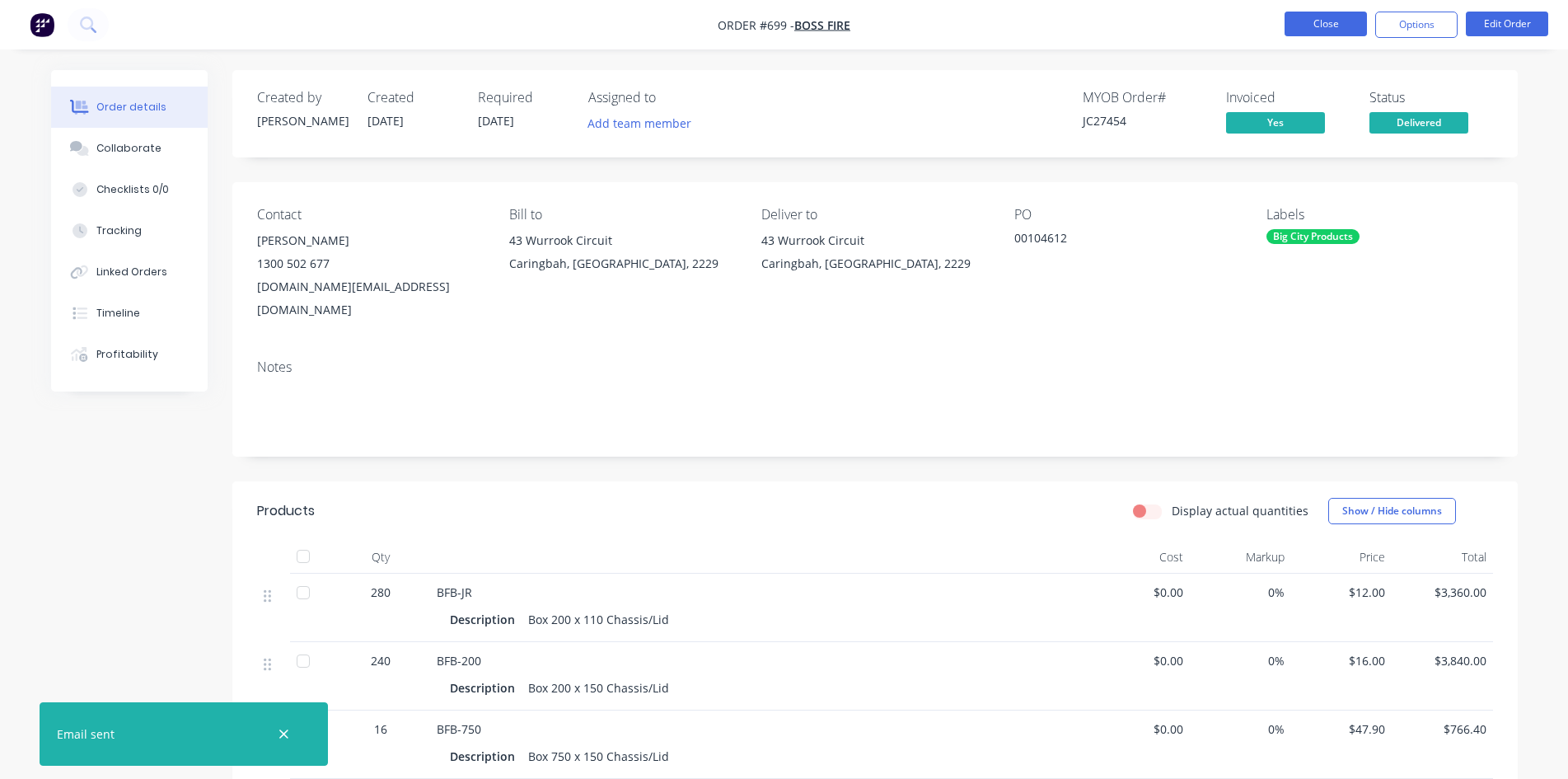
click at [1318, 33] on button "Close" at bounding box center [1326, 23] width 83 height 25
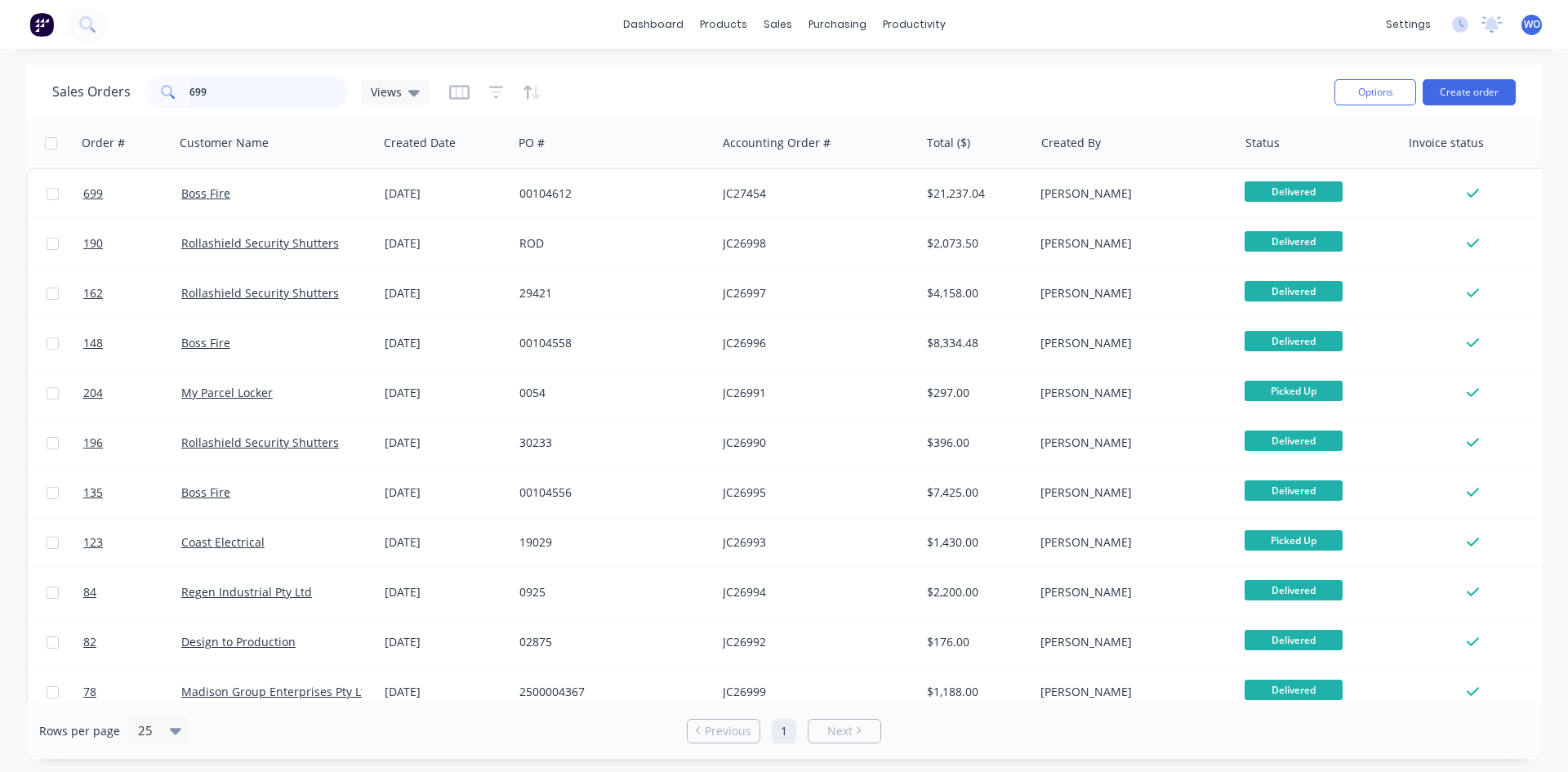
click at [266, 100] on input "699" at bounding box center [269, 92] width 160 height 32
drag, startPoint x: 253, startPoint y: 86, endPoint x: 109, endPoint y: 84, distance: 144.0
click at [109, 84] on div "Sales Orders 699 Views" at bounding box center [241, 92] width 377 height 32
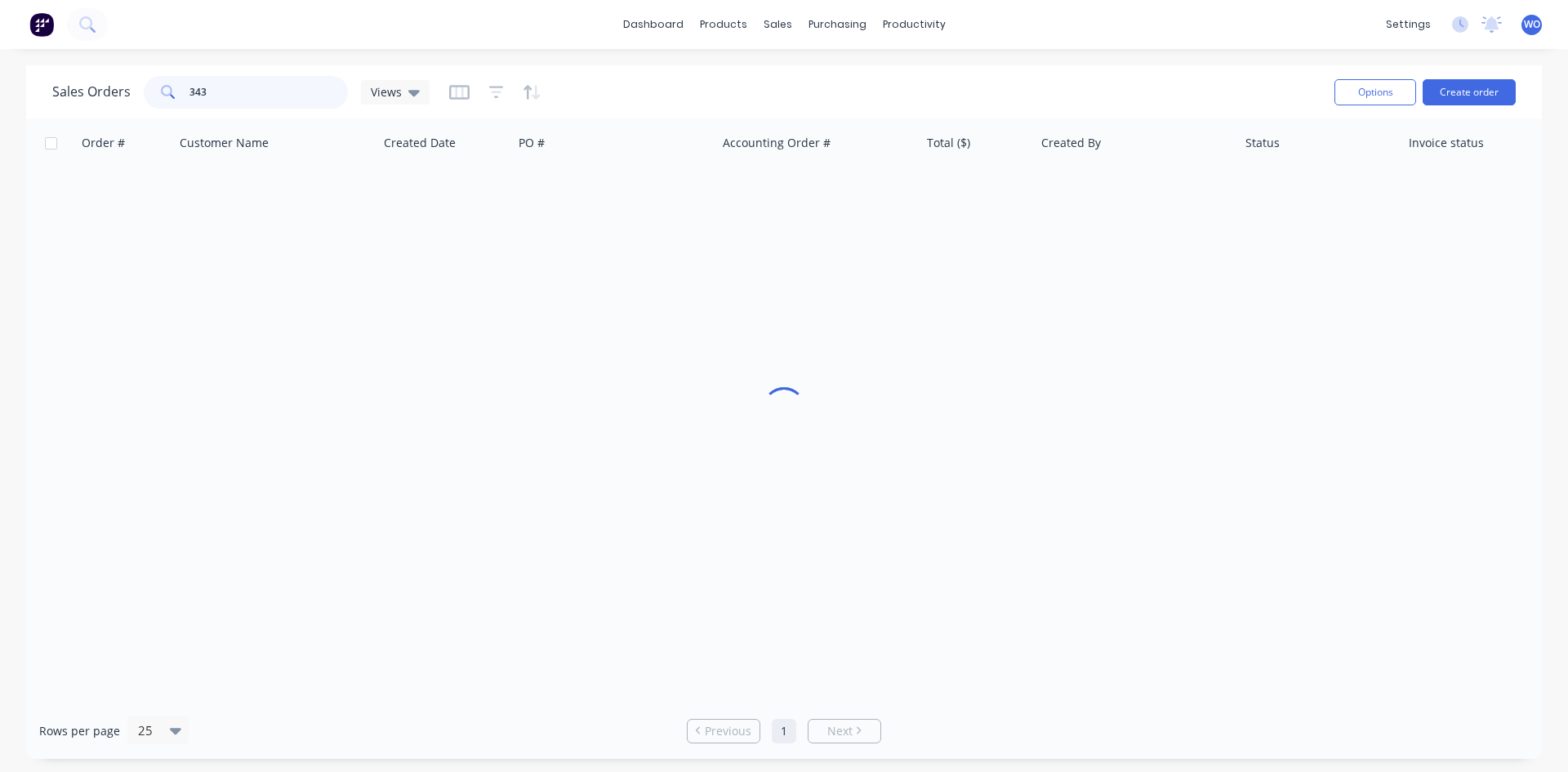
type input "343"
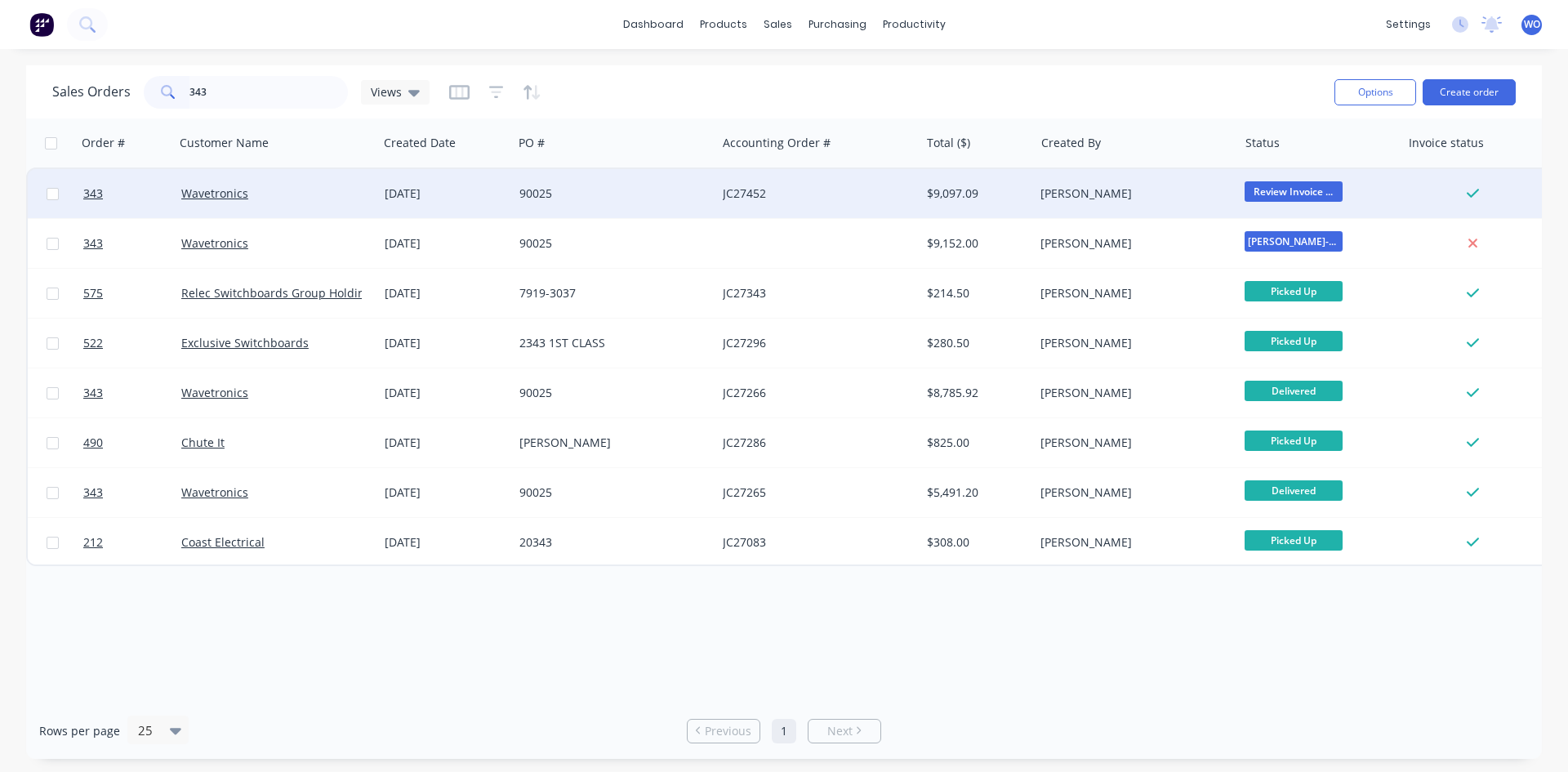
click at [663, 185] on div "90025" at bounding box center [610, 193] width 182 height 16
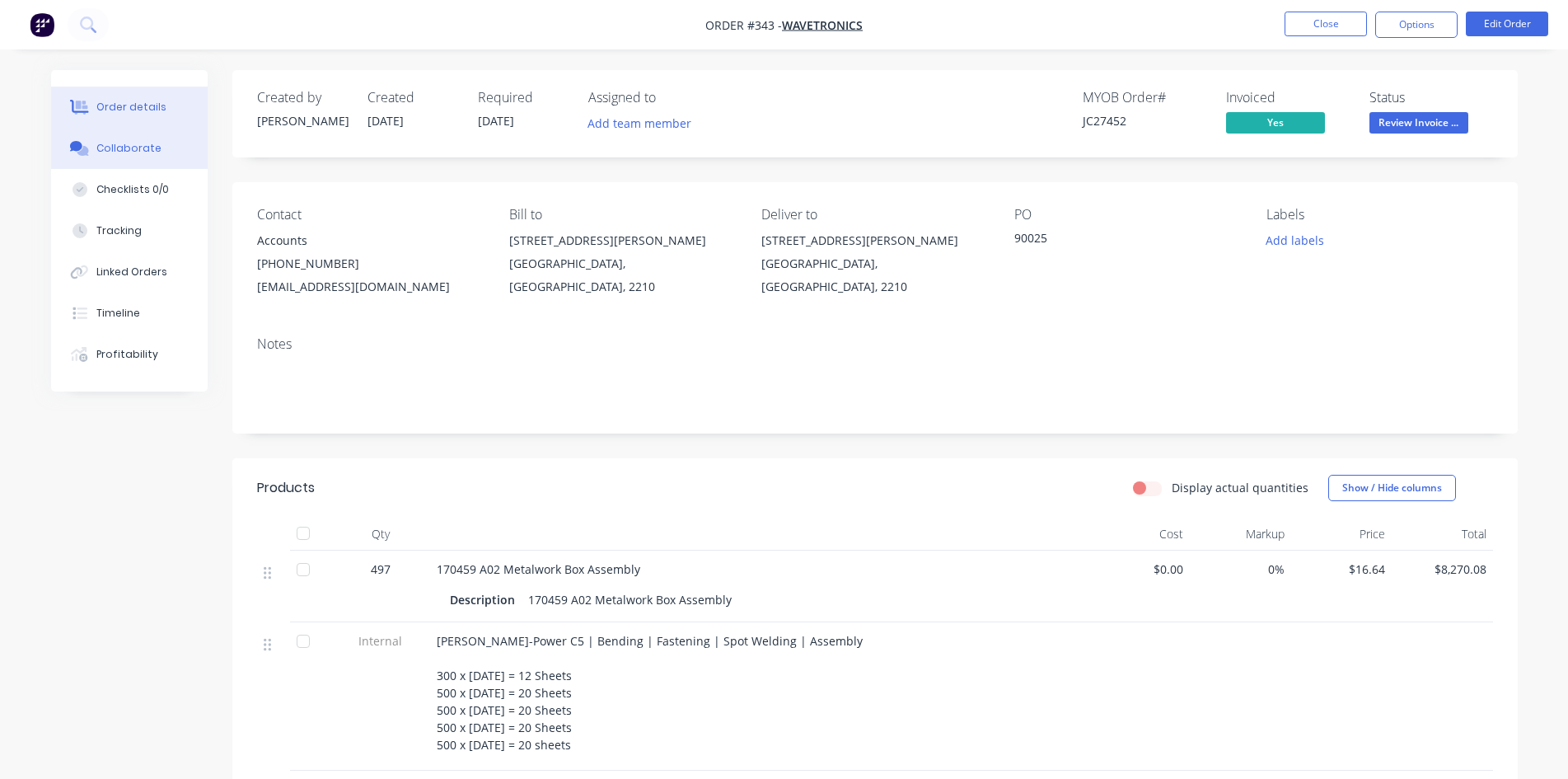
click at [120, 153] on div "Collaborate" at bounding box center [129, 148] width 65 height 15
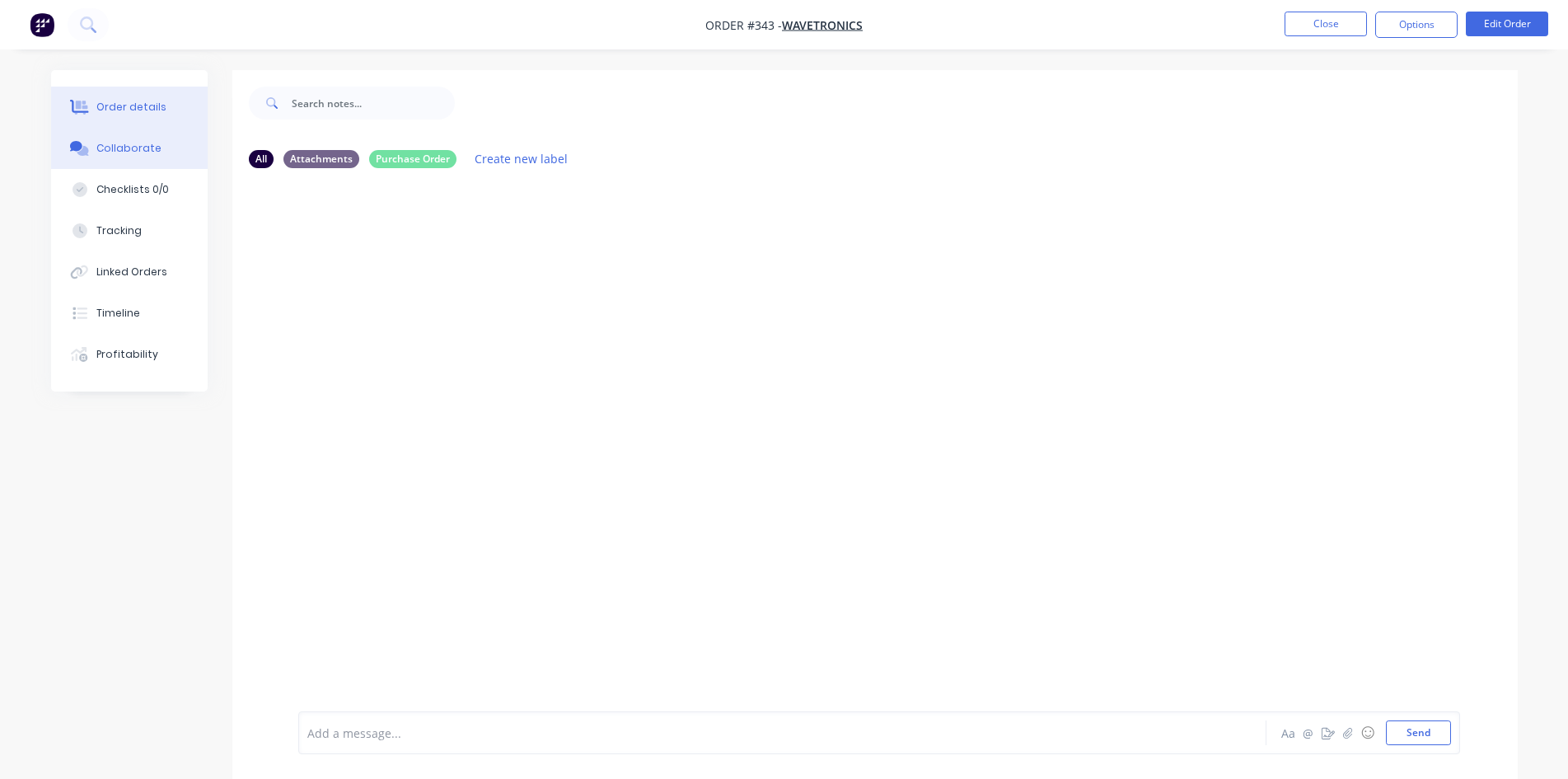
click at [144, 100] on div "Order details" at bounding box center [131, 107] width 70 height 15
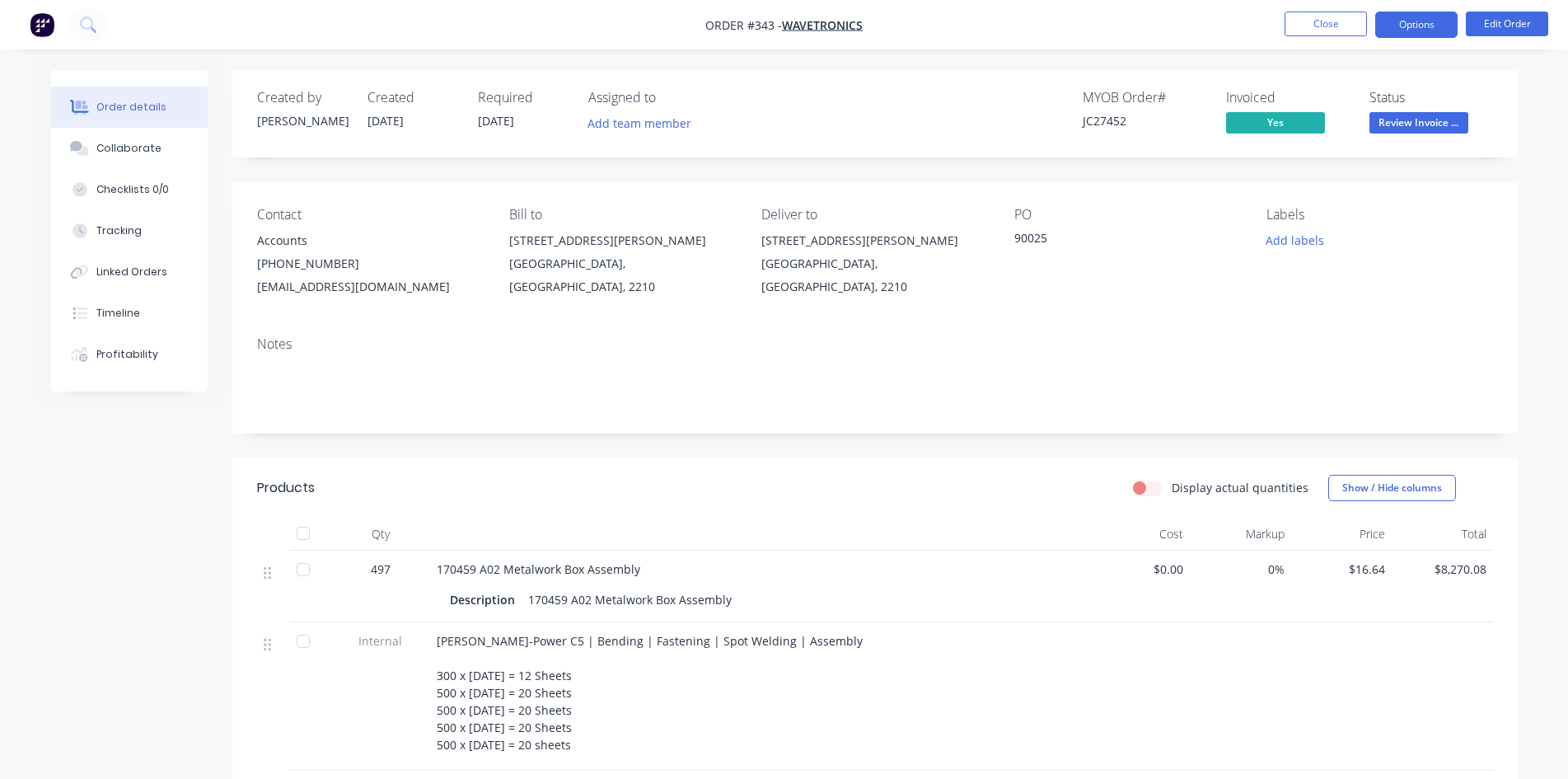
click at [1419, 16] on button "Options" at bounding box center [1417, 24] width 83 height 27
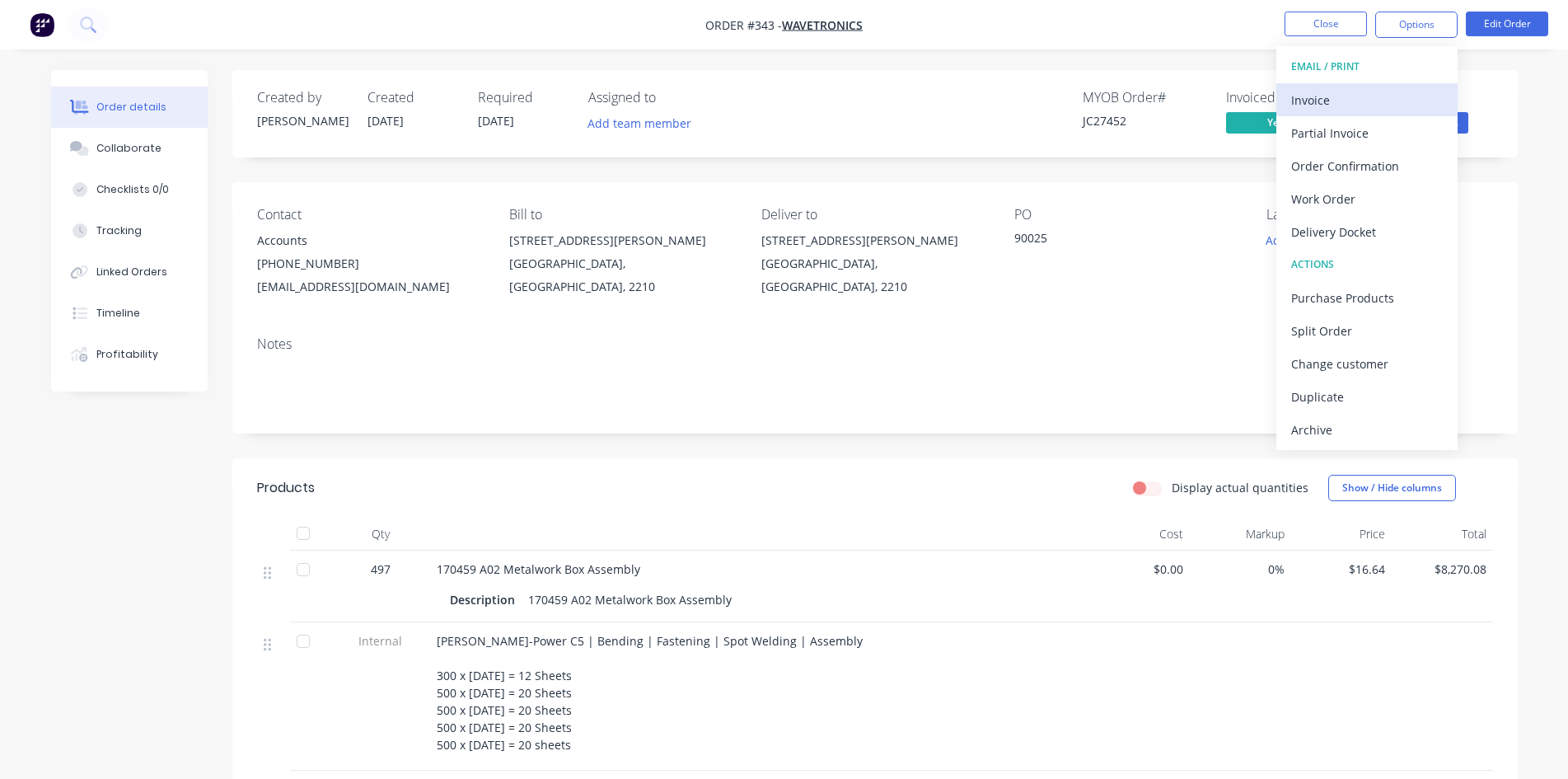
click at [1361, 102] on div "Invoice" at bounding box center [1367, 100] width 151 height 24
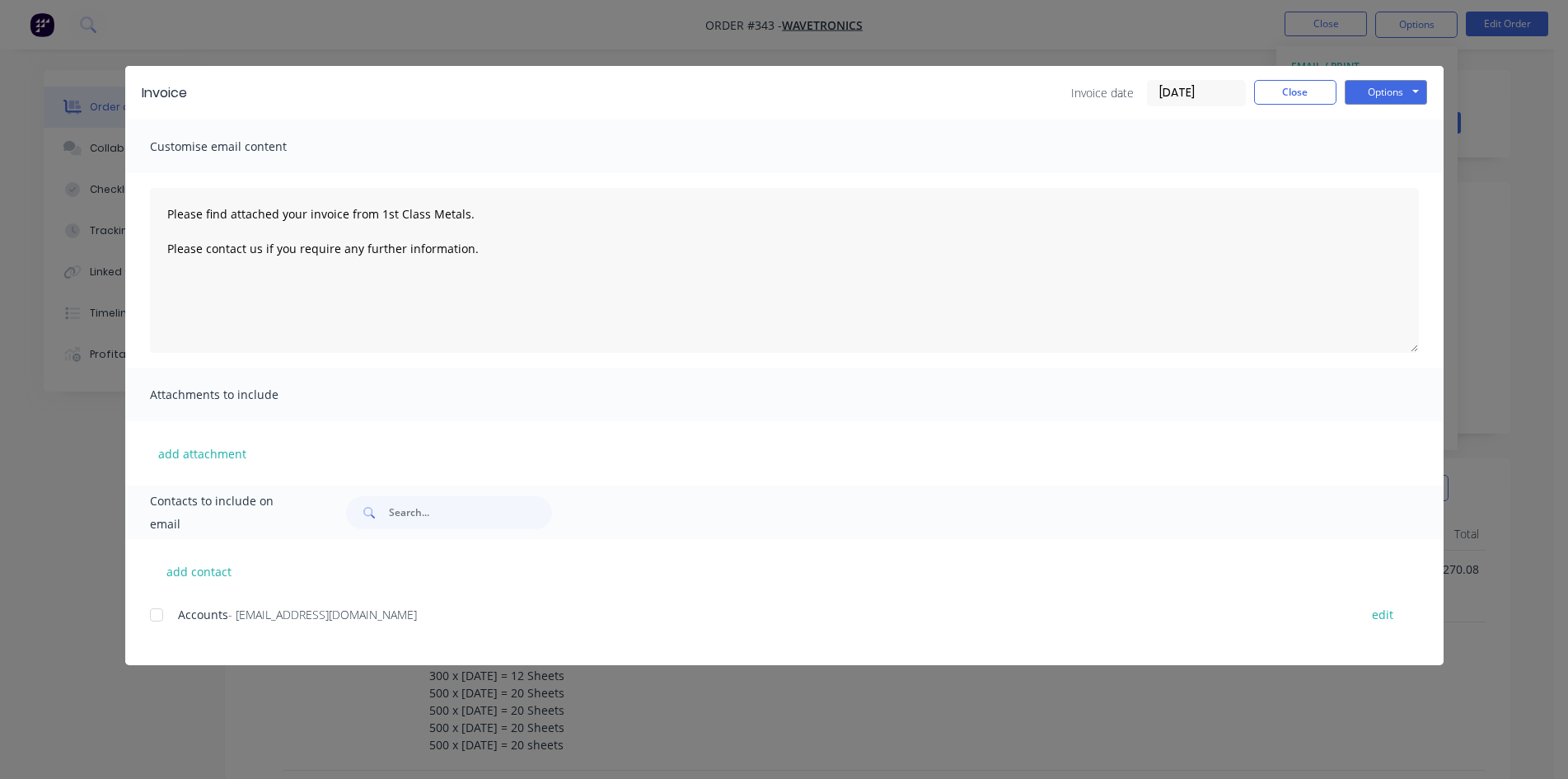
click at [157, 621] on div at bounding box center [157, 615] width 33 height 33
click at [1409, 84] on button "Options" at bounding box center [1386, 92] width 83 height 25
click at [1381, 181] on button "Email" at bounding box center [1397, 176] width 106 height 28
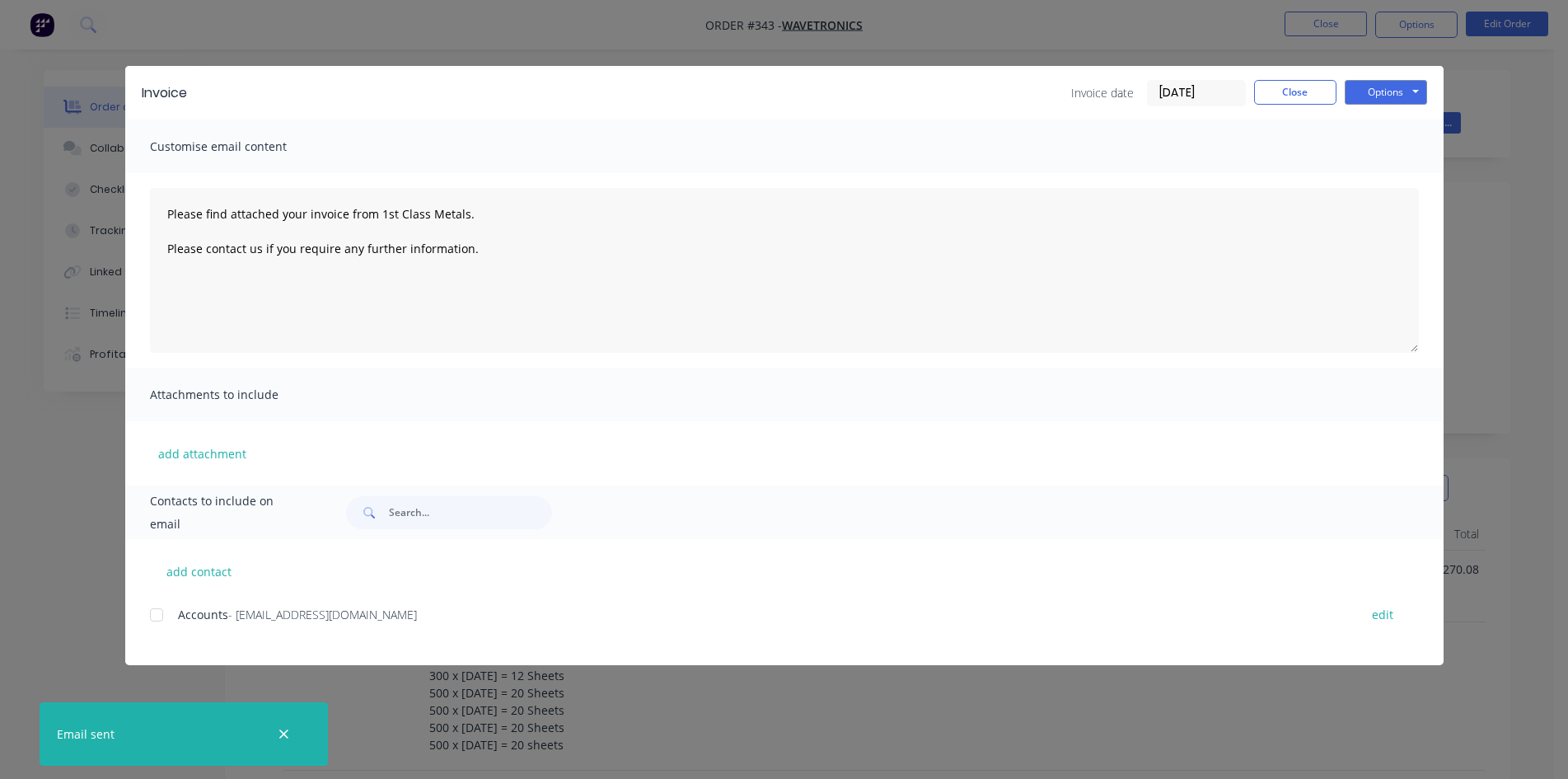
type textarea "Please find attached your invoice from 1st Class Metals. Please contact us if y…"
click at [1276, 102] on button "Close" at bounding box center [1295, 92] width 83 height 25
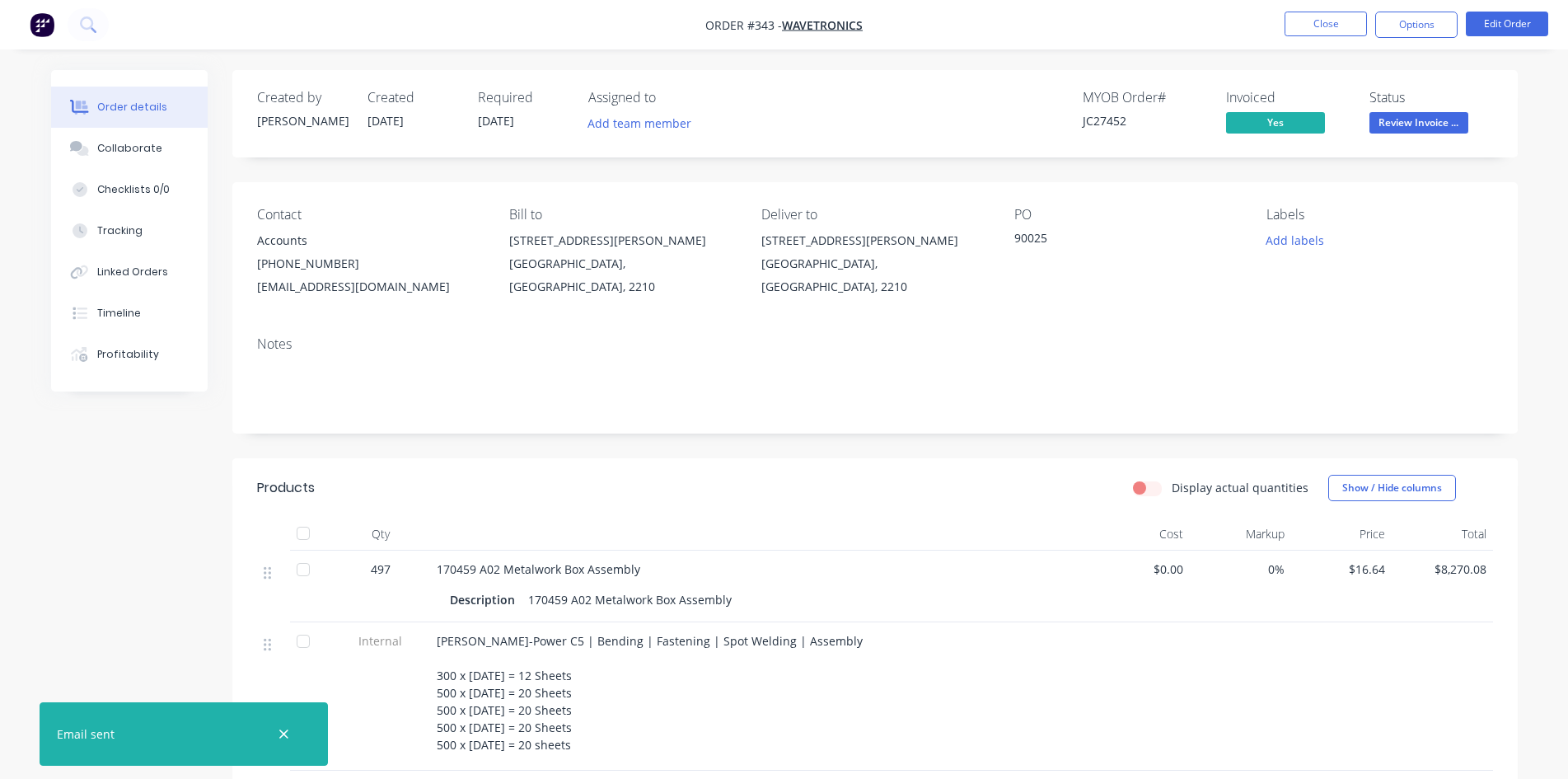
click at [1406, 122] on span "Review Invoice ..." at bounding box center [1418, 122] width 99 height 21
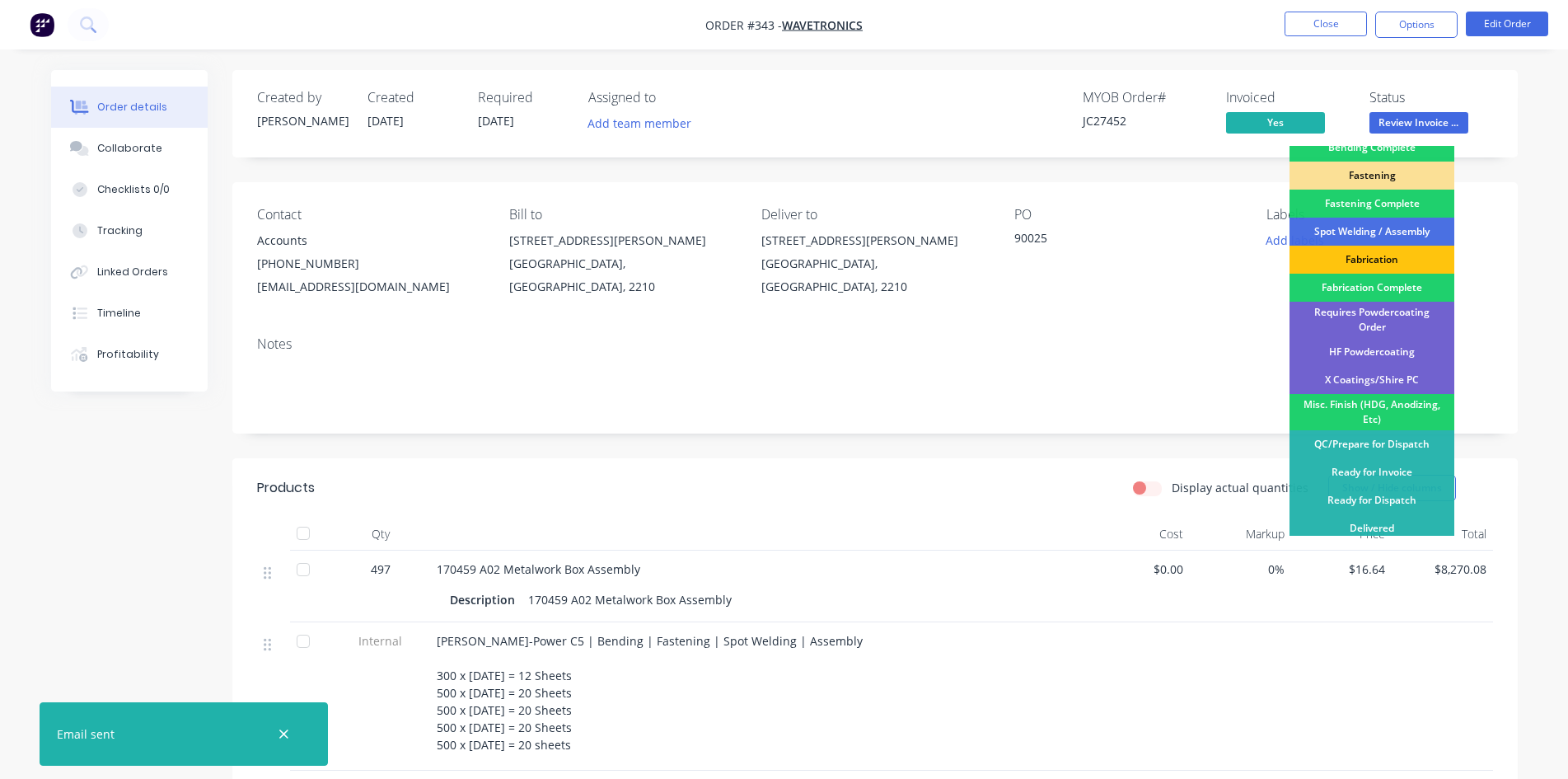
scroll to position [467, 0]
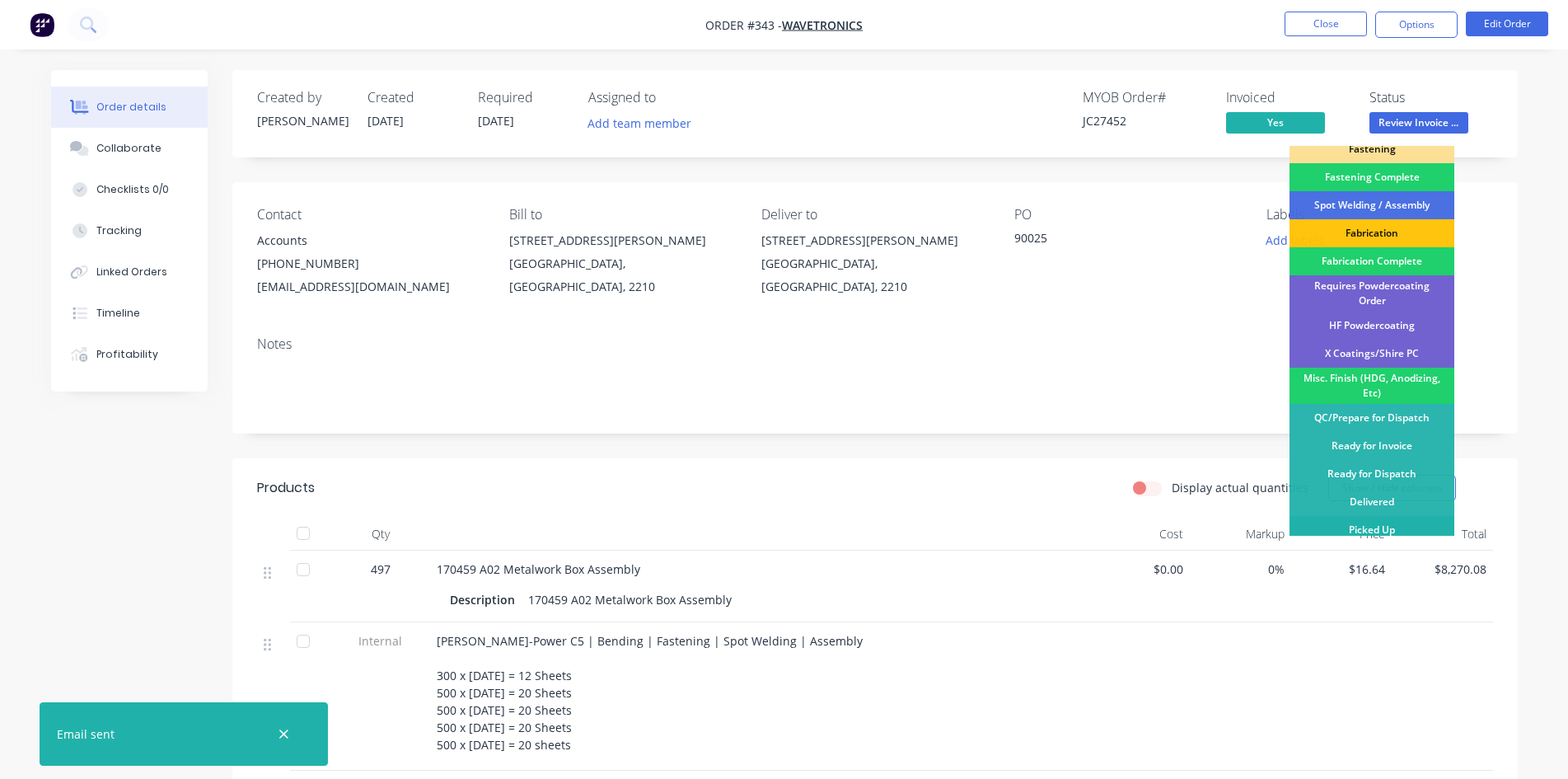
click at [1378, 522] on div "Picked Up" at bounding box center [1371, 529] width 164 height 28
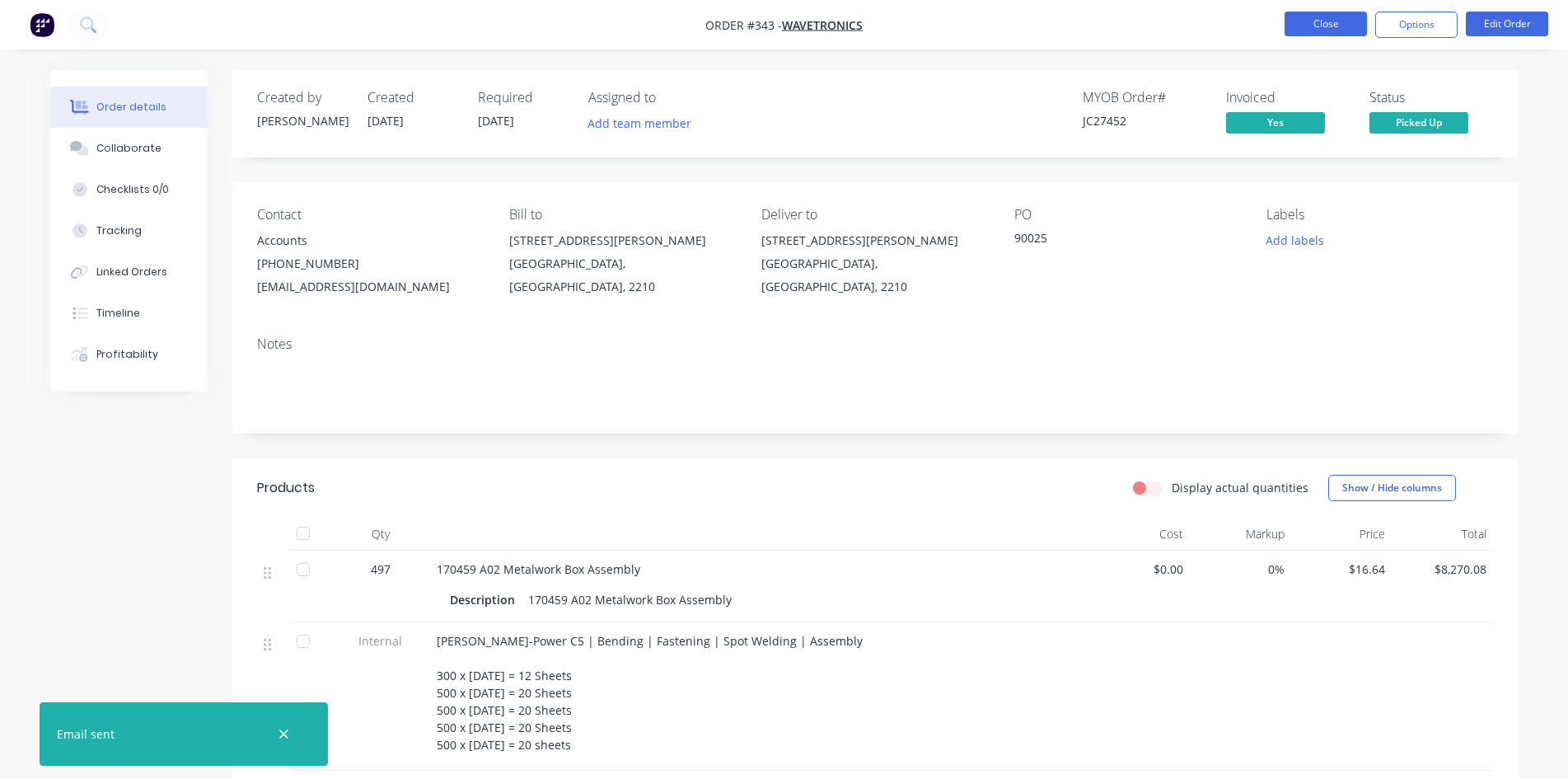
click at [1322, 21] on button "Close" at bounding box center [1326, 23] width 83 height 25
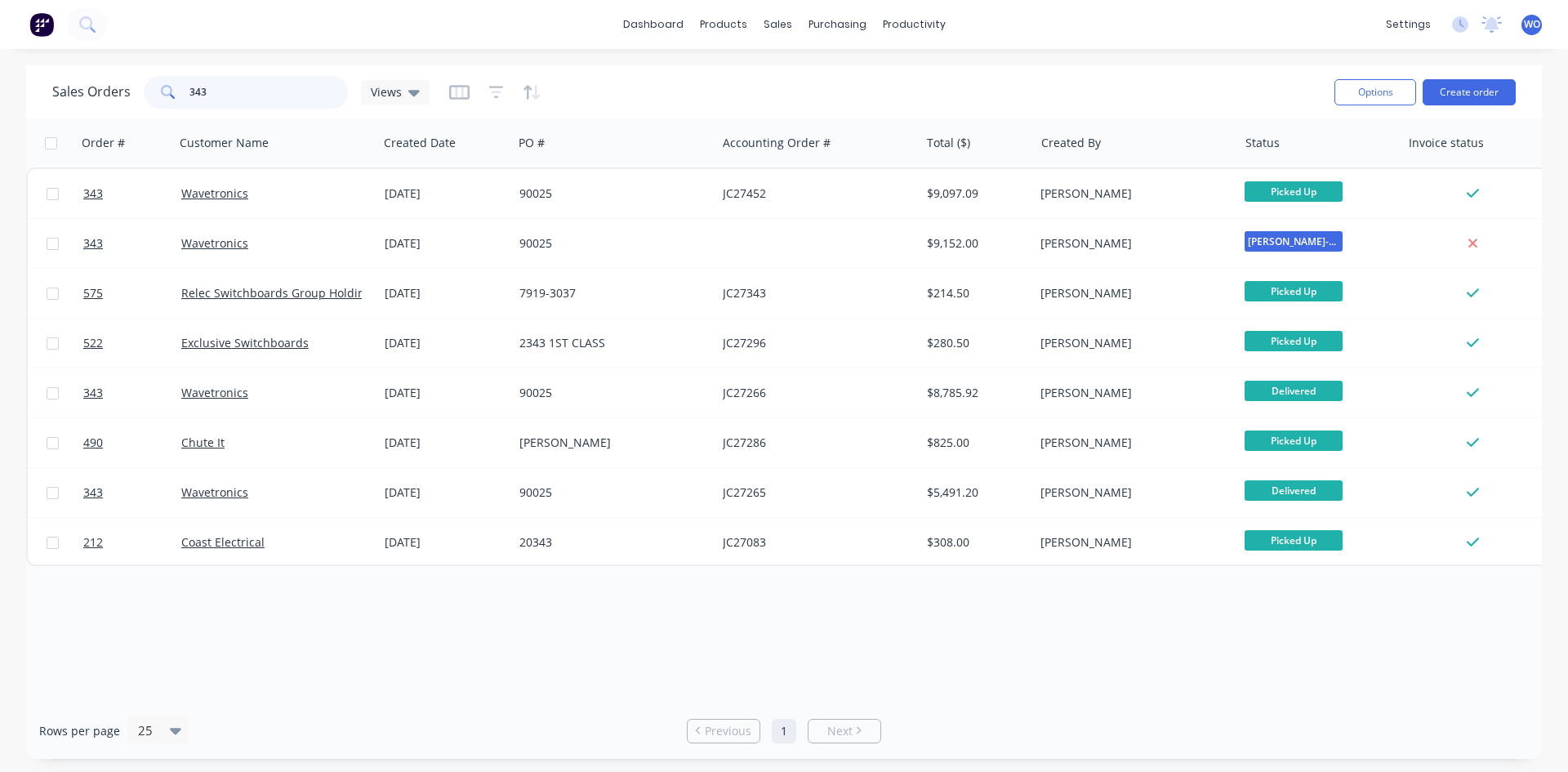
drag, startPoint x: 251, startPoint y: 85, endPoint x: 17, endPoint y: 125, distance: 237.4
click at [17, 125] on div "Sales Orders 343 Views Options Create order Order # Customer Name Created Date …" at bounding box center [784, 412] width 1568 height 694
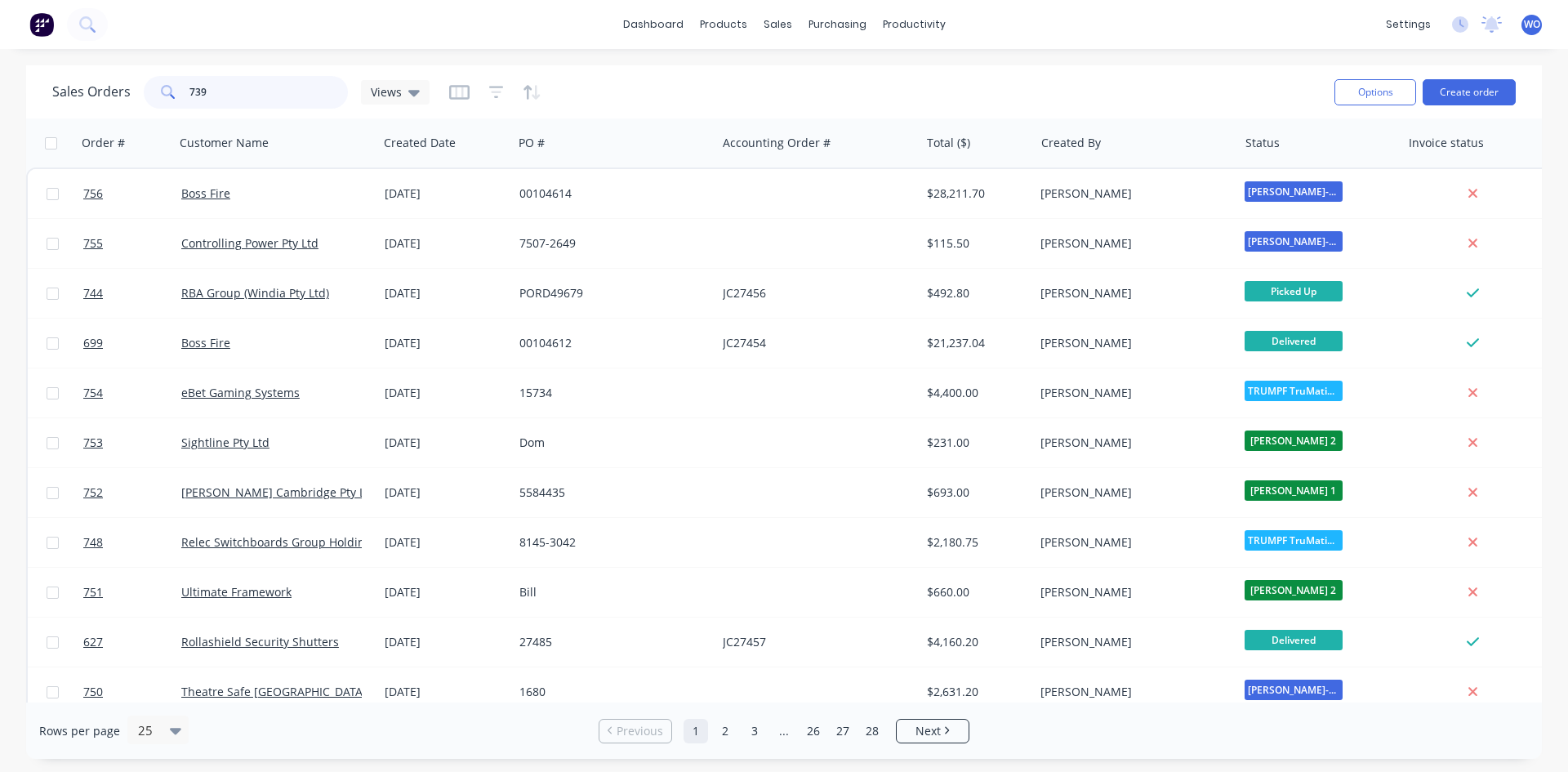
type input "739"
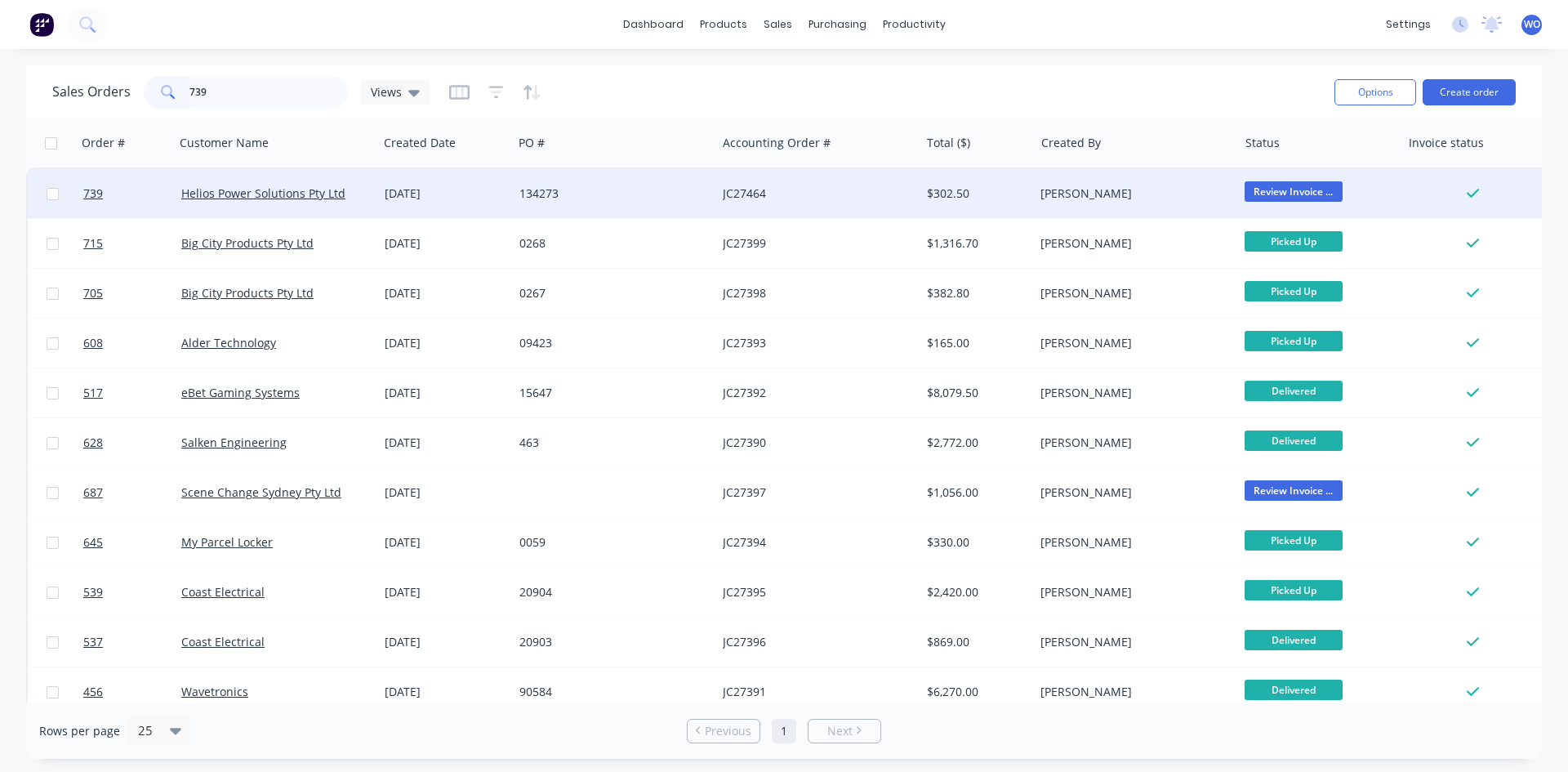
click at [844, 204] on div "JC27464" at bounding box center [818, 193] width 203 height 49
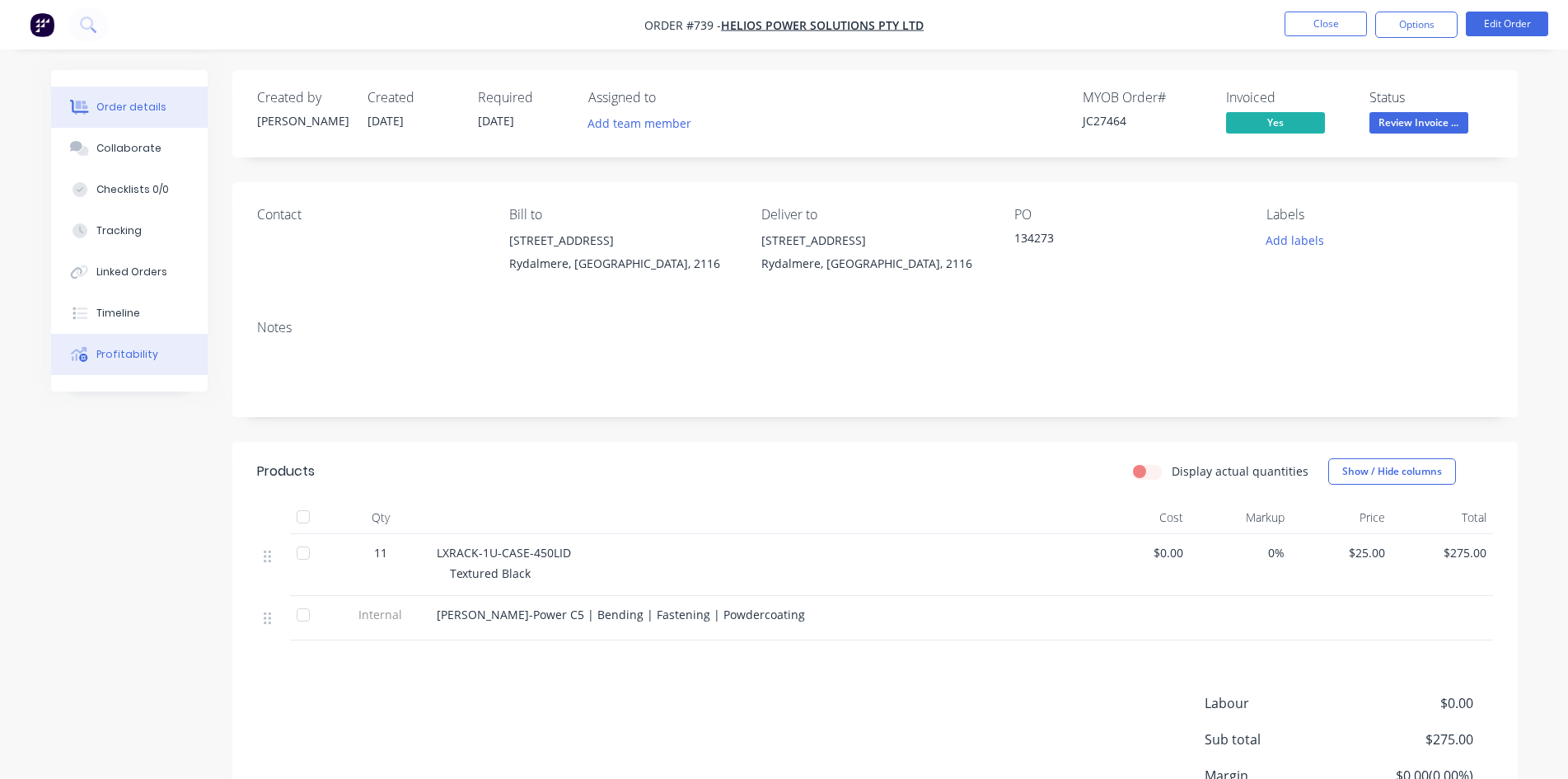
click at [115, 348] on div "Profitability" at bounding box center [127, 354] width 62 height 15
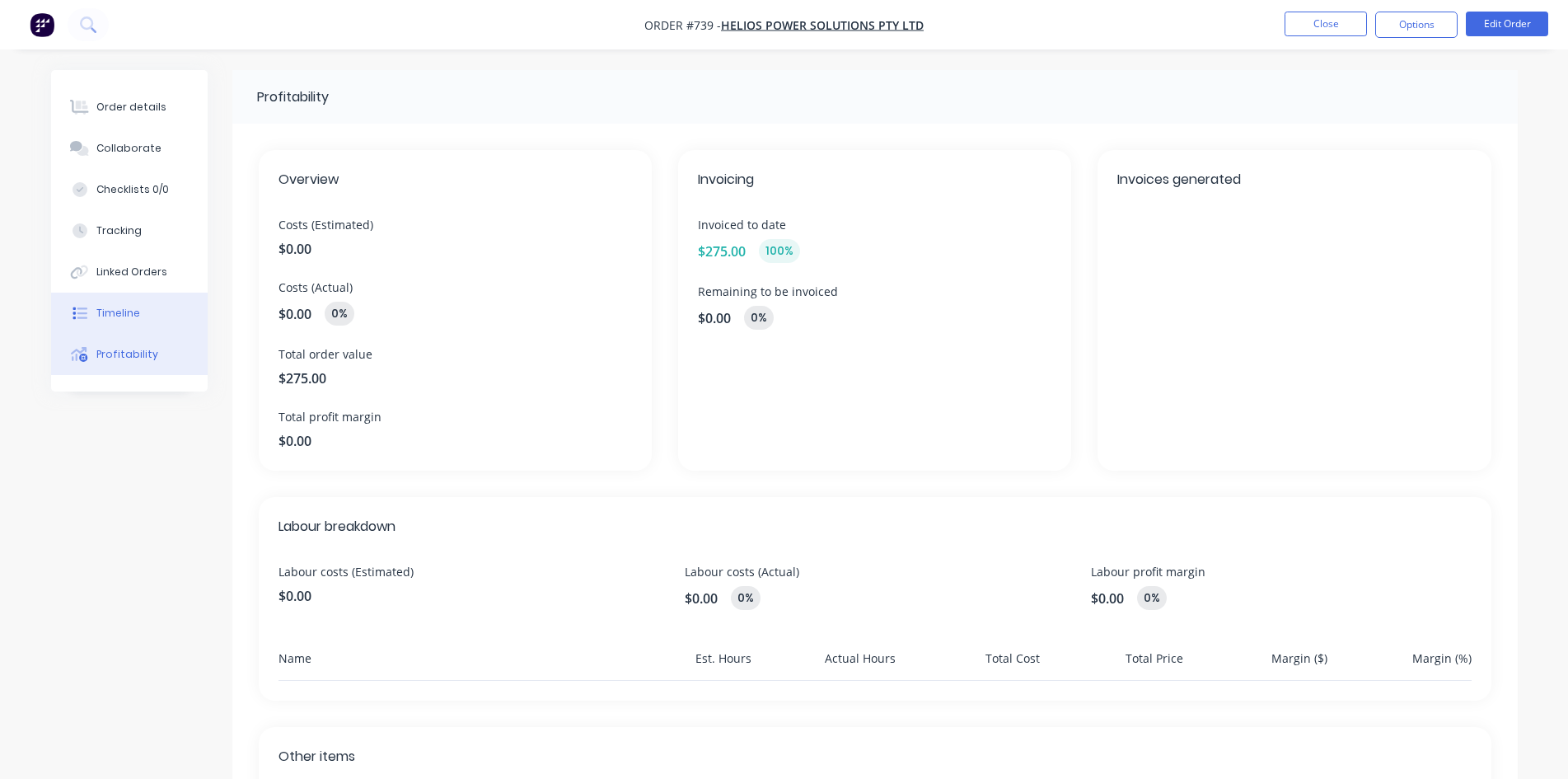
click at [134, 320] on button "Timeline" at bounding box center [129, 313] width 157 height 41
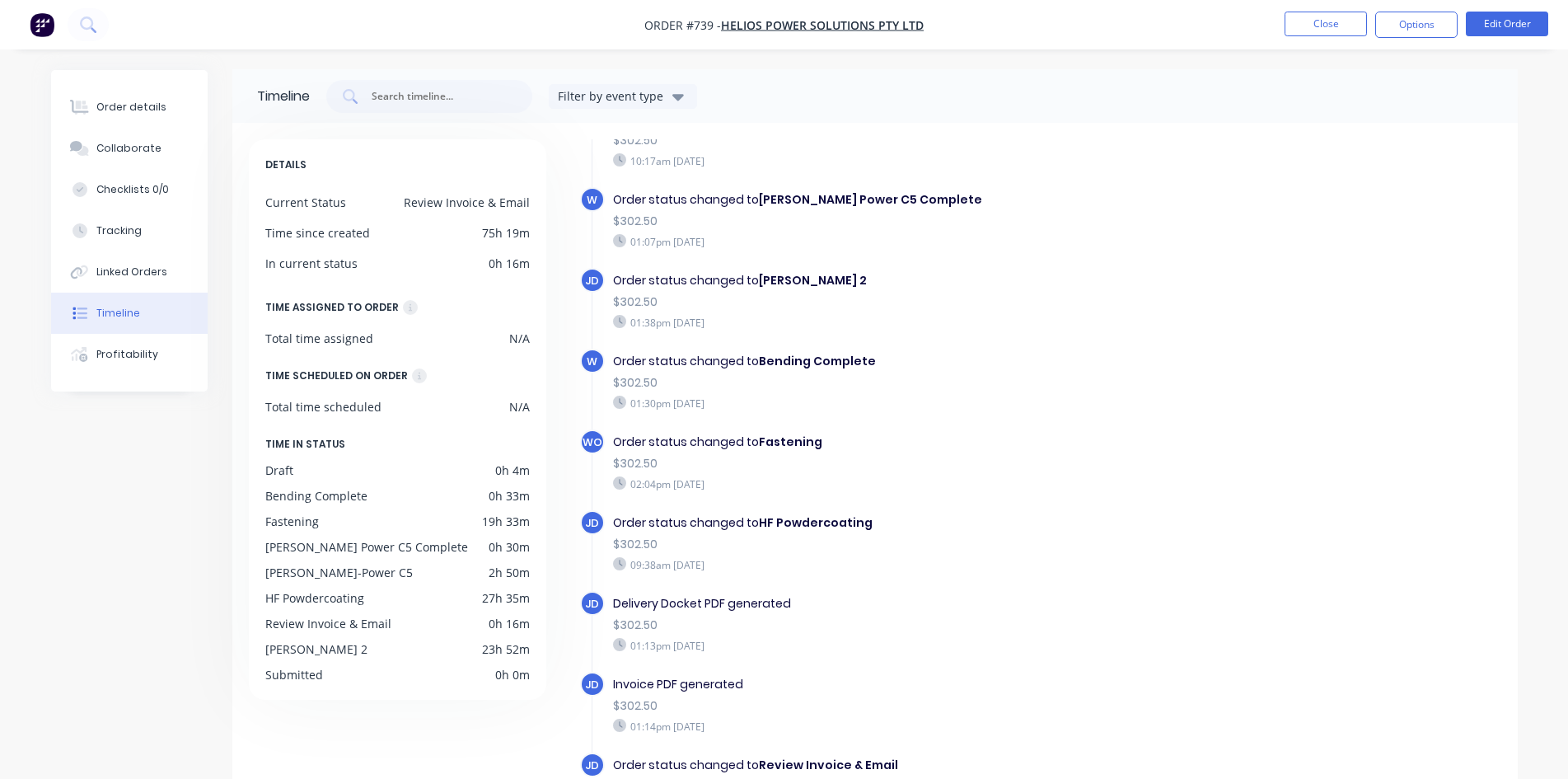
scroll to position [126, 0]
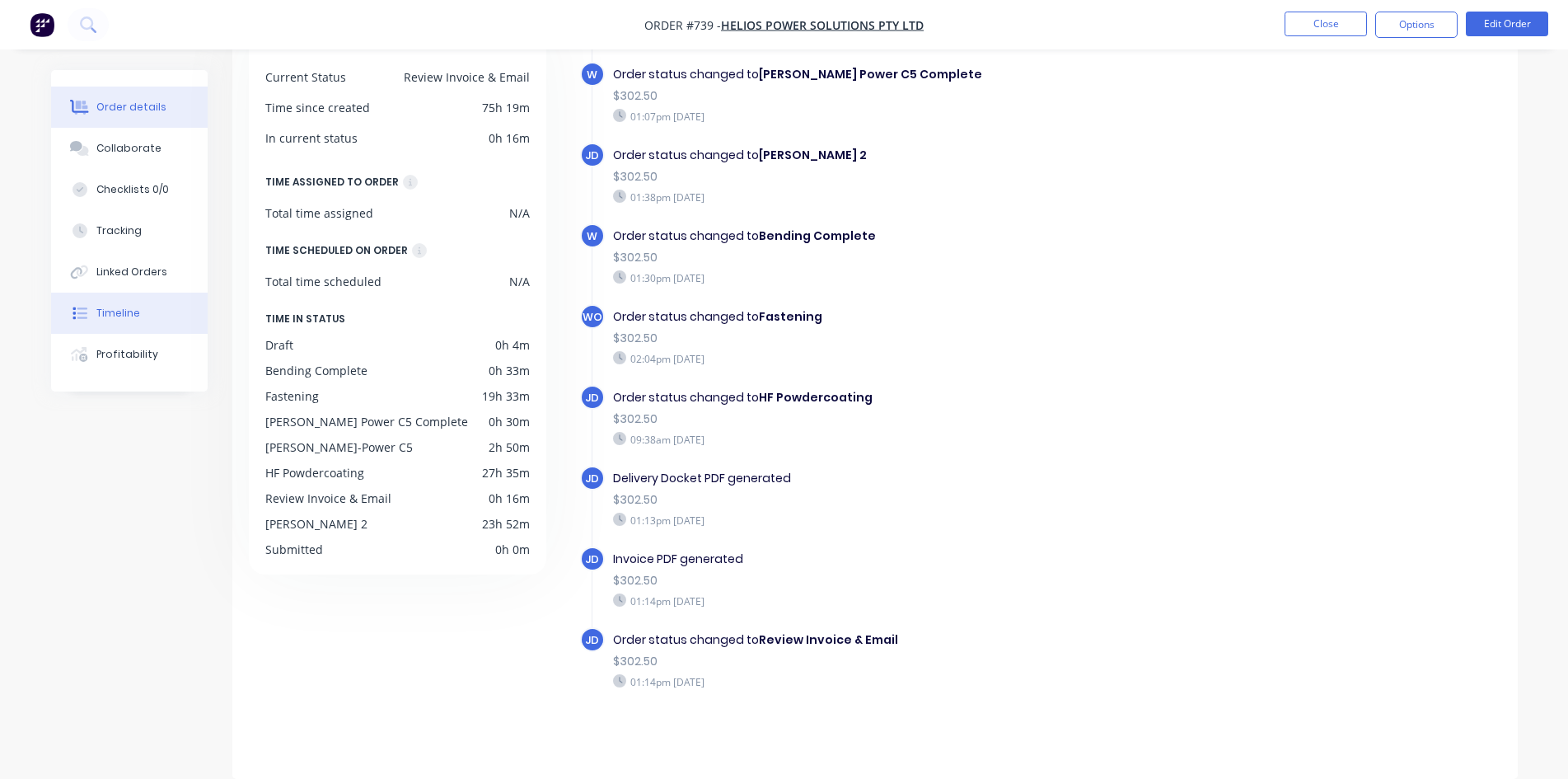
click at [120, 94] on button "Order details" at bounding box center [129, 108] width 157 height 41
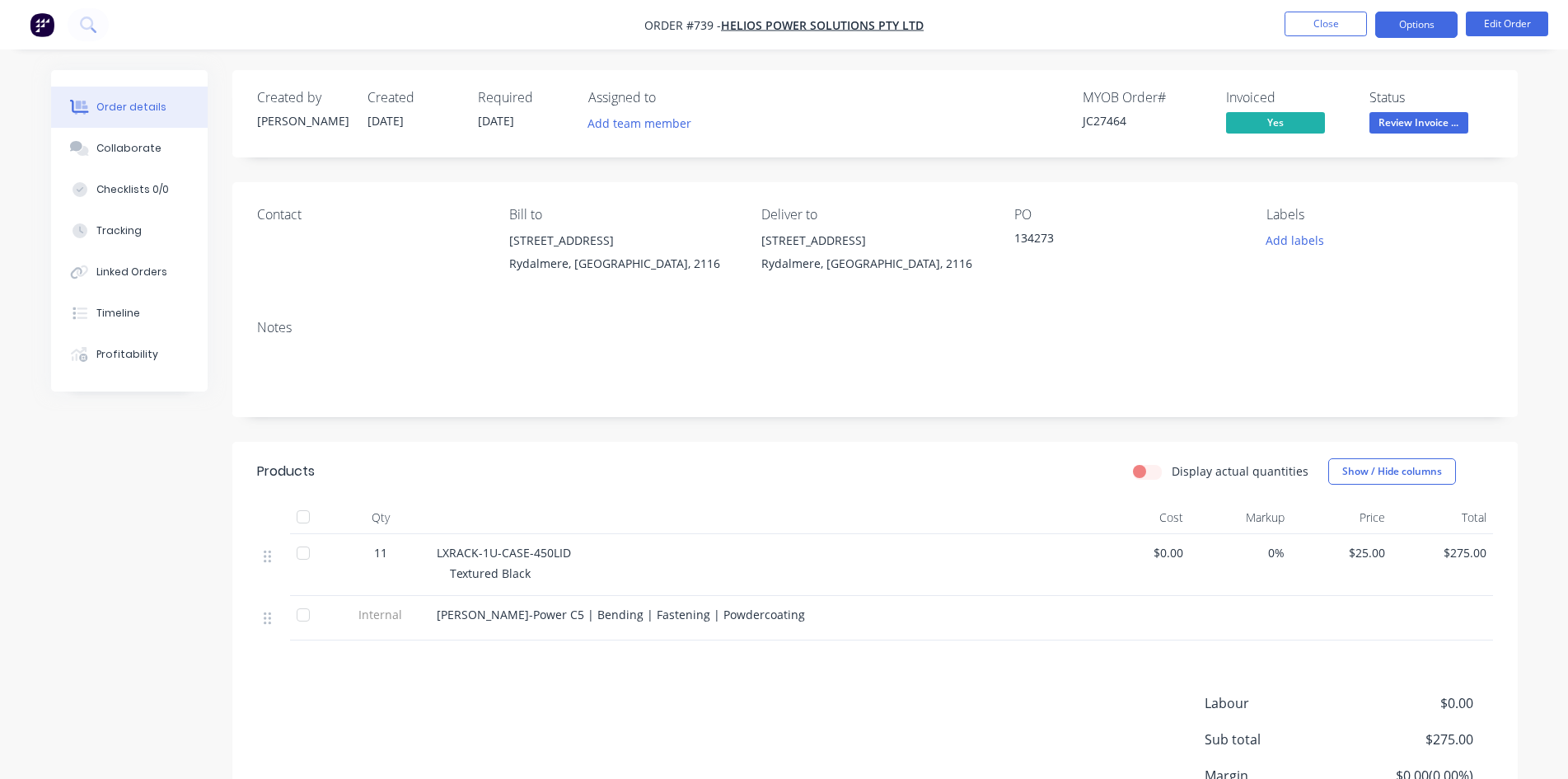
click at [1401, 29] on button "Options" at bounding box center [1417, 24] width 83 height 27
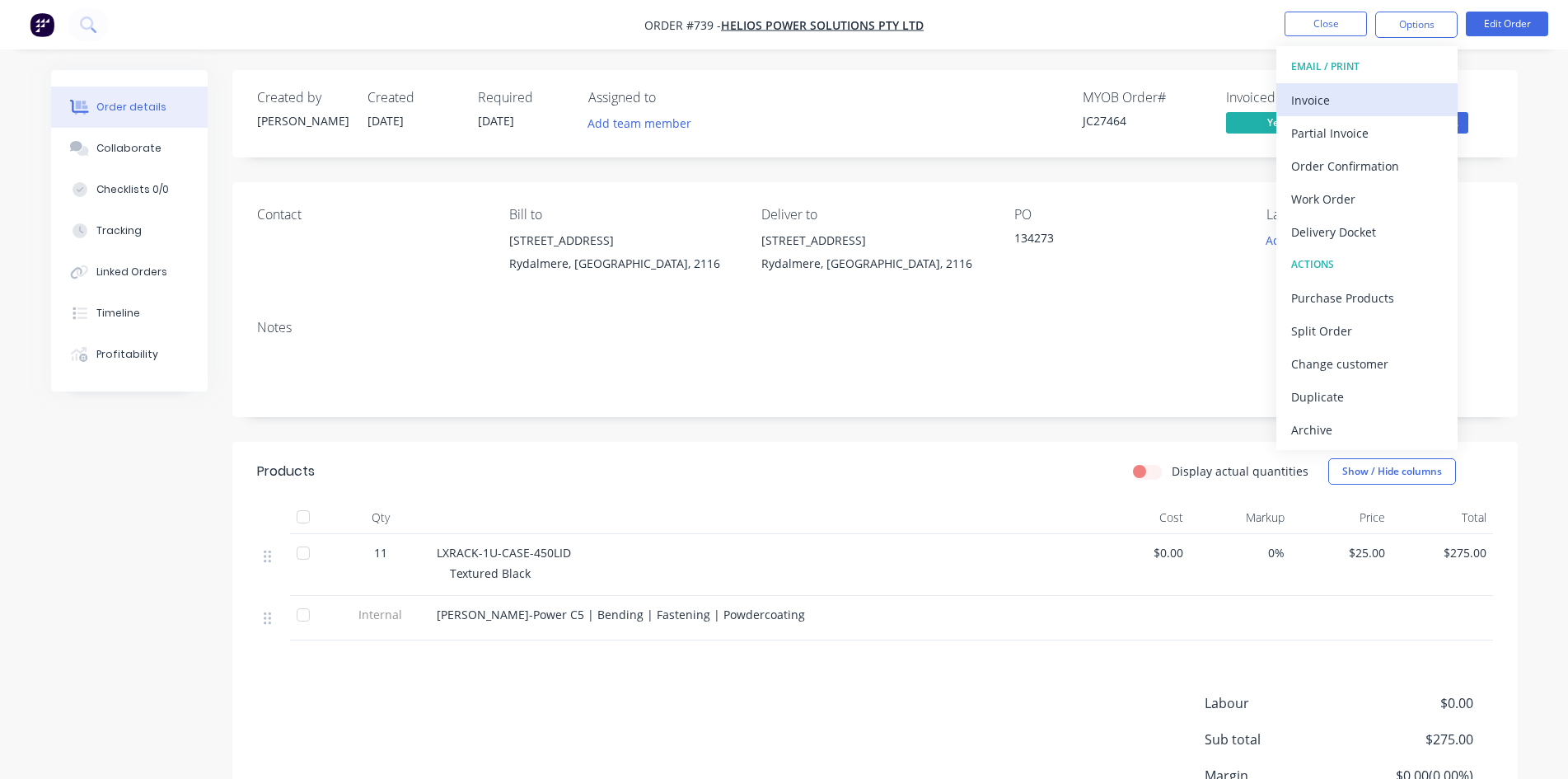
click at [1389, 97] on div "Invoice" at bounding box center [1367, 100] width 151 height 24
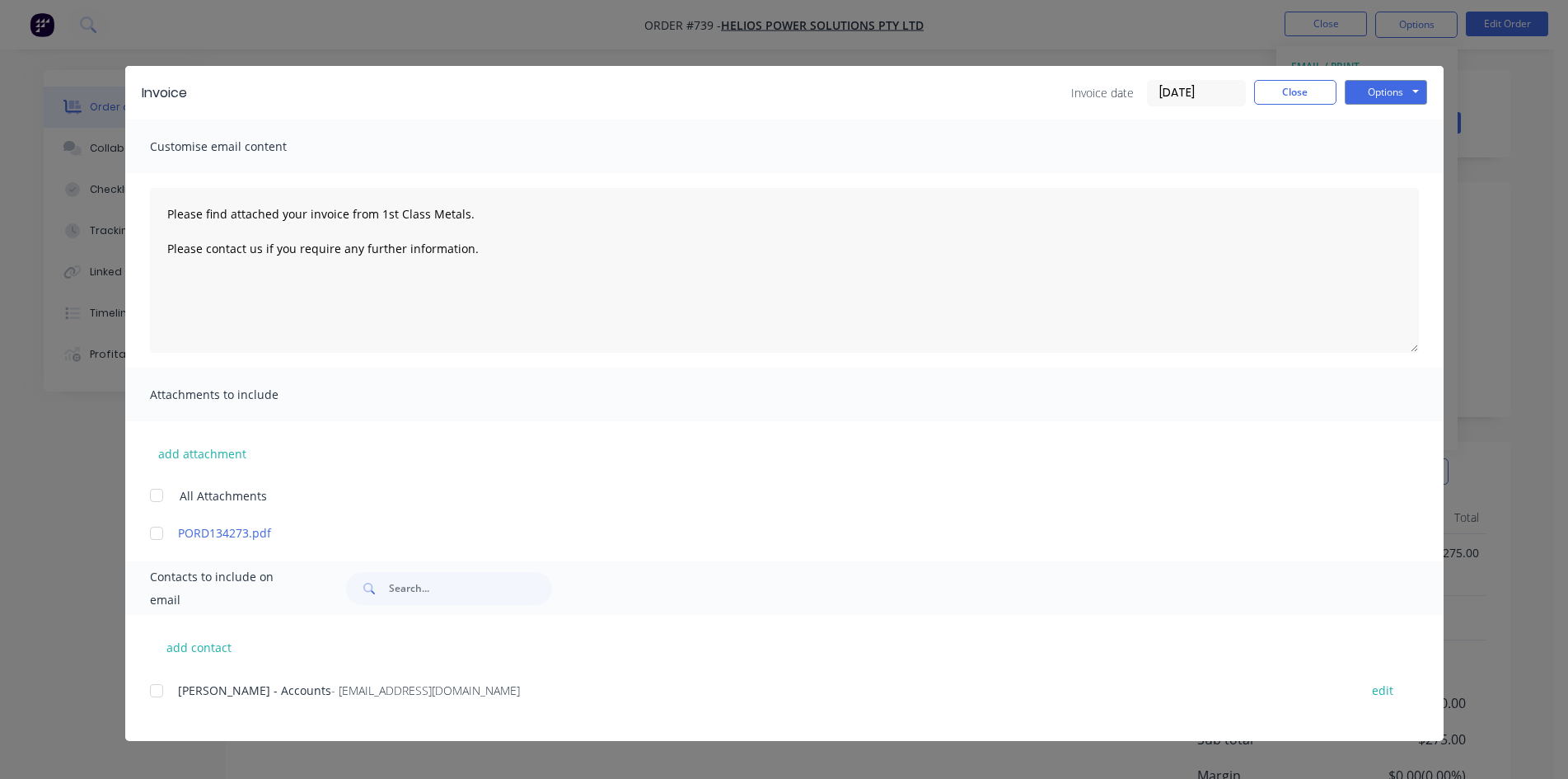
click at [164, 692] on div at bounding box center [157, 690] width 33 height 33
click at [1404, 100] on button "Options" at bounding box center [1386, 92] width 83 height 25
click at [1405, 184] on button "Email" at bounding box center [1397, 176] width 106 height 28
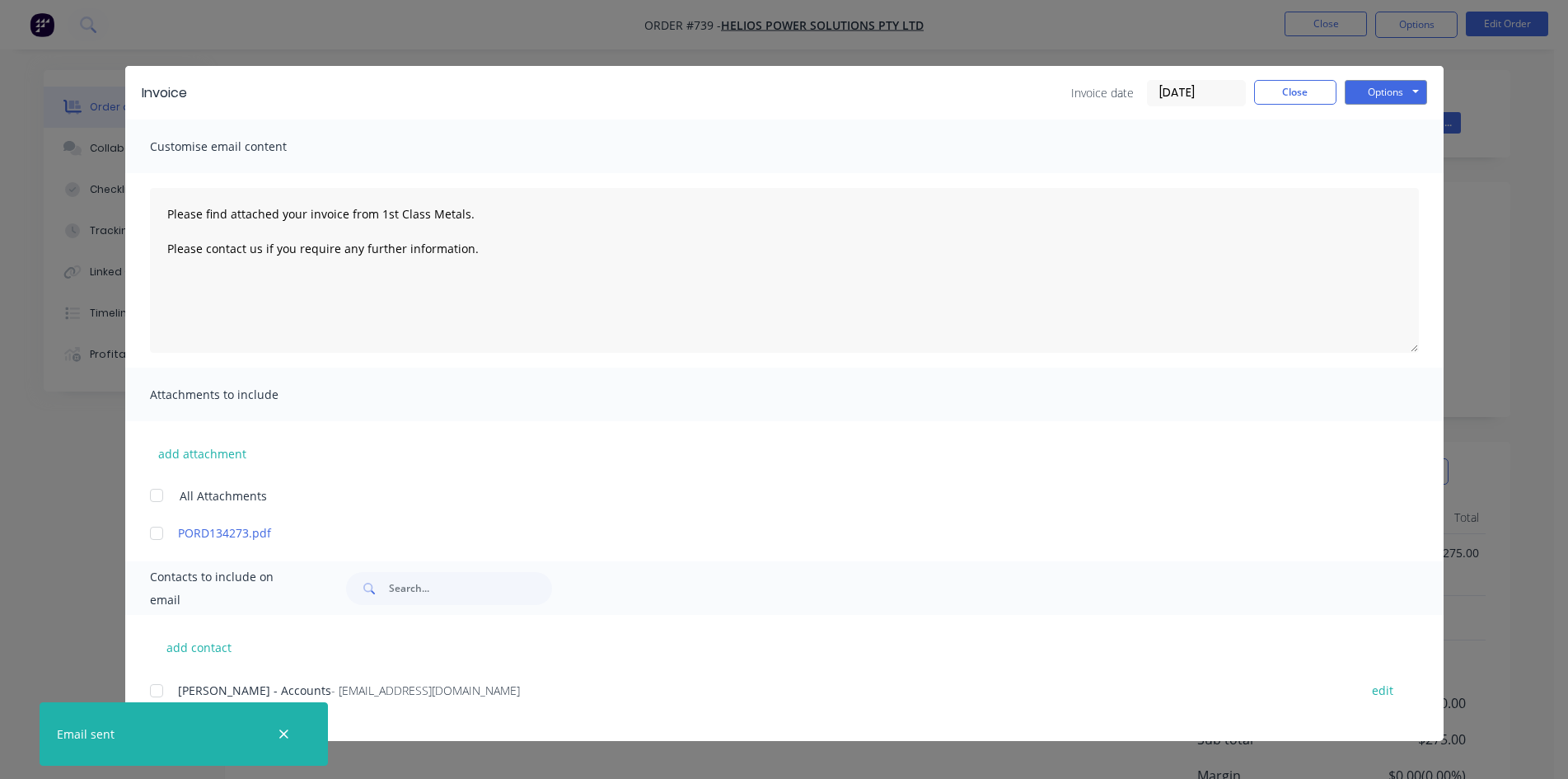
type textarea "Please find attached your invoice from 1st Class Metals. Please contact us if y…"
click at [1307, 91] on button "Close" at bounding box center [1295, 92] width 83 height 25
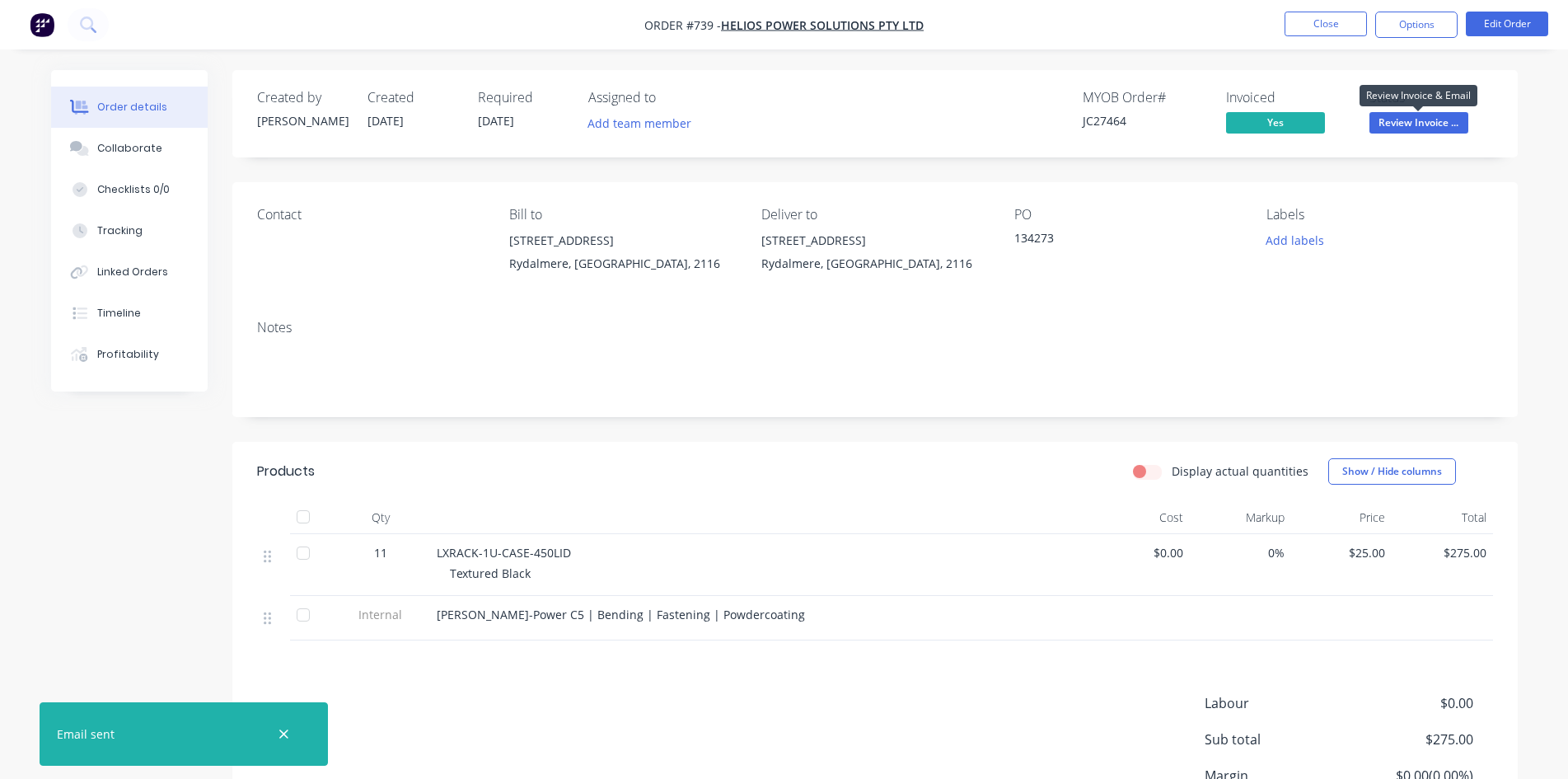
click at [1397, 126] on span "Review Invoice ..." at bounding box center [1418, 122] width 99 height 21
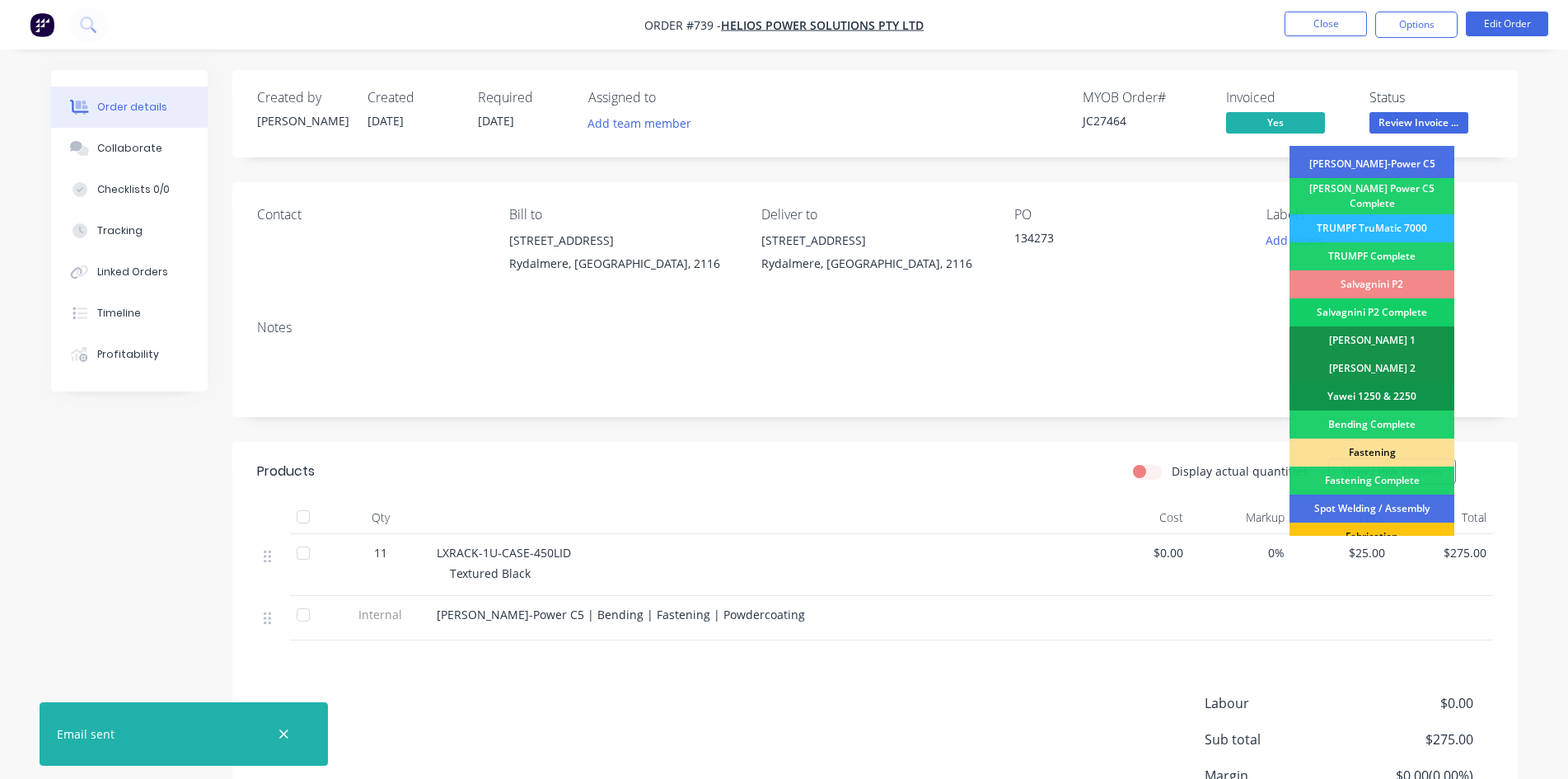
scroll to position [467, 0]
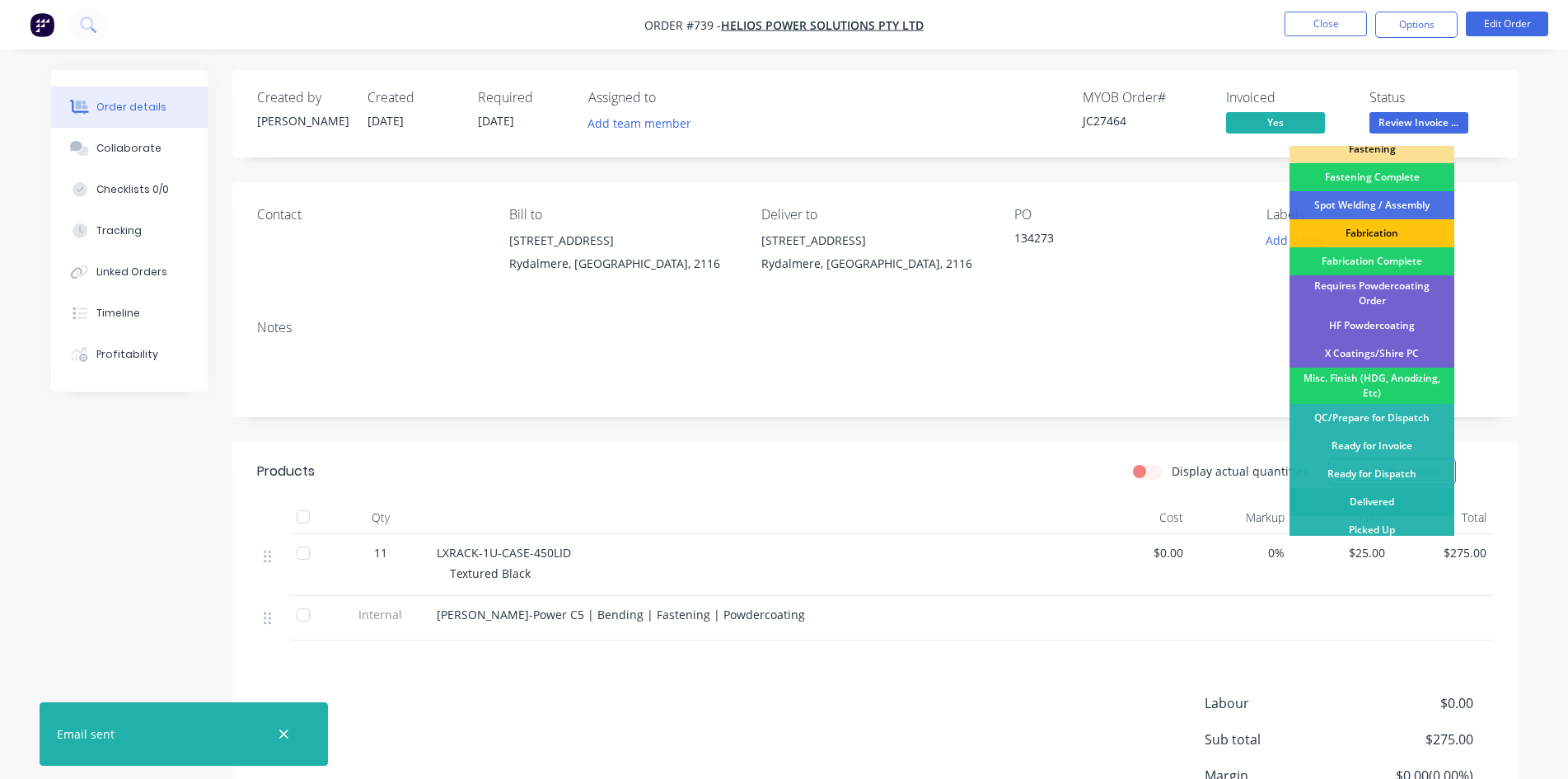
click at [1414, 492] on div "Delivered" at bounding box center [1371, 502] width 164 height 28
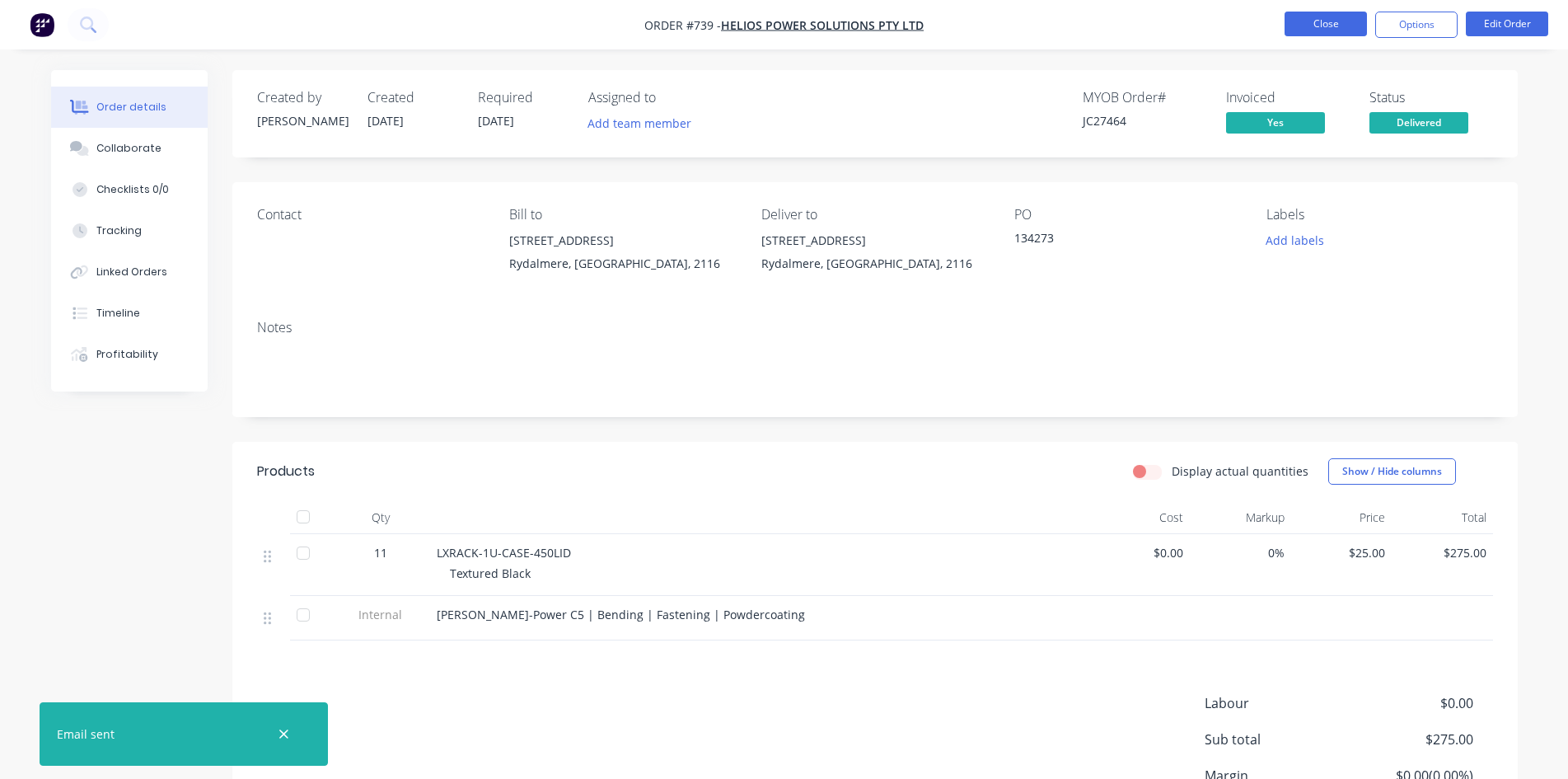
click at [1298, 14] on button "Close" at bounding box center [1326, 23] width 83 height 25
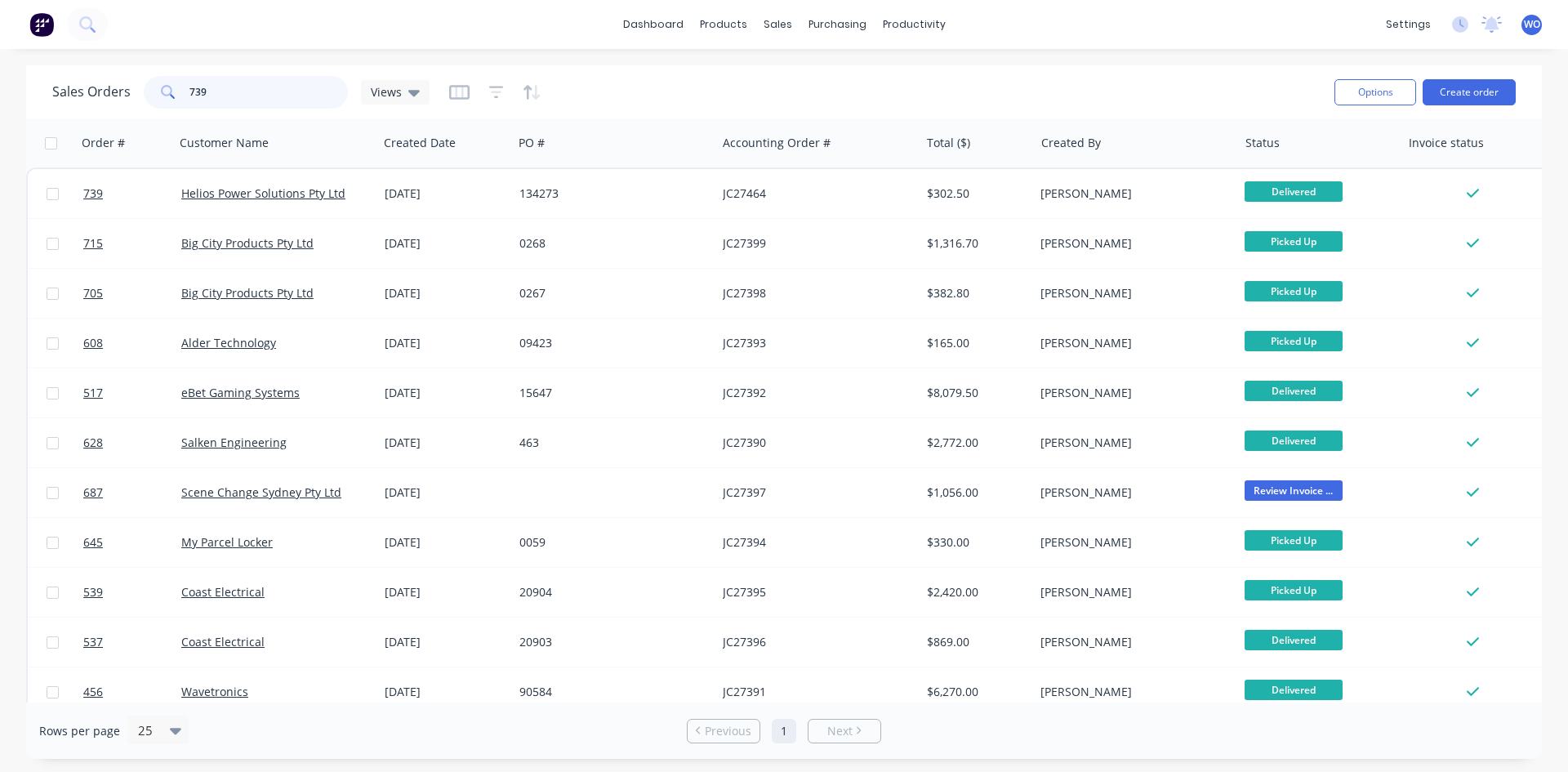
drag, startPoint x: 218, startPoint y: 92, endPoint x: 0, endPoint y: 160, distance: 228.4
click at [0, 160] on div "Sales Orders 739 Views Options Create order Order # Customer Name Created Date …" at bounding box center [784, 412] width 1568 height 694
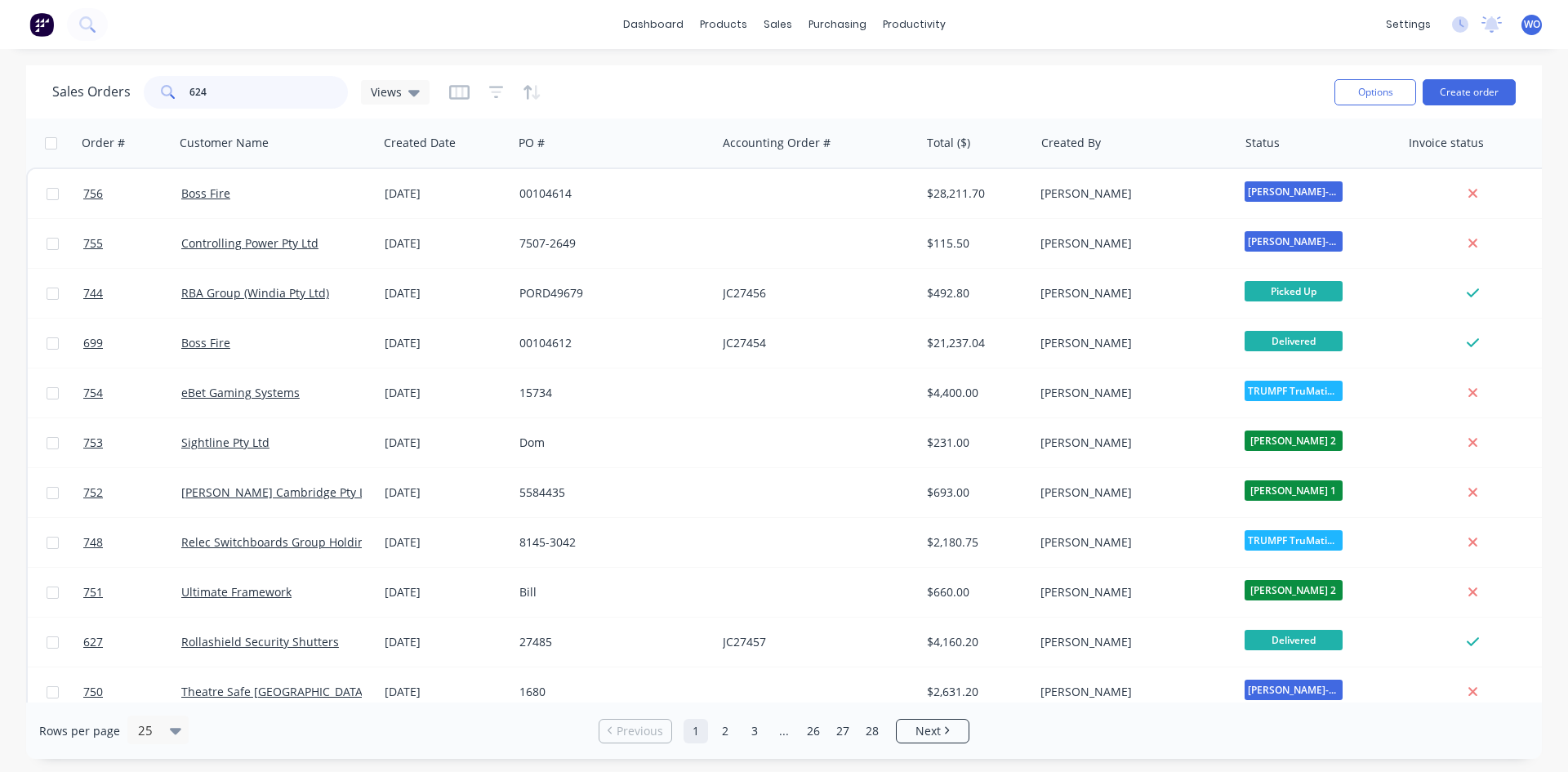
type input "624"
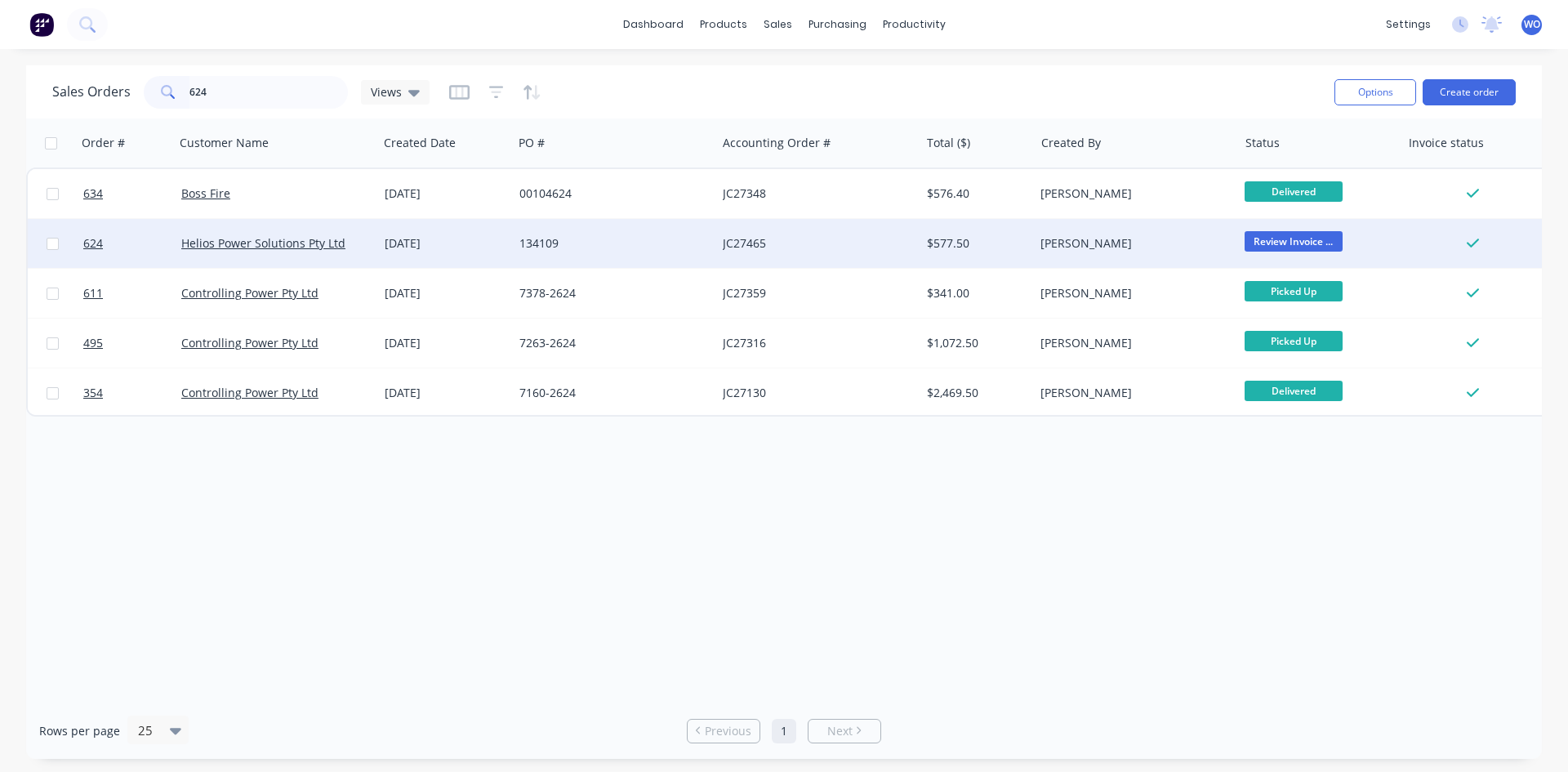
click at [660, 248] on div "134109" at bounding box center [610, 243] width 182 height 16
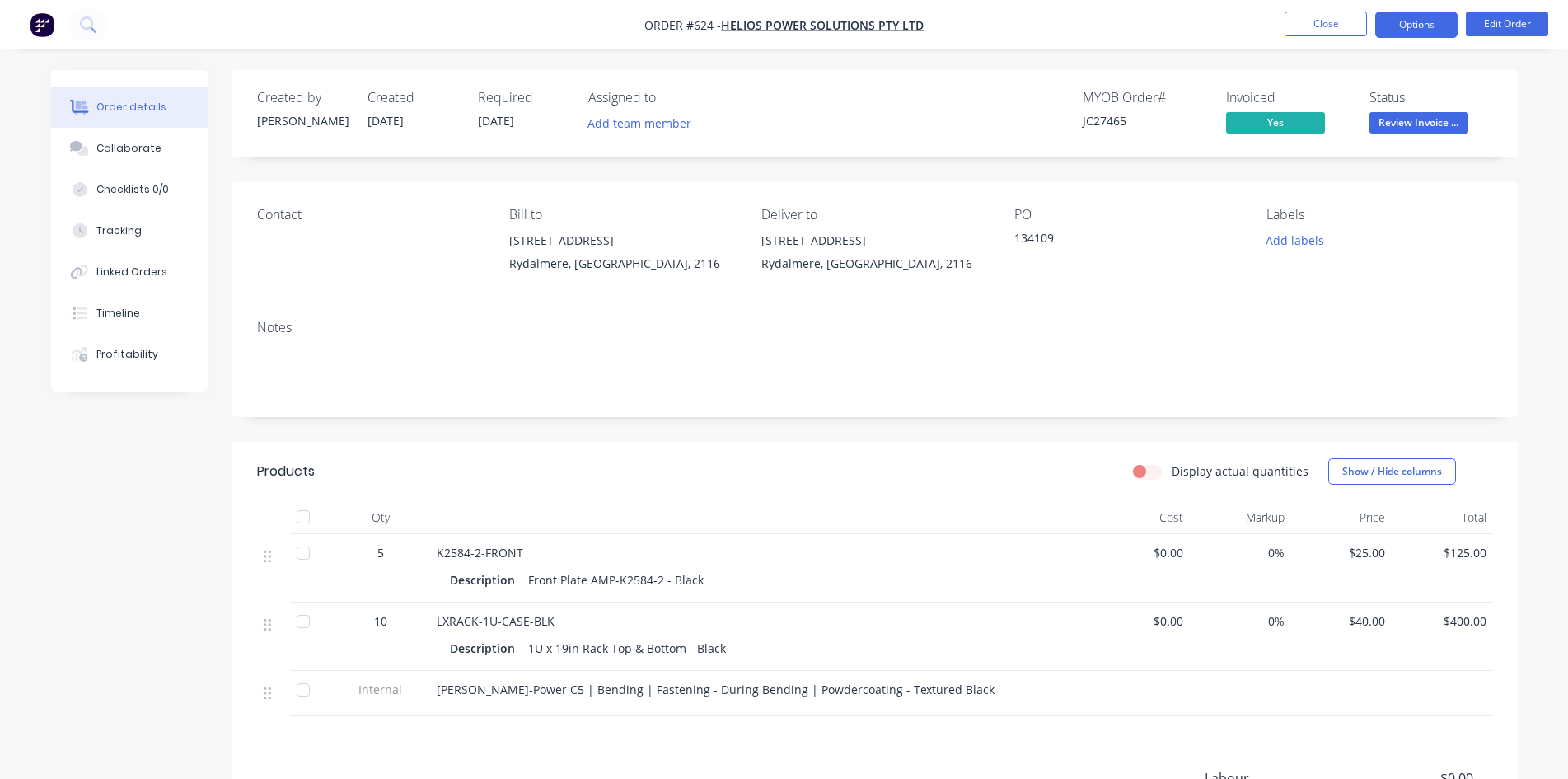
click at [1403, 21] on button "Options" at bounding box center [1417, 24] width 83 height 27
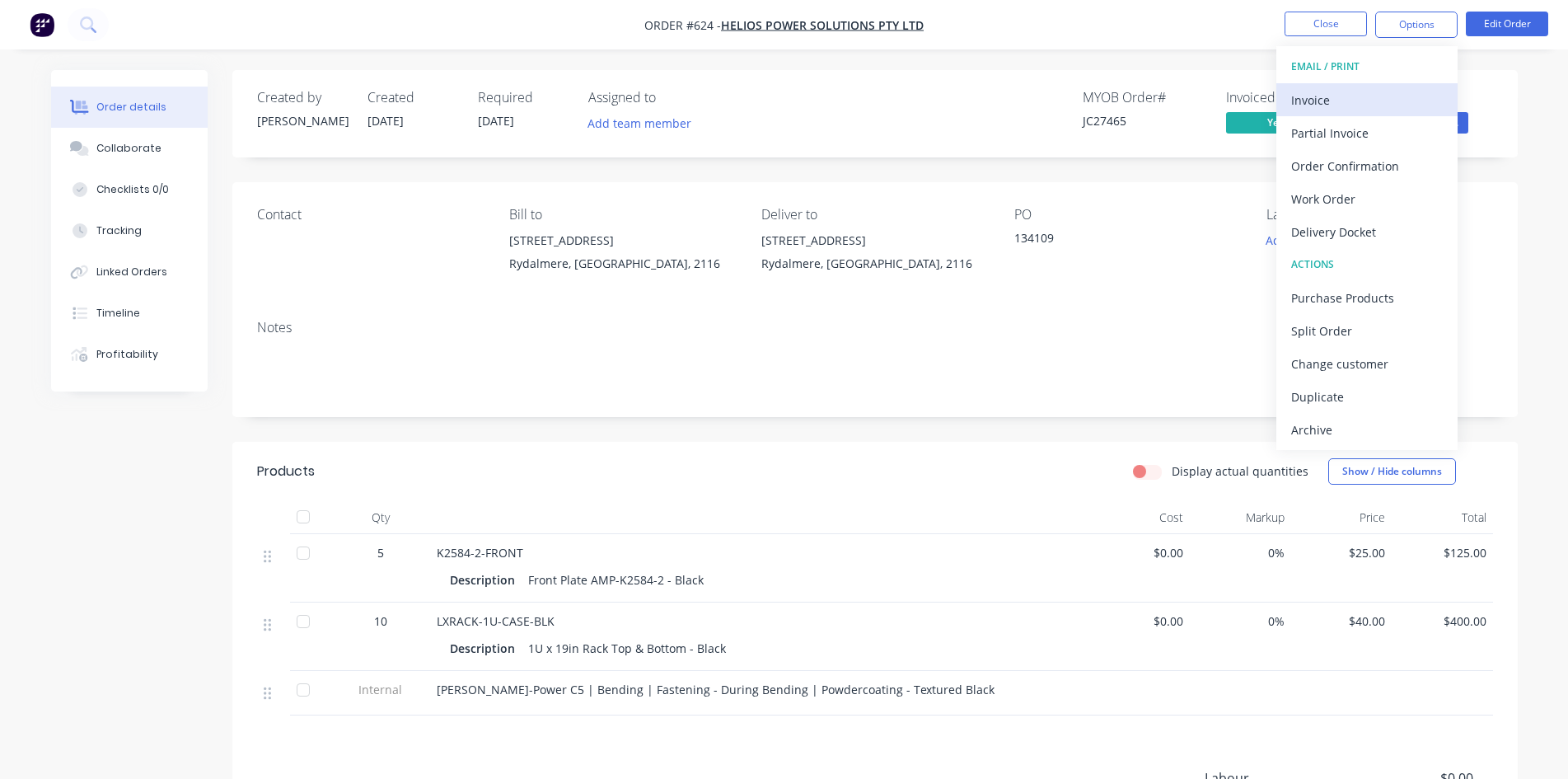
click at [1402, 110] on div "Invoice" at bounding box center [1367, 100] width 151 height 24
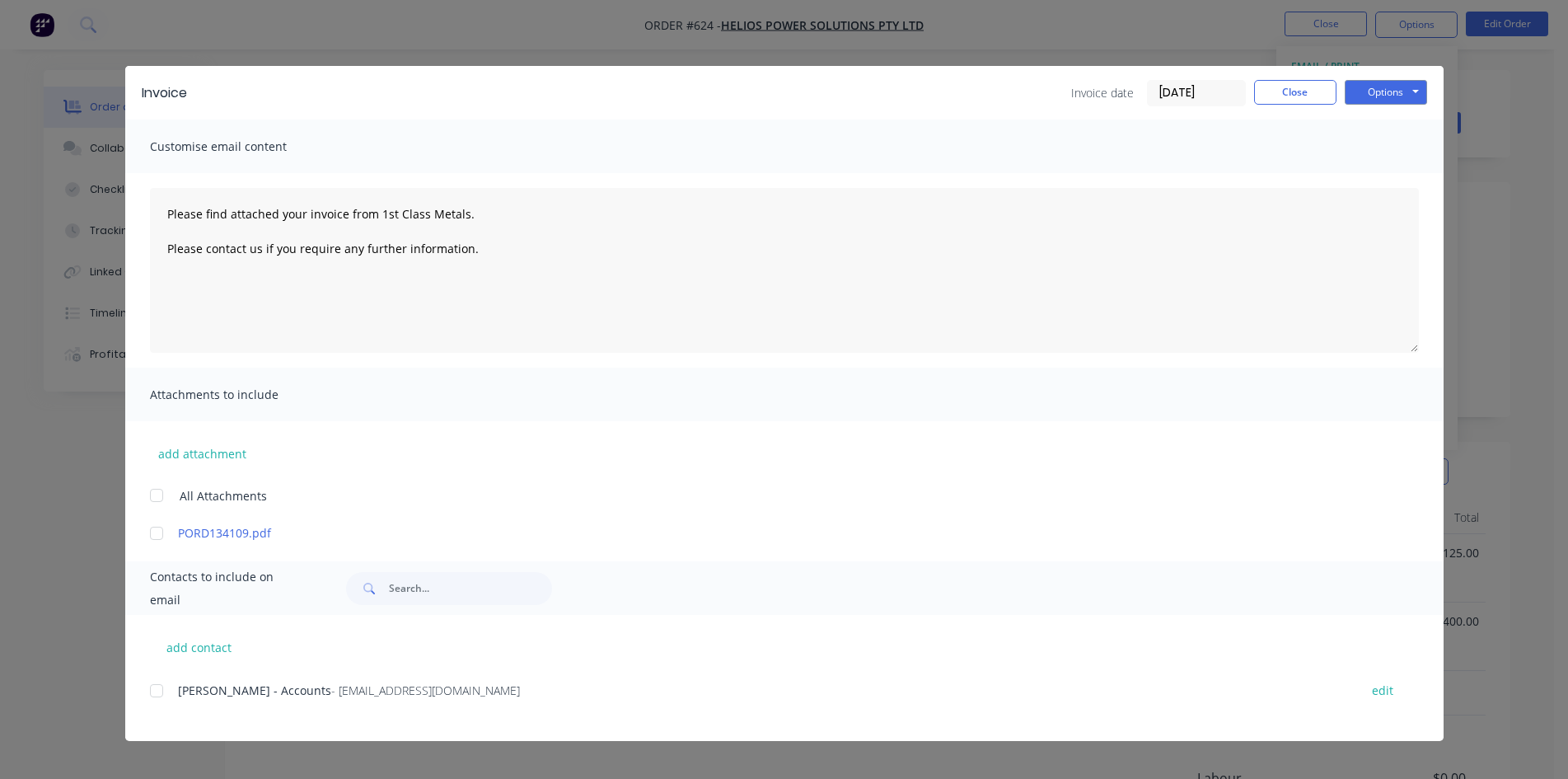
click at [201, 701] on div "[PERSON_NAME] - Accounts - [EMAIL_ADDRESS][DOMAIN_NAME] edit" at bounding box center [796, 690] width 1293 height 22
click at [191, 697] on span "[PERSON_NAME] - Accounts" at bounding box center [255, 690] width 153 height 15
click at [151, 689] on div at bounding box center [157, 690] width 33 height 33
click at [1373, 89] on button "Options" at bounding box center [1386, 92] width 83 height 25
click at [1410, 164] on button "Email" at bounding box center [1397, 176] width 106 height 28
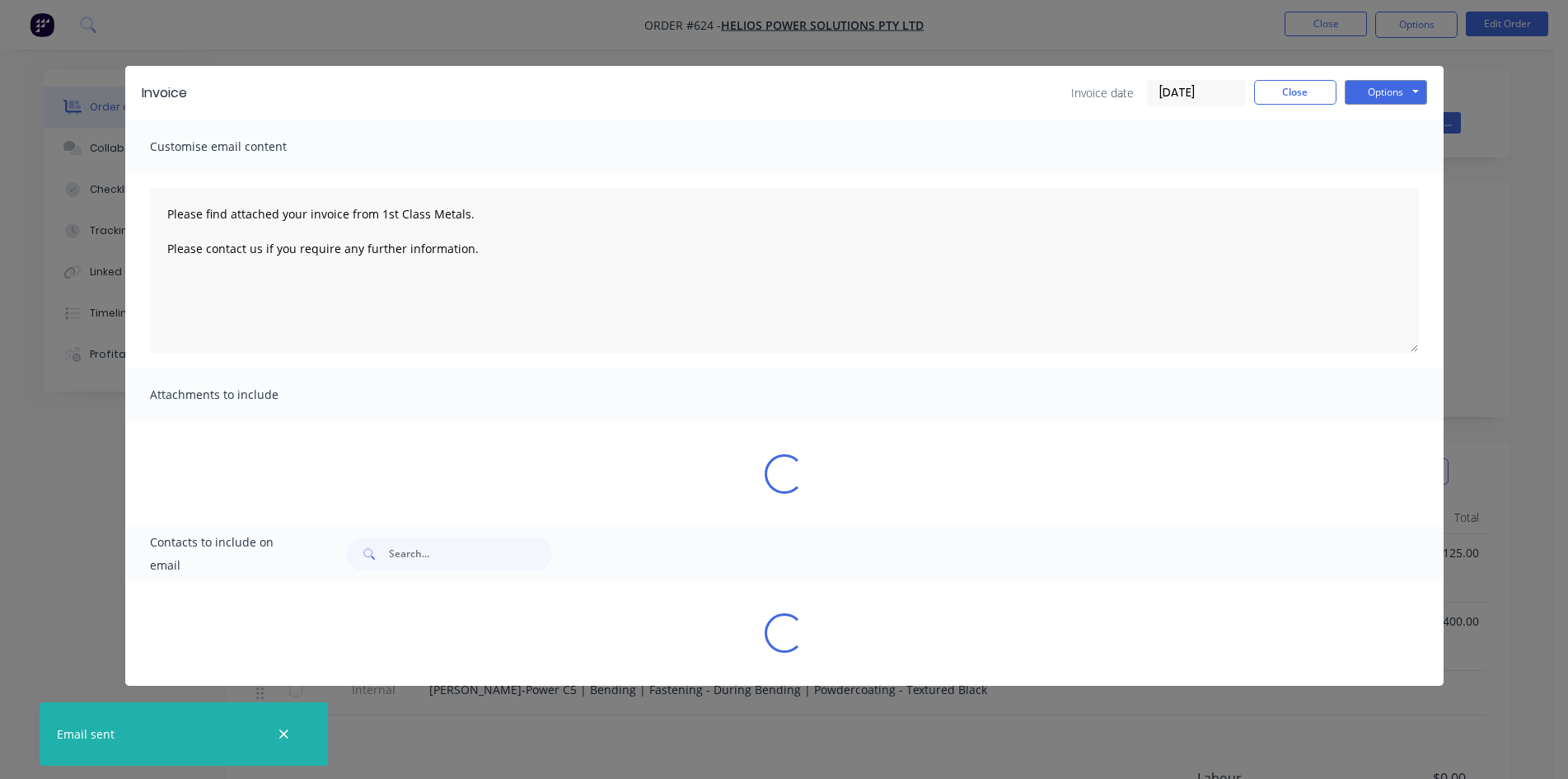
type textarea "Please find attached your invoice from 1st Class Metals. Please contact us if y…"
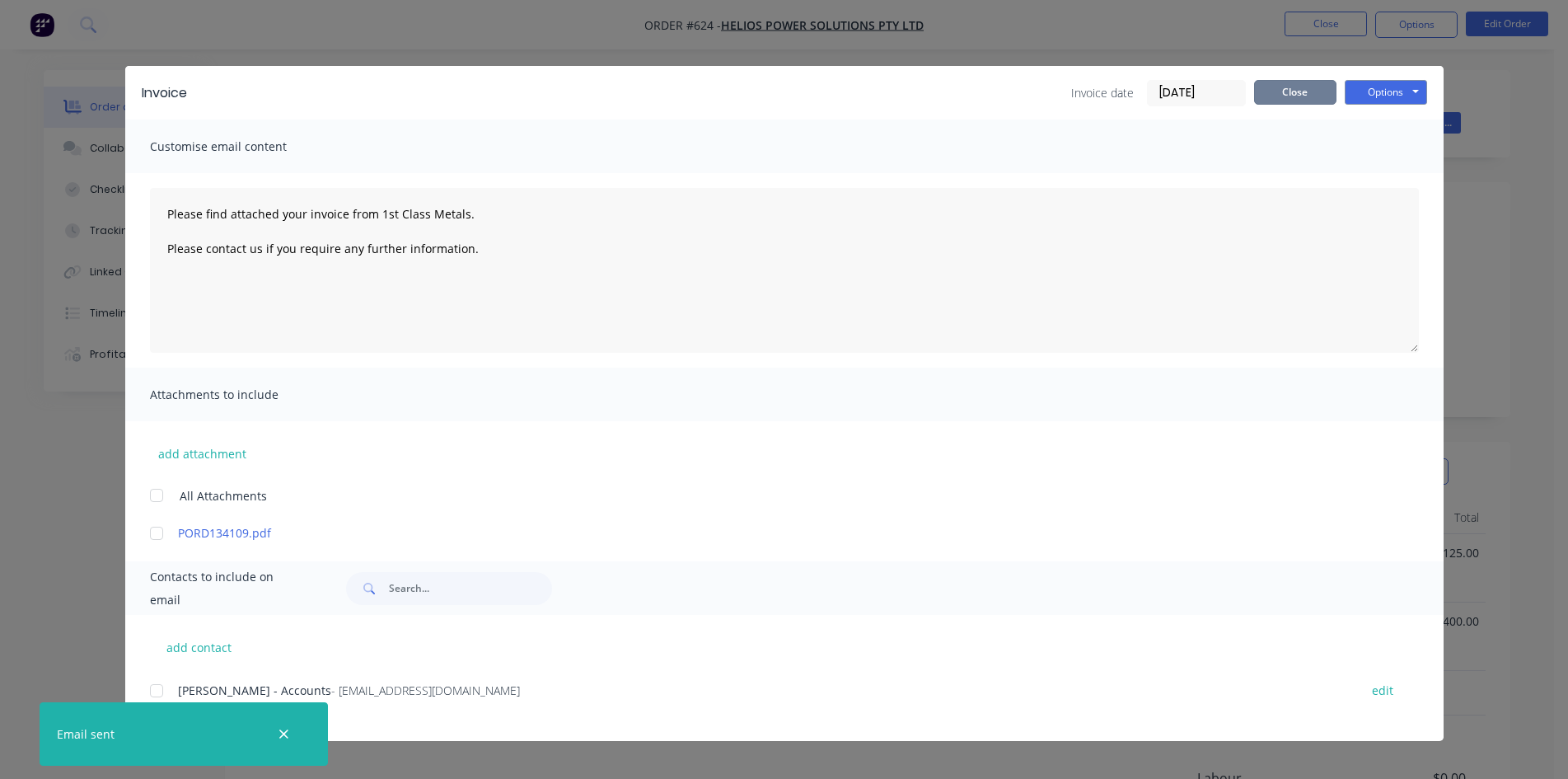
click at [1275, 99] on button "Close" at bounding box center [1295, 92] width 83 height 25
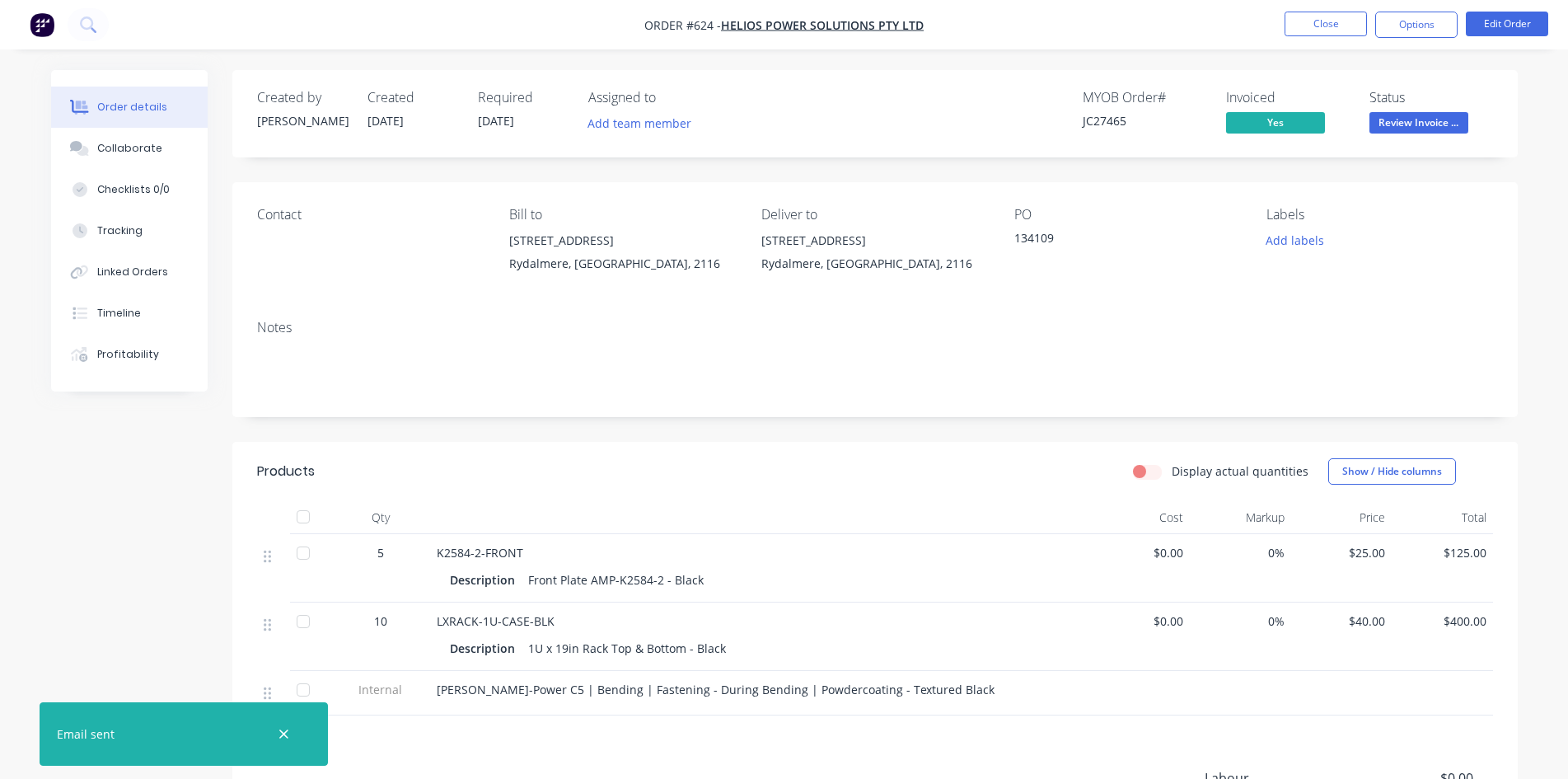
click at [1454, 124] on span "Review Invoice ..." at bounding box center [1418, 122] width 99 height 21
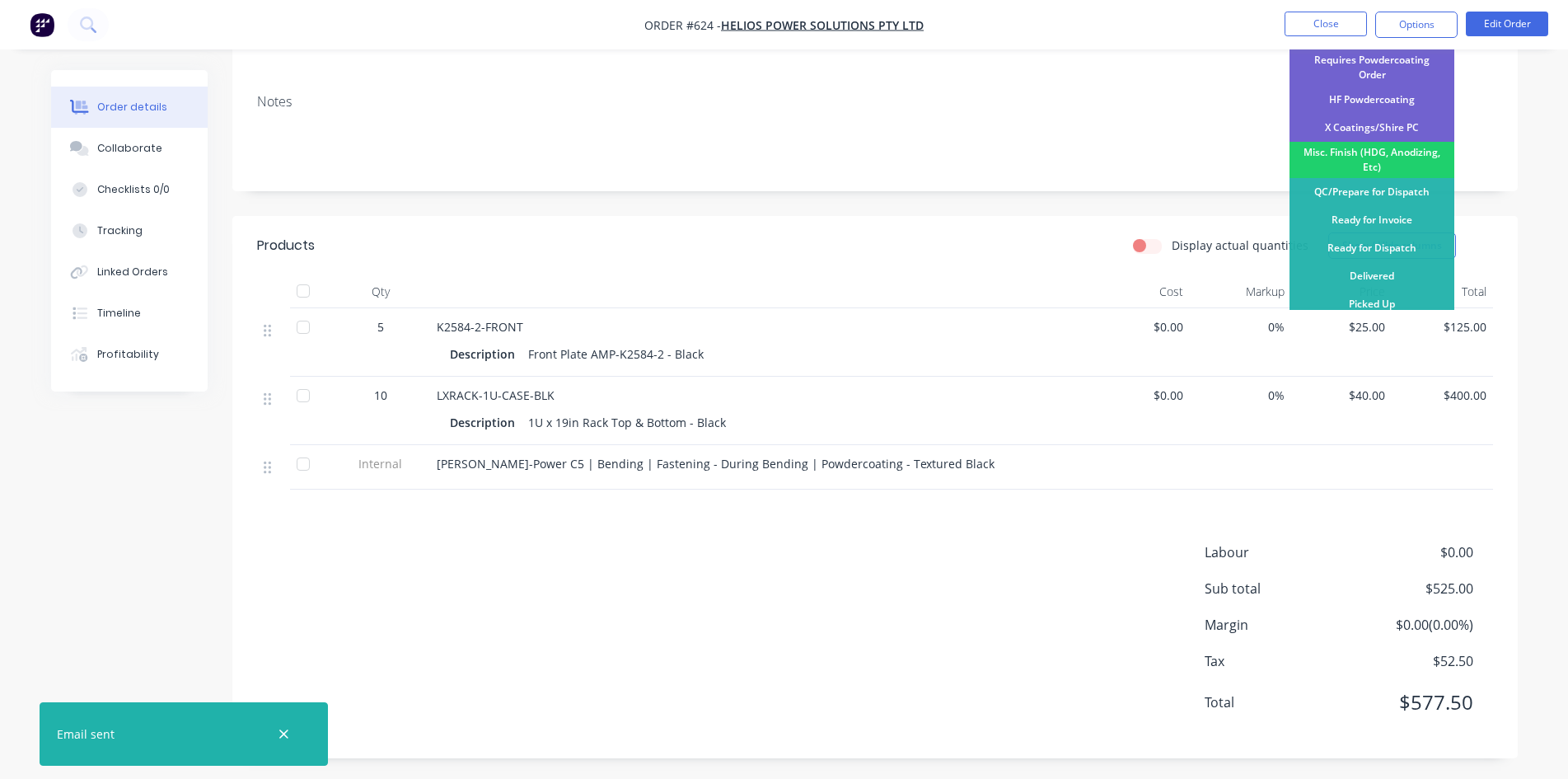
scroll to position [230, 0]
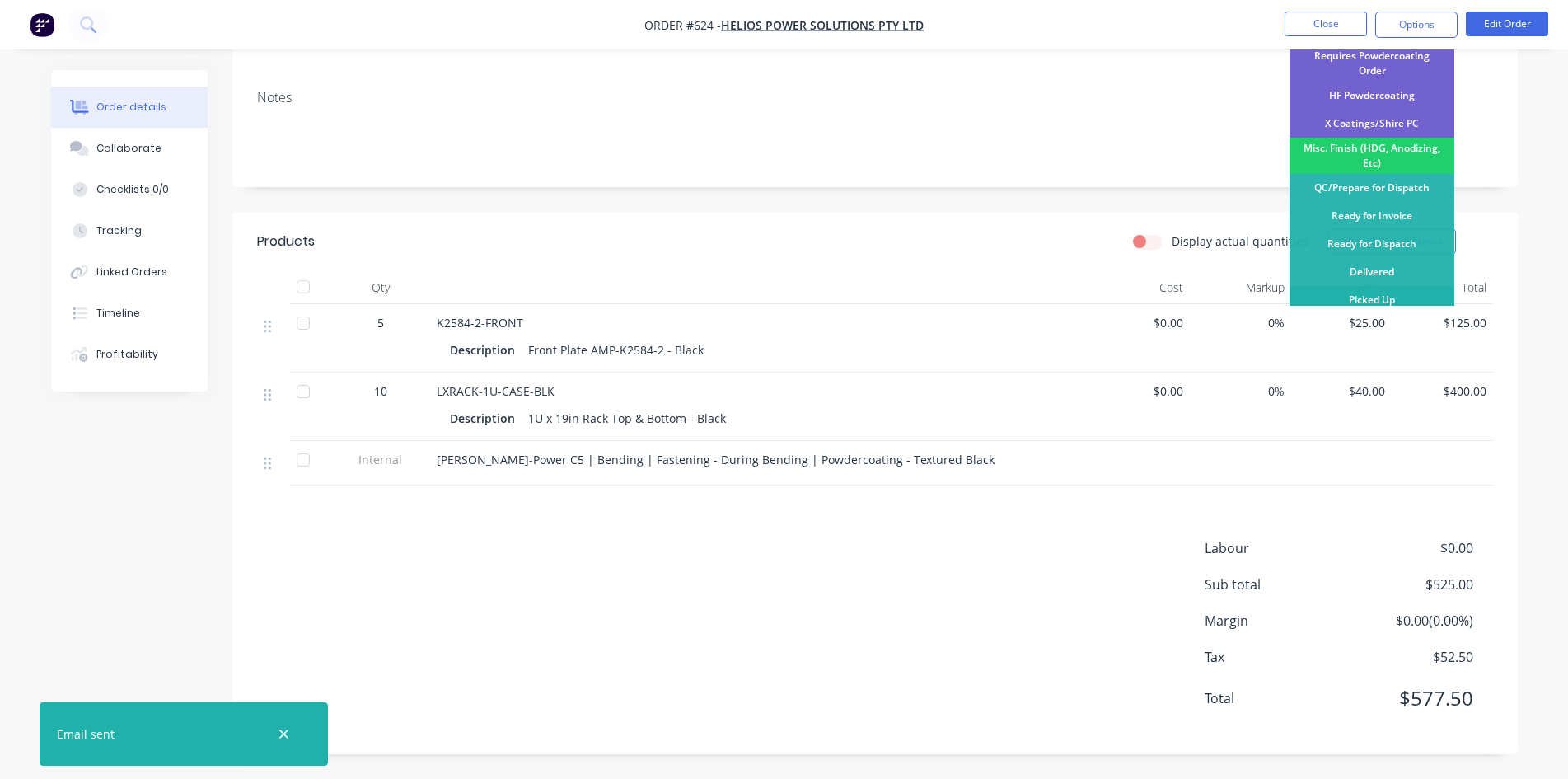
click at [1386, 296] on div "Picked Up" at bounding box center [1371, 300] width 164 height 28
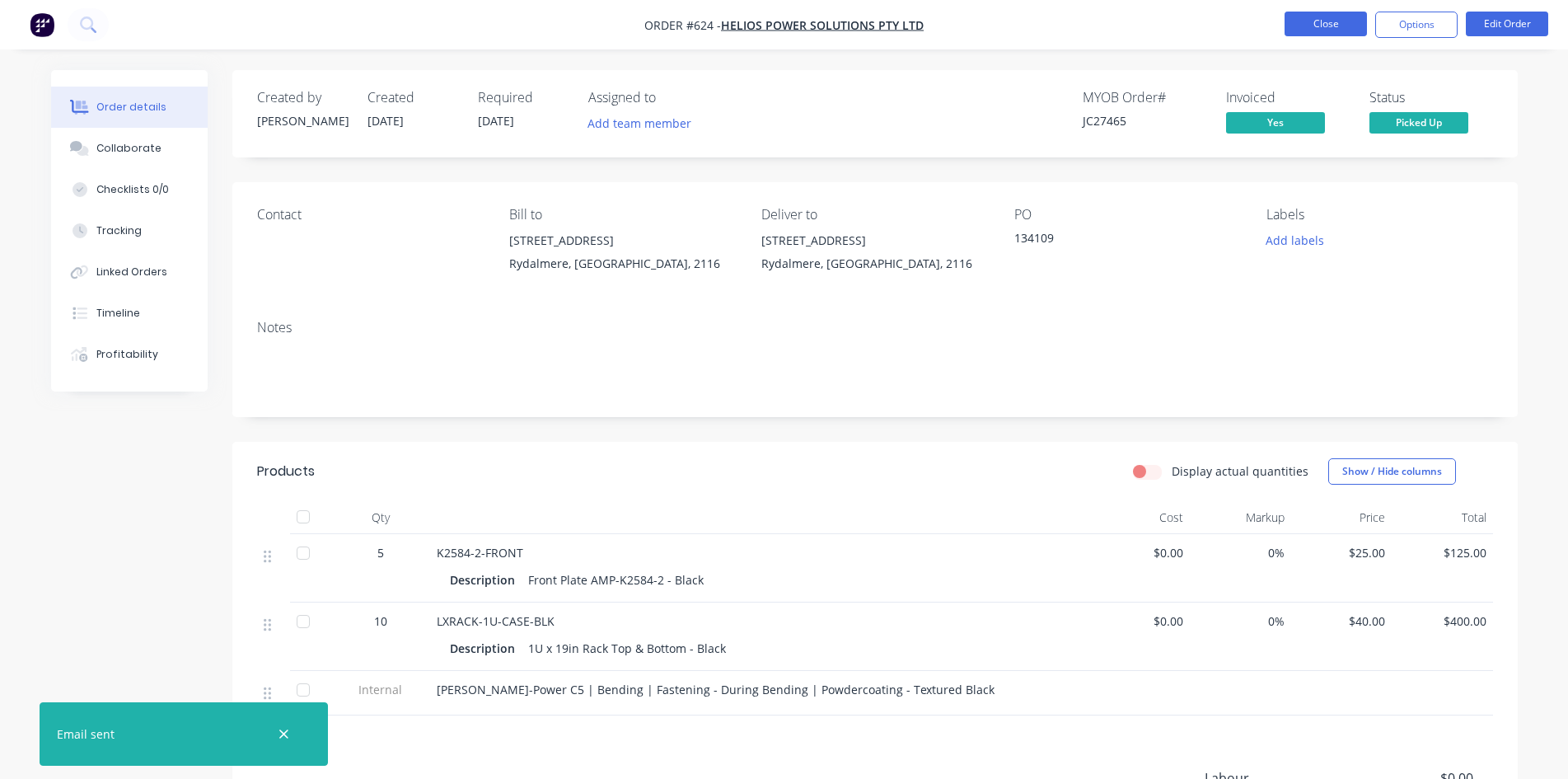
click at [1343, 26] on button "Close" at bounding box center [1326, 23] width 83 height 25
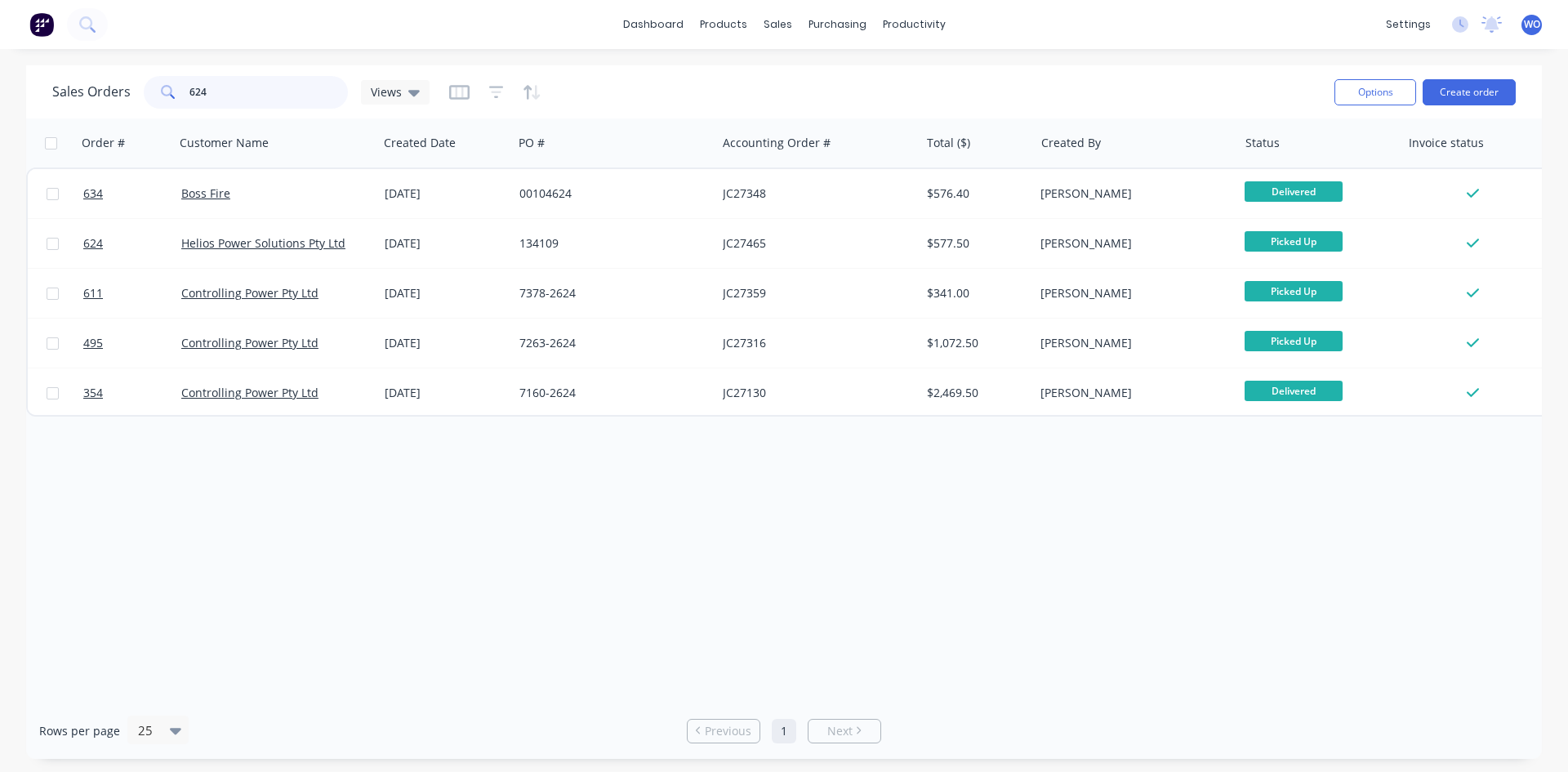
drag, startPoint x: 243, startPoint y: 91, endPoint x: 38, endPoint y: 107, distance: 205.6
click at [38, 106] on div "Sales Orders 624 Views Options Create order" at bounding box center [784, 92] width 1516 height 53
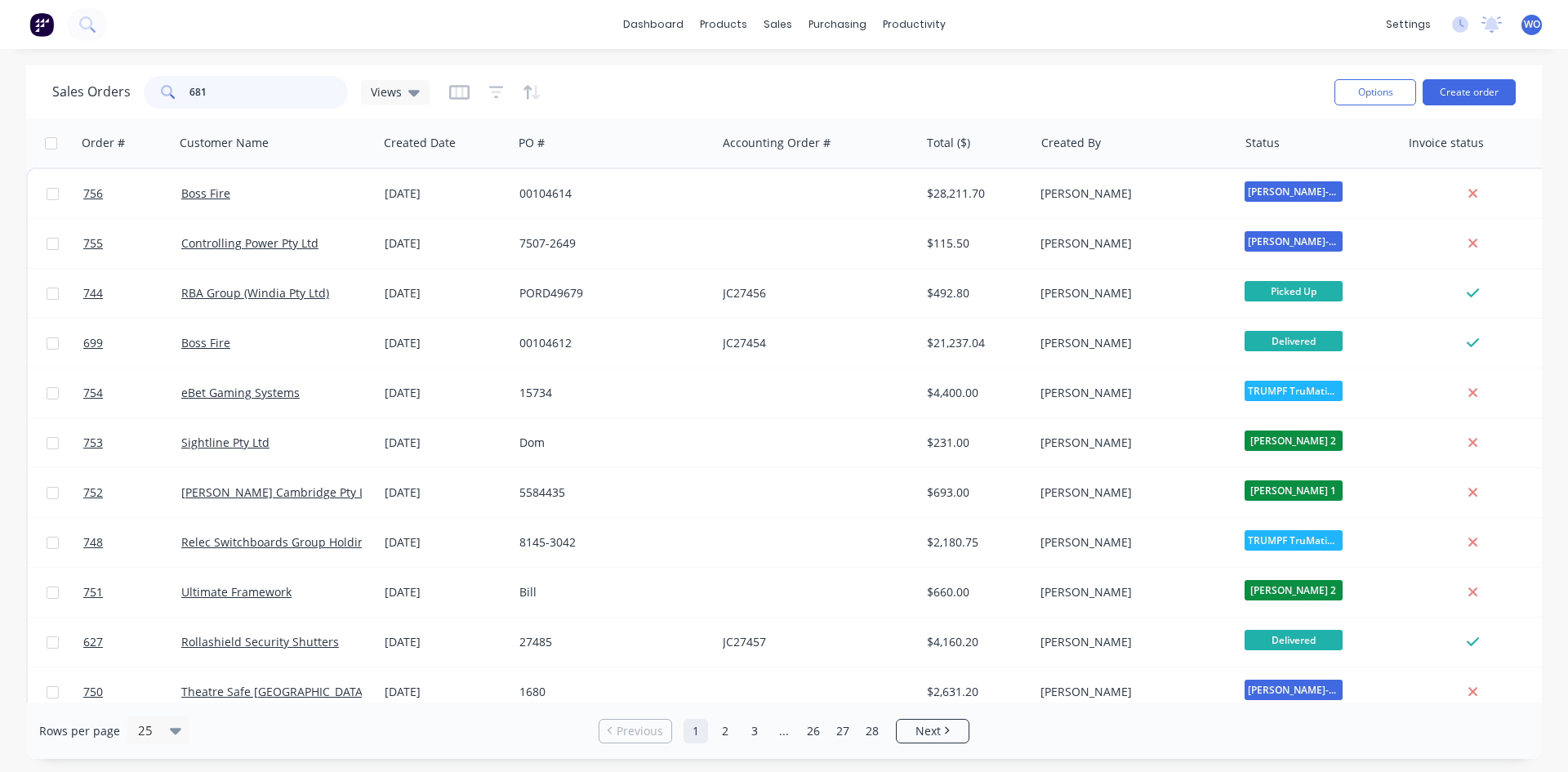
type input "681"
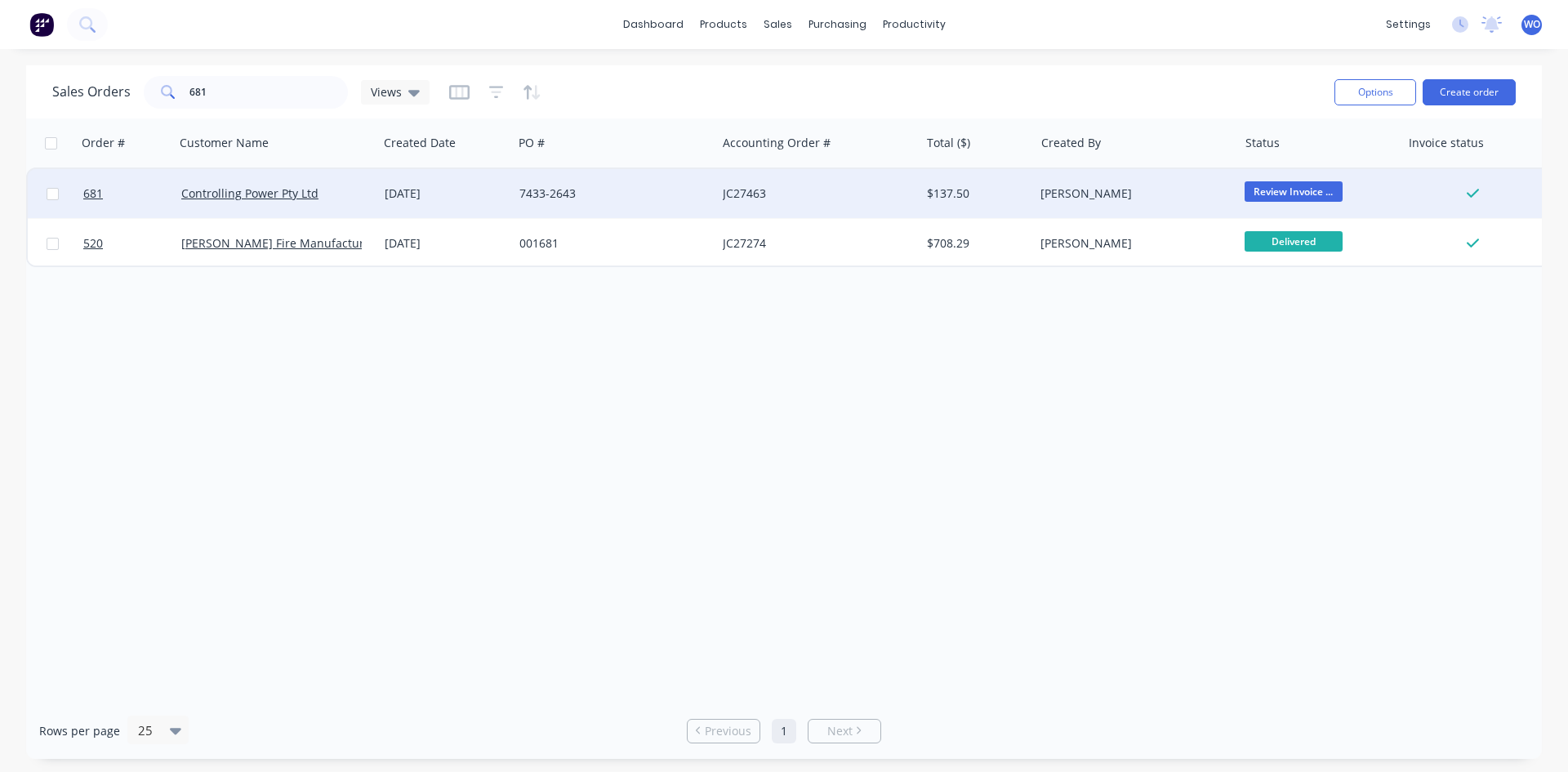
click at [862, 209] on div "JC27463" at bounding box center [818, 193] width 203 height 49
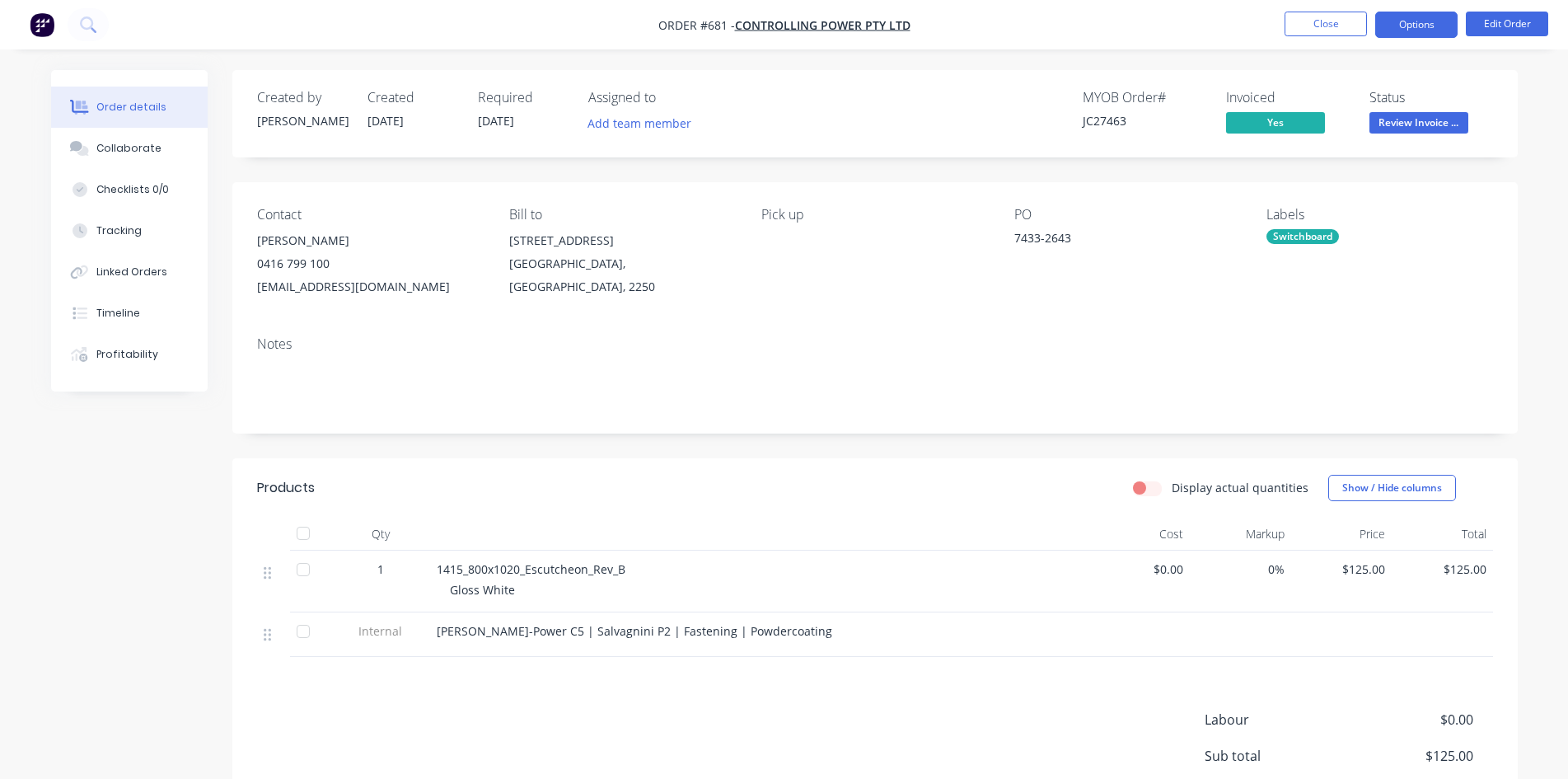
click at [1404, 24] on button "Options" at bounding box center [1417, 24] width 83 height 27
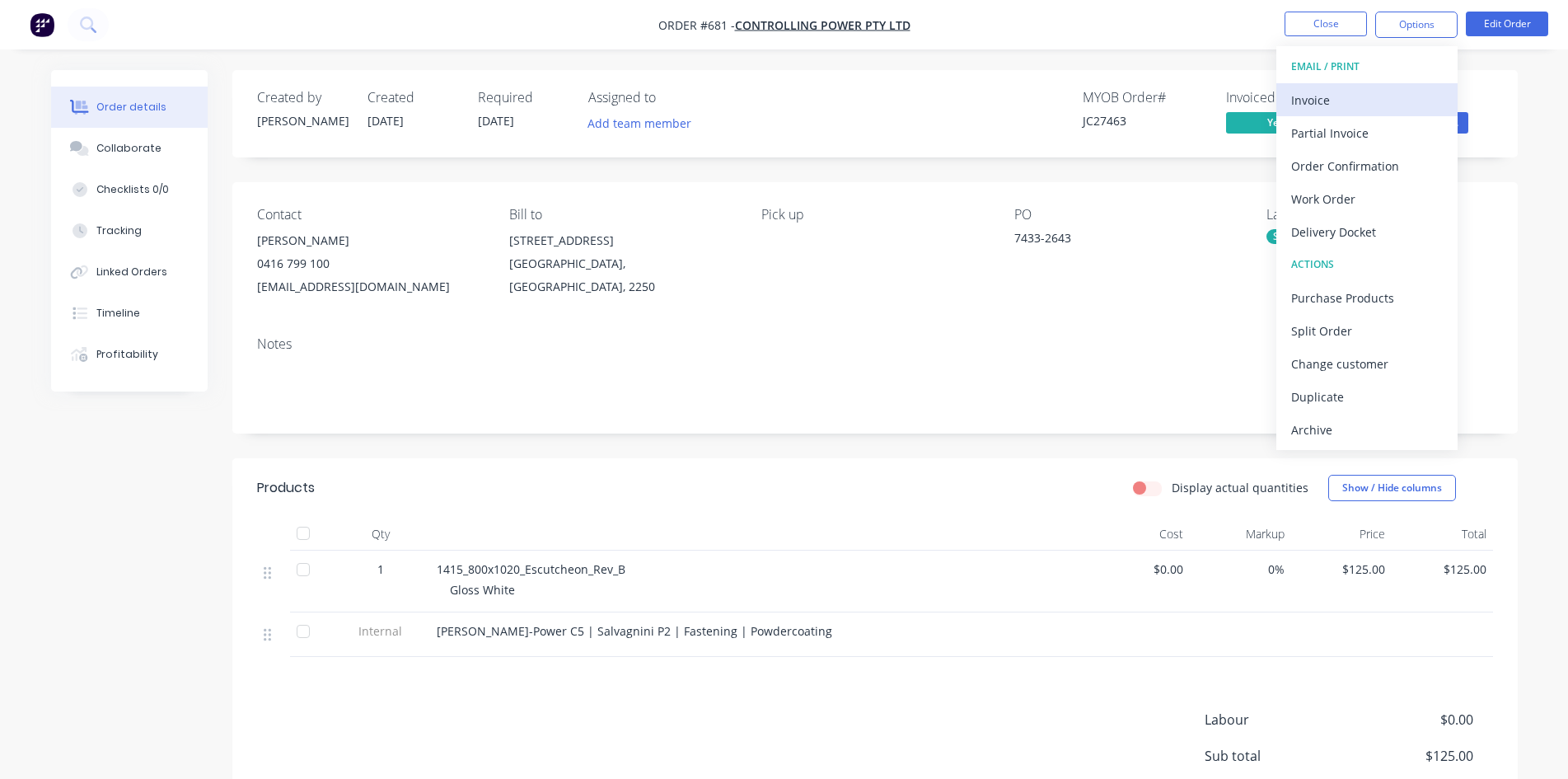
click at [1357, 102] on div "Invoice" at bounding box center [1367, 100] width 151 height 24
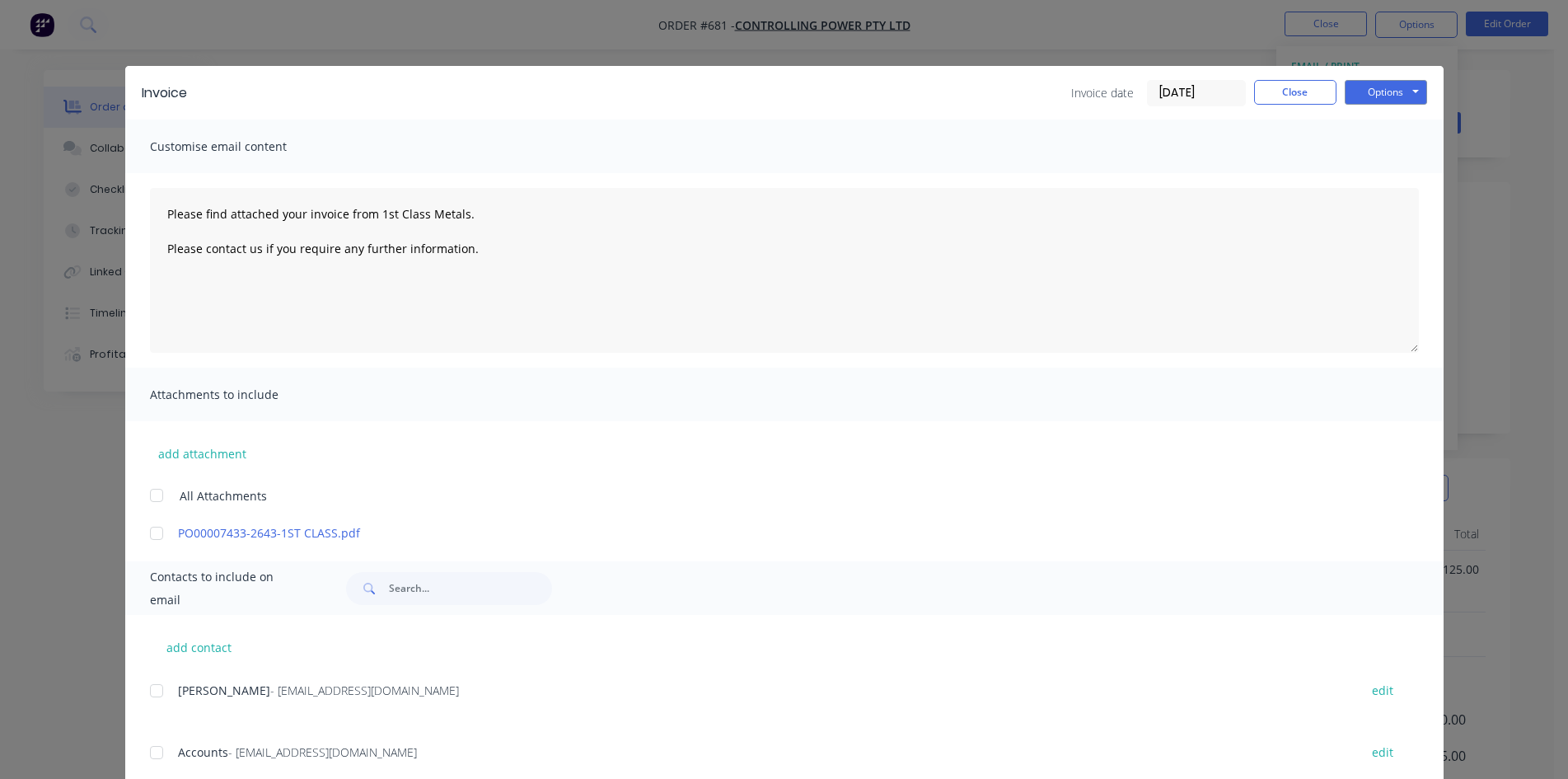
click at [178, 750] on span "Accounts" at bounding box center [203, 752] width 50 height 15
click at [150, 750] on div at bounding box center [157, 752] width 33 height 33
click at [1385, 103] on button "Options" at bounding box center [1386, 92] width 83 height 25
click at [1392, 168] on button "Email" at bounding box center [1397, 176] width 106 height 28
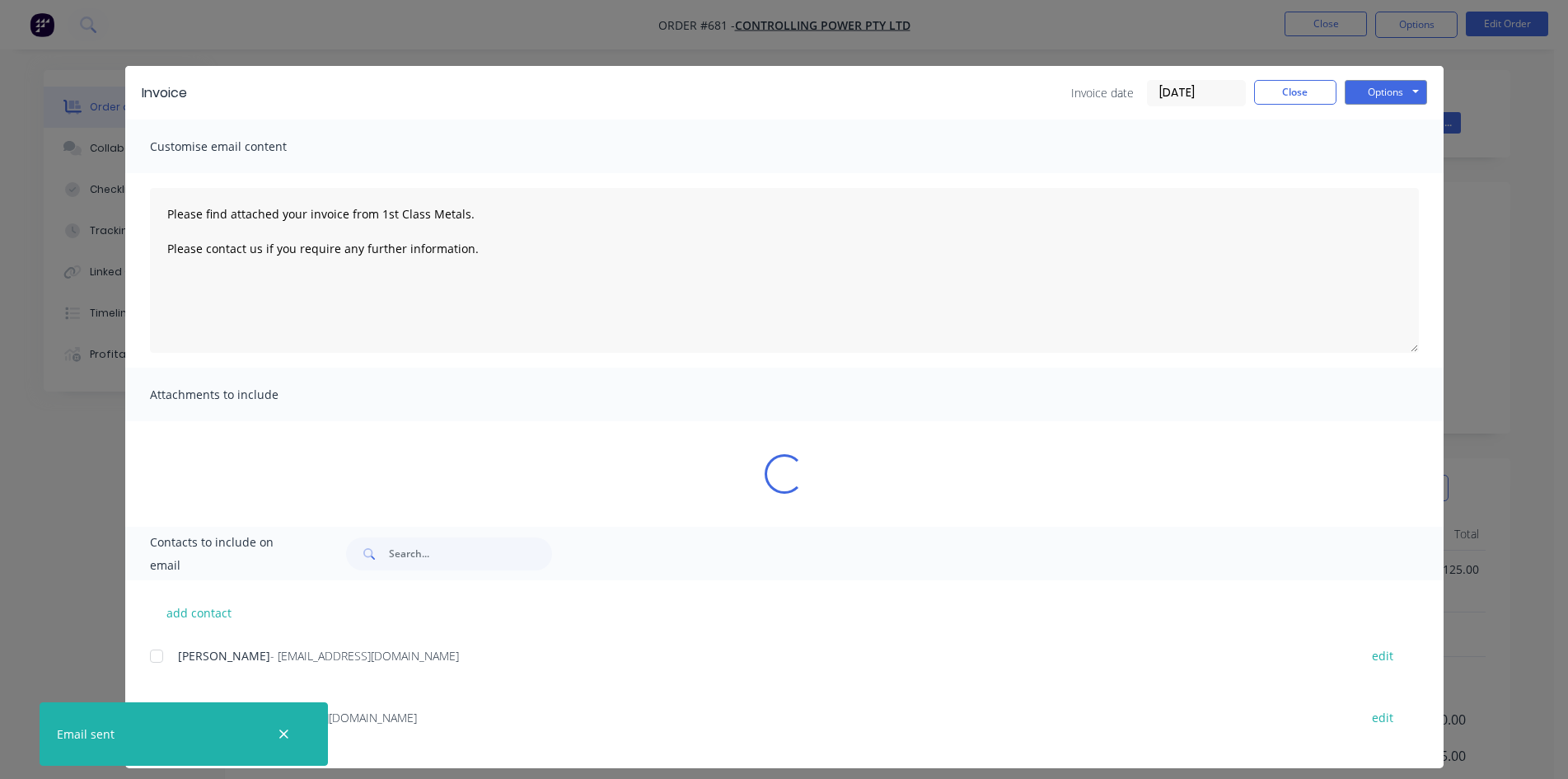
type textarea "Please find attached your invoice from 1st Class Metals. Please contact us if y…"
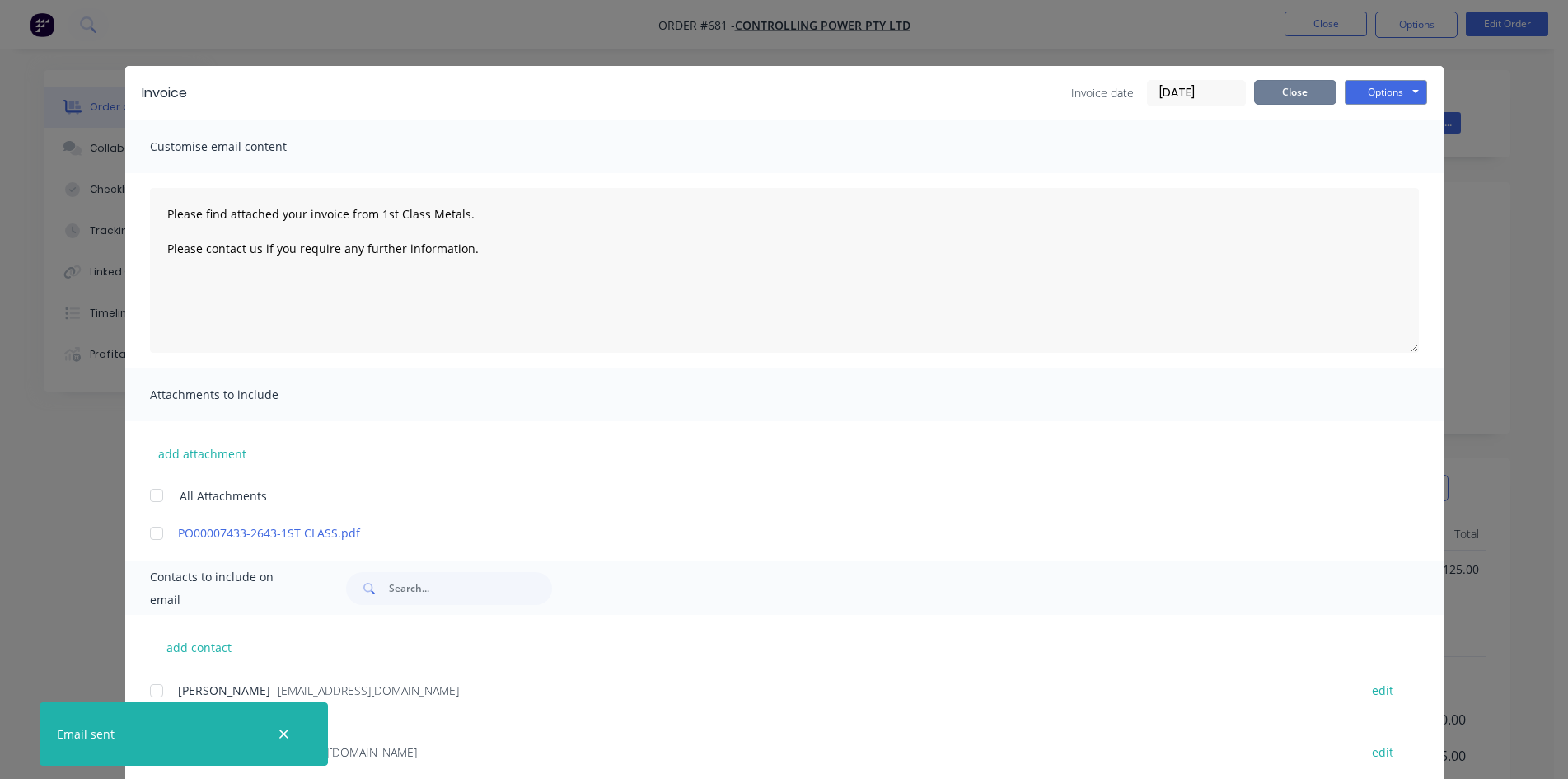
click at [1285, 96] on button "Close" at bounding box center [1295, 92] width 83 height 25
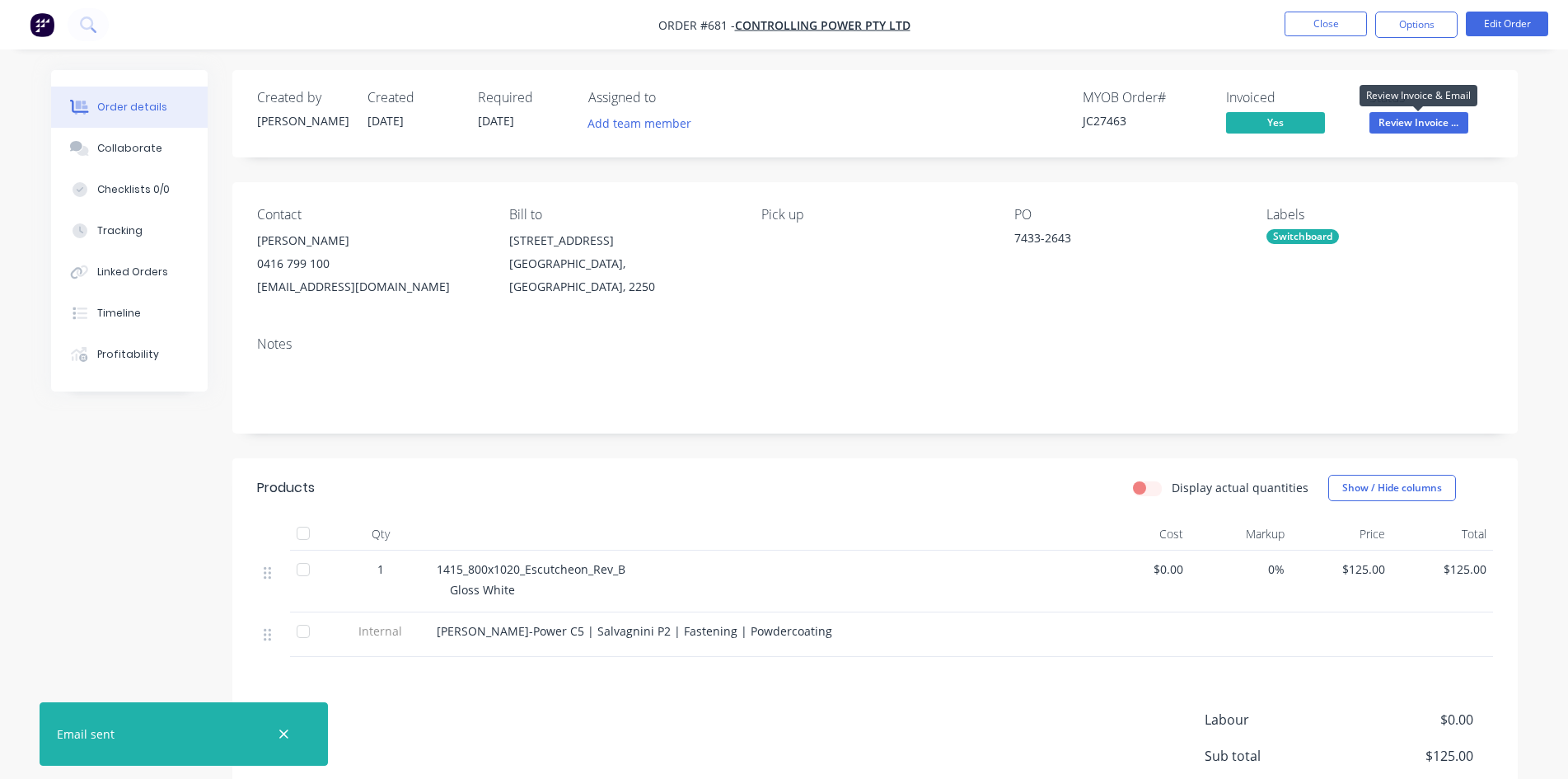
click at [1414, 123] on span "Review Invoice ..." at bounding box center [1418, 122] width 99 height 21
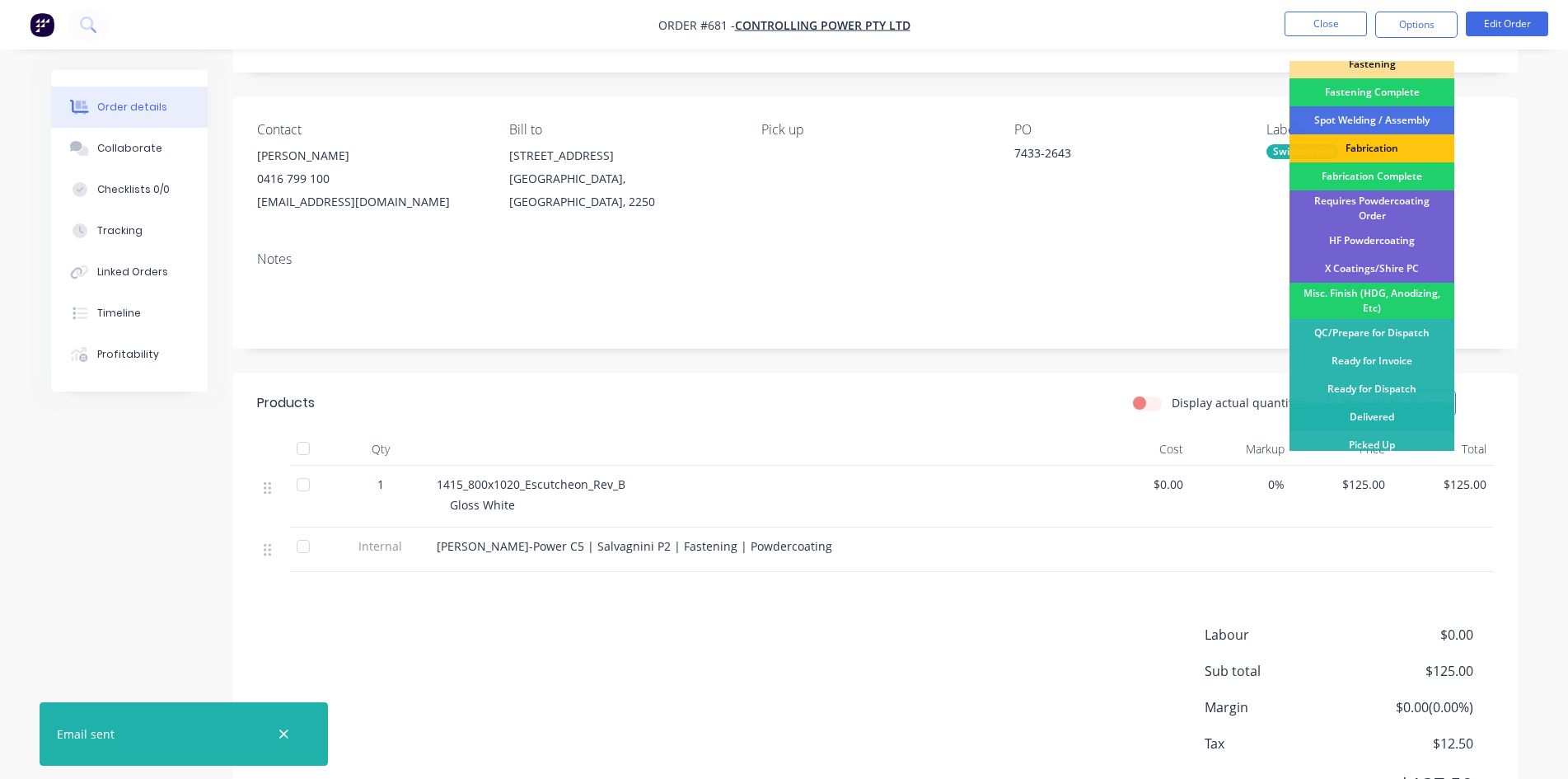
scroll to position [171, 0]
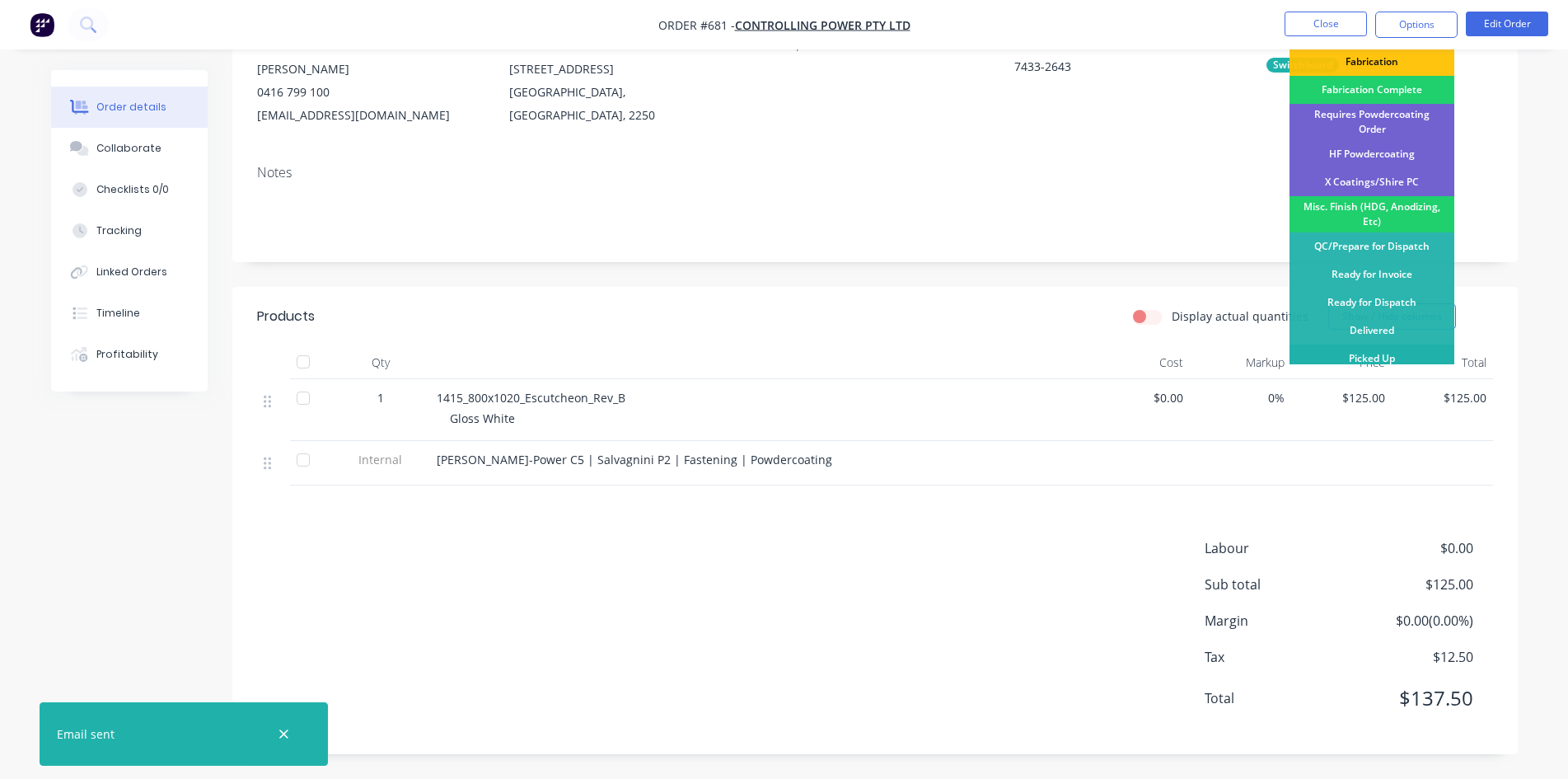
click at [1383, 346] on div "Picked Up" at bounding box center [1371, 358] width 164 height 28
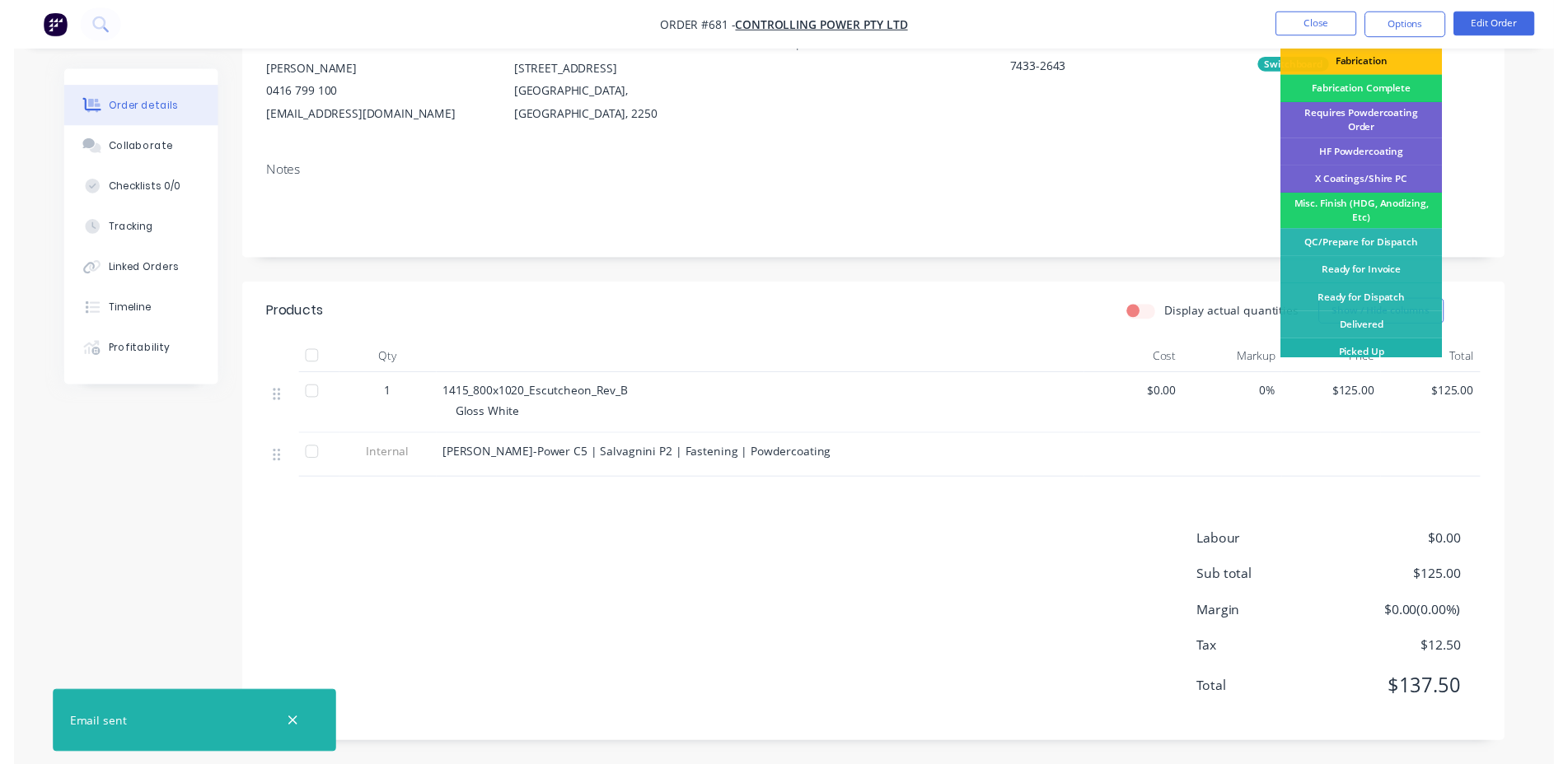
scroll to position [0, 0]
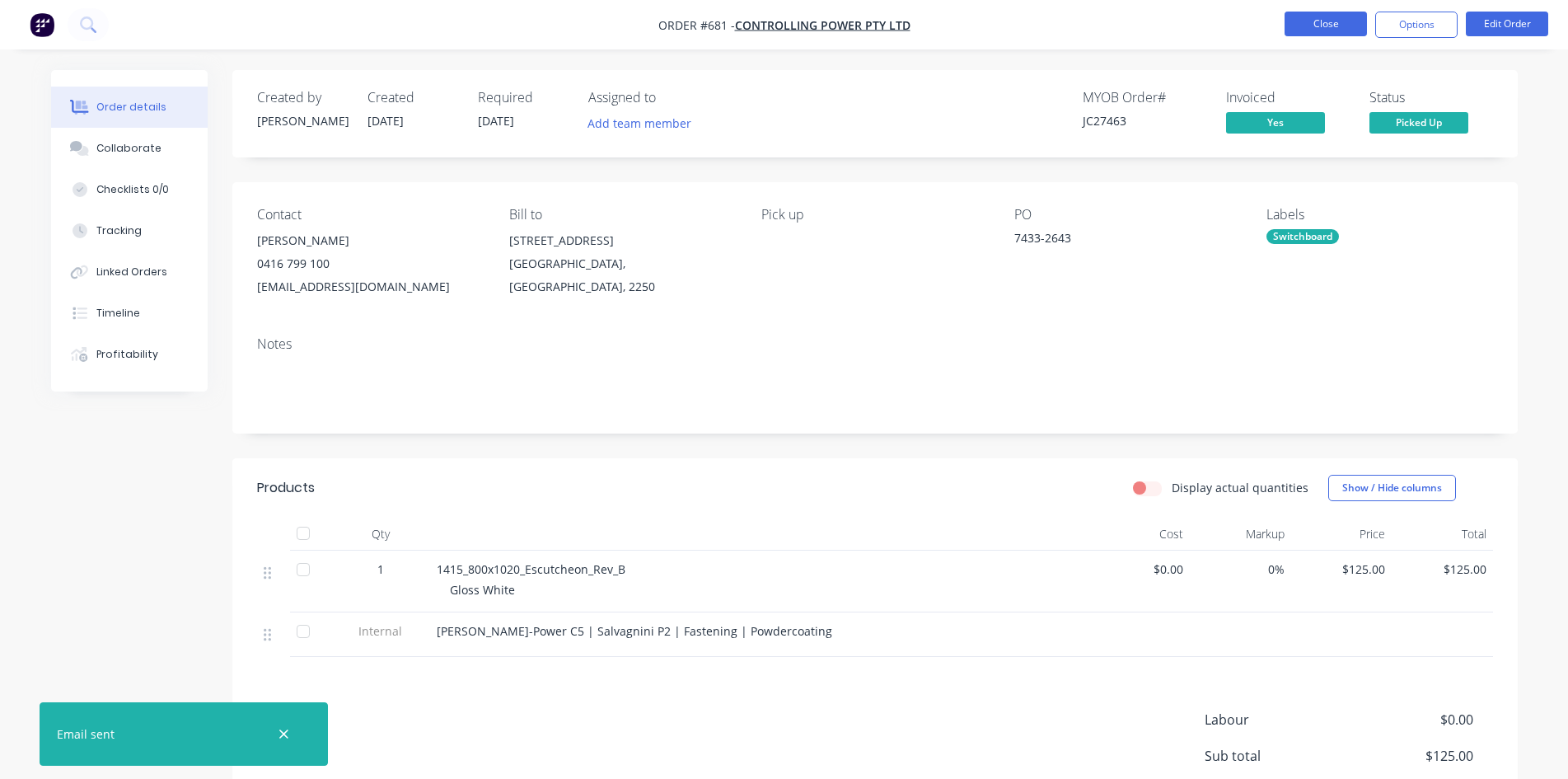
click at [1324, 23] on button "Close" at bounding box center [1326, 23] width 83 height 25
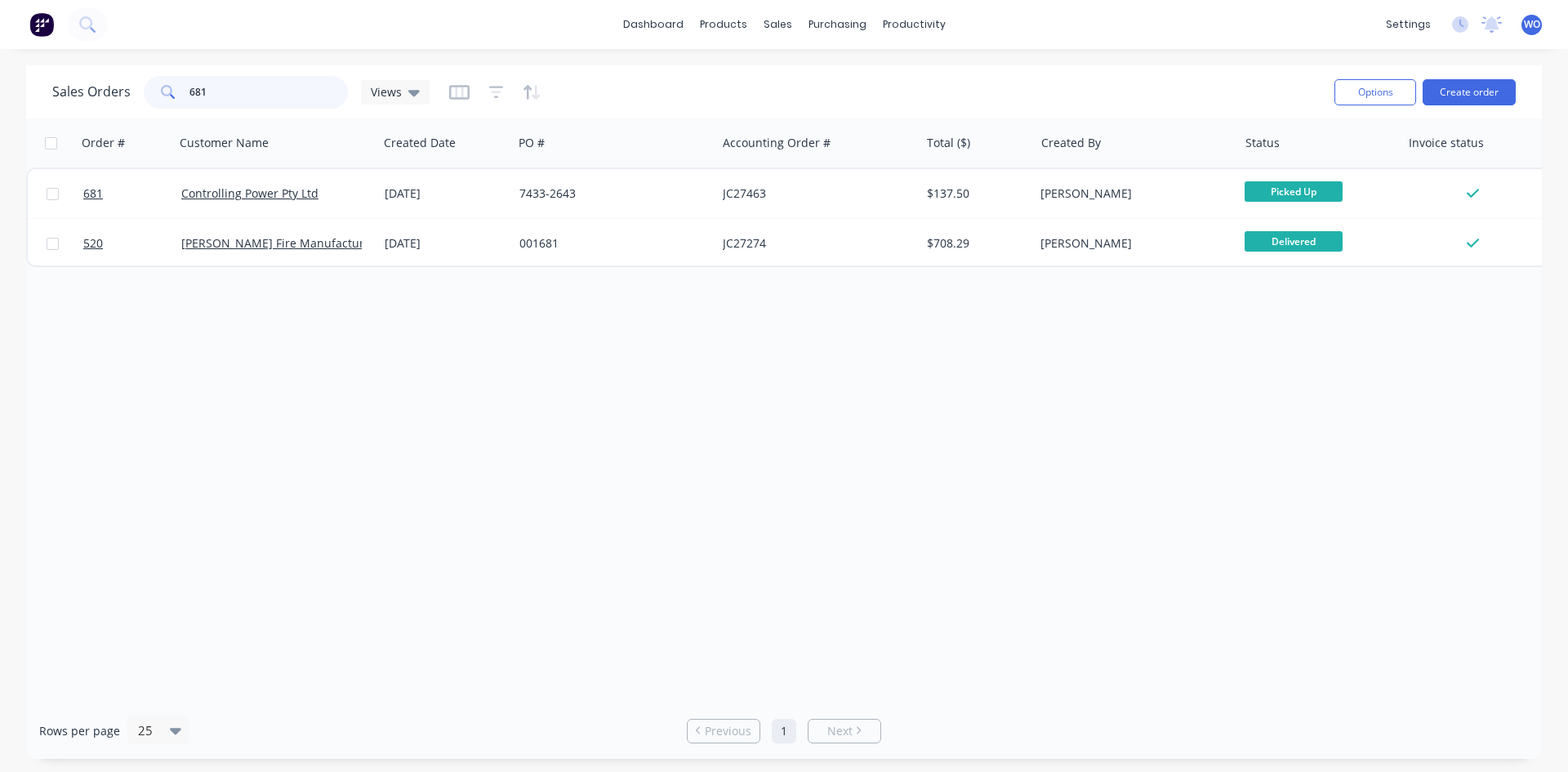
drag, startPoint x: 237, startPoint y: 93, endPoint x: 0, endPoint y: 40, distance: 242.9
click at [0, 40] on div "dashboard products sales purchasing productivity dashboard products Product Cat…" at bounding box center [784, 386] width 1568 height 772
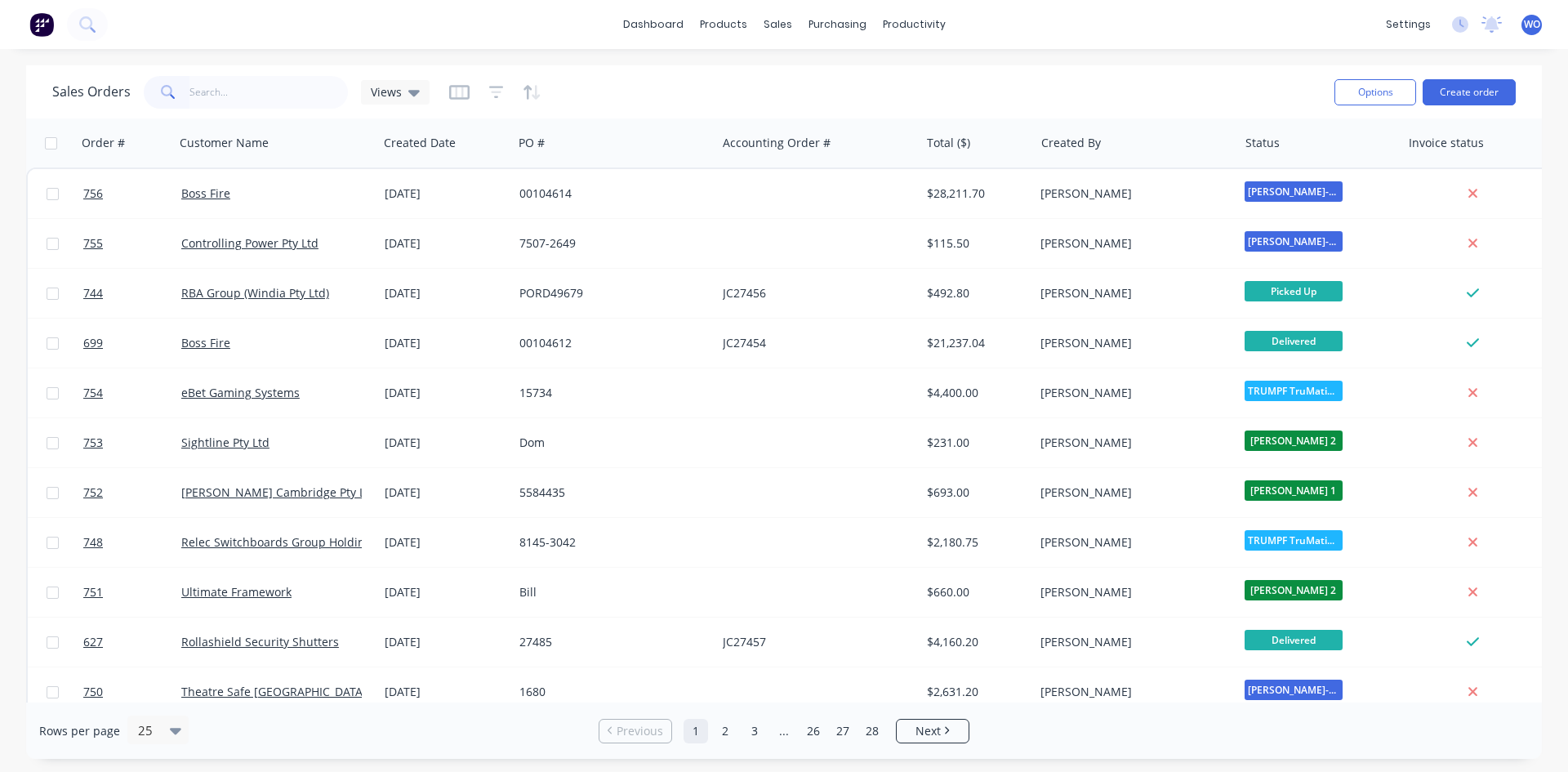
click at [44, 24] on img at bounding box center [41, 24] width 25 height 25
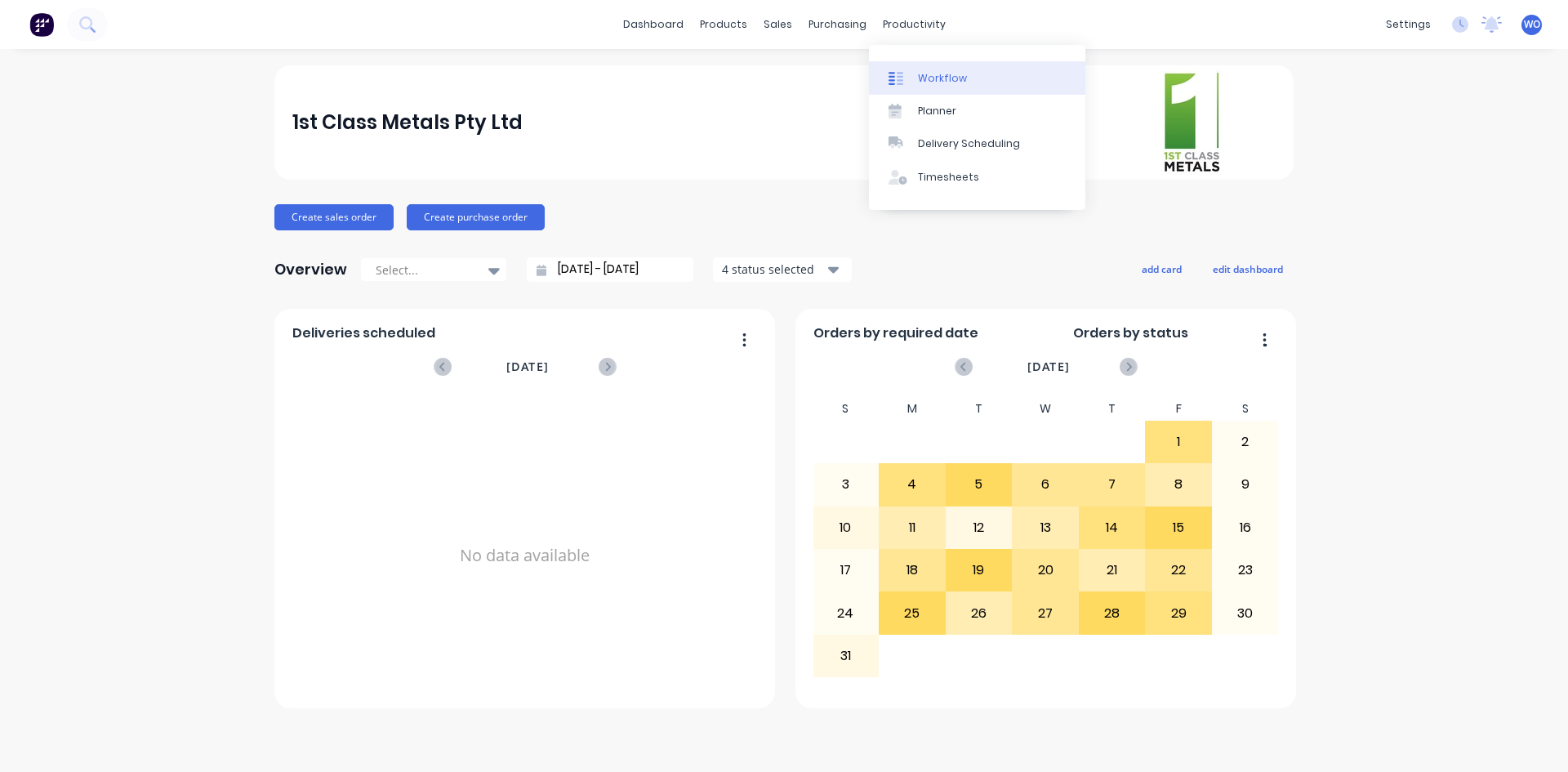
click at [950, 67] on link "Workflow" at bounding box center [978, 78] width 217 height 32
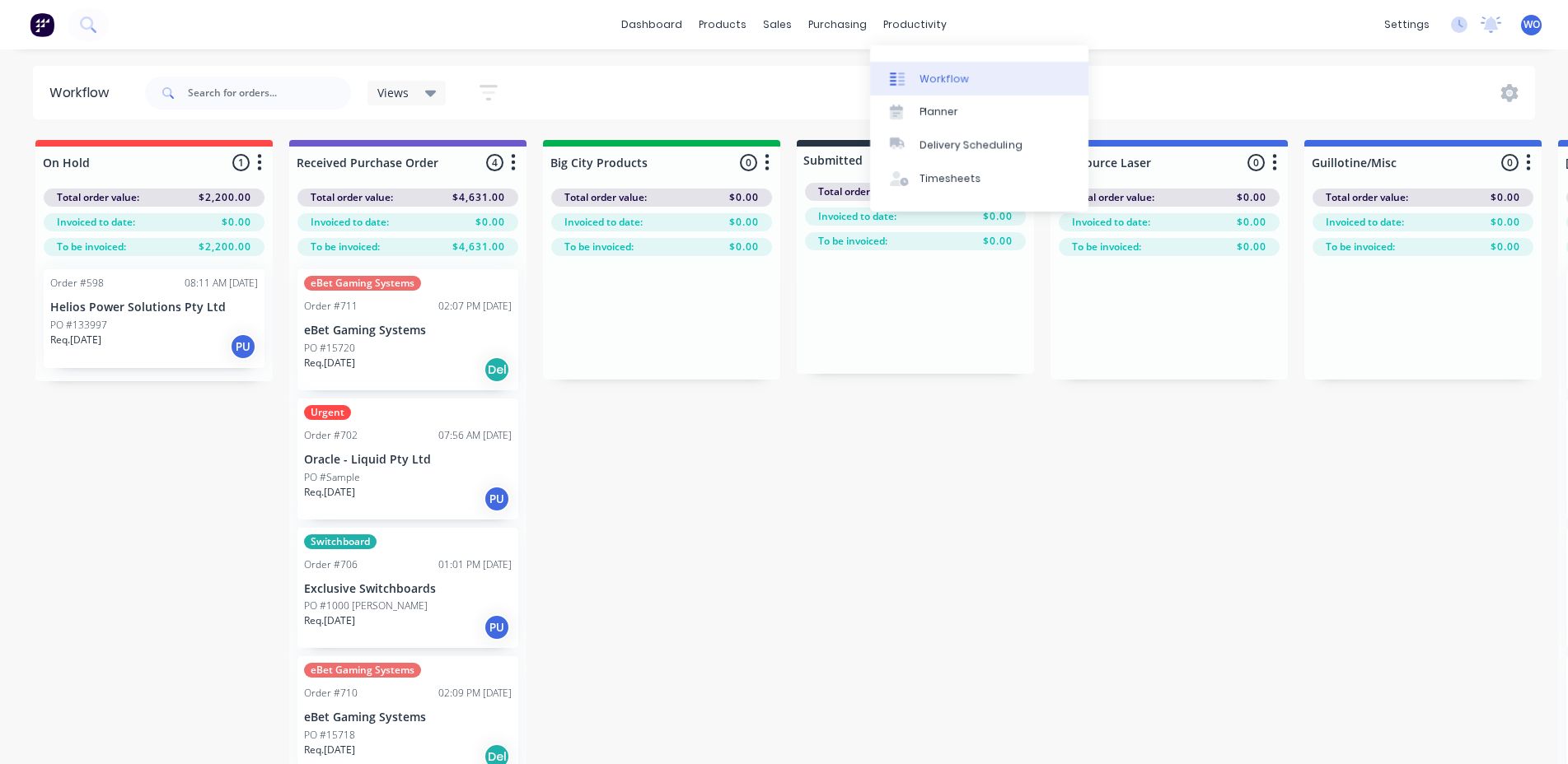
click at [927, 75] on div "Workflow" at bounding box center [943, 78] width 49 height 15
click at [941, 66] on link "Workflow" at bounding box center [979, 78] width 219 height 33
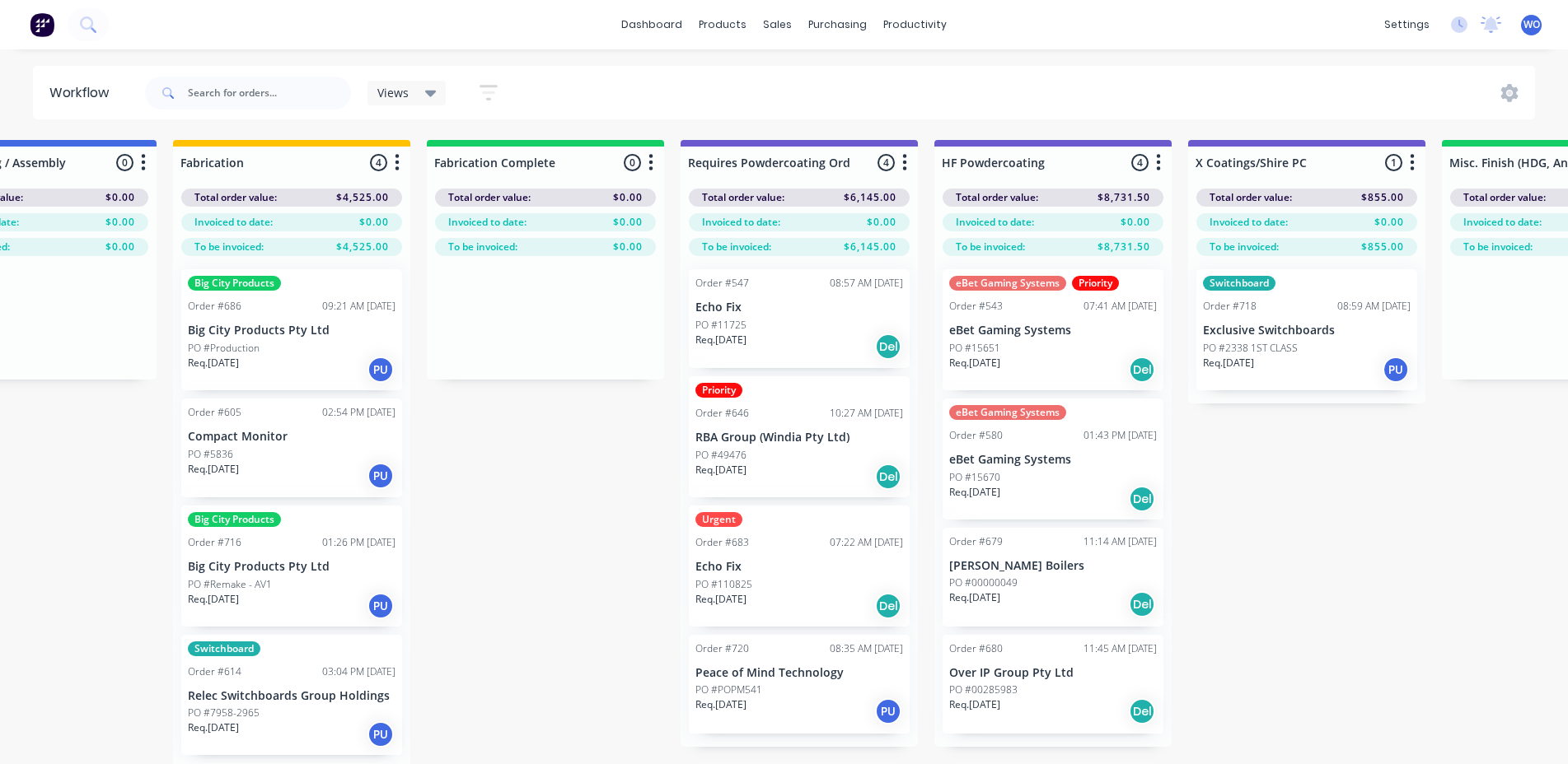
scroll to position [0, 4810]
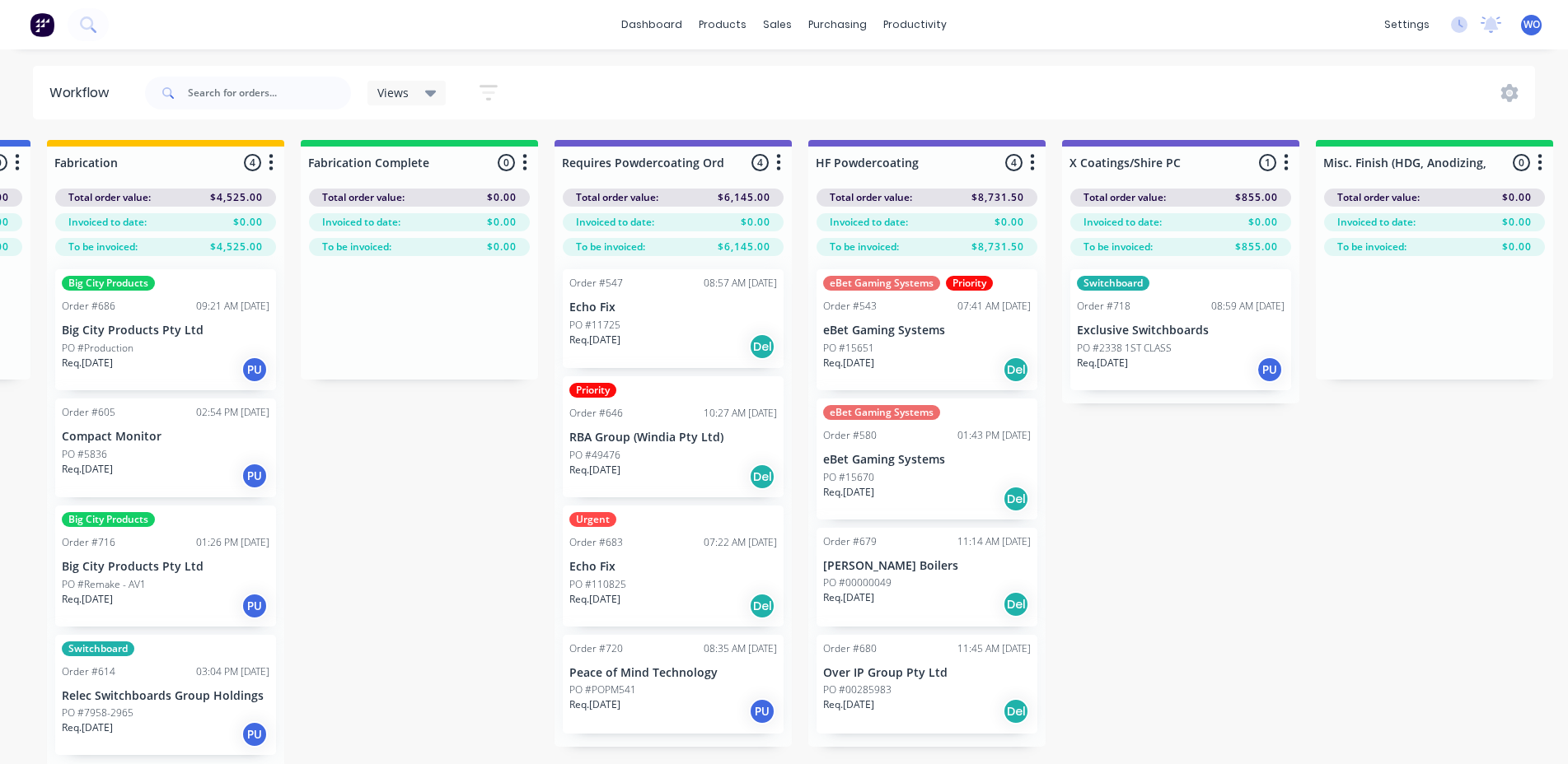
drag, startPoint x: 1208, startPoint y: 764, endPoint x: 1237, endPoint y: 763, distance: 29.0
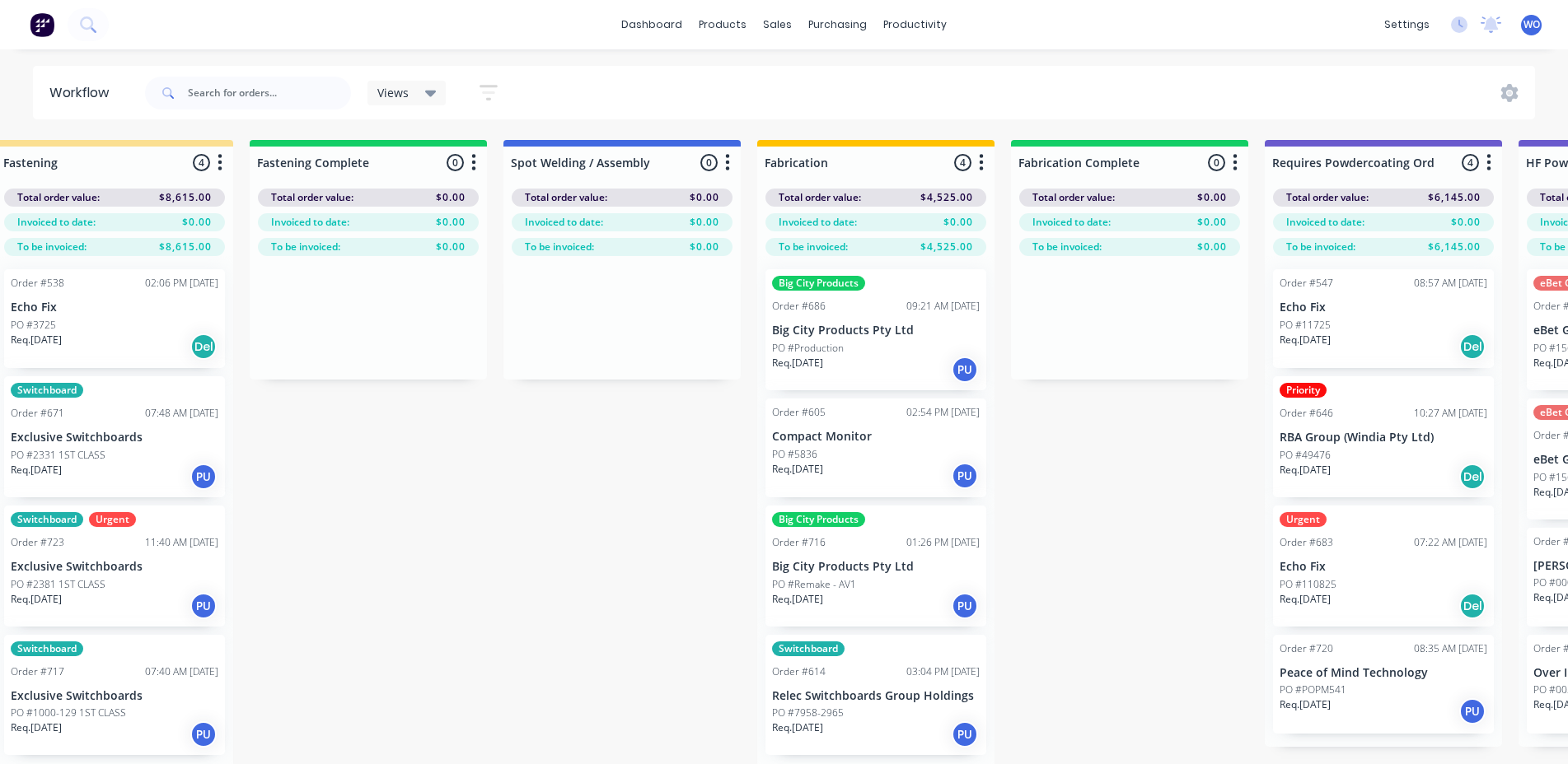
scroll to position [0, 4275]
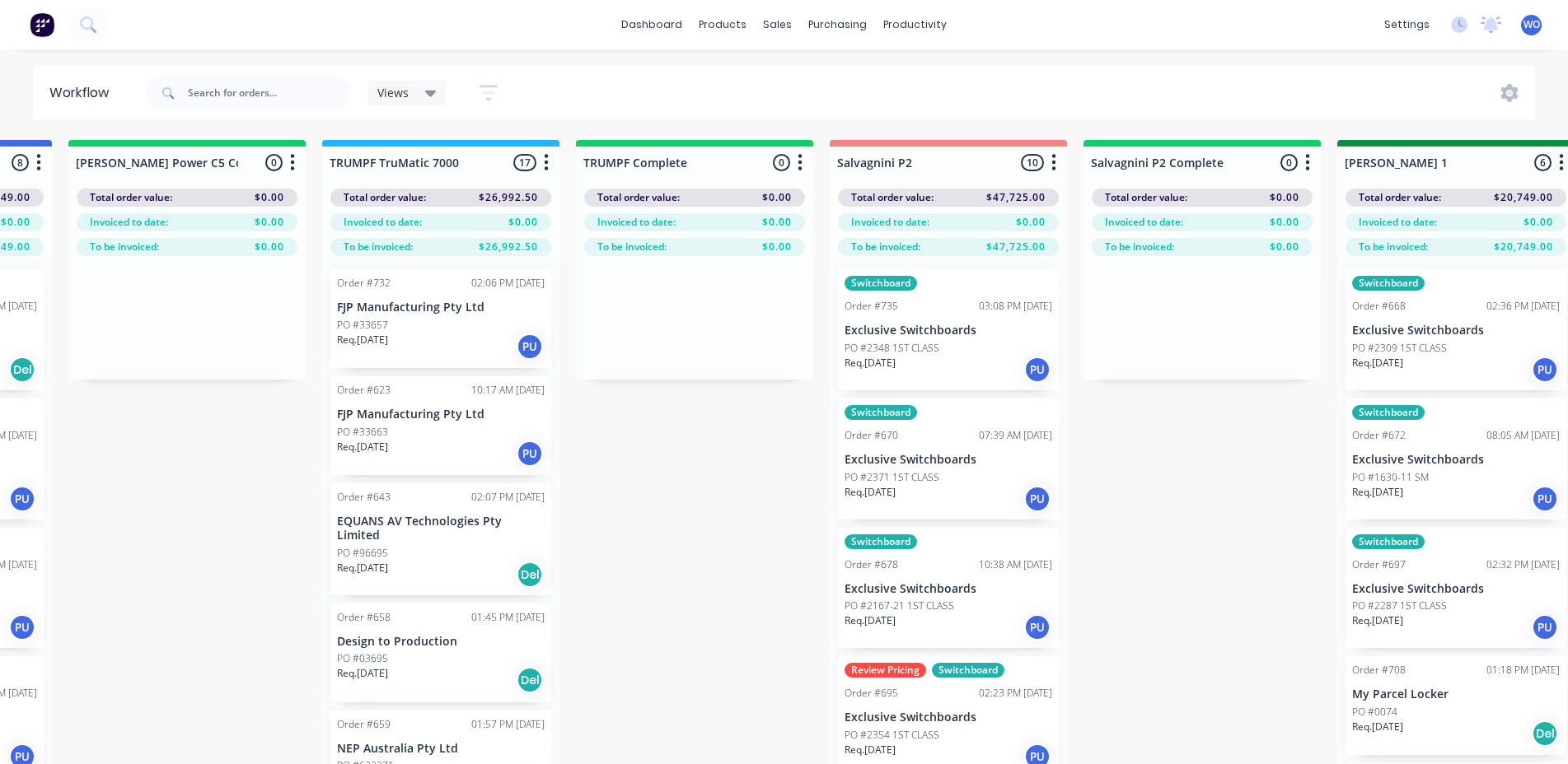
scroll to position [0, 1997]
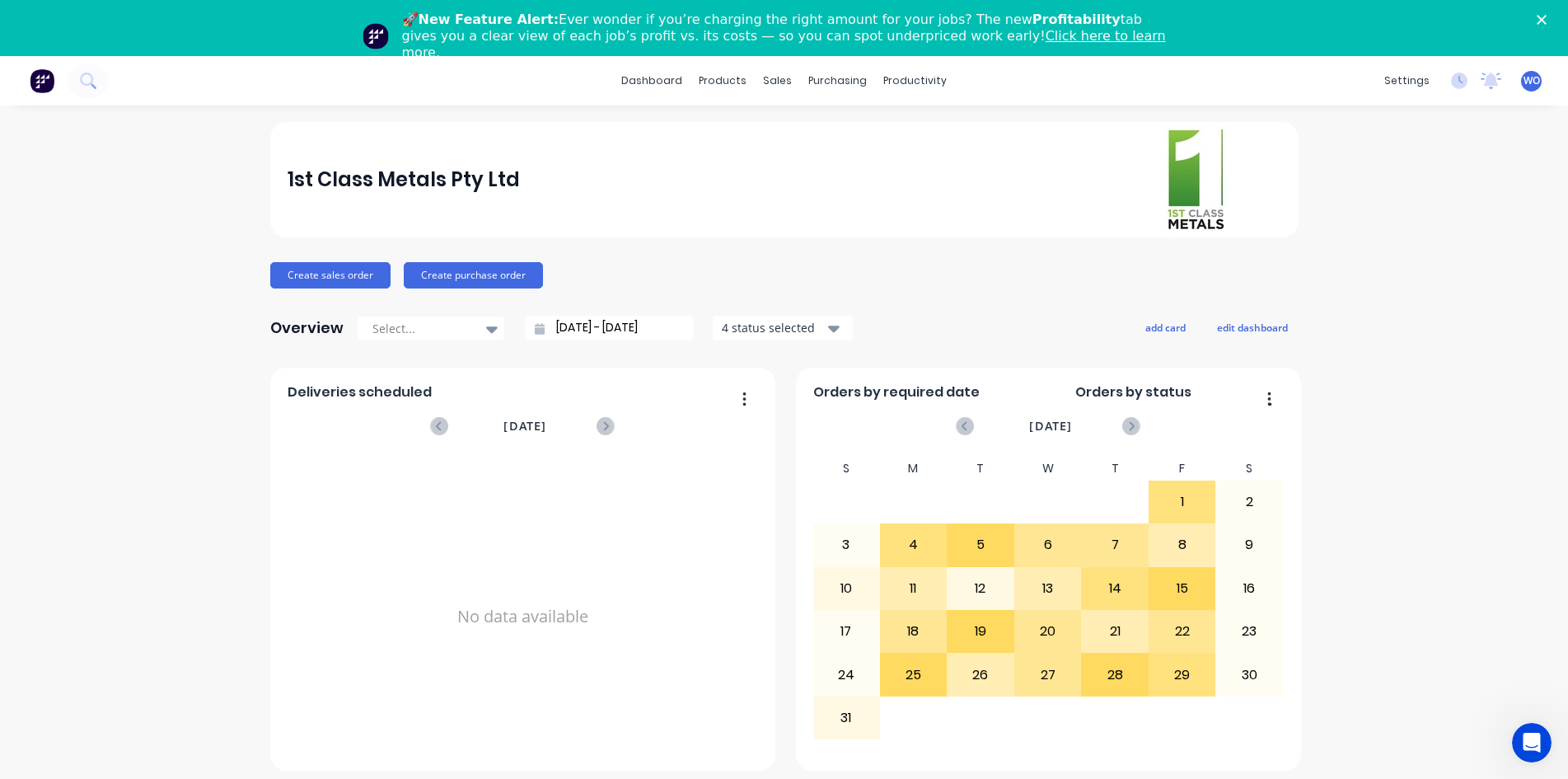
click at [1546, 24] on icon "Close" at bounding box center [1541, 19] width 9 height 9
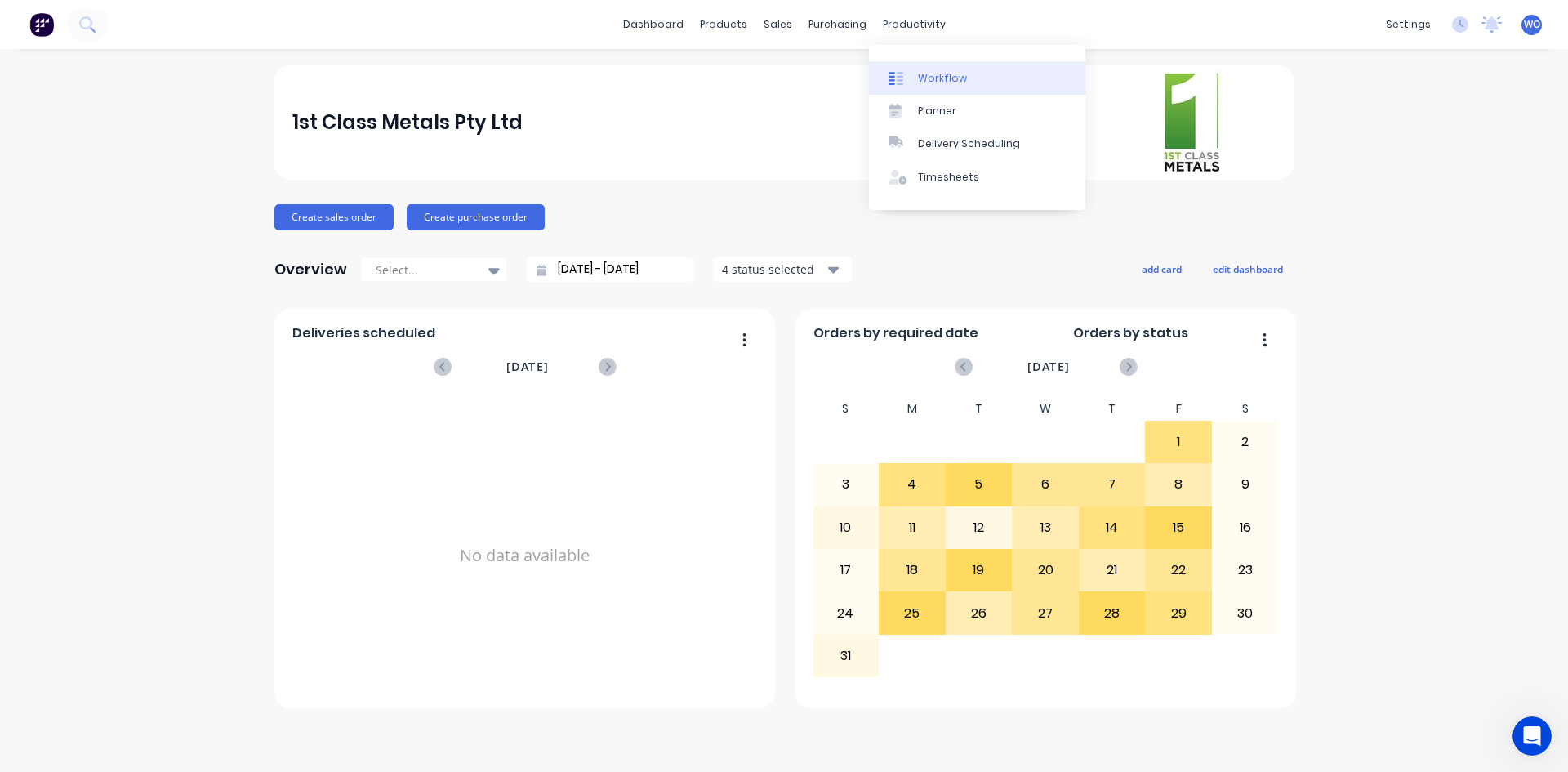
click at [952, 81] on div "Workflow" at bounding box center [942, 78] width 49 height 15
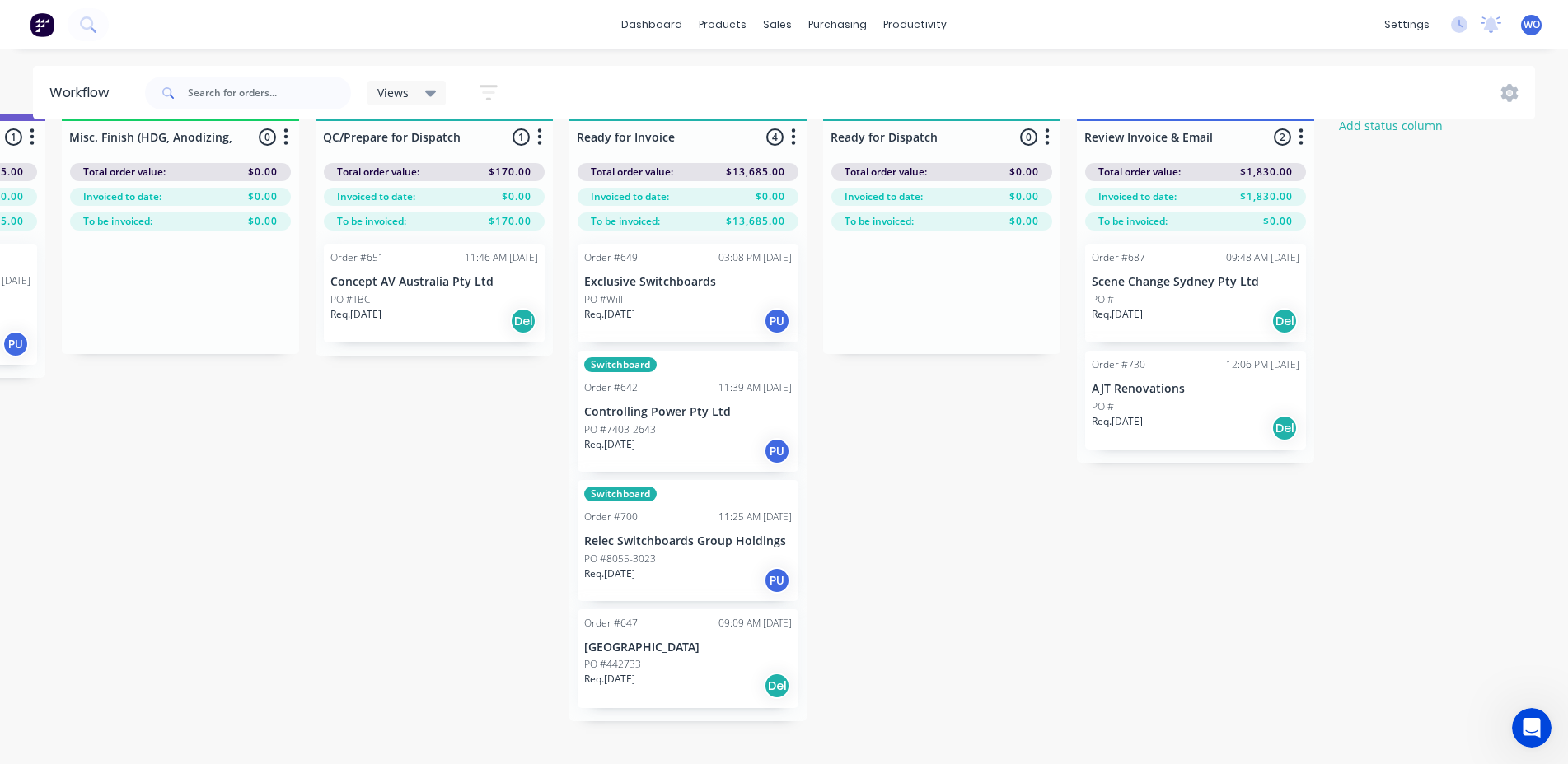
scroll to position [0, 6064]
